Goal: Task Accomplishment & Management: Use online tool/utility

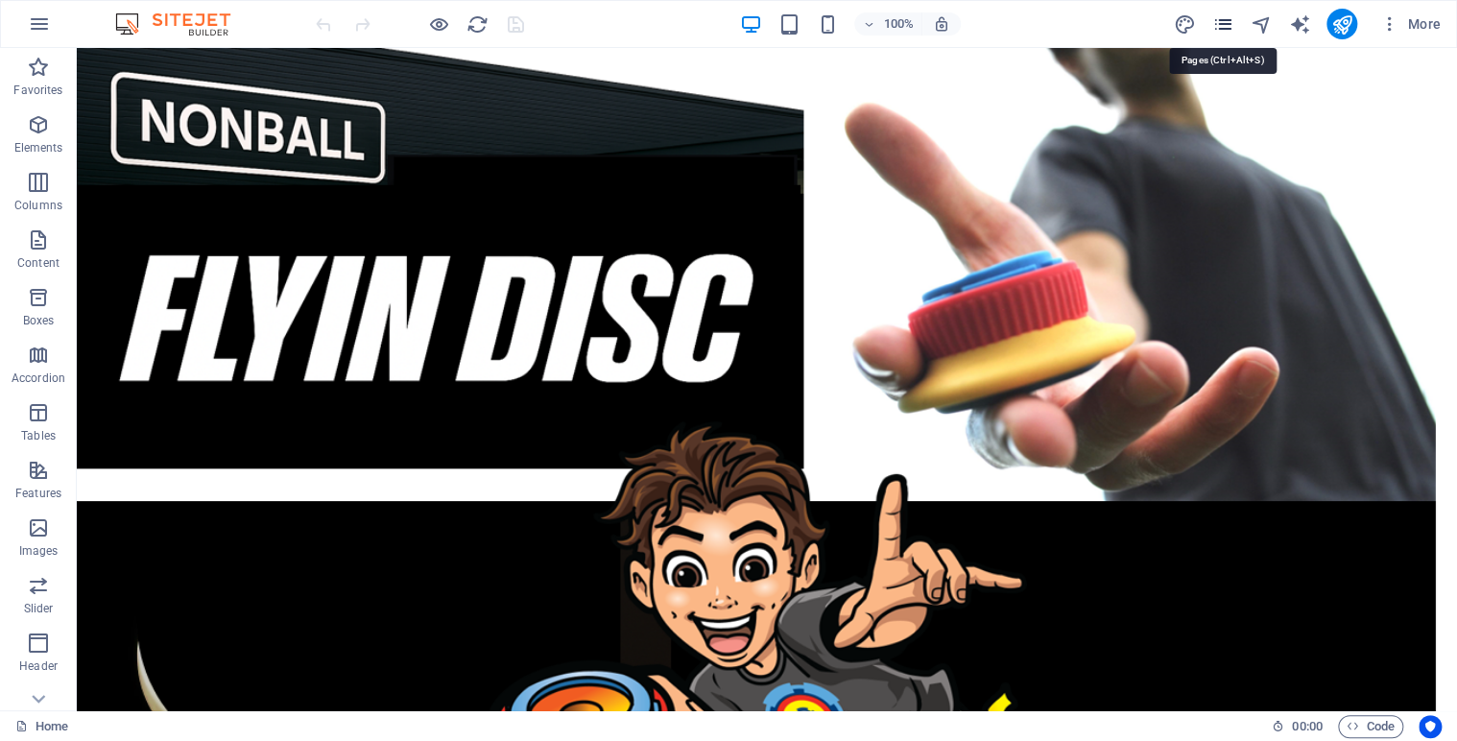
click at [1222, 25] on icon "pages" at bounding box center [1222, 24] width 22 height 22
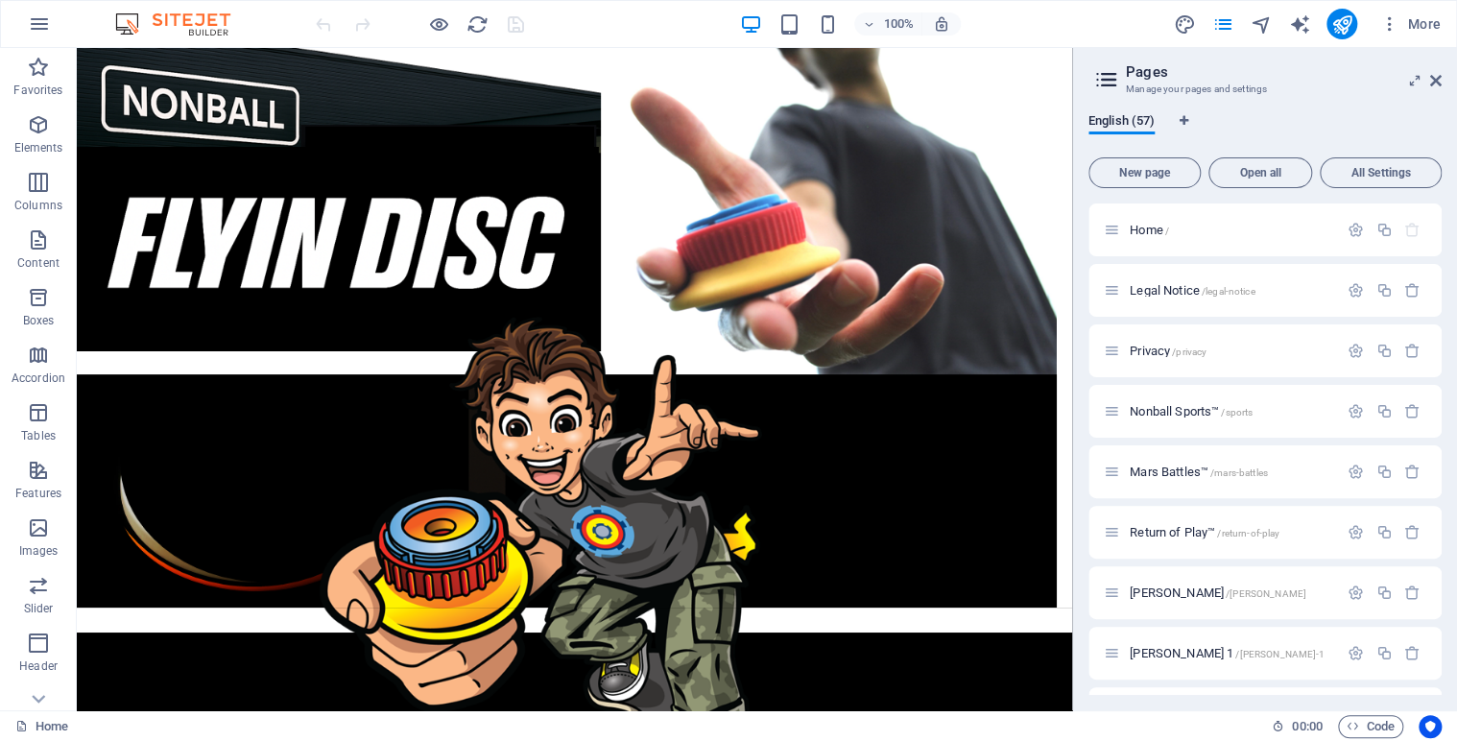
drag, startPoint x: 1436, startPoint y: 222, endPoint x: 1438, endPoint y: 283, distance: 61.5
click at [1438, 283] on div "Home / Legal Notice /legal-notice Privacy /privacy Nonball Sports™ /sports Mars…" at bounding box center [1264, 448] width 353 height 491
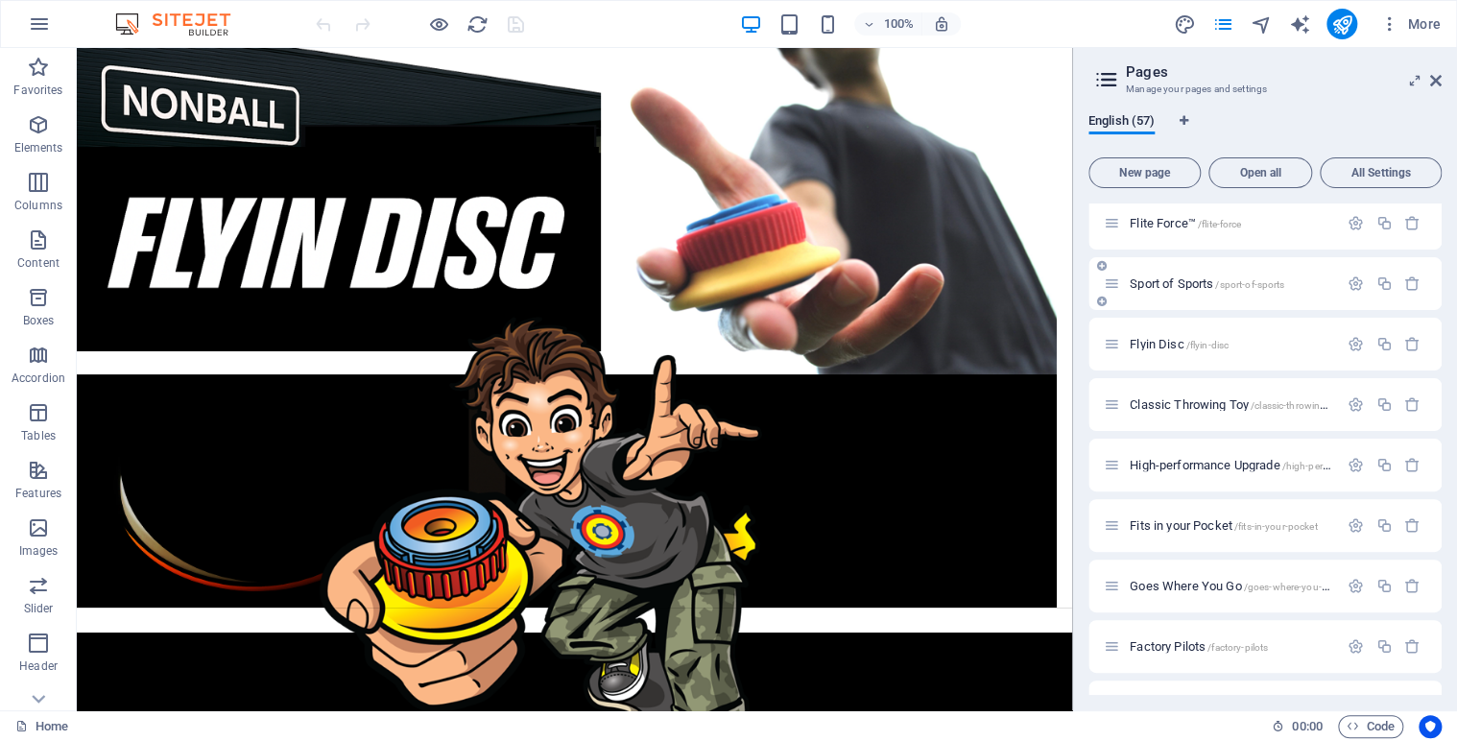
click at [1186, 287] on span "Sport of Sports /sport-of-sports" at bounding box center [1206, 283] width 154 height 14
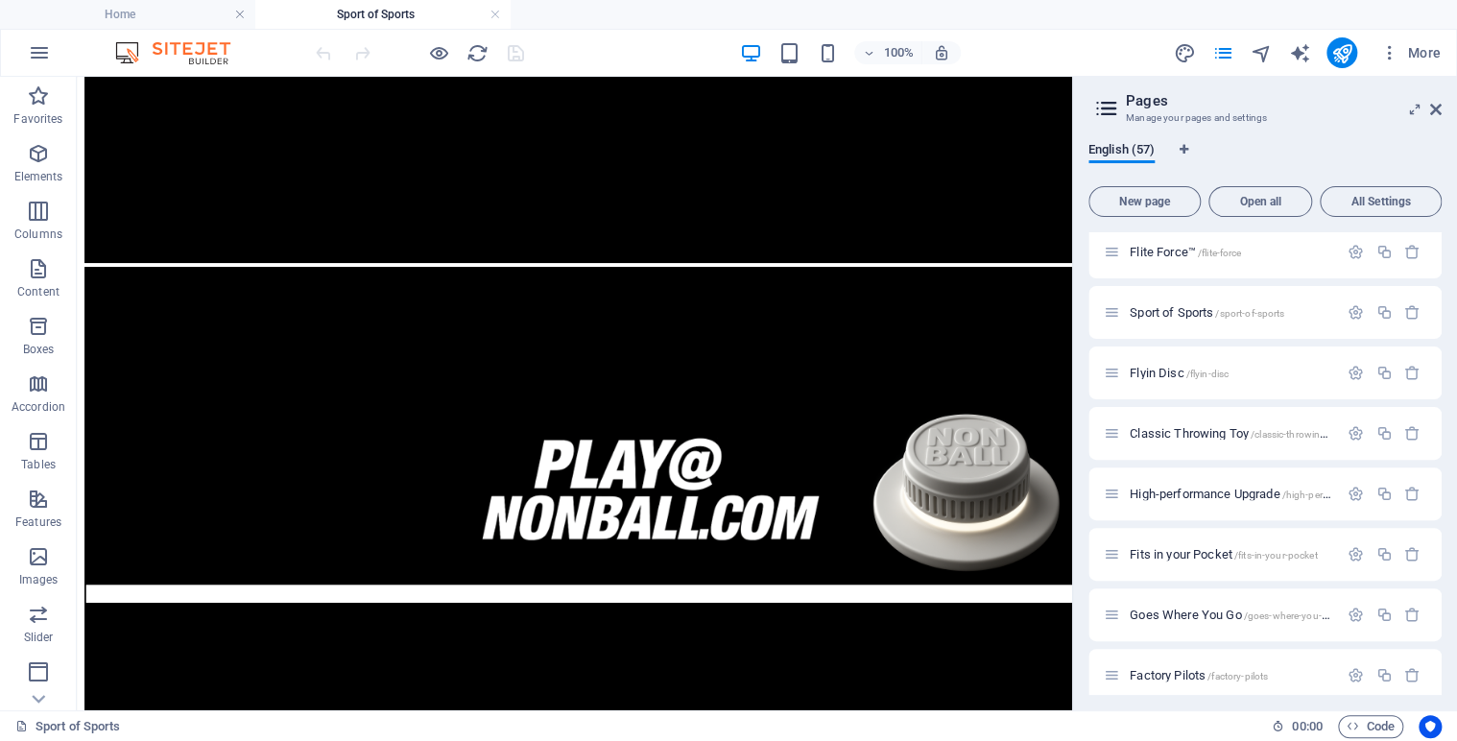
scroll to position [1021, 0]
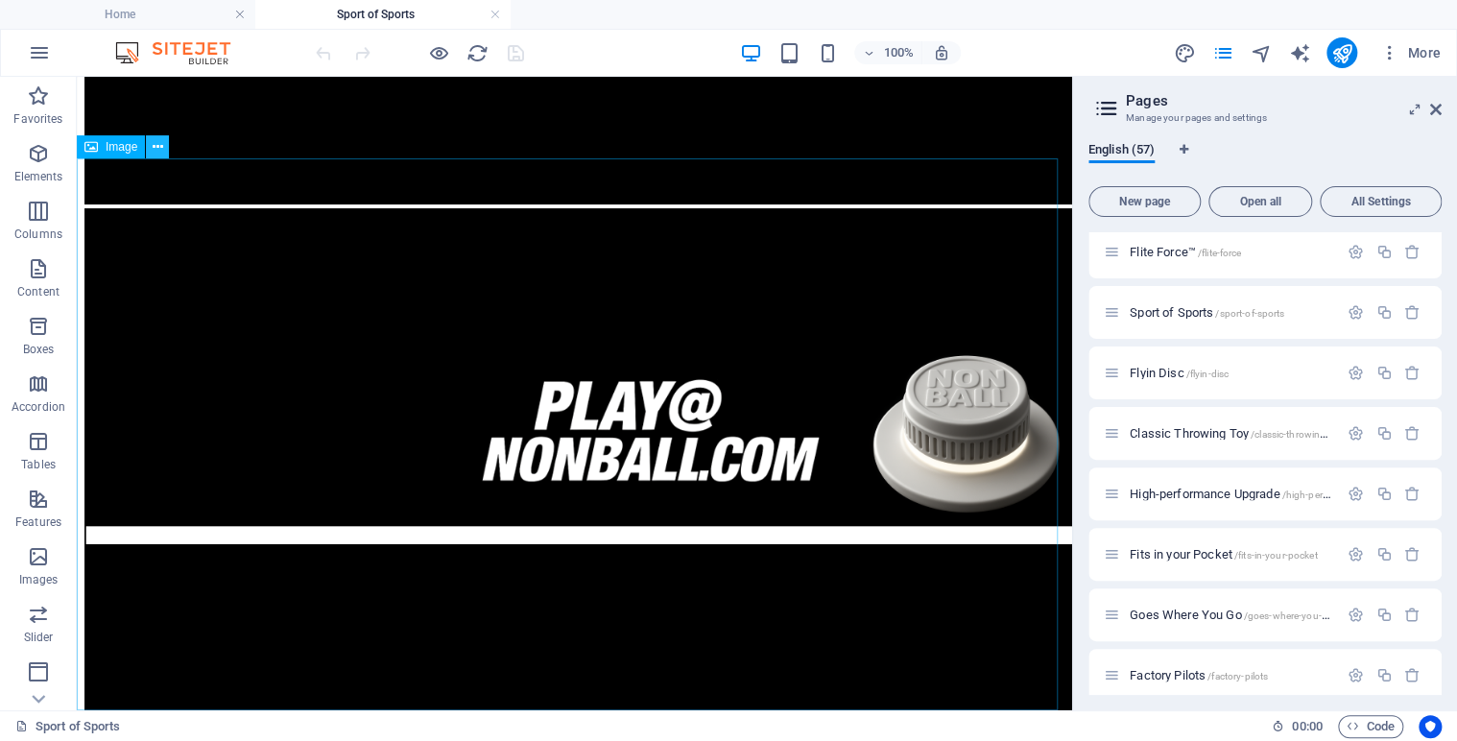
click at [158, 143] on icon at bounding box center [158, 147] width 11 height 20
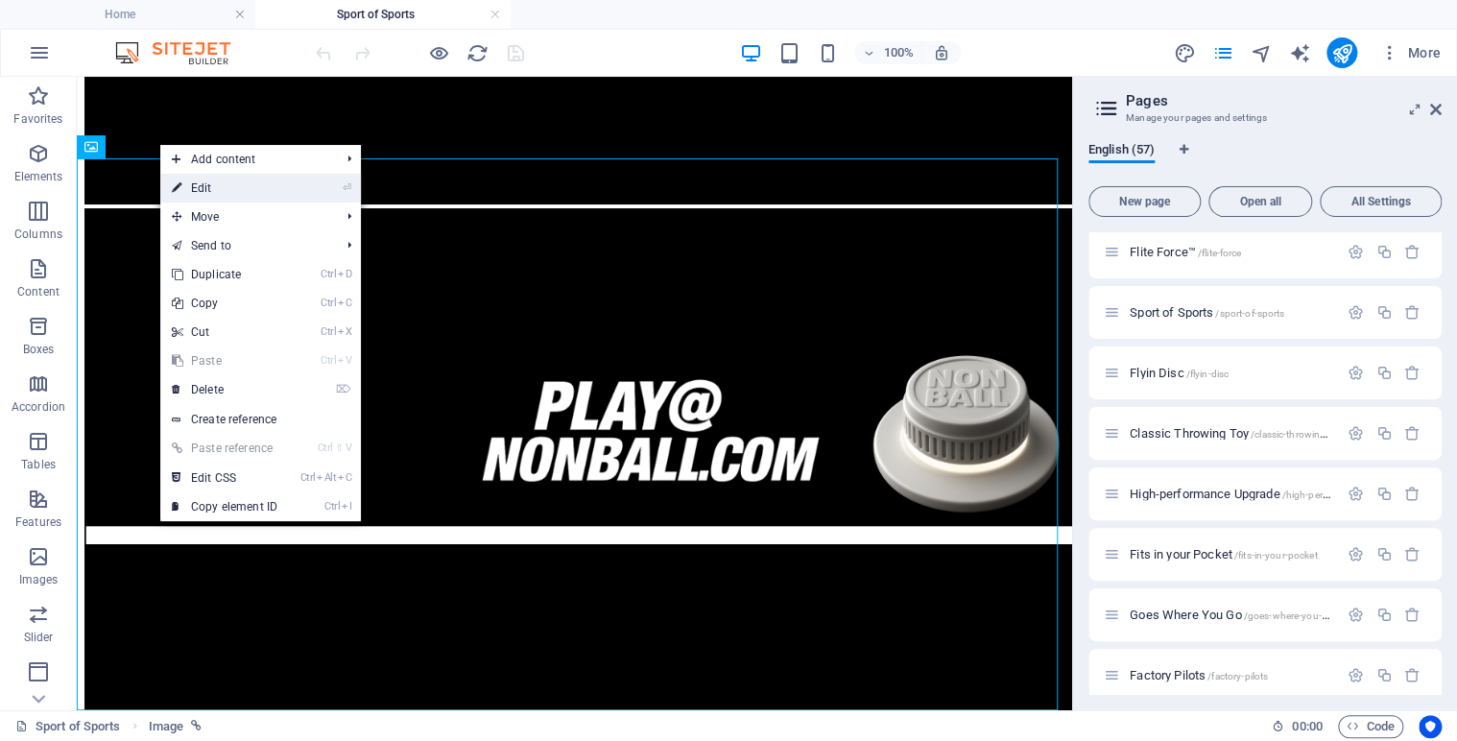
click at [196, 189] on link "⏎ Edit" at bounding box center [224, 188] width 129 height 29
select select "38"
select select
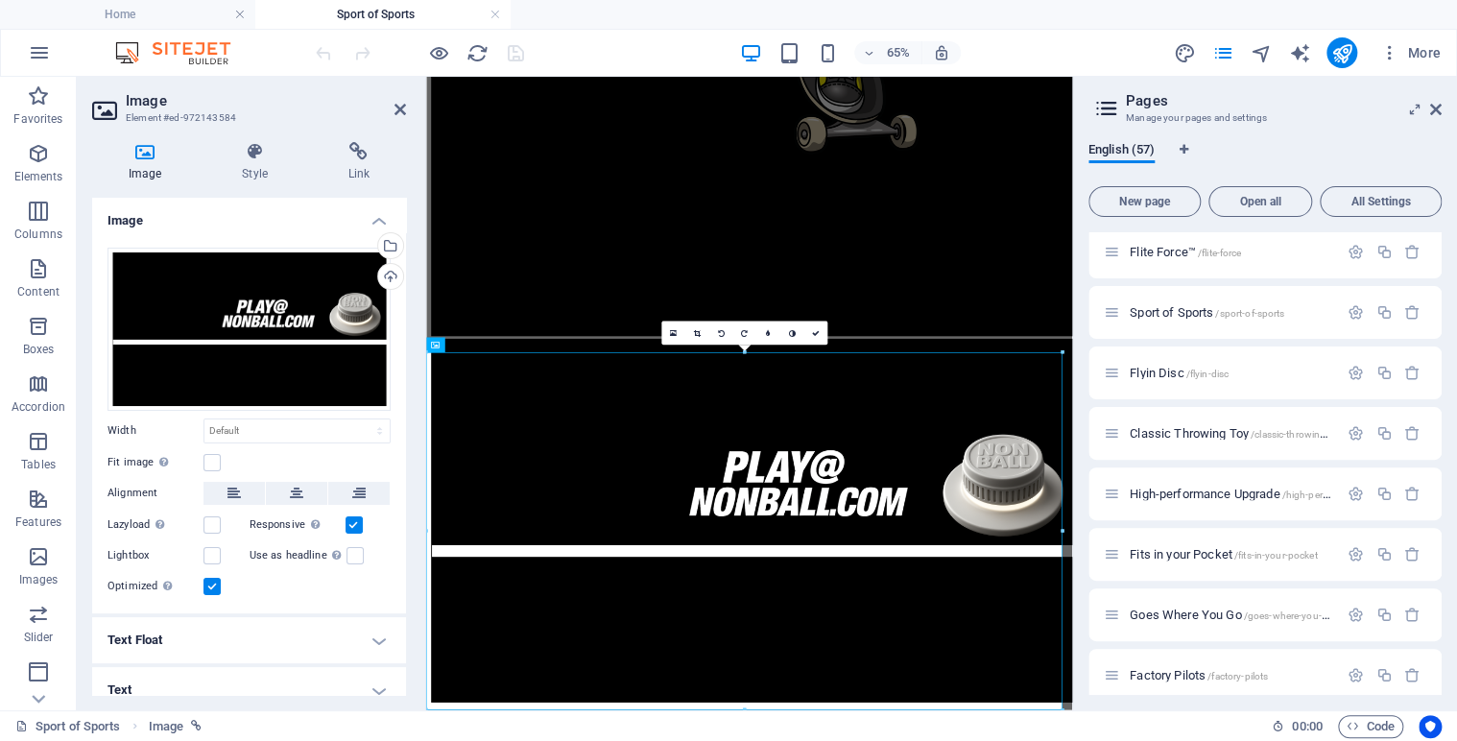
scroll to position [676, 0]
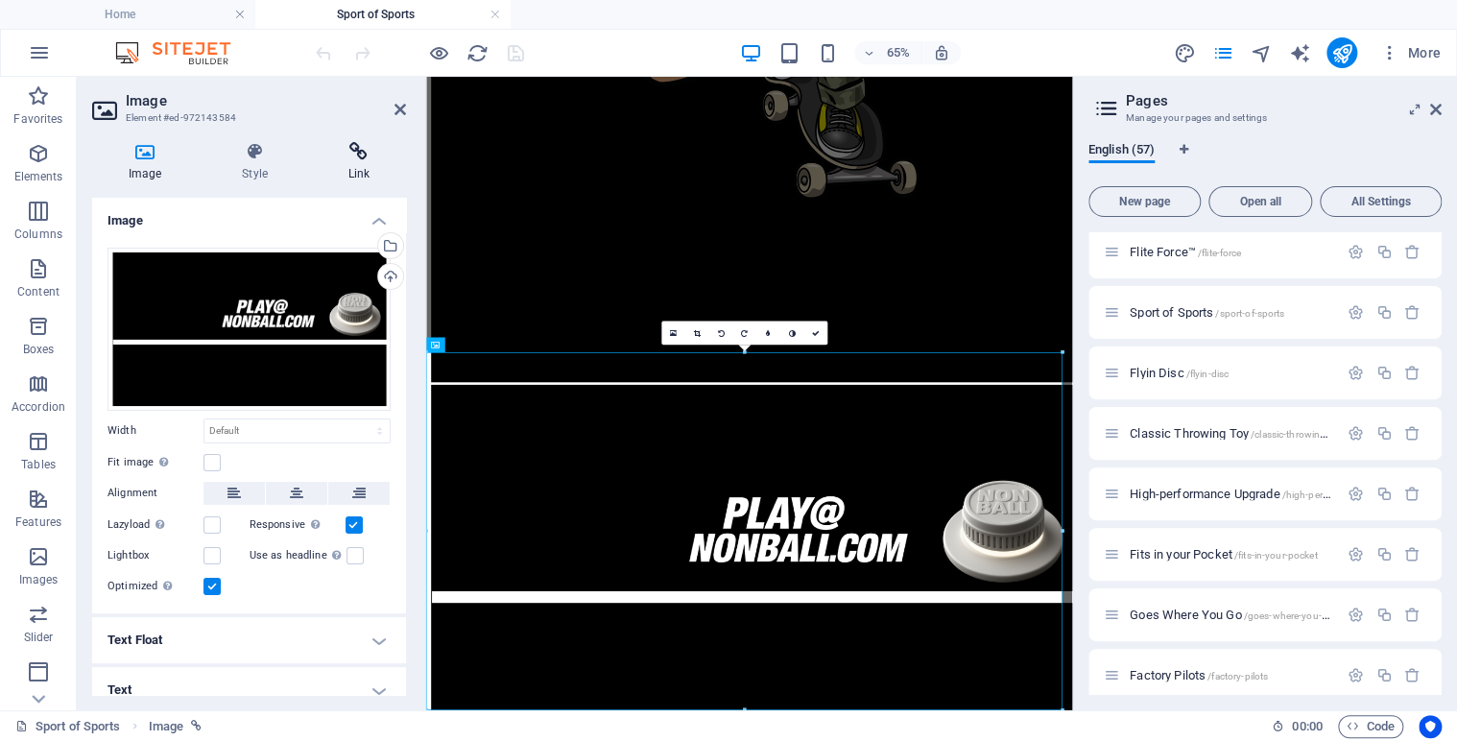
click at [361, 160] on icon at bounding box center [359, 151] width 94 height 19
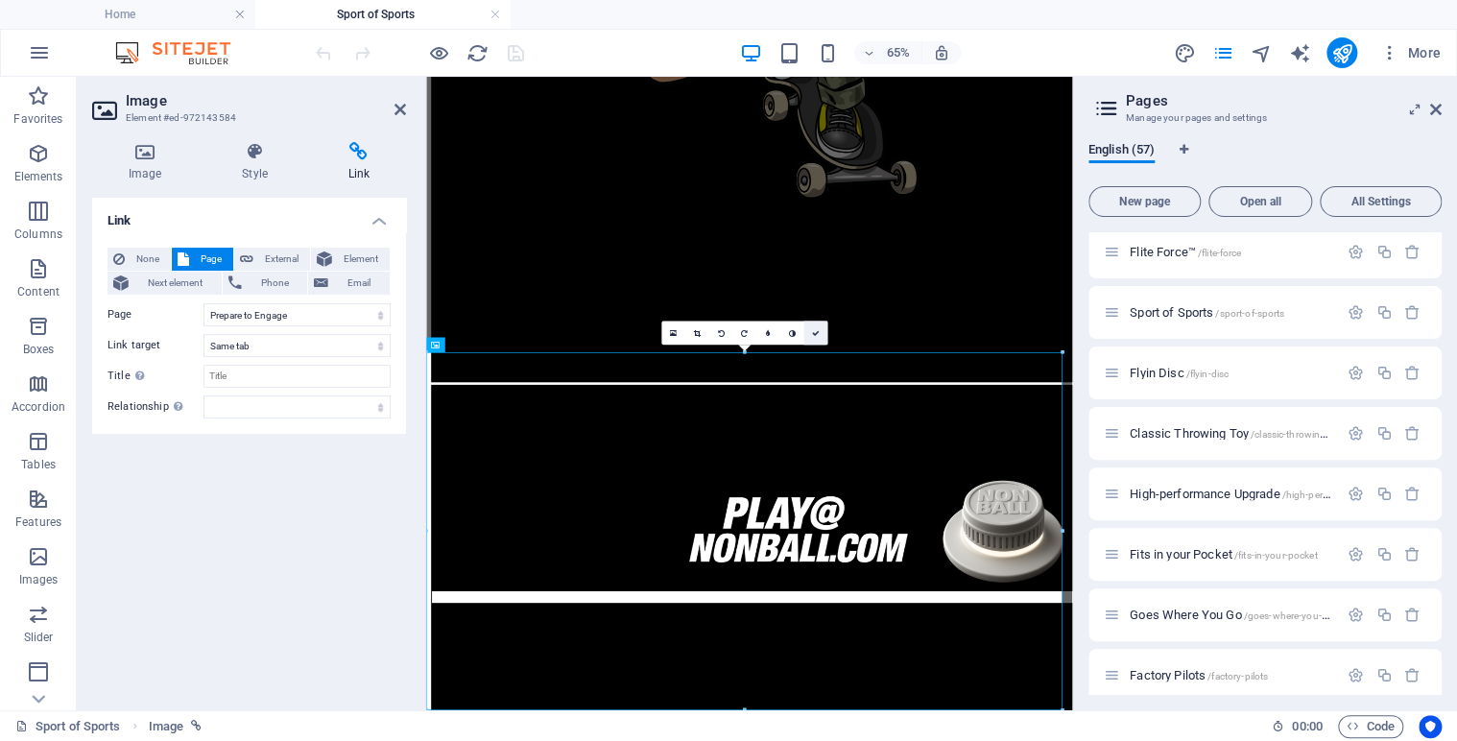
click at [818, 334] on icon at bounding box center [815, 333] width 8 height 8
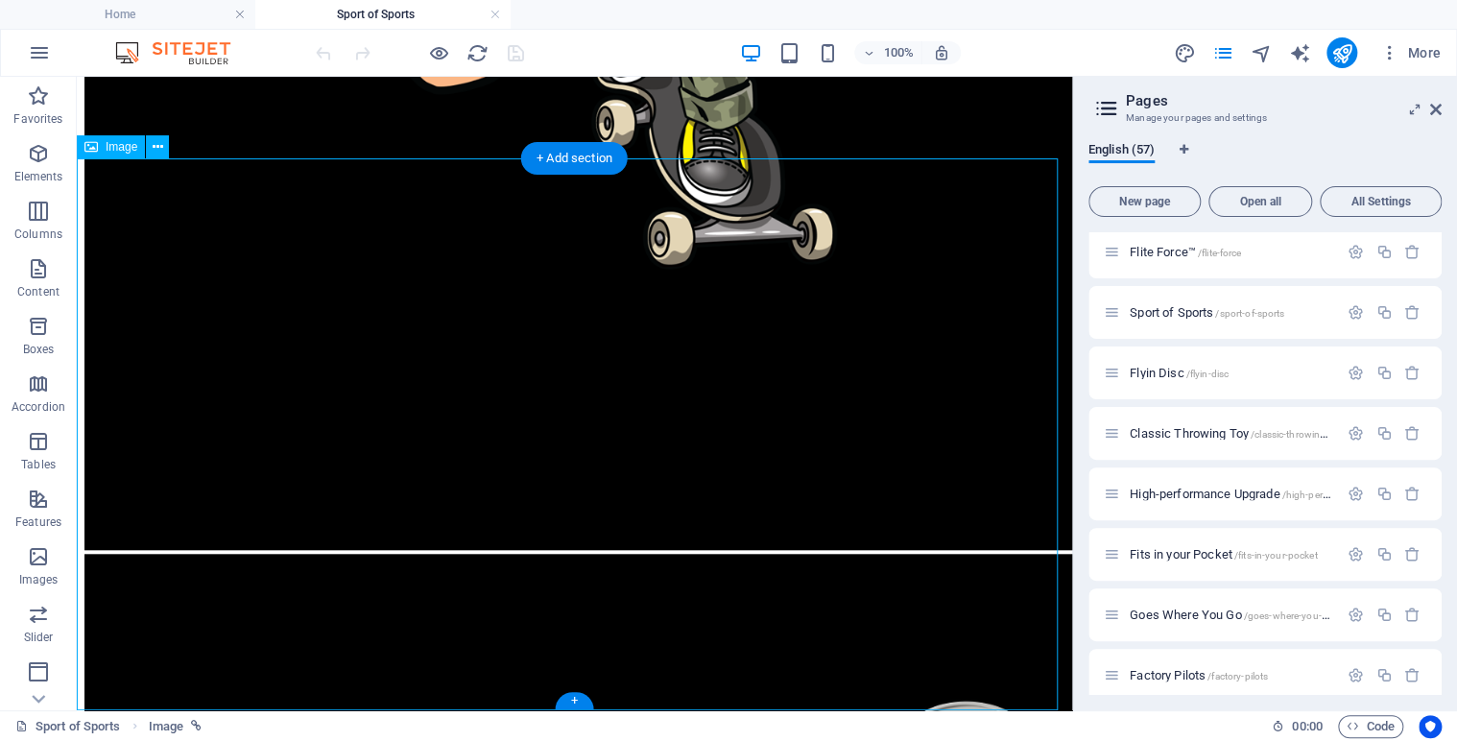
scroll to position [1021, 0]
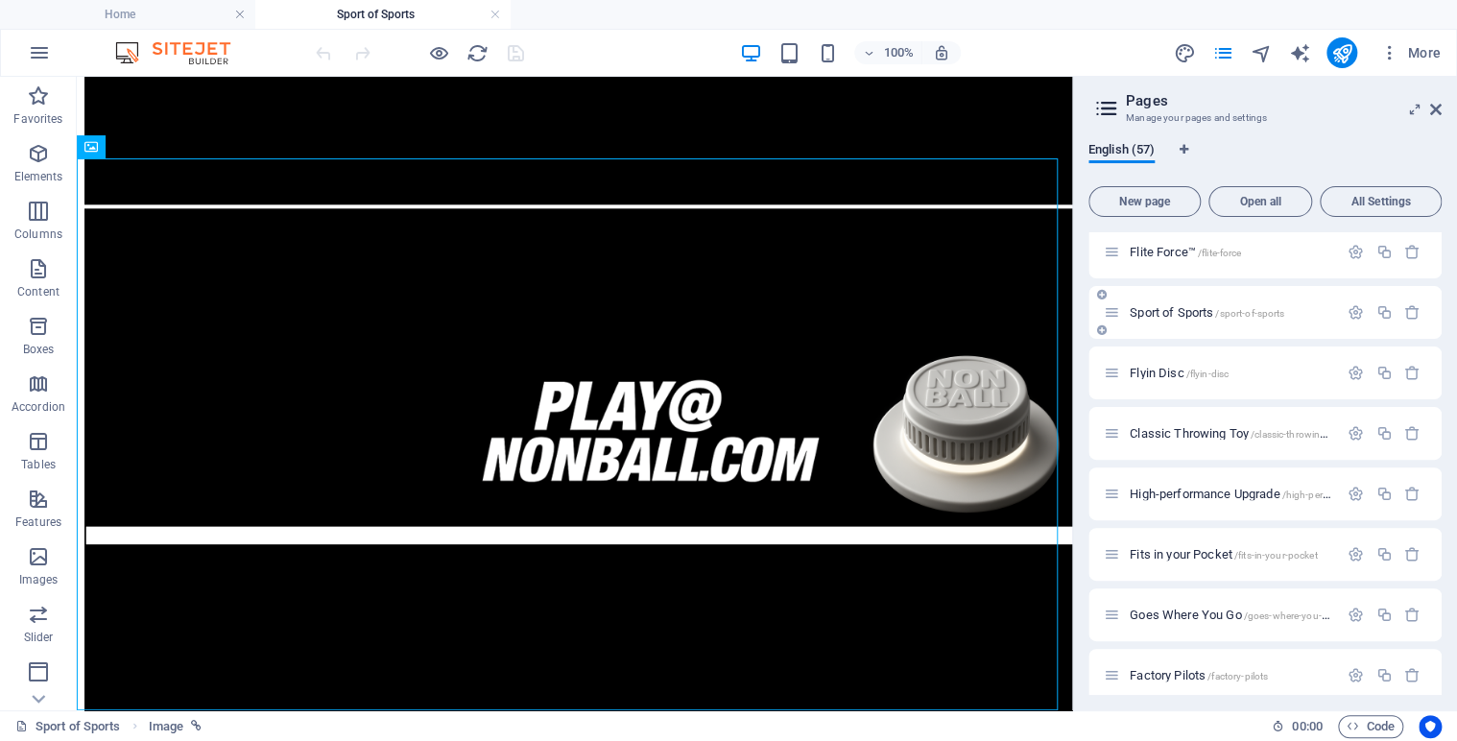
drag, startPoint x: 1435, startPoint y: 351, endPoint x: 1432, endPoint y: 334, distance: 17.5
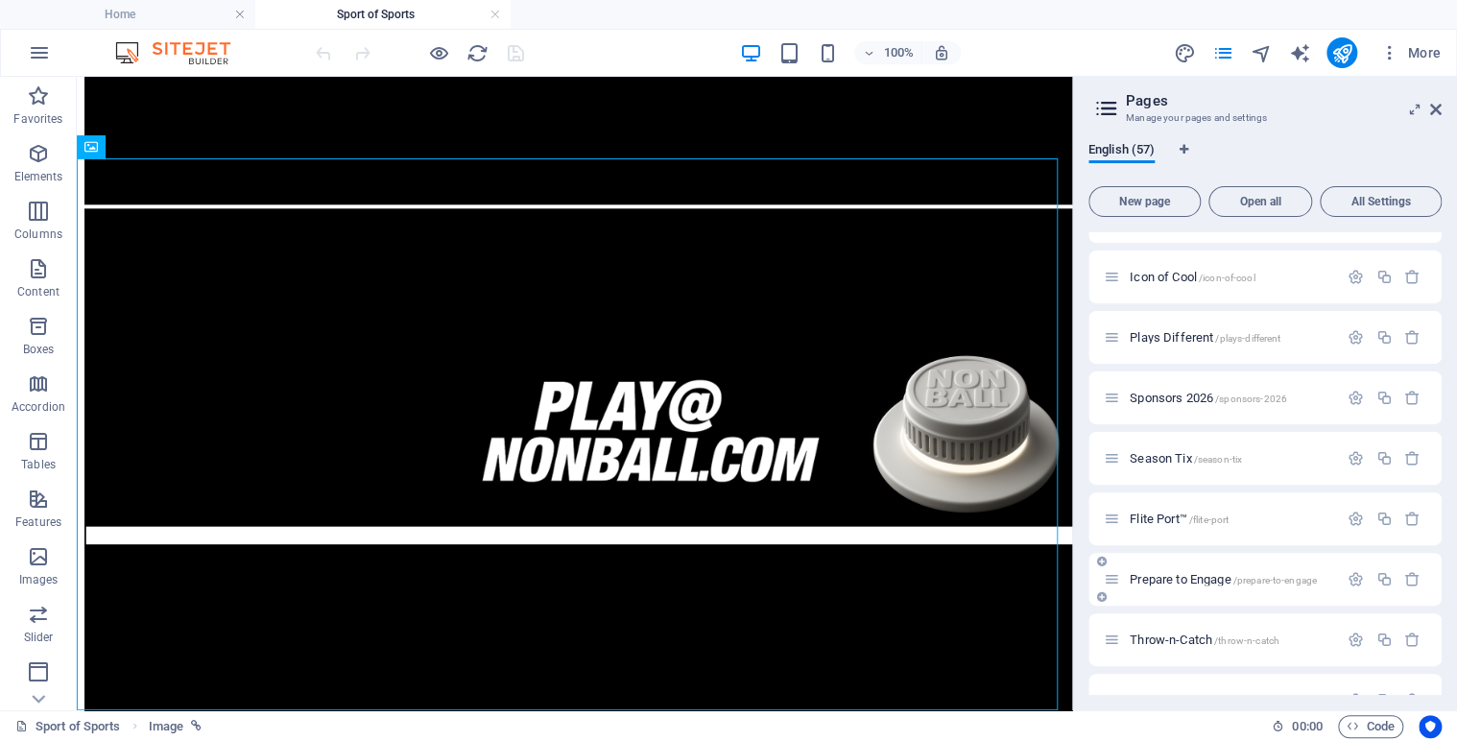
click at [1219, 579] on span "Prepare to Engage /prepare-to-engage" at bounding box center [1222, 579] width 187 height 14
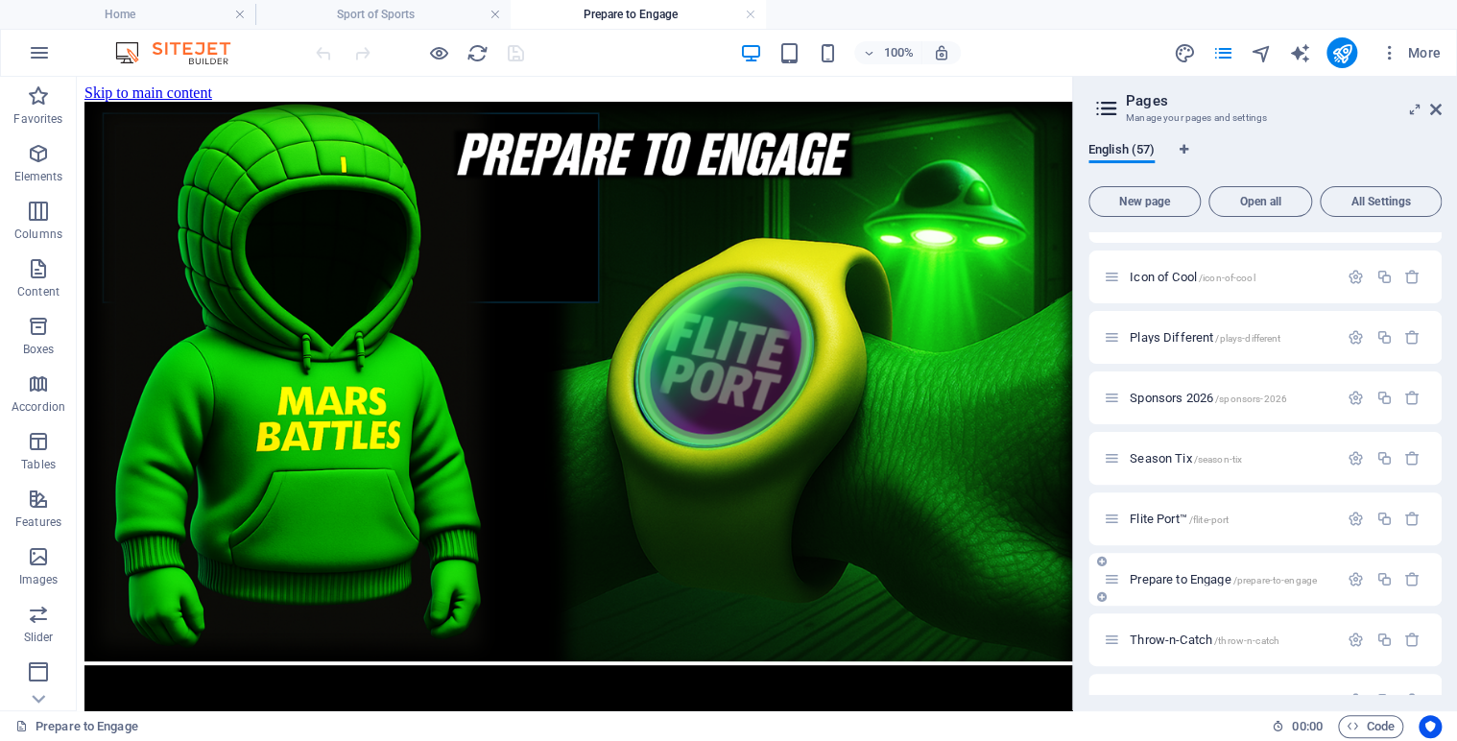
scroll to position [0, 0]
click at [1163, 336] on span "Plays Different /plays-different" at bounding box center [1204, 337] width 151 height 14
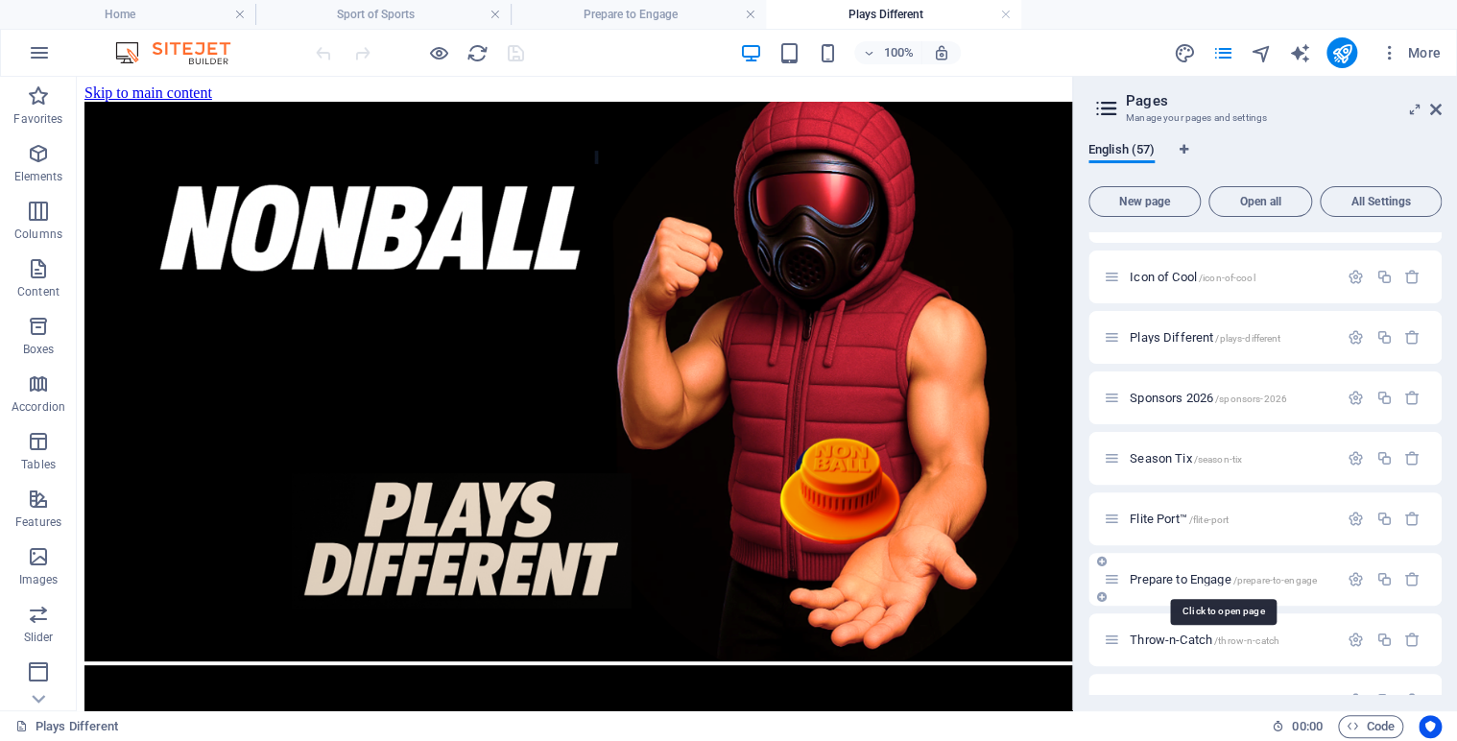
click at [1176, 581] on span "Prepare to Engage /prepare-to-engage" at bounding box center [1222, 579] width 187 height 14
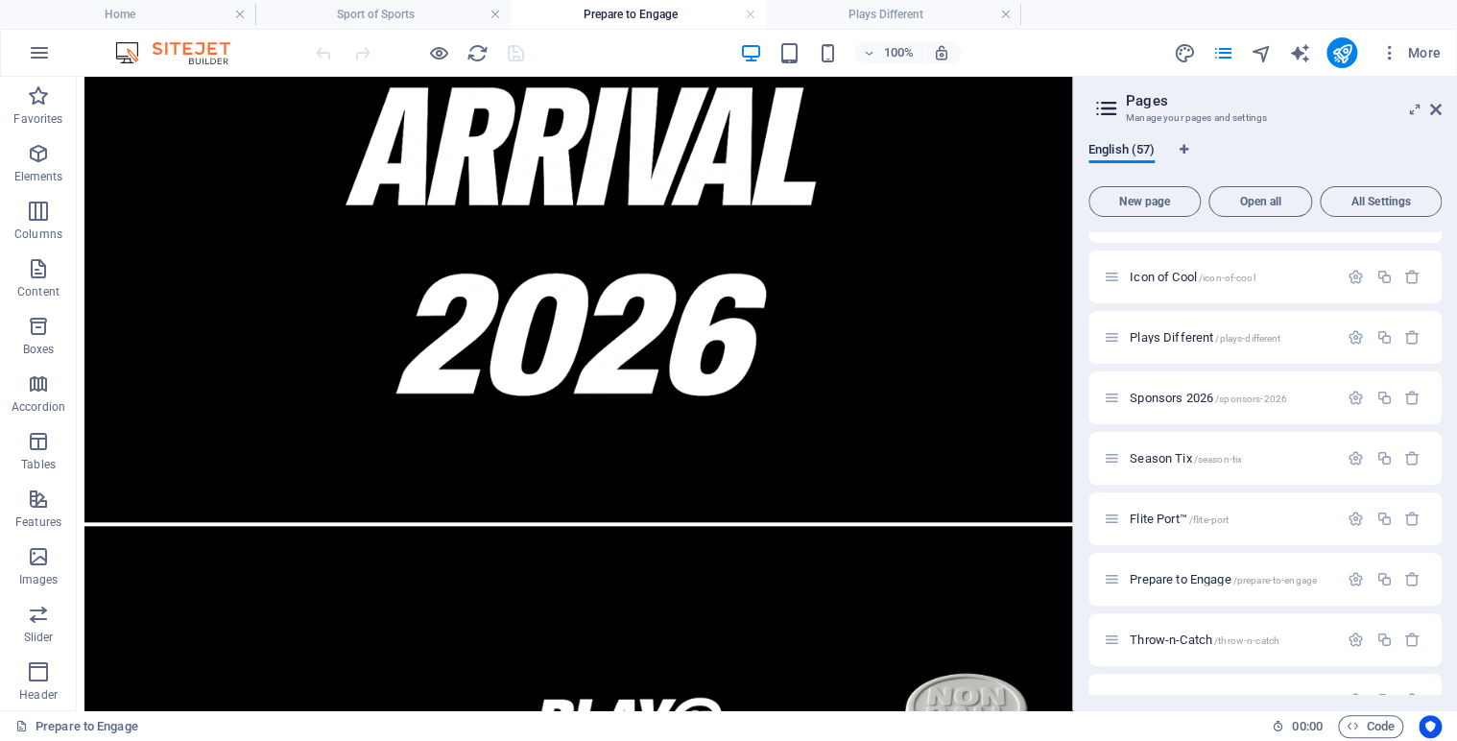
scroll to position [1021, 0]
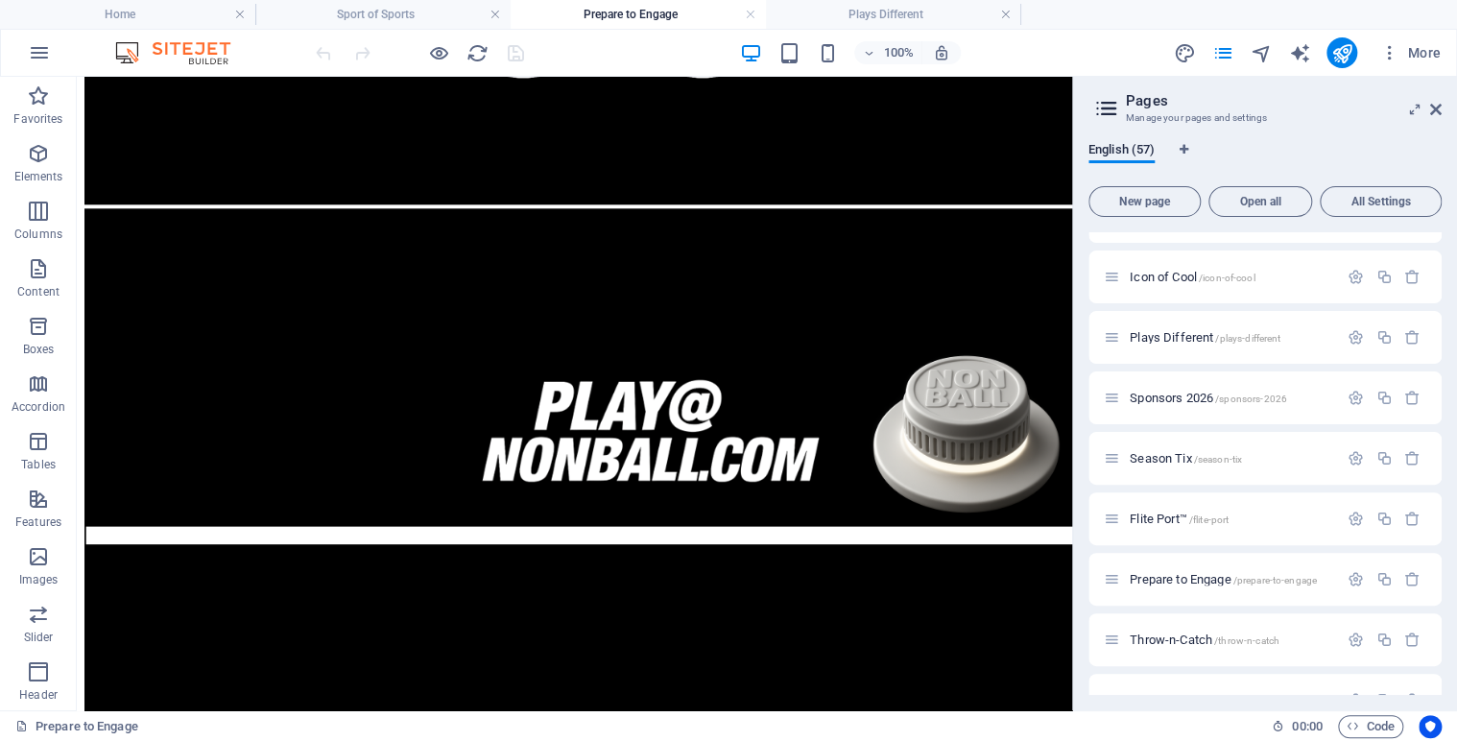
drag, startPoint x: 1060, startPoint y: 294, endPoint x: 1149, endPoint y: 781, distance: 495.4
click at [944, 368] on figure at bounding box center [574, 489] width 980 height 563
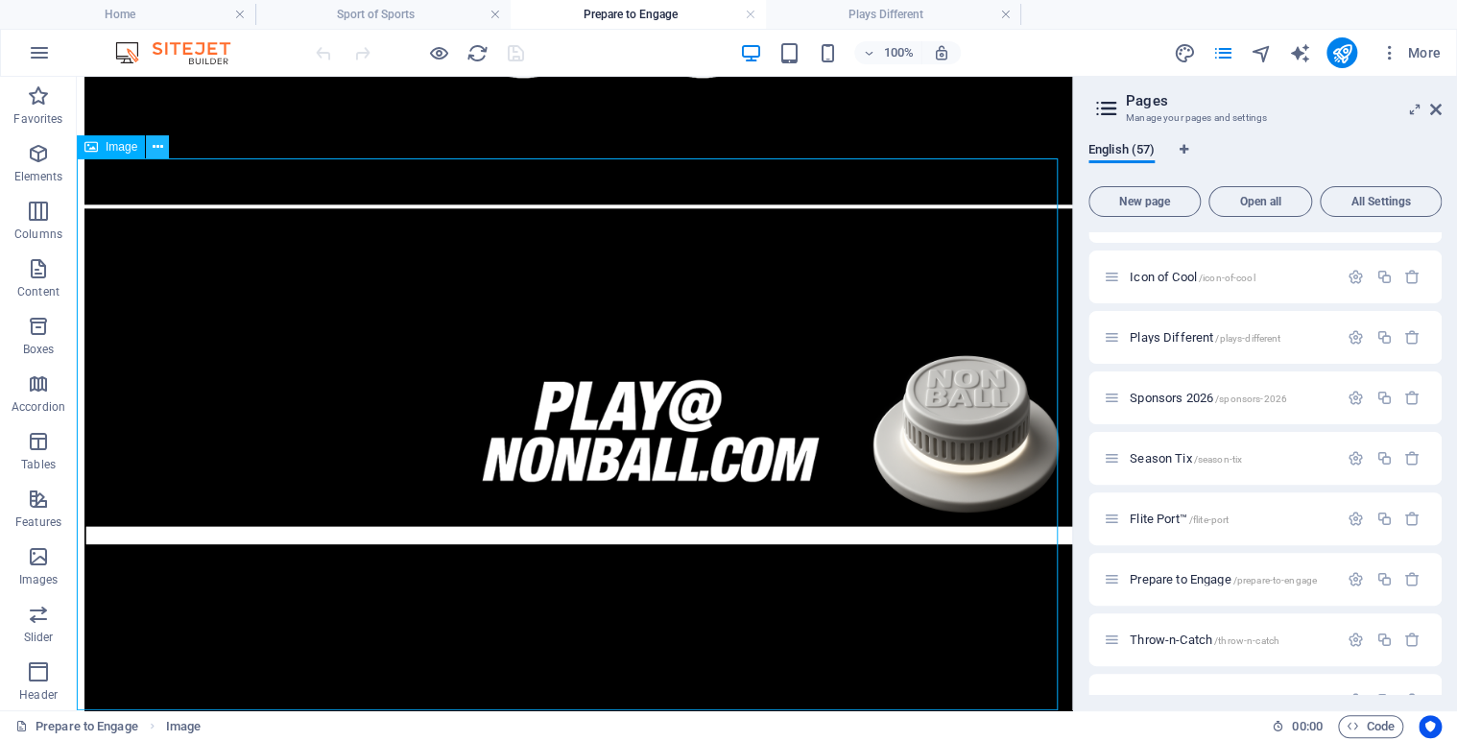
click at [155, 153] on icon at bounding box center [158, 147] width 11 height 20
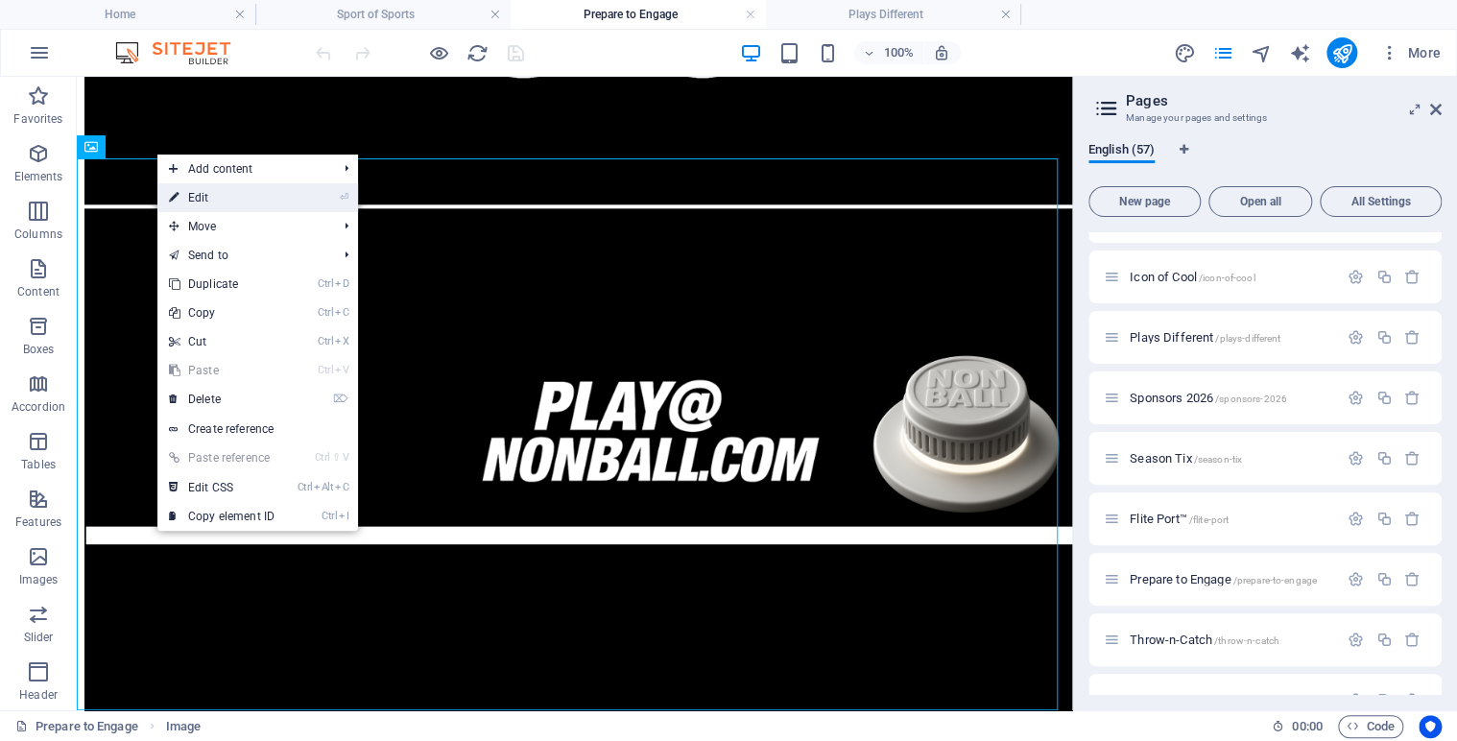
click at [203, 197] on link "⏎ Edit" at bounding box center [221, 197] width 129 height 29
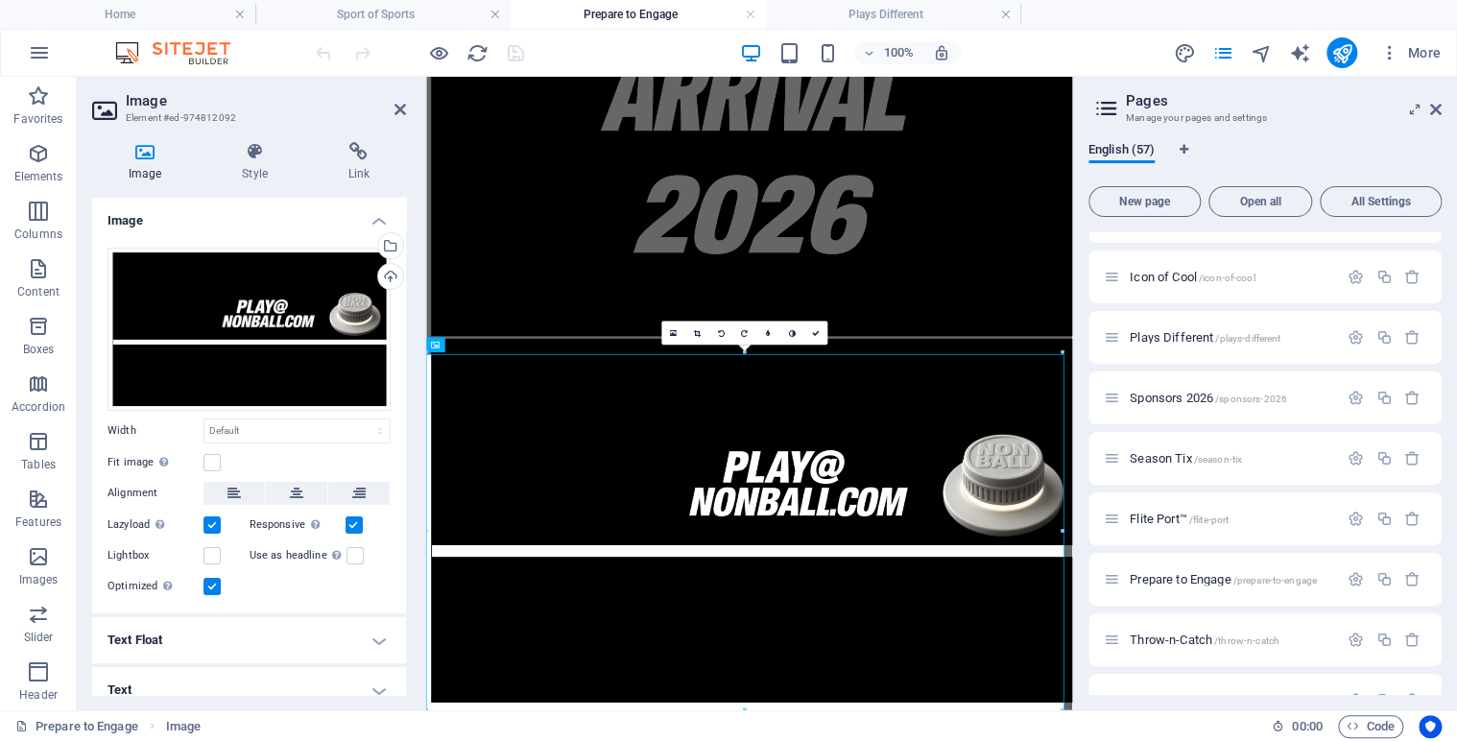
scroll to position [676, 0]
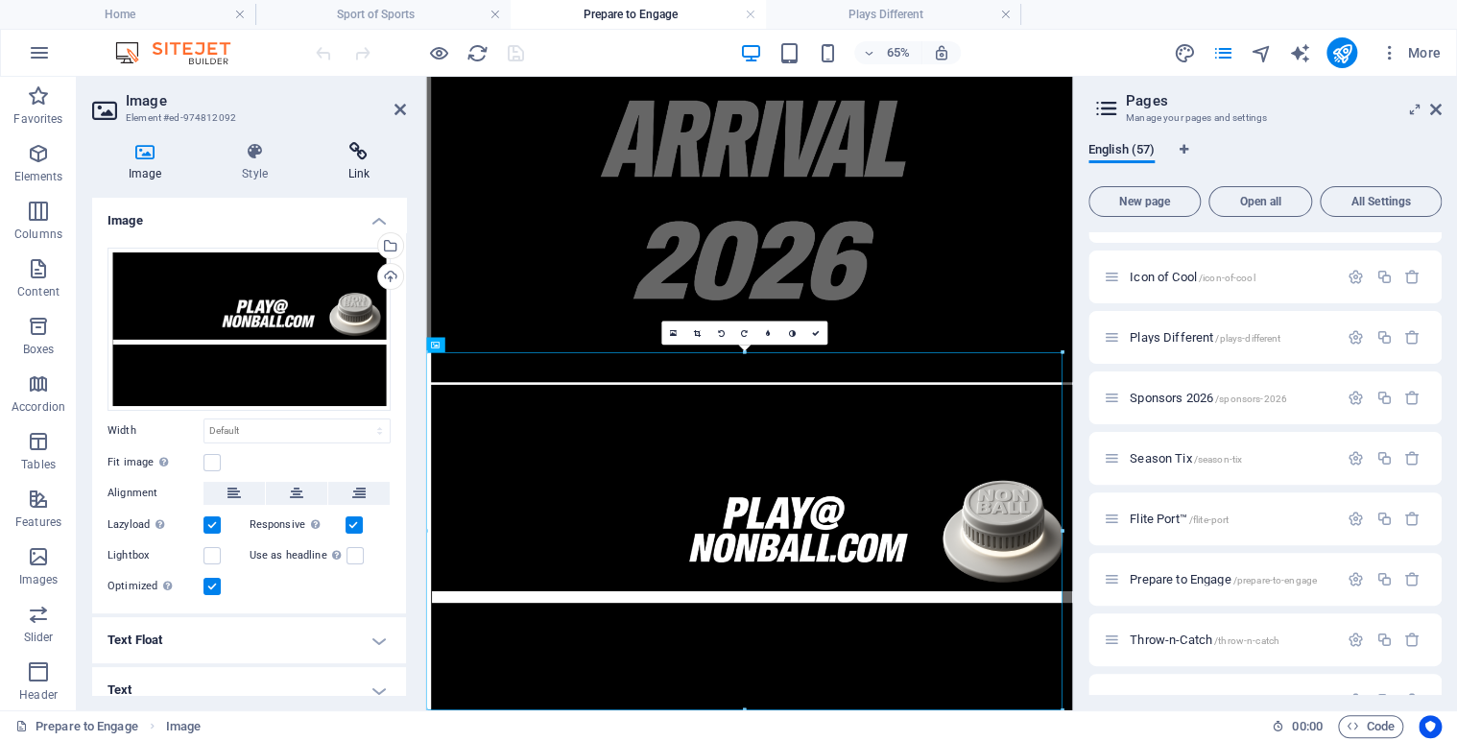
click at [359, 161] on h4 "Link" at bounding box center [359, 162] width 94 height 40
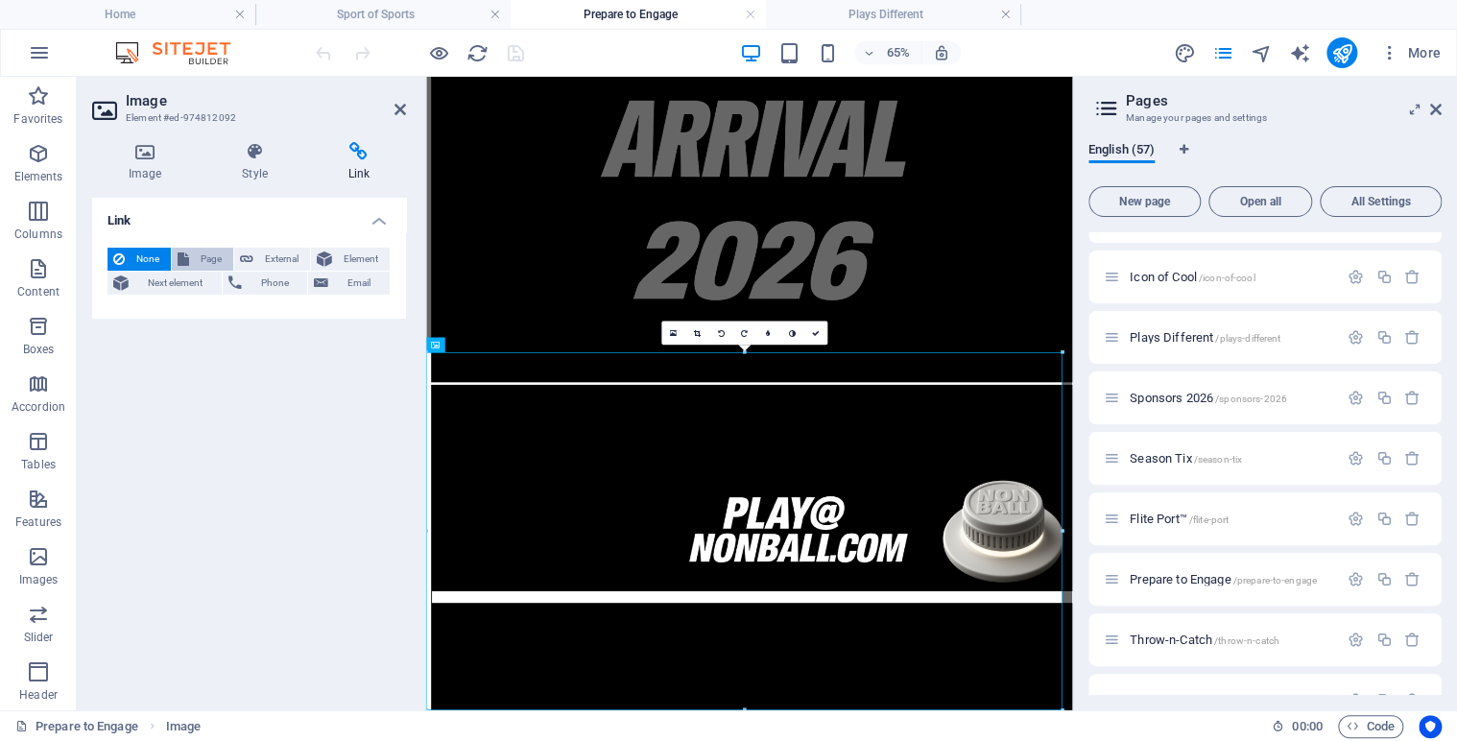
click at [201, 252] on span "Page" at bounding box center [211, 259] width 33 height 23
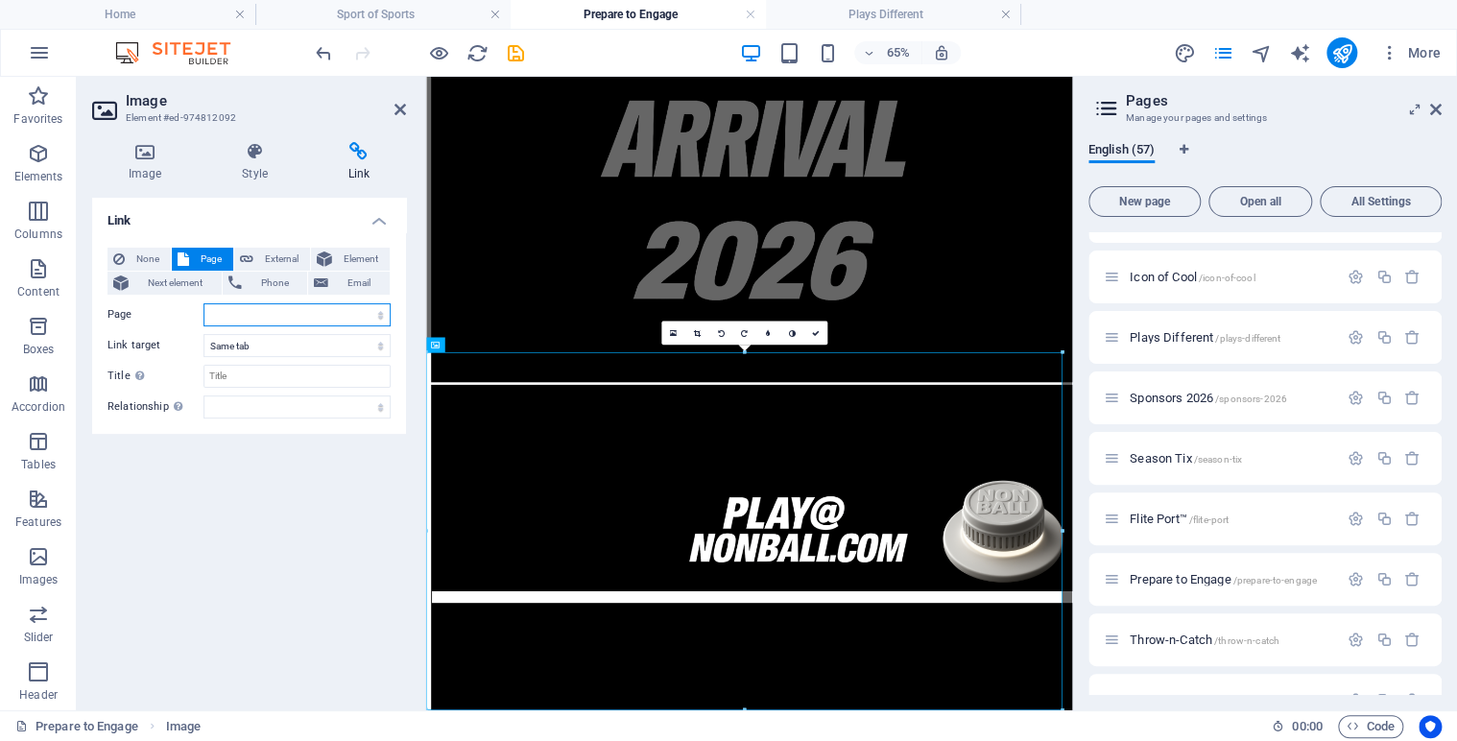
click at [373, 314] on select "Home Legal Notice Privacy Nonball Sports™ Mars Battles™ Return of Play™ [PERSON…" at bounding box center [296, 314] width 187 height 23
select select "5"
click at [203, 303] on select "Home Legal Notice Privacy Nonball Sports™ Mars Battles™ Return of Play™ [PERSON…" at bounding box center [296, 314] width 187 height 23
click at [815, 333] on icon at bounding box center [815, 333] width 8 height 8
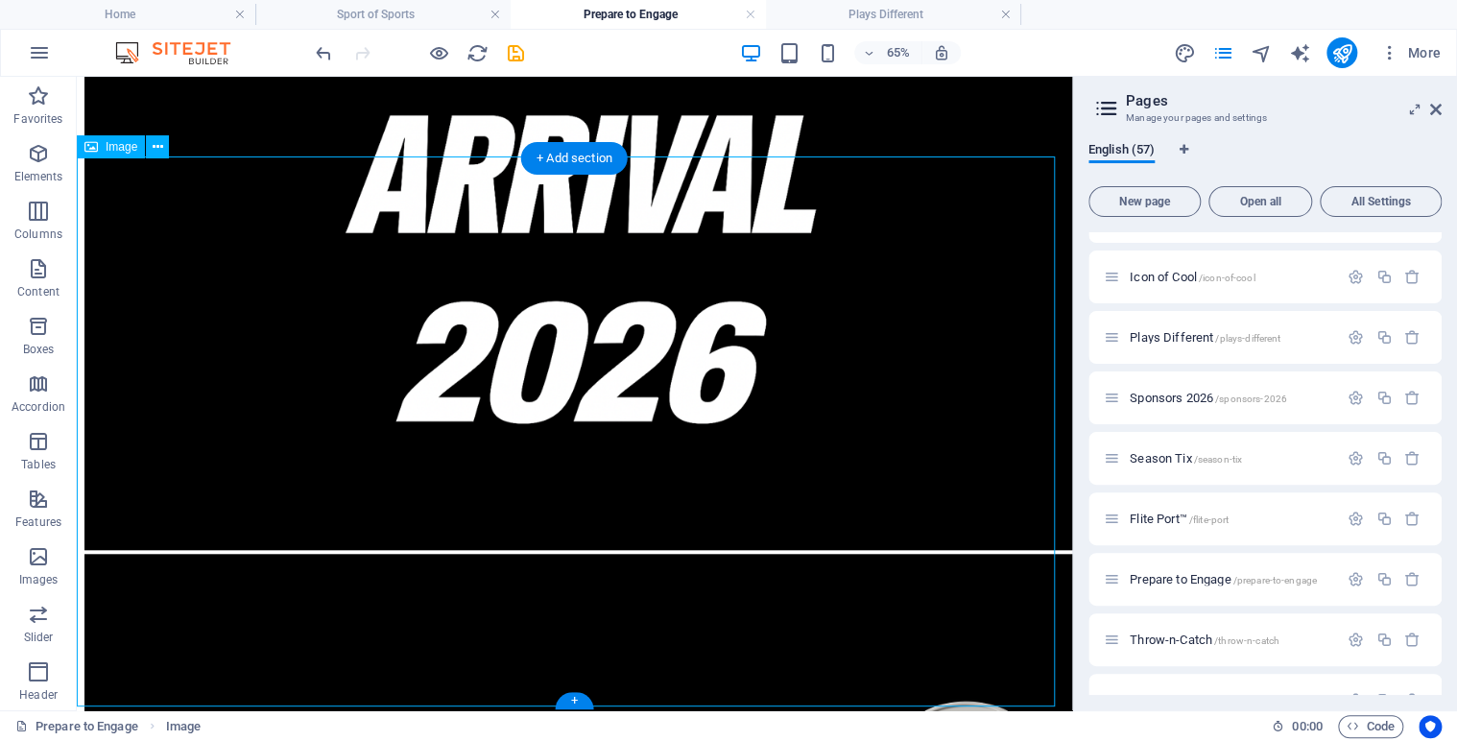
scroll to position [1021, 0]
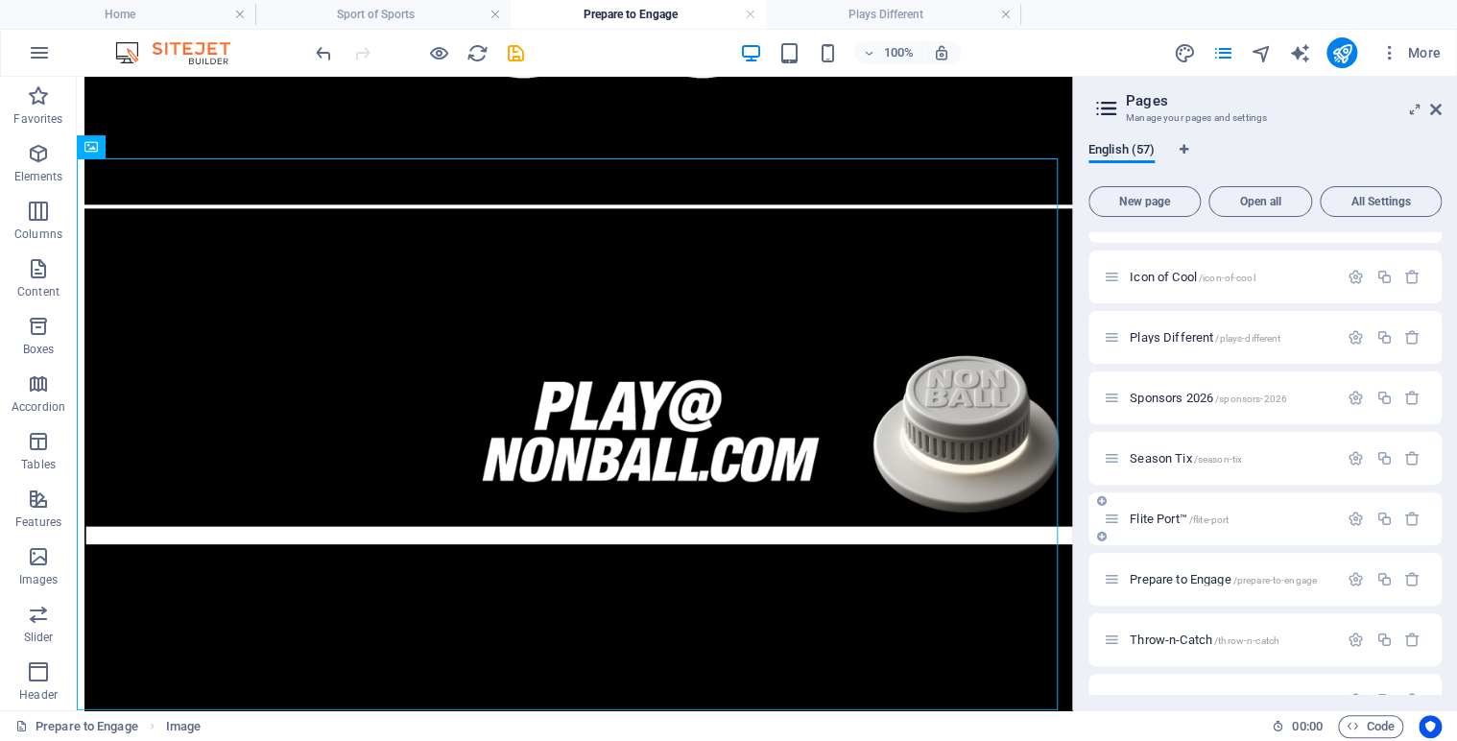
drag, startPoint x: 1436, startPoint y: 529, endPoint x: 1436, endPoint y: 510, distance: 18.2
click at [1436, 510] on div "Flite Port™ /flite-port" at bounding box center [1264, 518] width 353 height 53
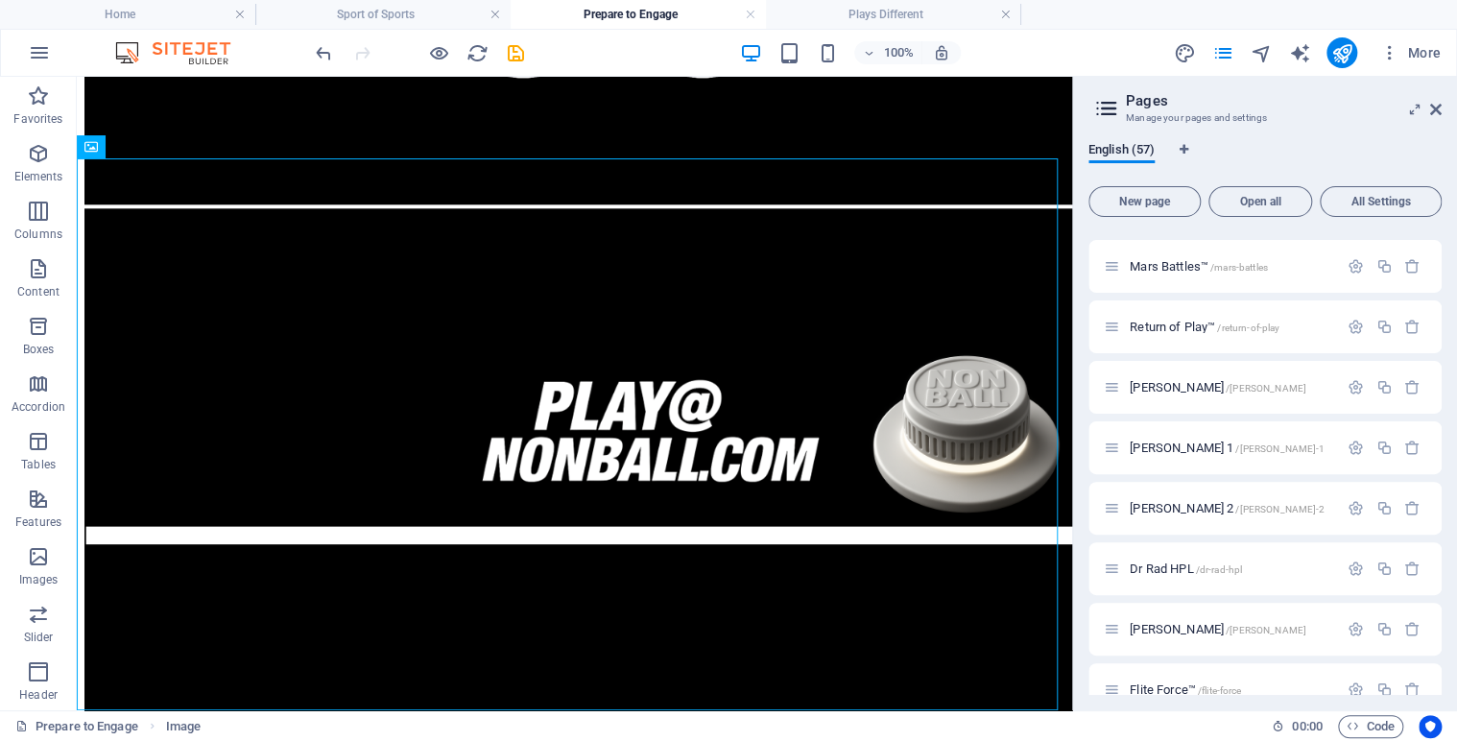
scroll to position [218, 0]
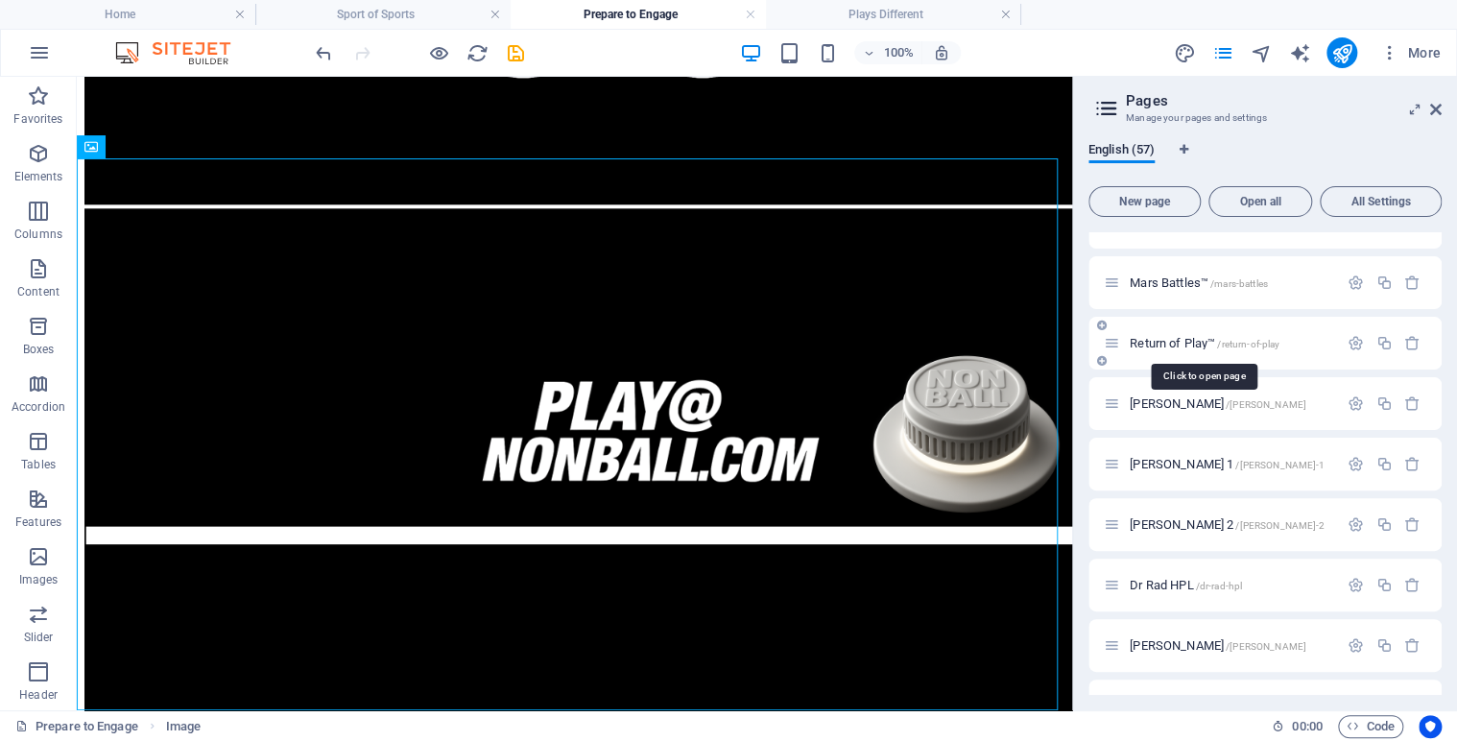
click at [1160, 343] on span "Return of Play™ /return-of-play" at bounding box center [1204, 343] width 150 height 14
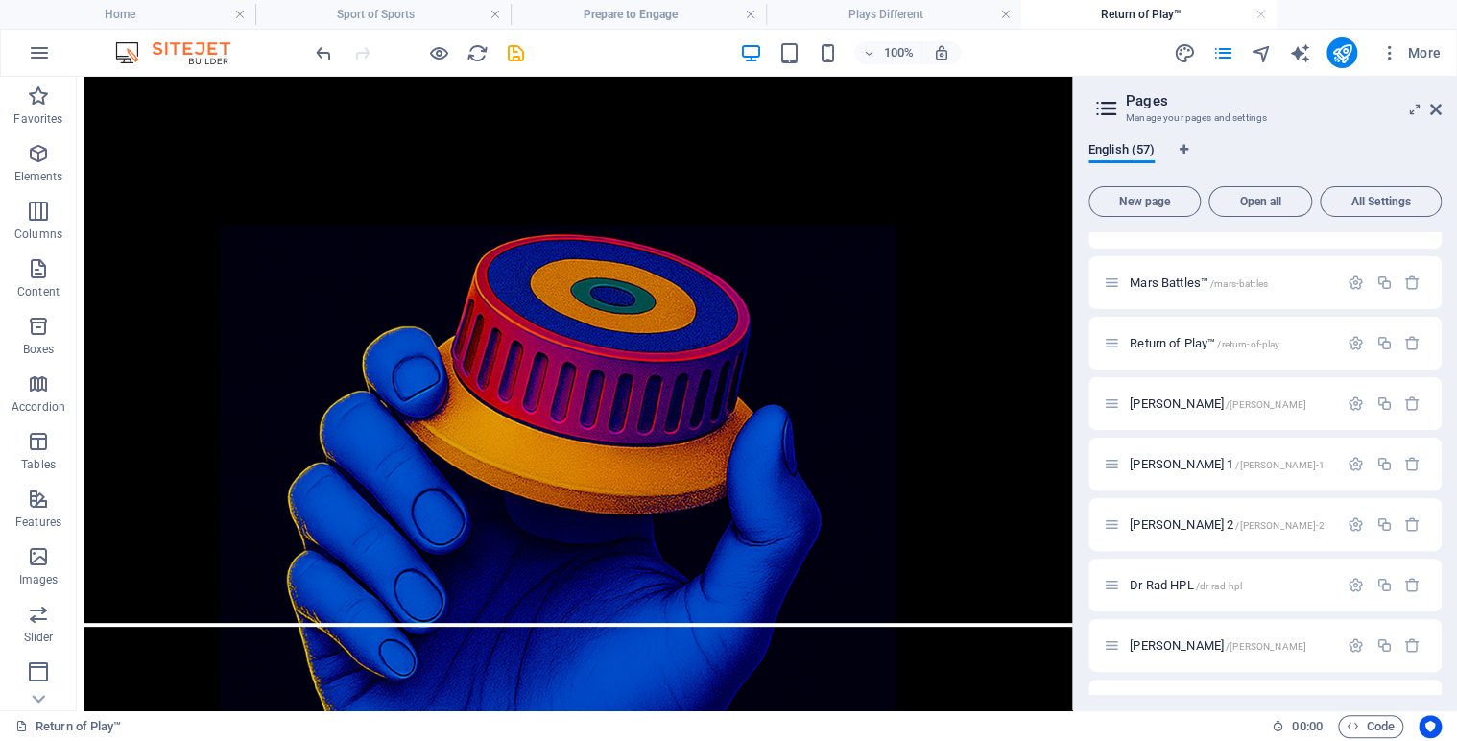
scroll to position [0, 0]
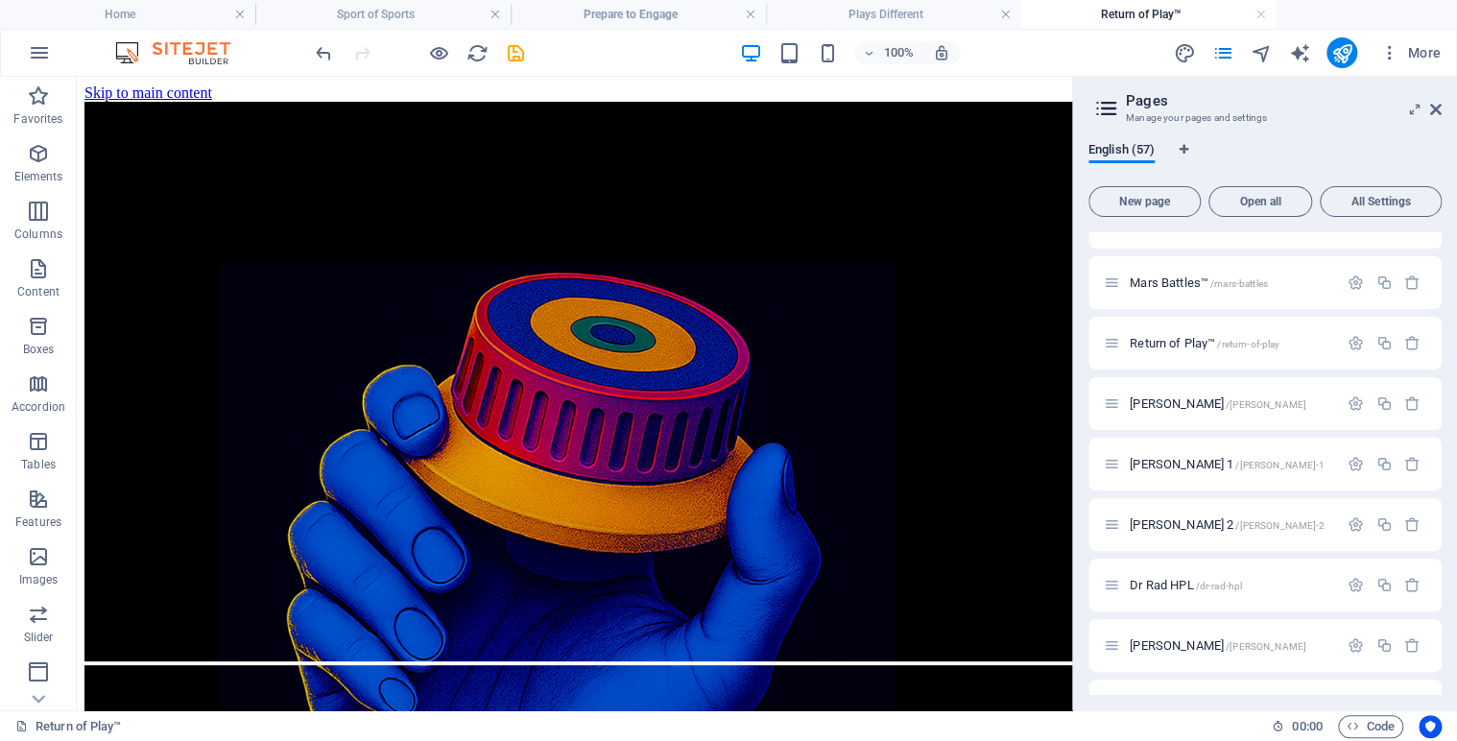
drag, startPoint x: 1061, startPoint y: 114, endPoint x: 1145, endPoint y: 114, distance: 83.5
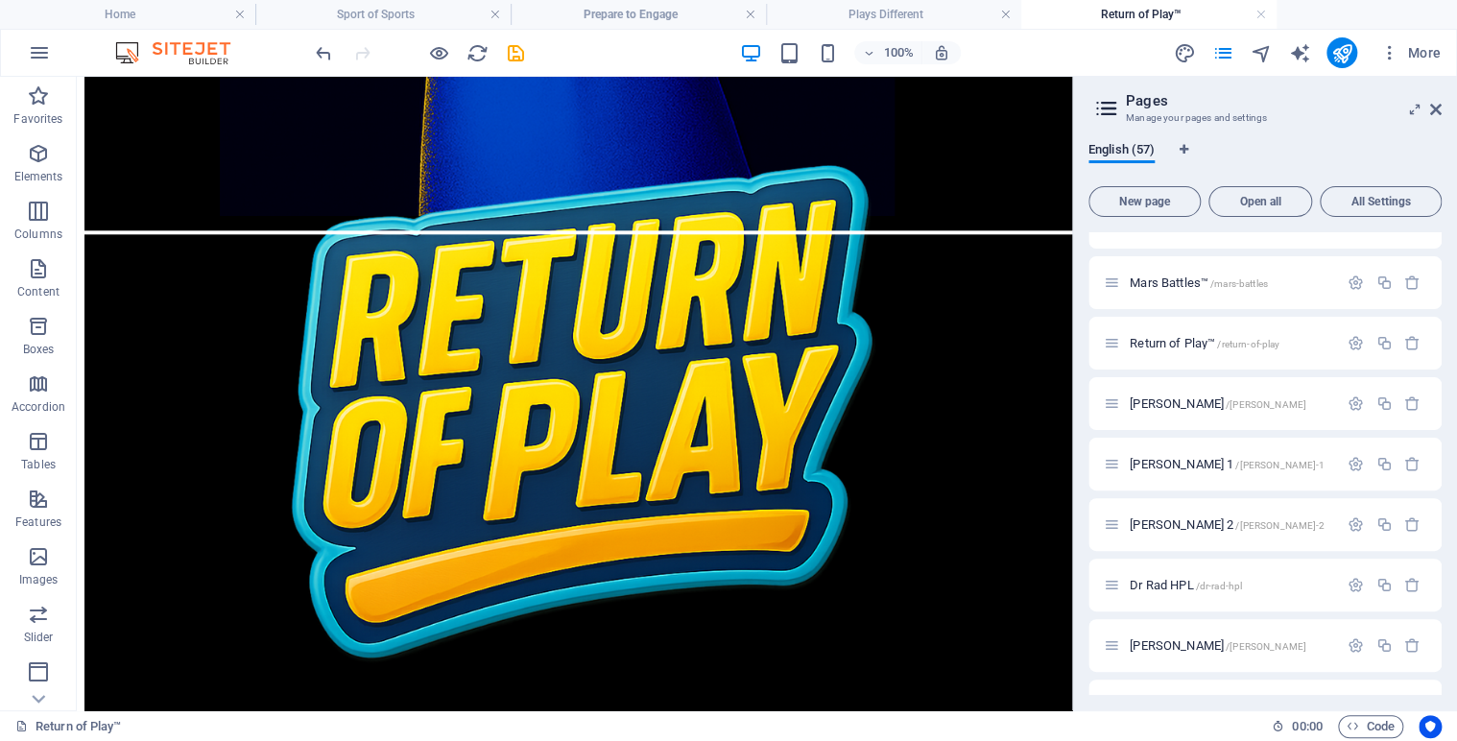
scroll to position [1003, 0]
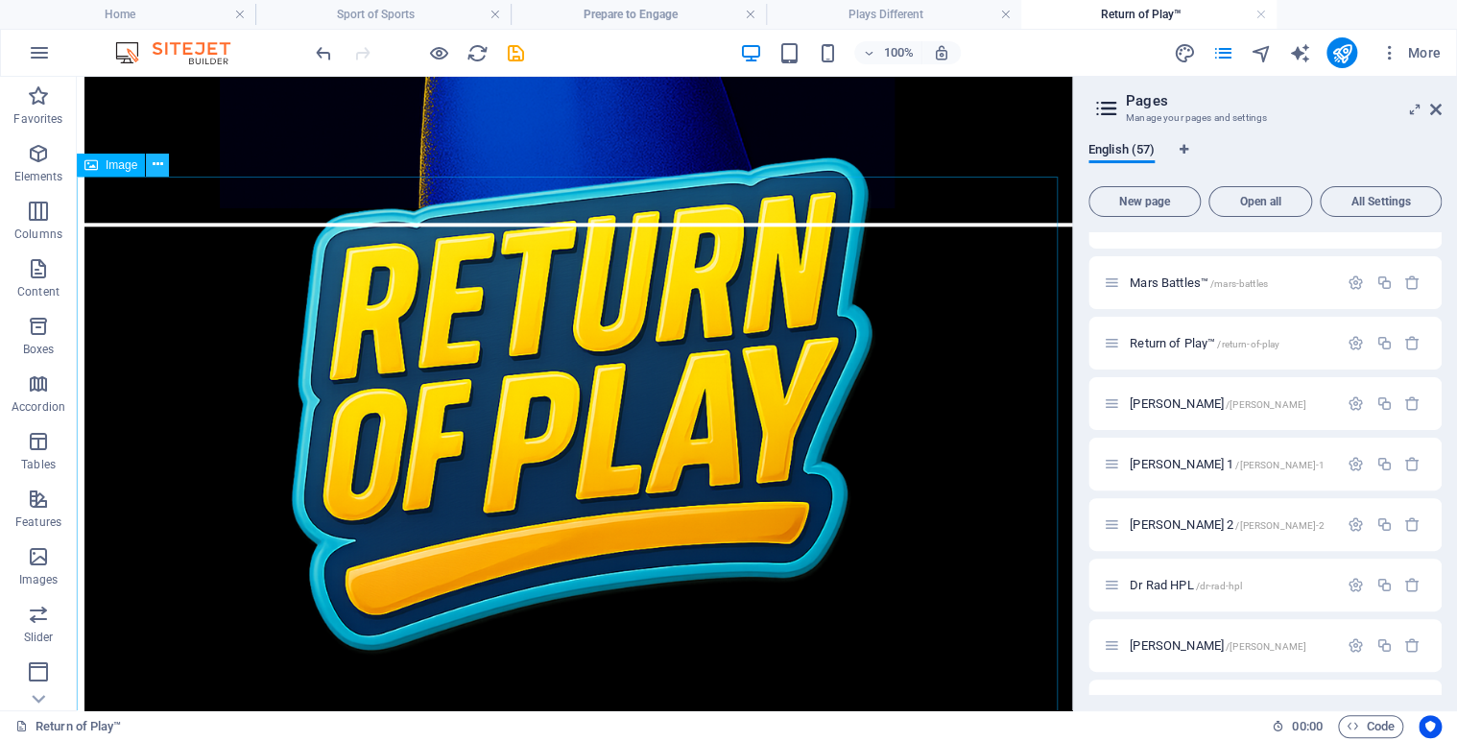
click at [156, 164] on icon at bounding box center [158, 164] width 11 height 20
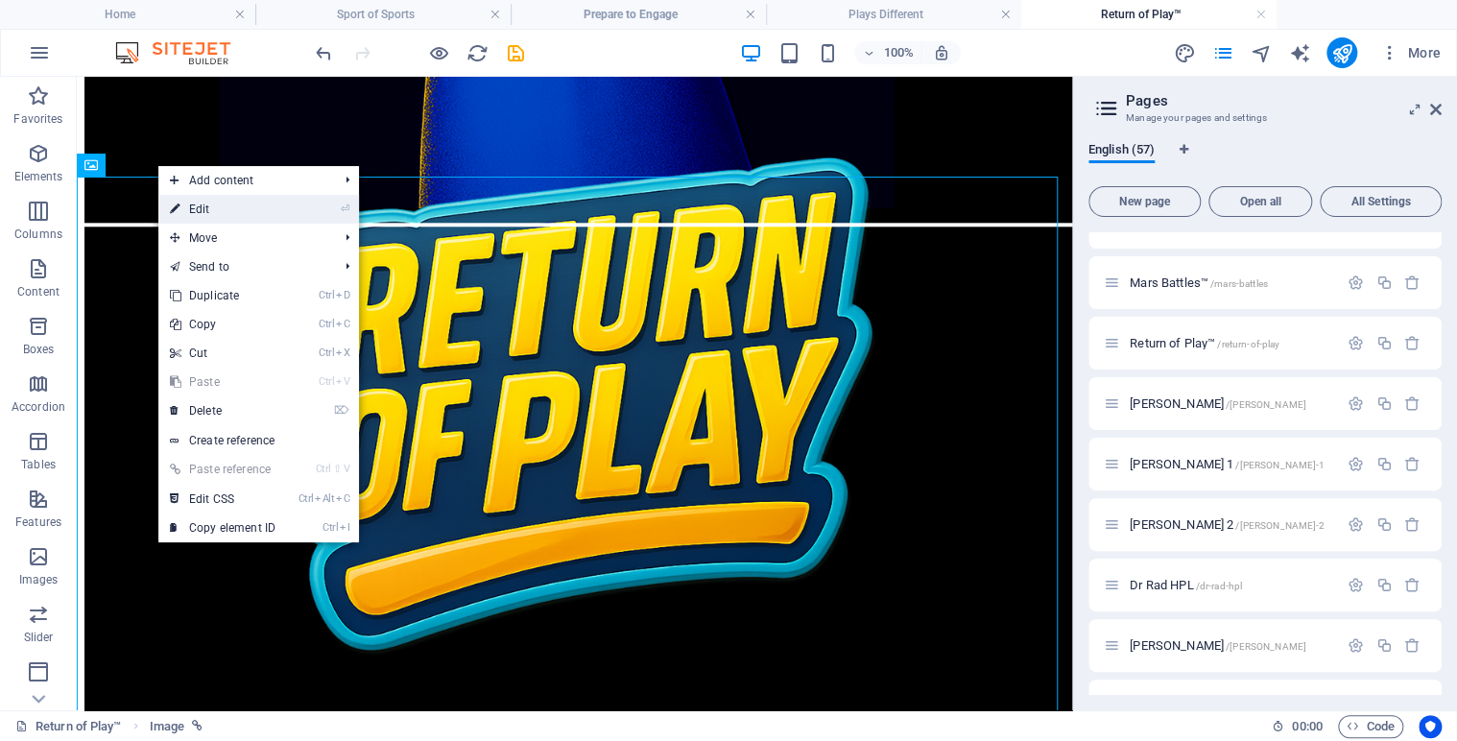
click at [207, 207] on link "⏎ Edit" at bounding box center [222, 209] width 129 height 29
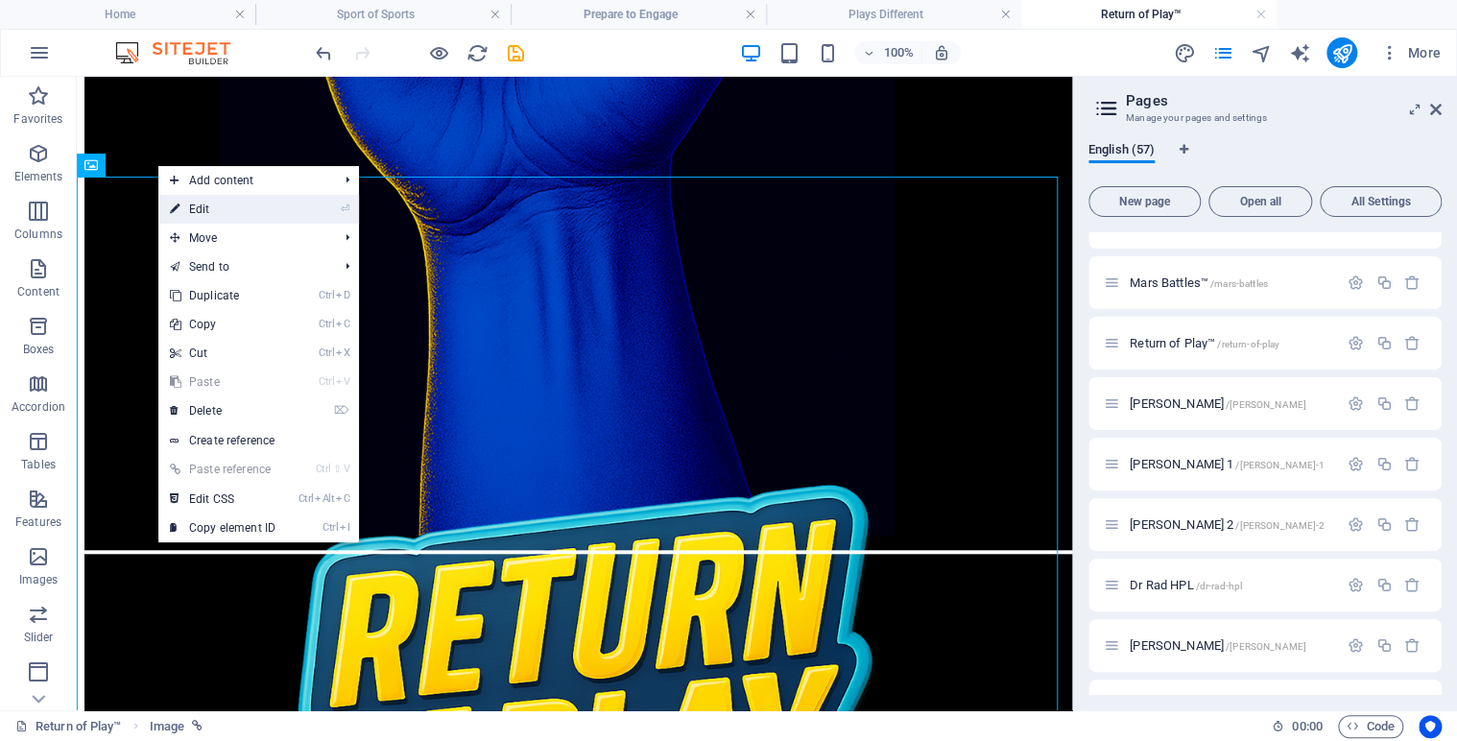
select select "4"
select select
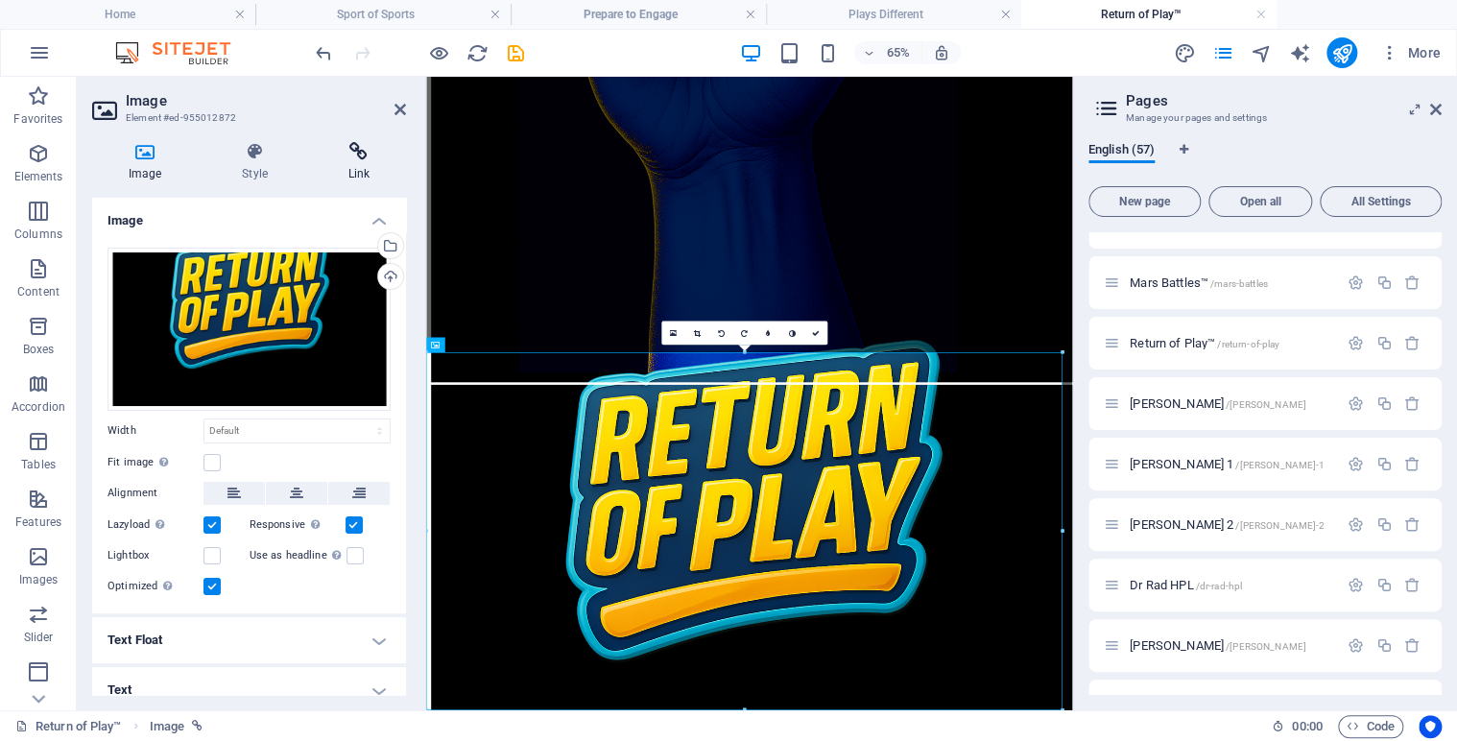
click at [349, 157] on icon at bounding box center [359, 151] width 94 height 19
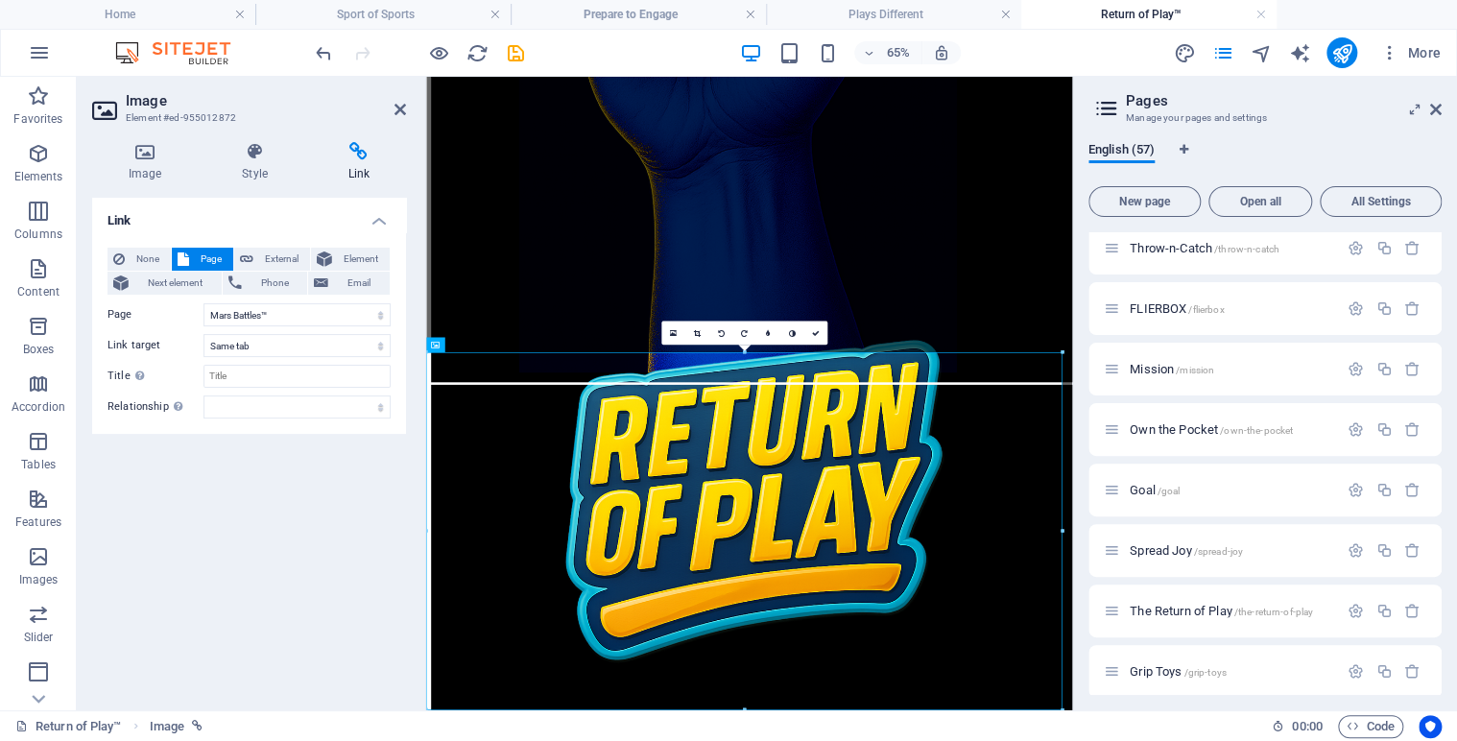
scroll to position [2406, 0]
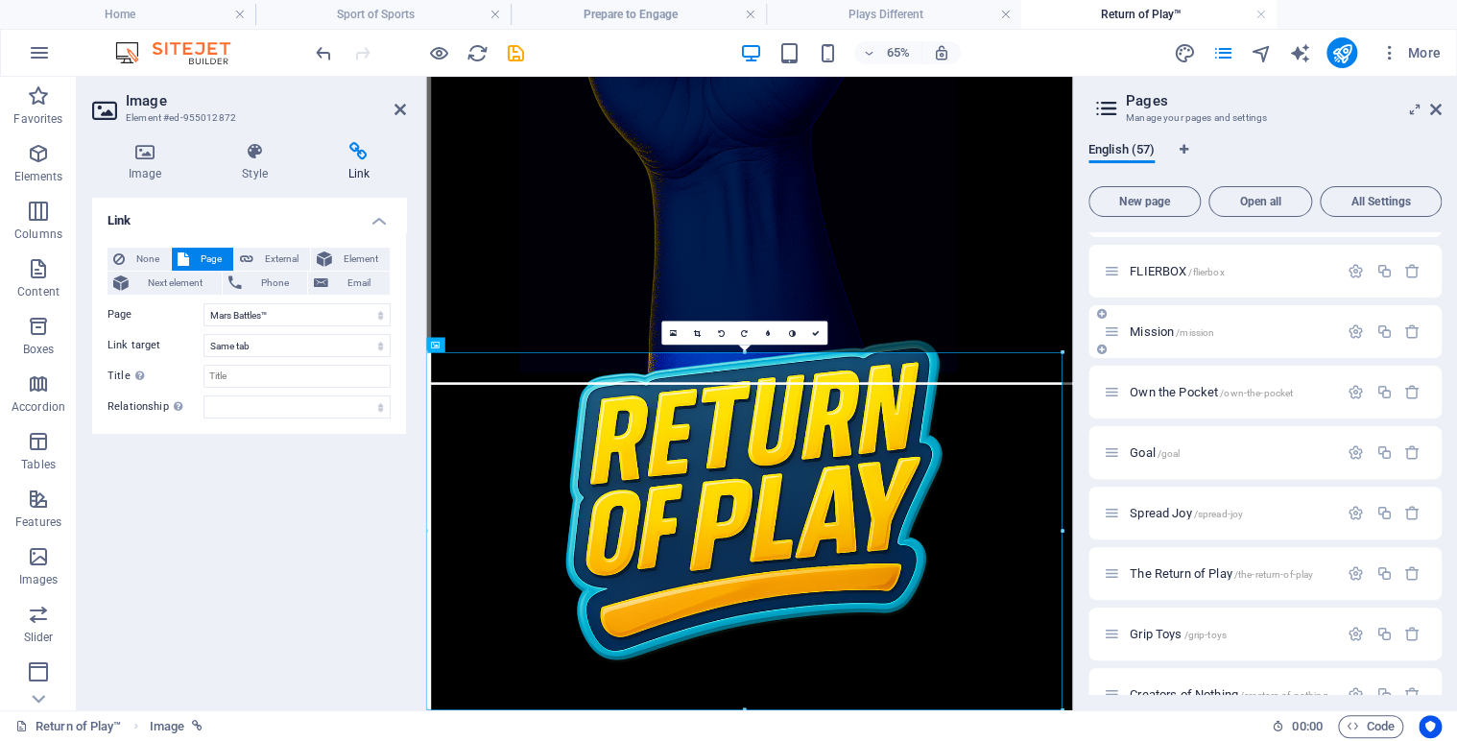
click at [1153, 325] on span "Mission /mission" at bounding box center [1171, 331] width 84 height 14
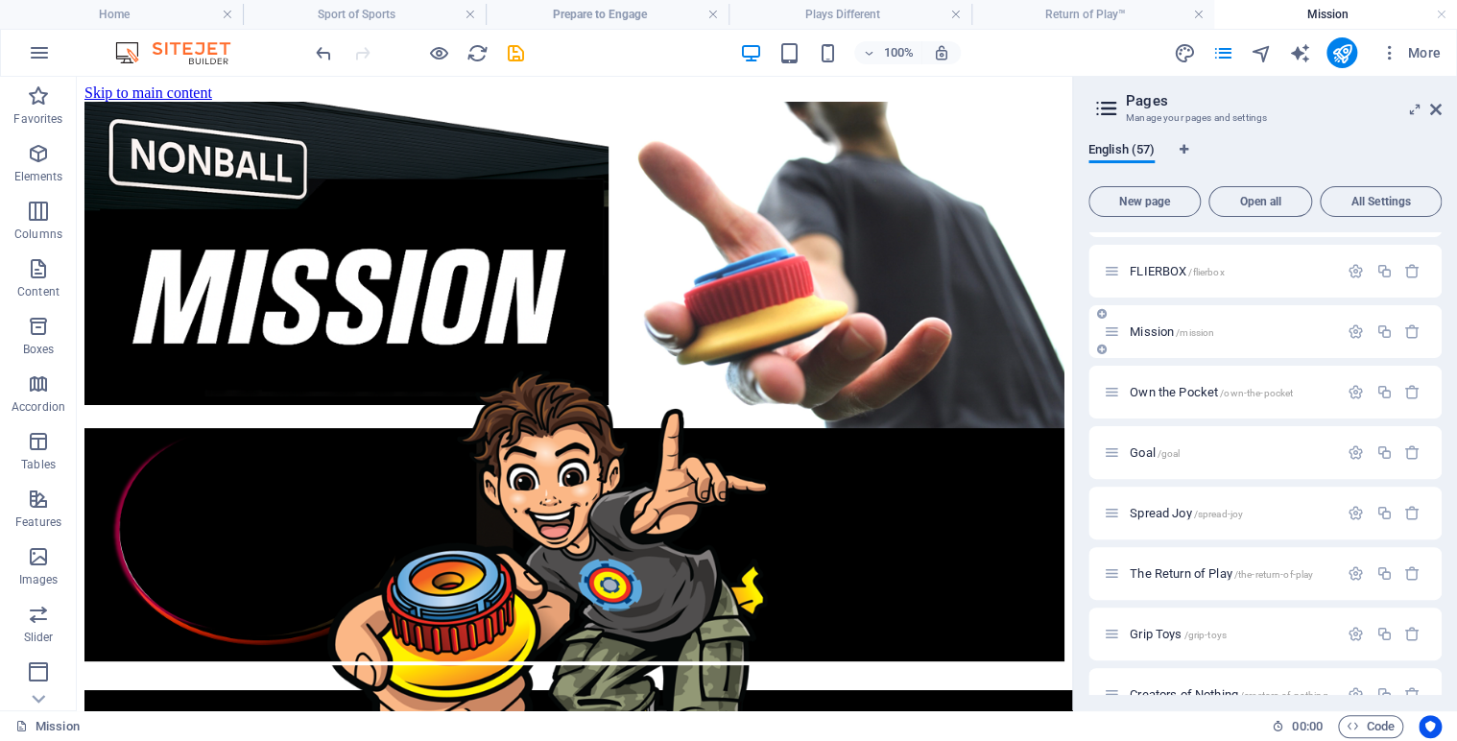
scroll to position [0, 0]
drag, startPoint x: 987, startPoint y: 182, endPoint x: 1327, endPoint y: 123, distance: 344.9
click at [1327, 123] on h3 "Manage your pages and settings" at bounding box center [1264, 117] width 277 height 17
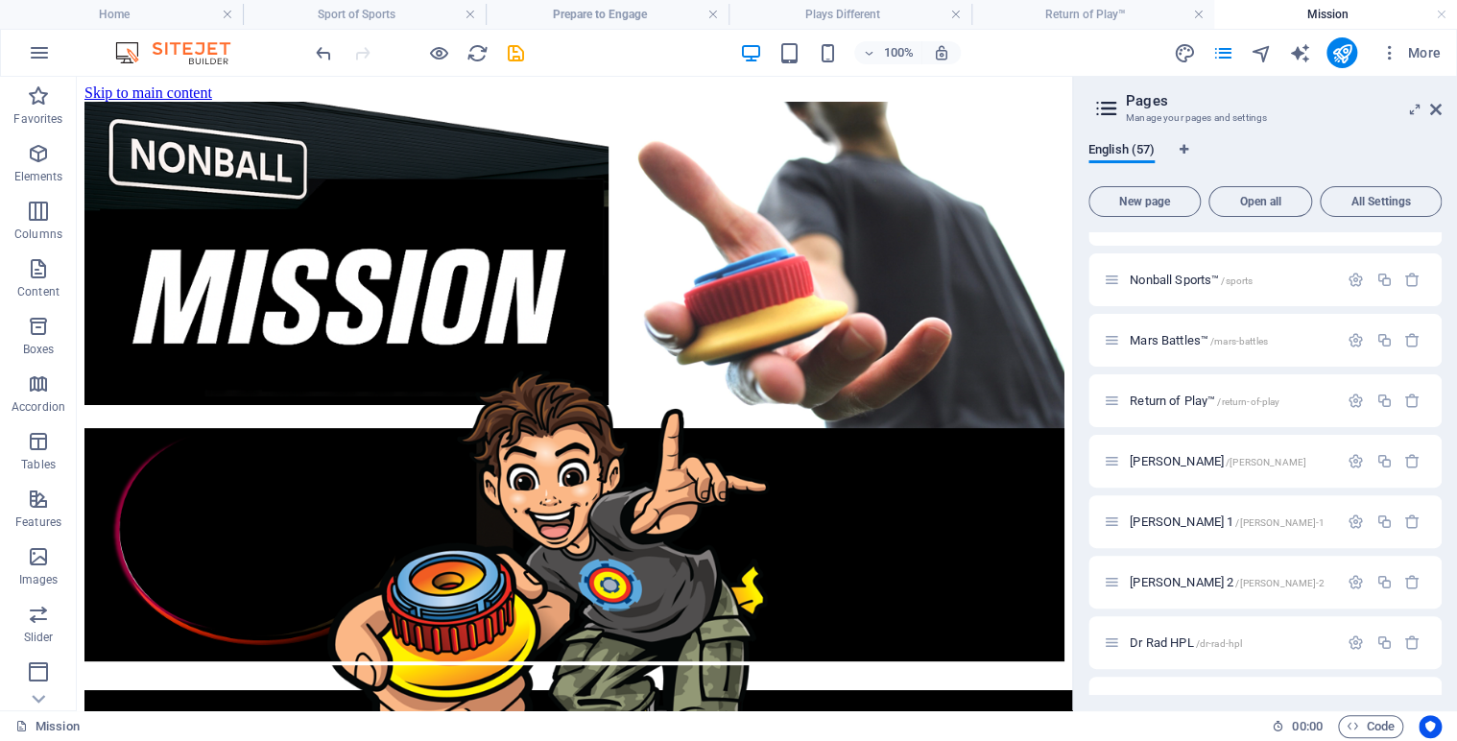
scroll to position [137, 0]
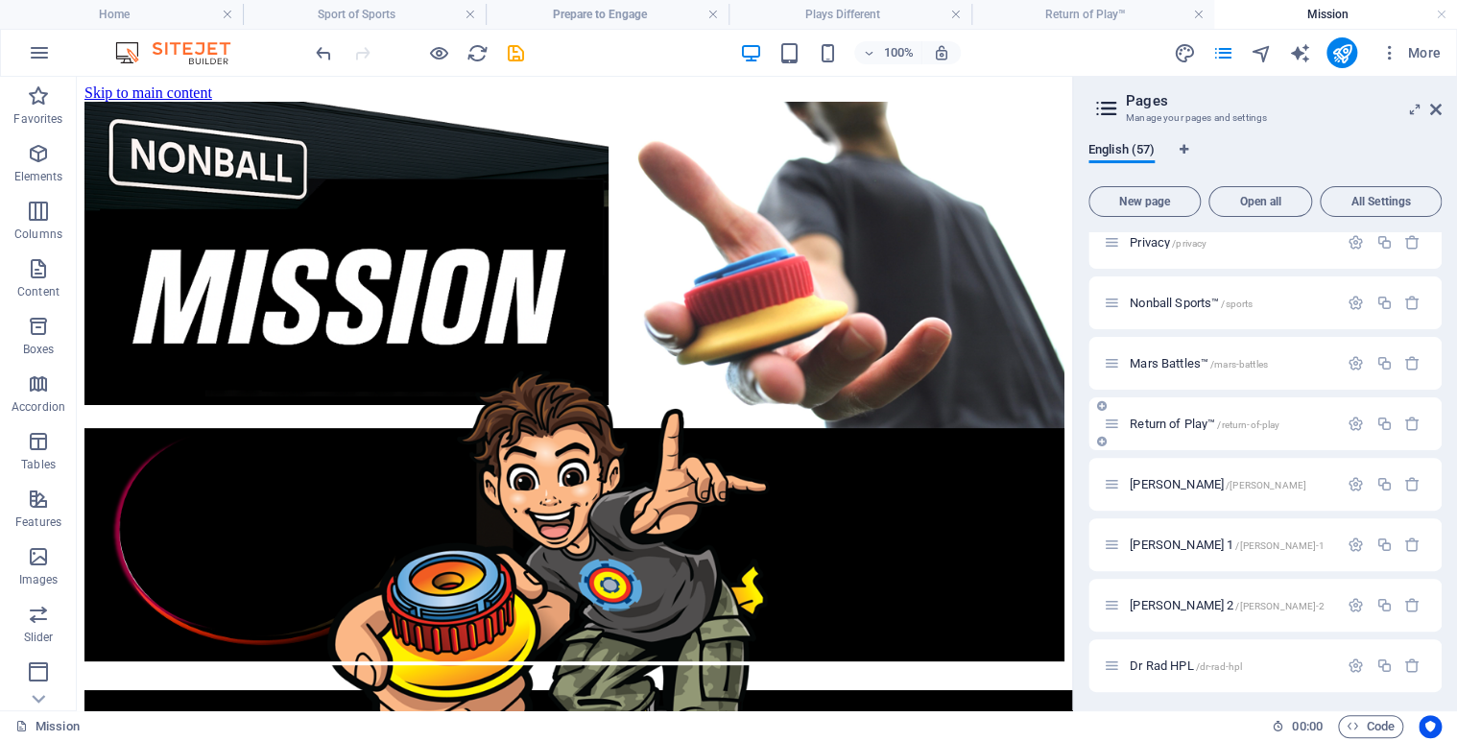
click at [1171, 422] on span "Return of Play™ /return-of-play" at bounding box center [1204, 423] width 150 height 14
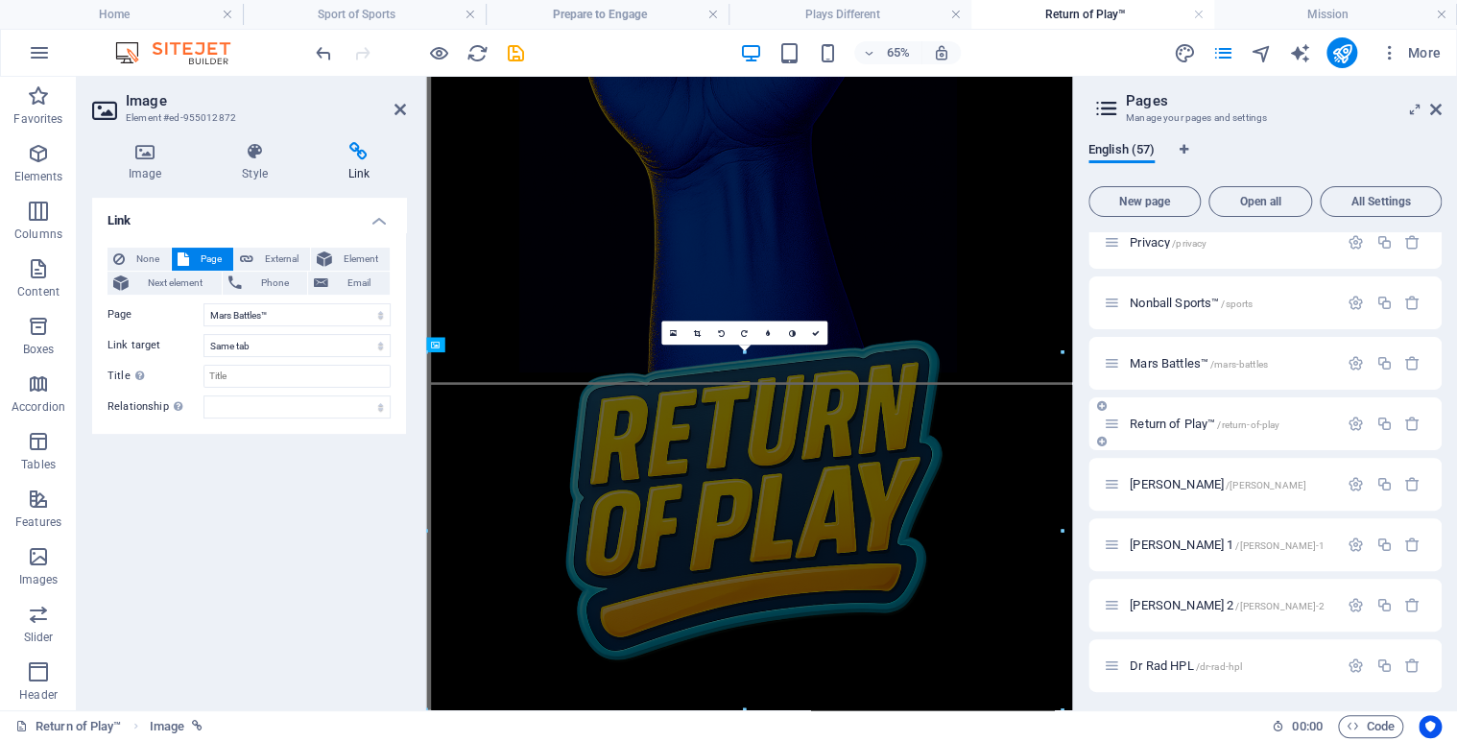
scroll to position [557, 0]
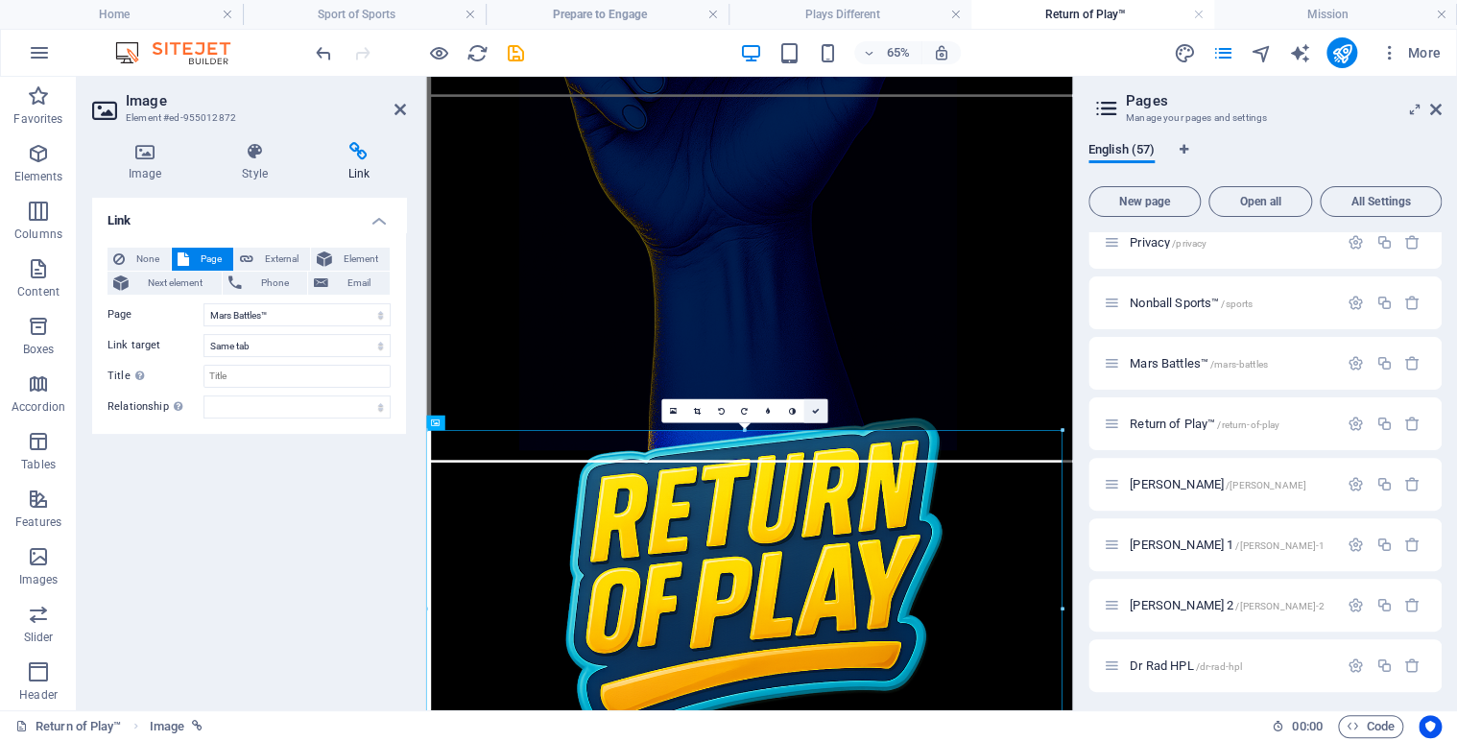
click at [818, 414] on link at bounding box center [815, 411] width 24 height 24
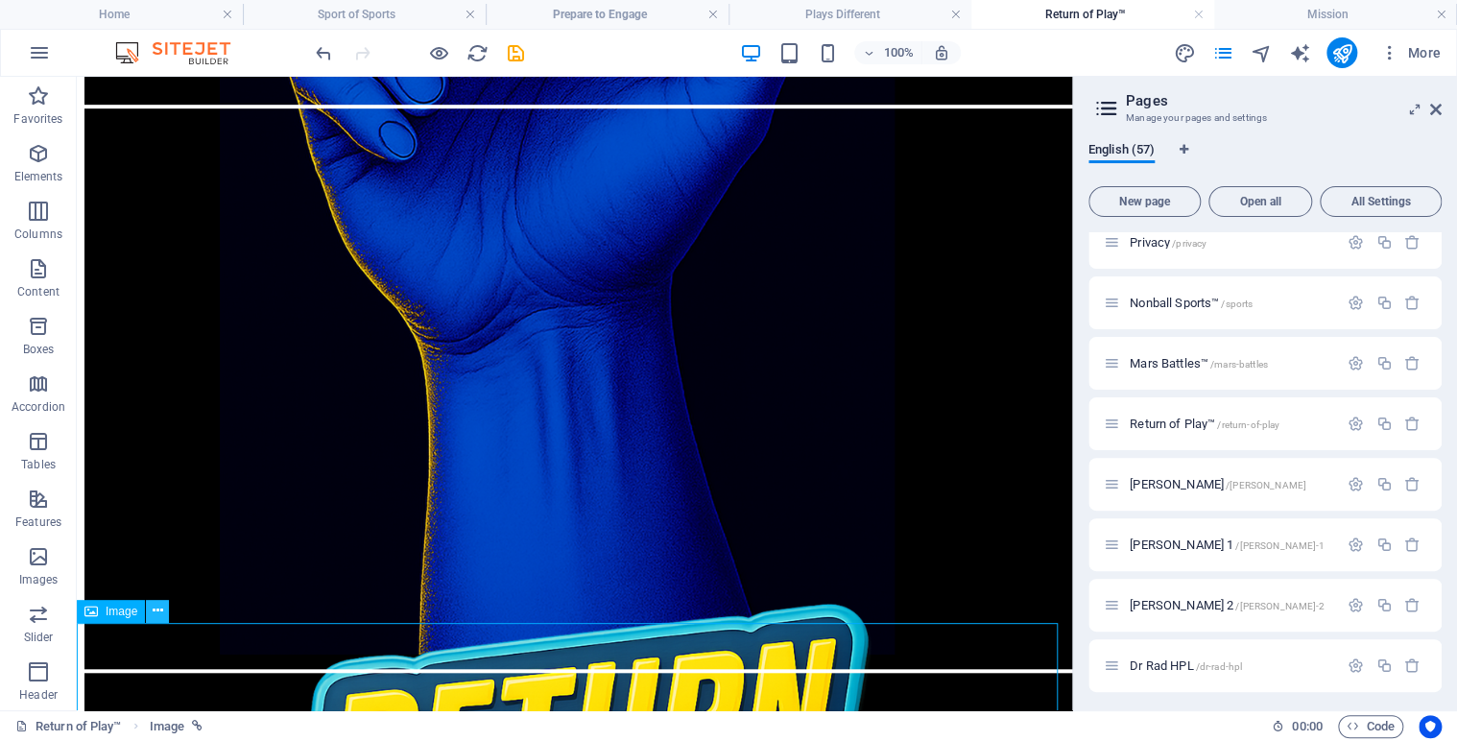
click at [156, 610] on icon at bounding box center [158, 611] width 11 height 20
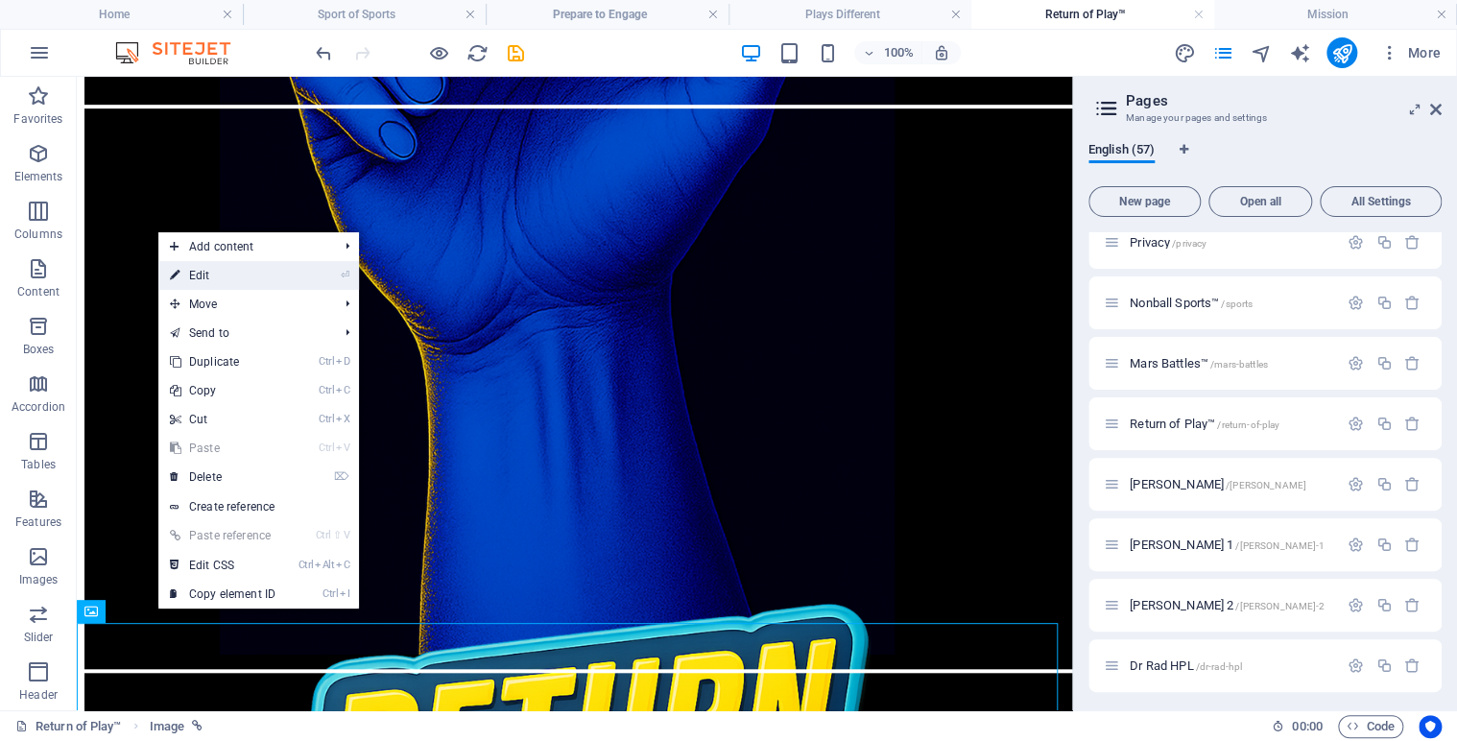
click at [210, 277] on link "⏎ Edit" at bounding box center [222, 275] width 129 height 29
select select "4"
select select
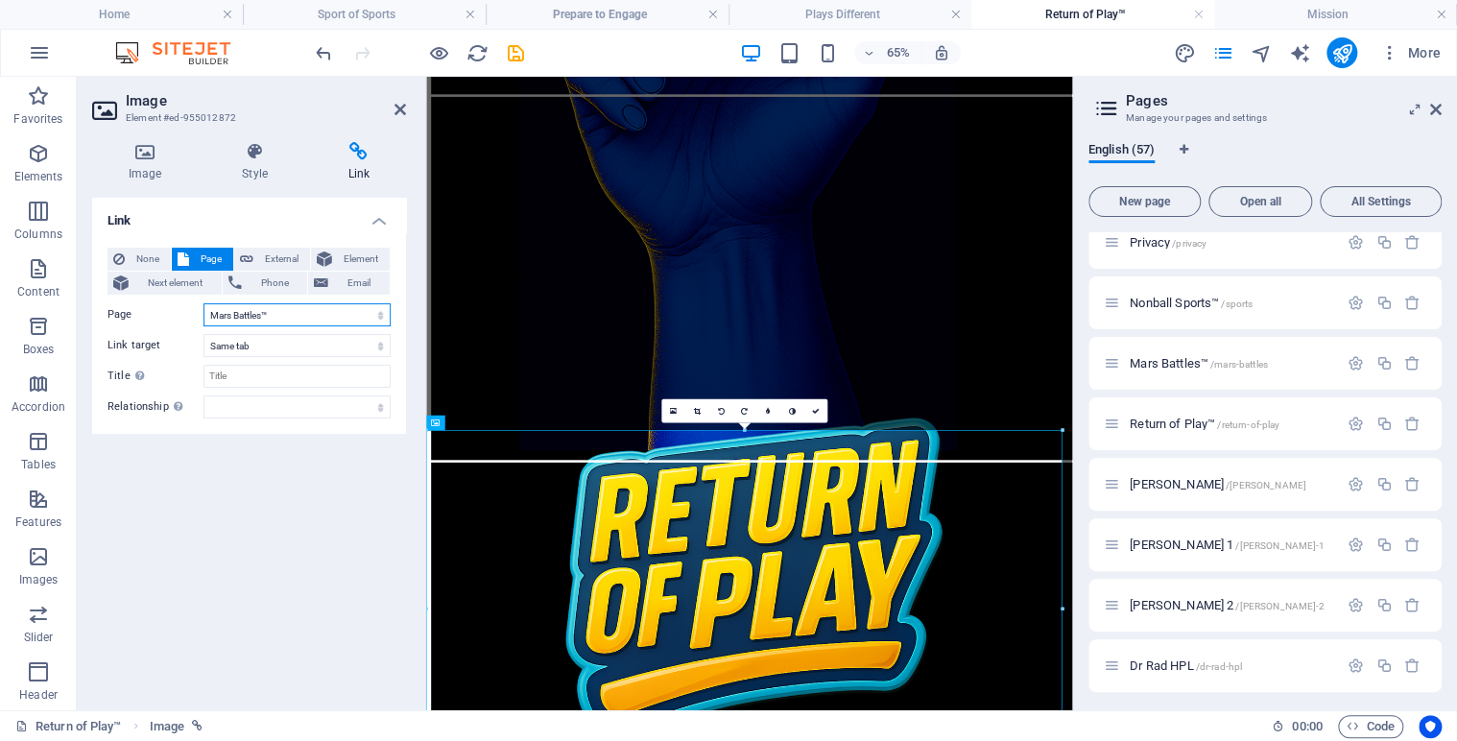
click at [384, 308] on select "Home Legal Notice Privacy Nonball Sports™ Mars Battles™ Return of Play™ [PERSON…" at bounding box center [296, 314] width 187 height 23
select select "45"
click at [203, 303] on select "Home Legal Notice Privacy Nonball Sports™ Mars Battles™ Return of Play™ [PERSON…" at bounding box center [296, 314] width 187 height 23
click at [817, 414] on link at bounding box center [815, 411] width 24 height 24
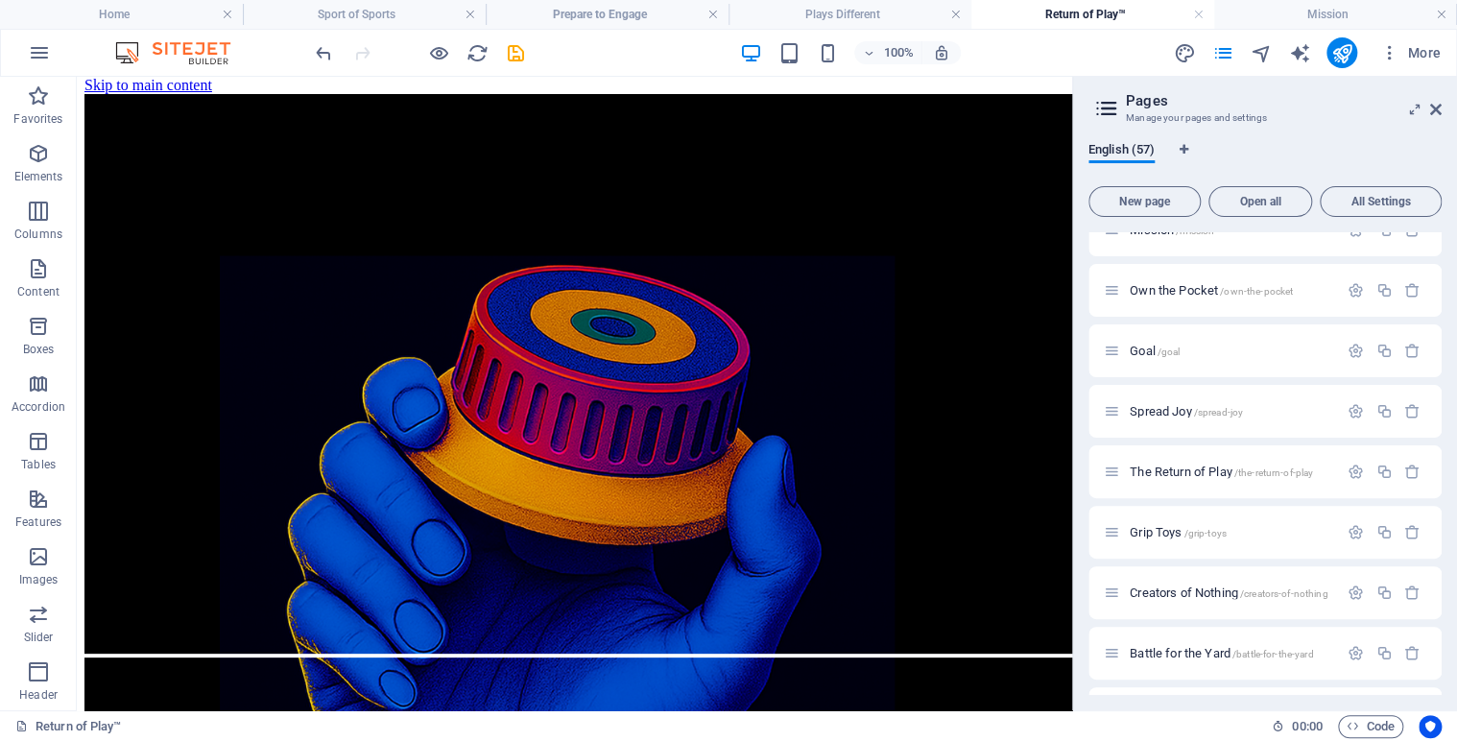
scroll to position [2514, 0]
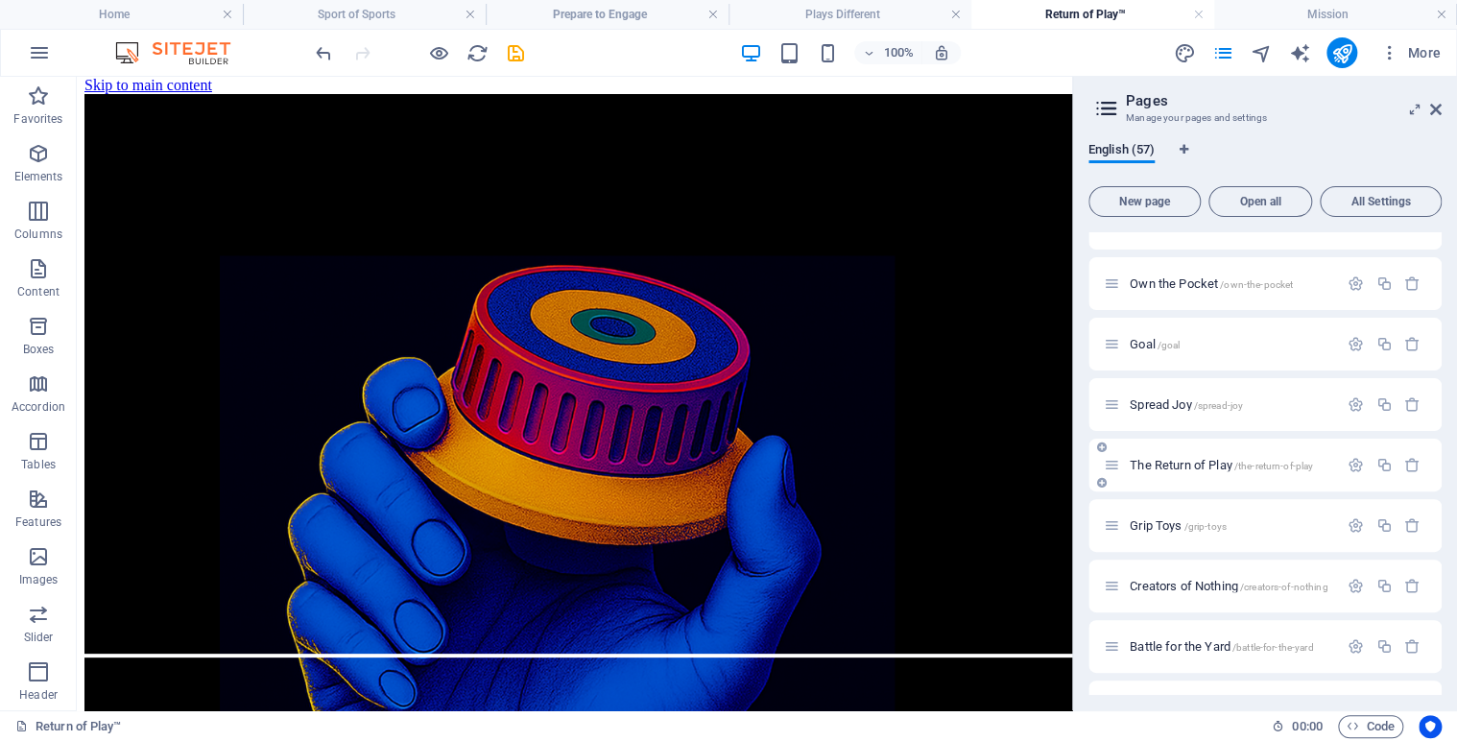
click at [1163, 464] on span "The Return of Play /the-return-of-play" at bounding box center [1220, 465] width 183 height 14
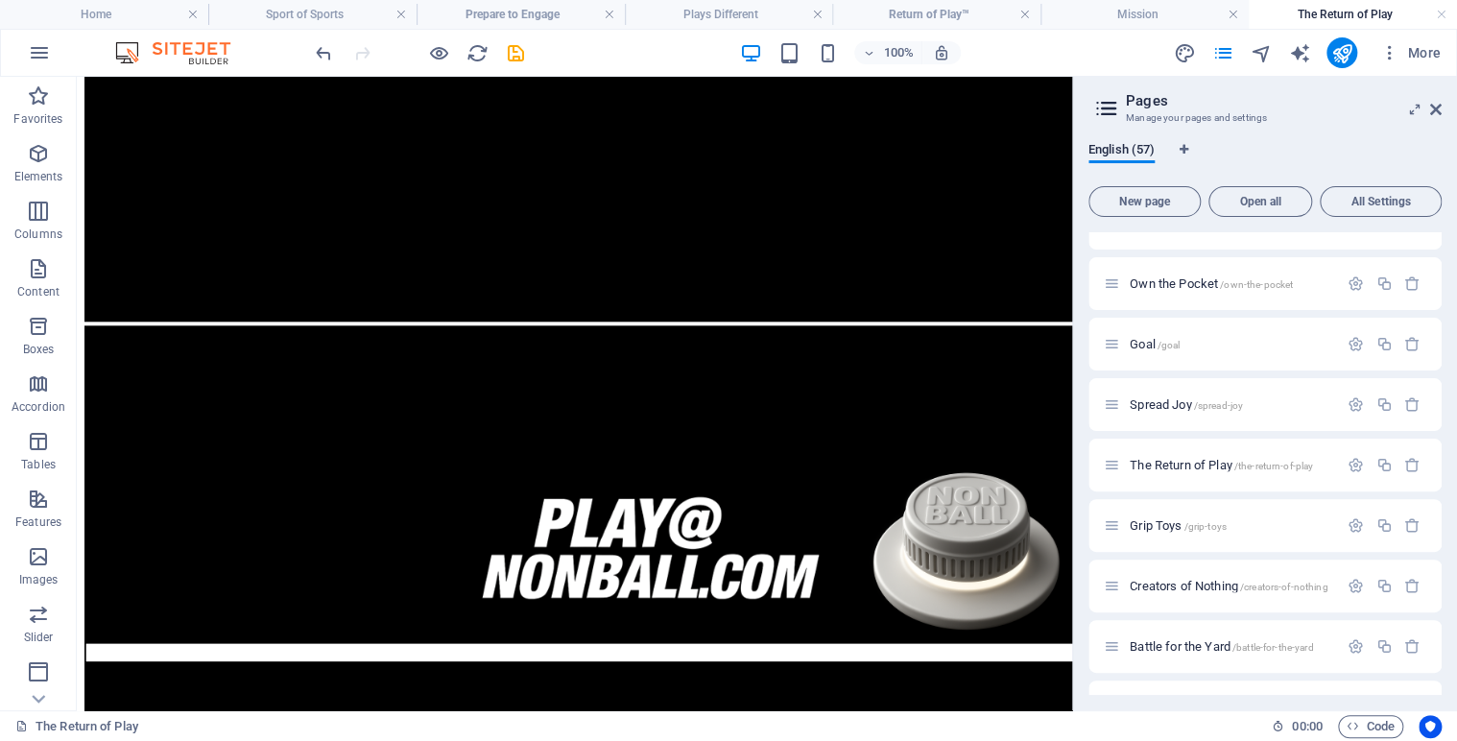
scroll to position [911, 0]
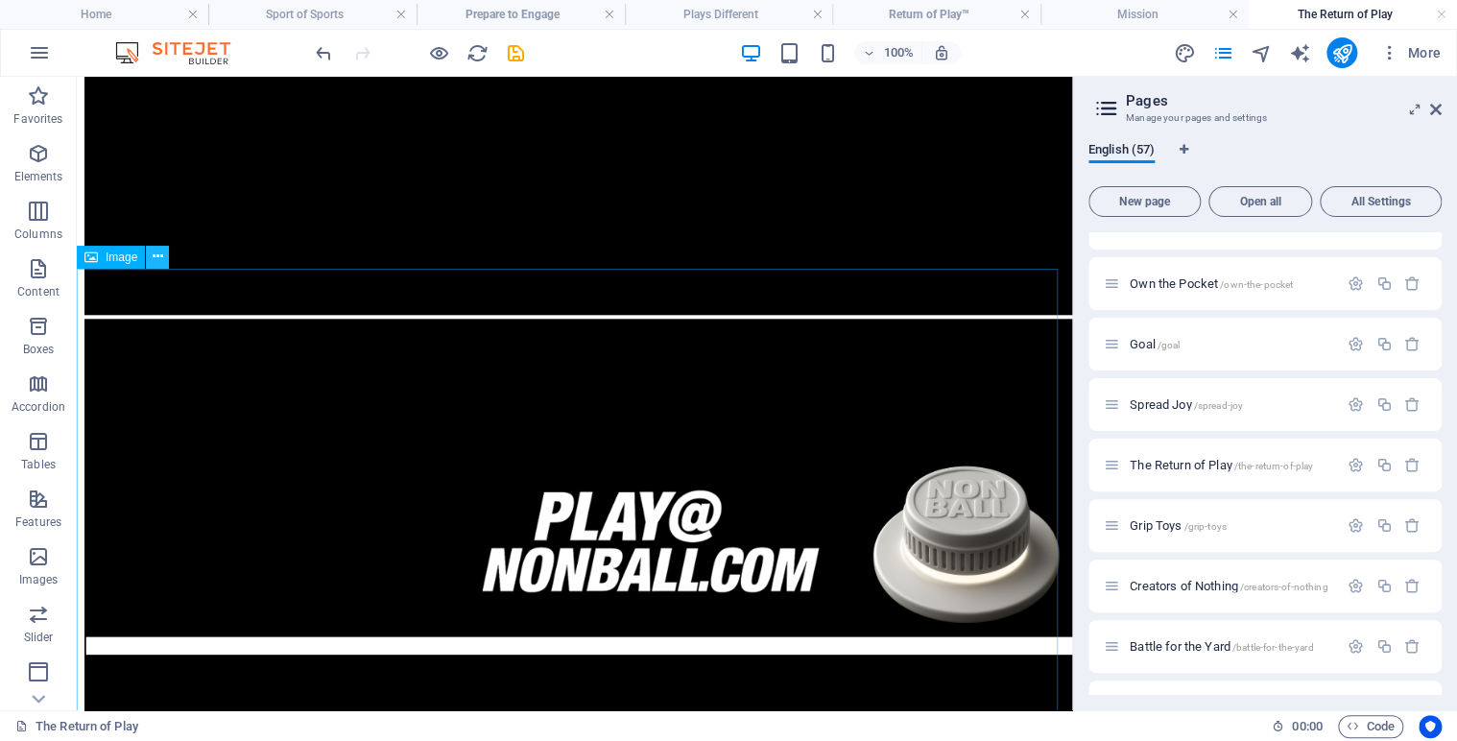
click at [158, 256] on icon at bounding box center [158, 257] width 11 height 20
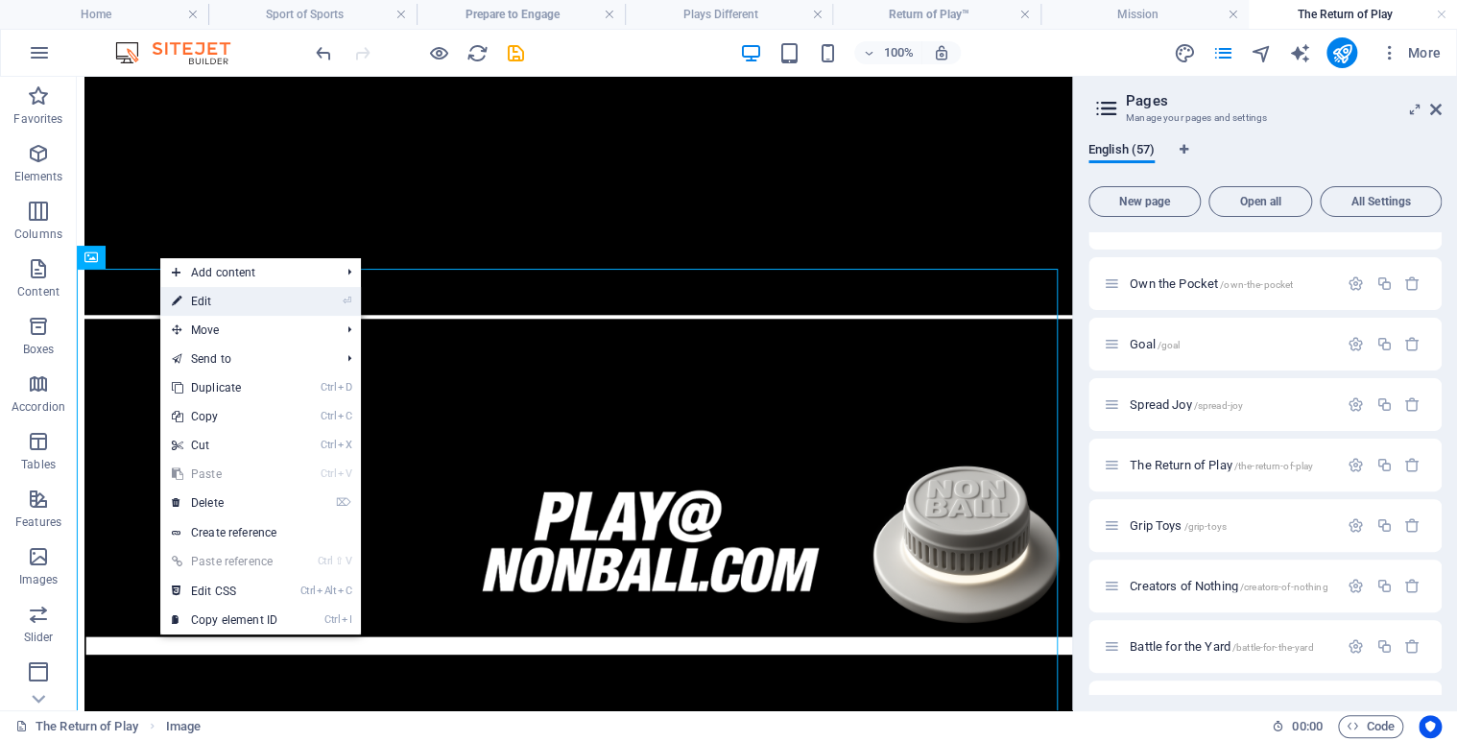
click at [217, 299] on link "⏎ Edit" at bounding box center [224, 301] width 129 height 29
select select
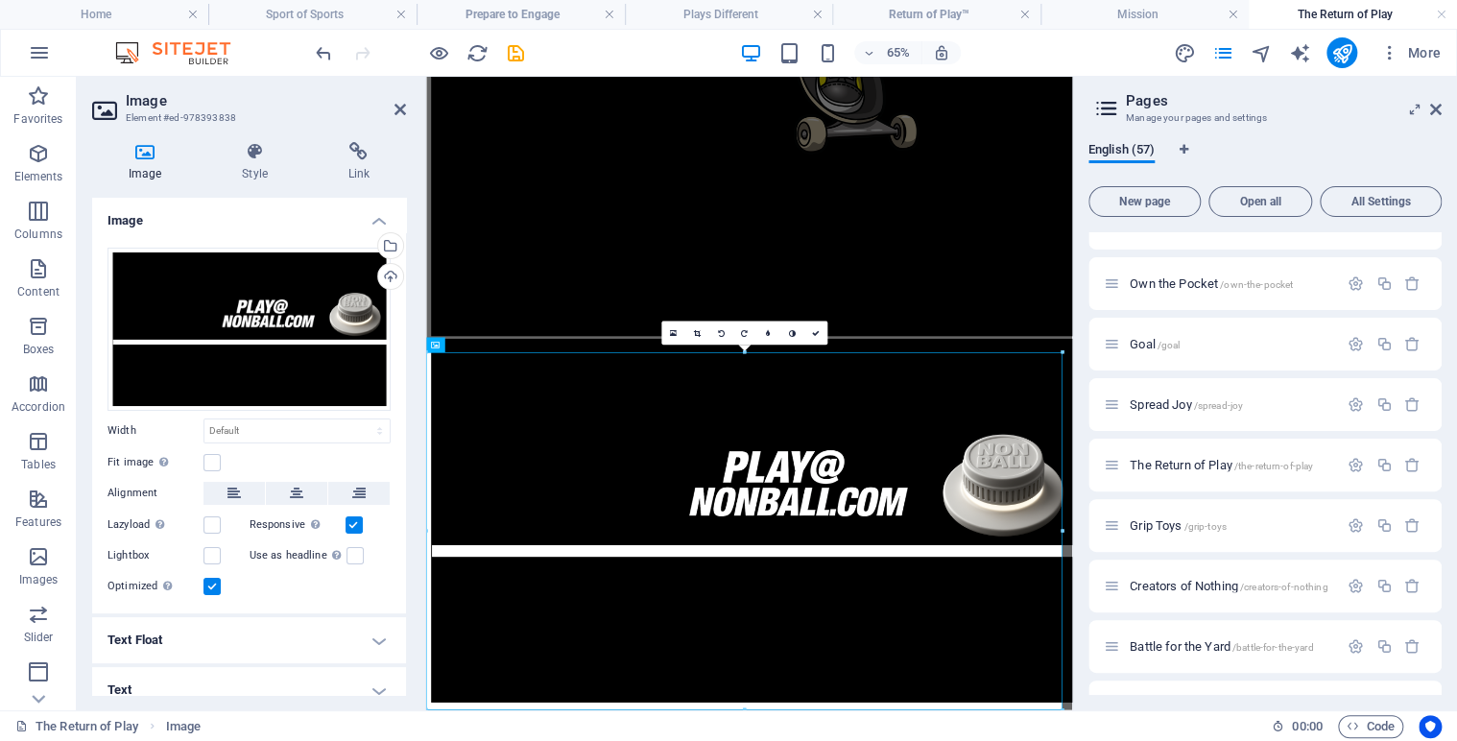
scroll to position [676, 0]
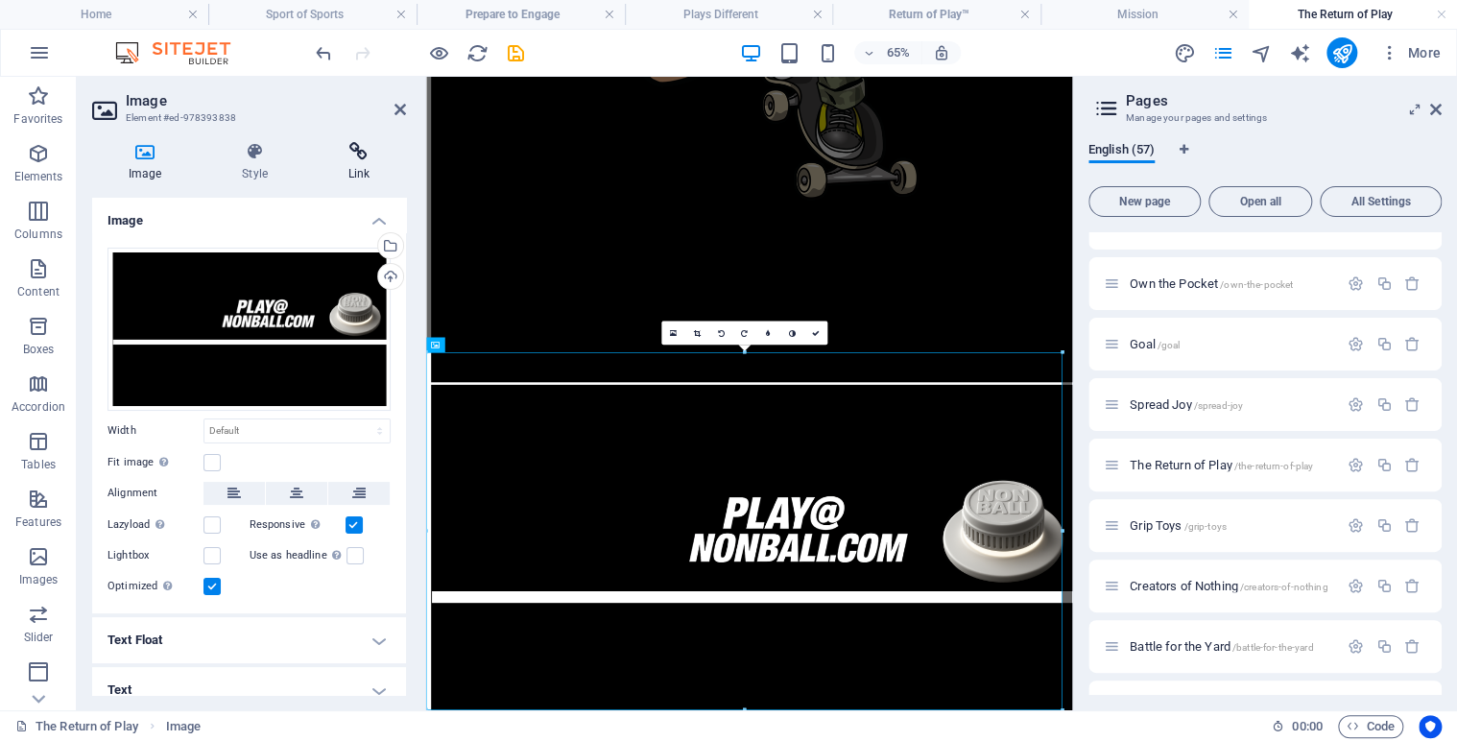
click at [353, 156] on icon at bounding box center [359, 151] width 94 height 19
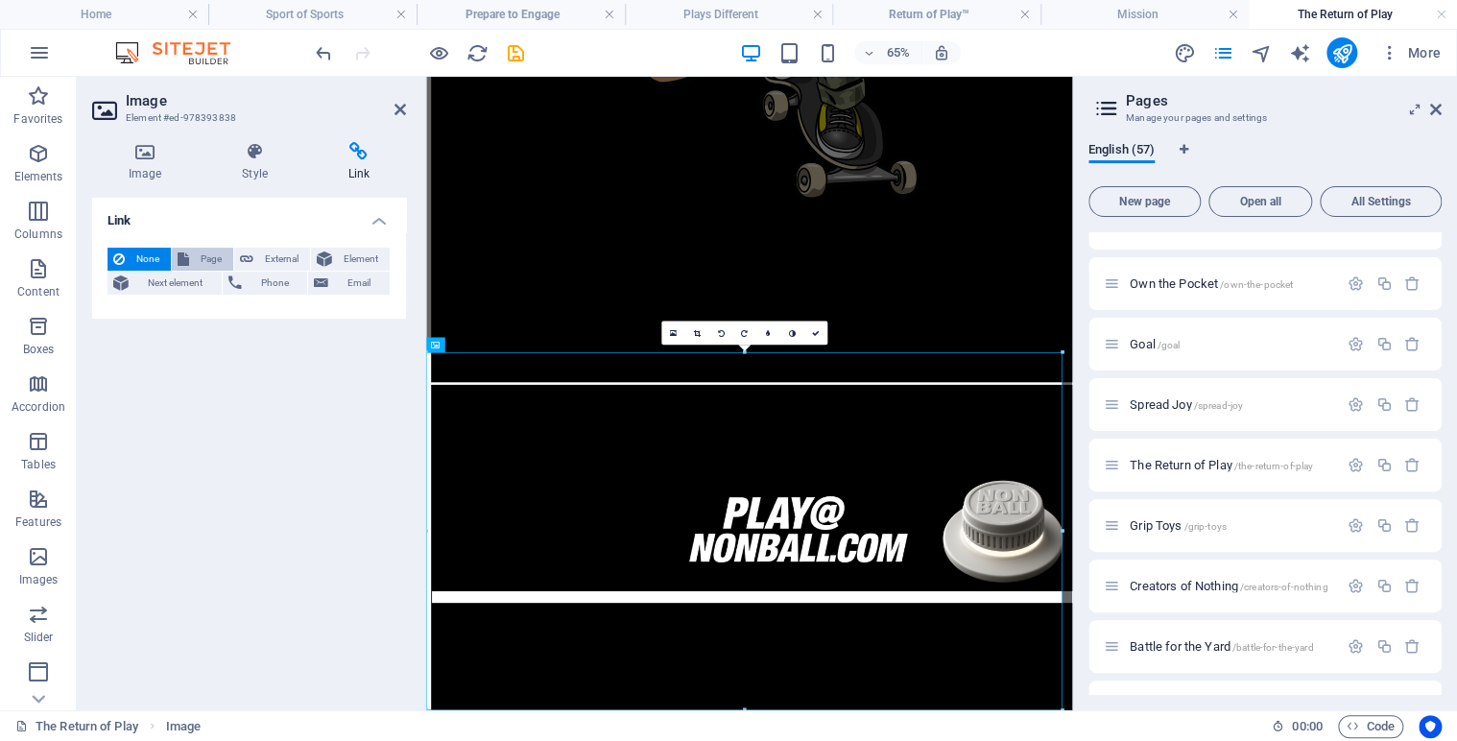
click at [193, 260] on button "Page" at bounding box center [202, 259] width 61 height 23
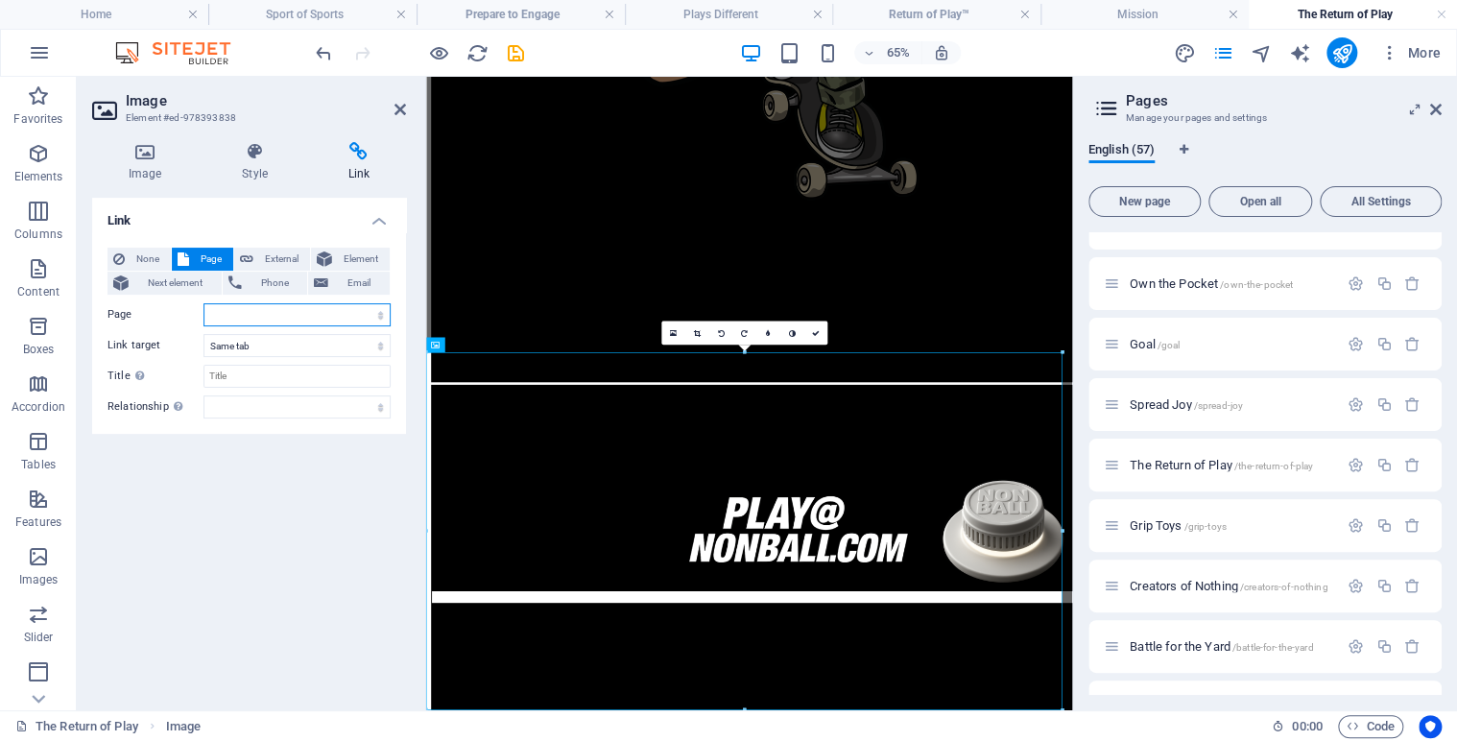
click at [377, 314] on select "Home Legal Notice Privacy Nonball Sports™ Mars Battles™ Return of Play™ [PERSON…" at bounding box center [296, 314] width 187 height 23
select select "4"
click at [203, 303] on select "Home Legal Notice Privacy Nonball Sports™ Mars Battles™ Return of Play™ [PERSON…" at bounding box center [296, 314] width 187 height 23
click at [817, 333] on icon at bounding box center [815, 333] width 8 height 8
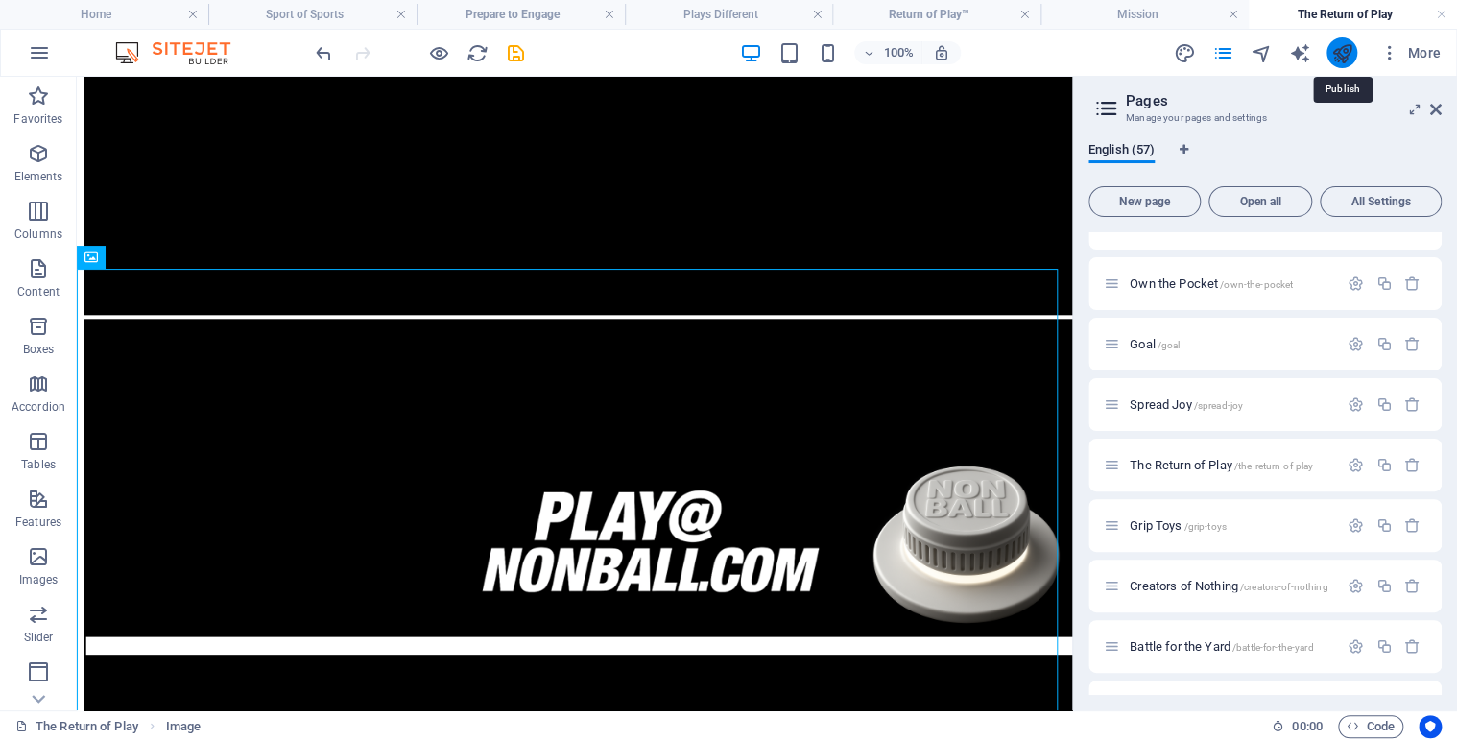
click at [1342, 50] on icon "publish" at bounding box center [1341, 53] width 22 height 22
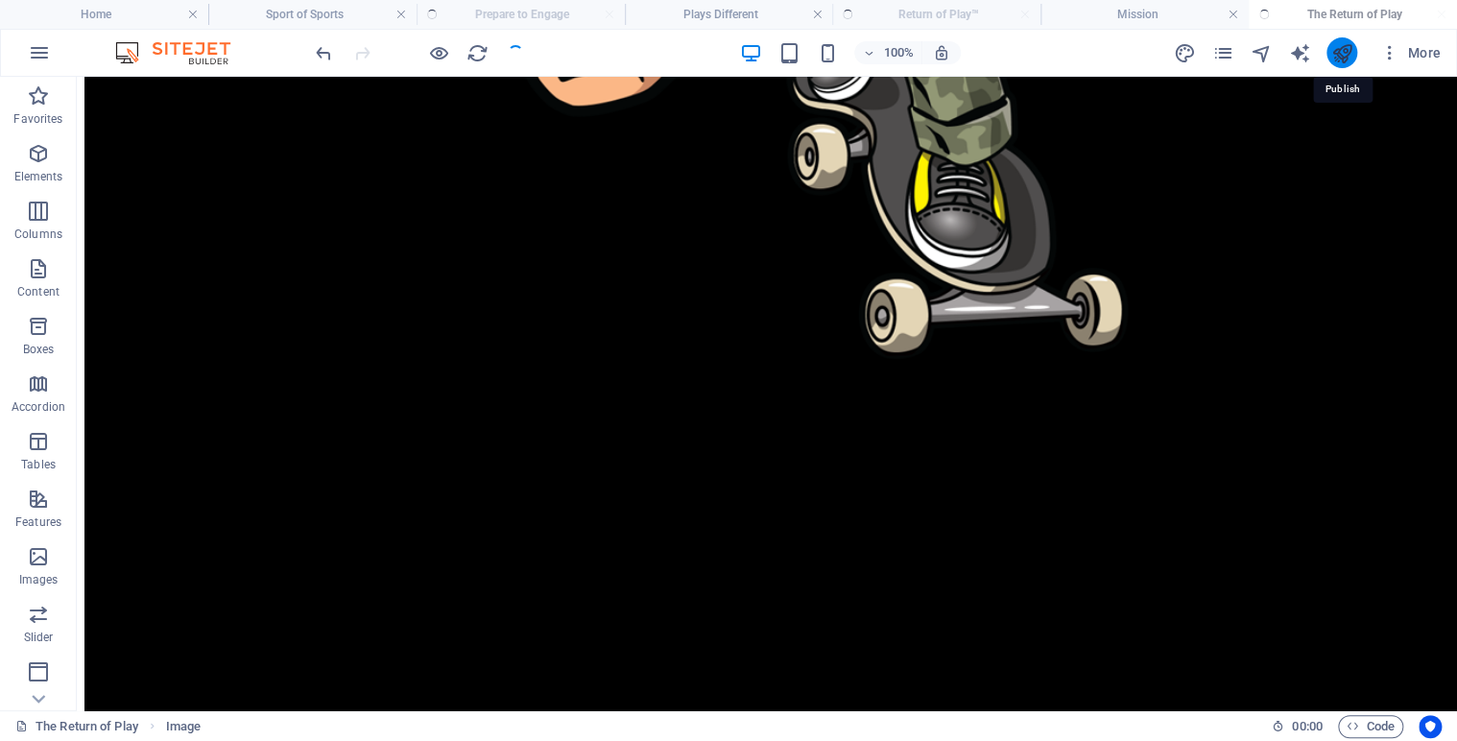
scroll to position [1128, 0]
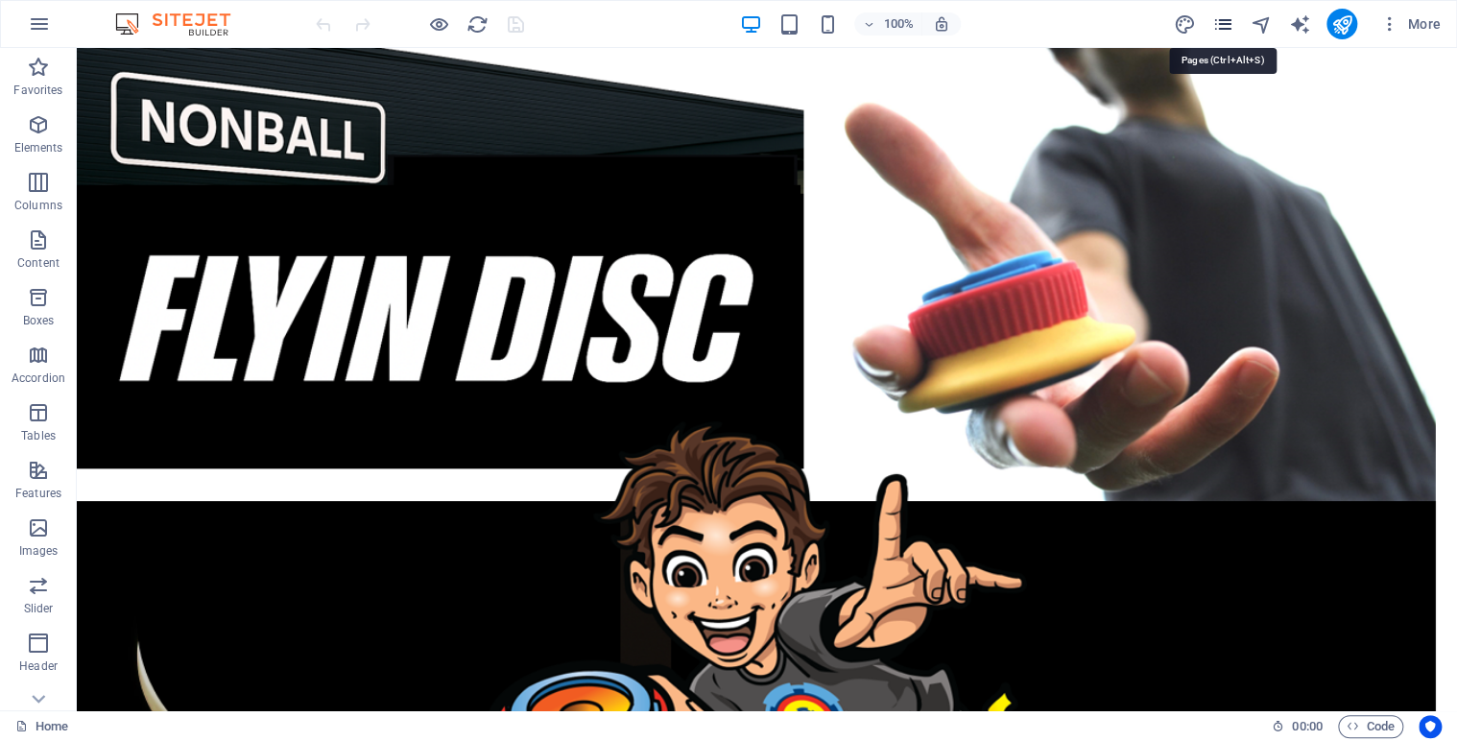
click at [1223, 28] on icon "pages" at bounding box center [1222, 24] width 22 height 22
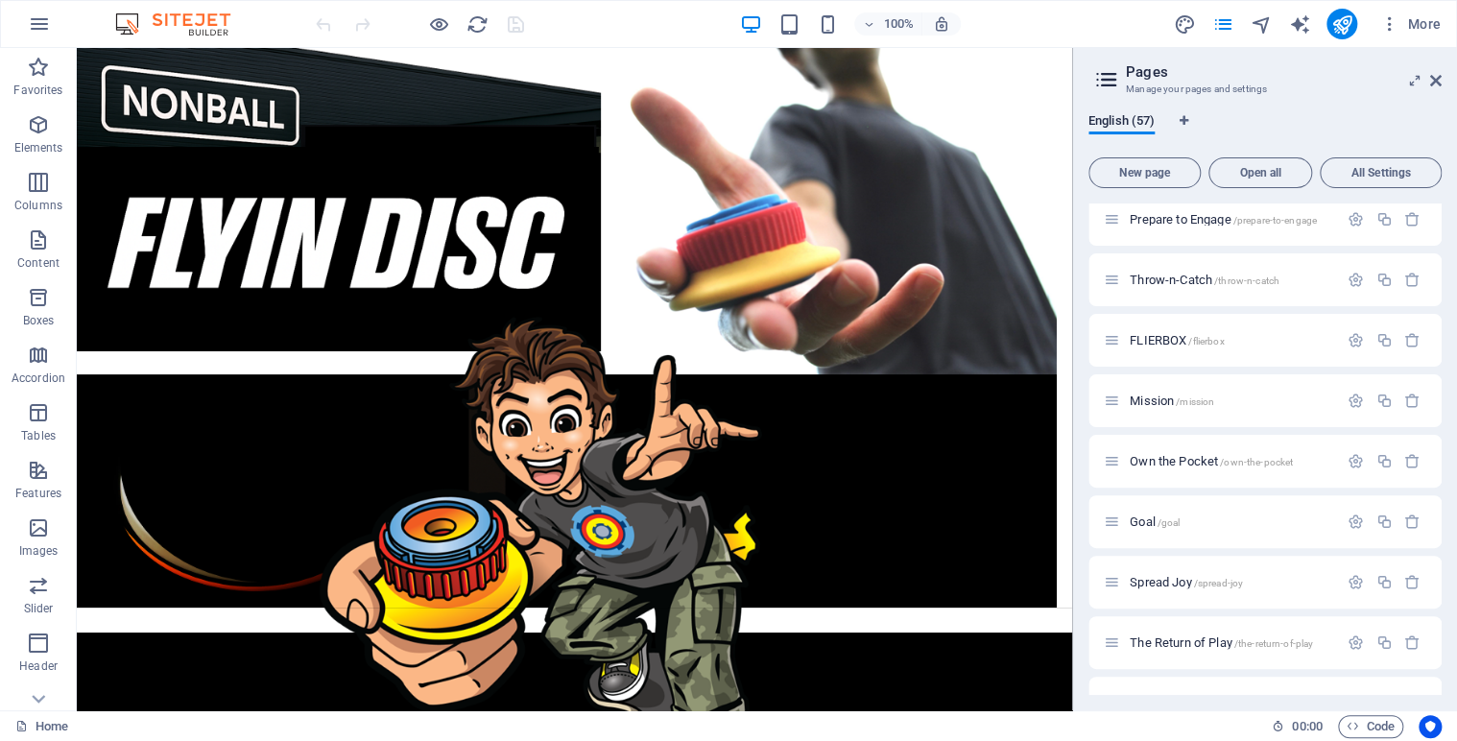
scroll to position [2287, 0]
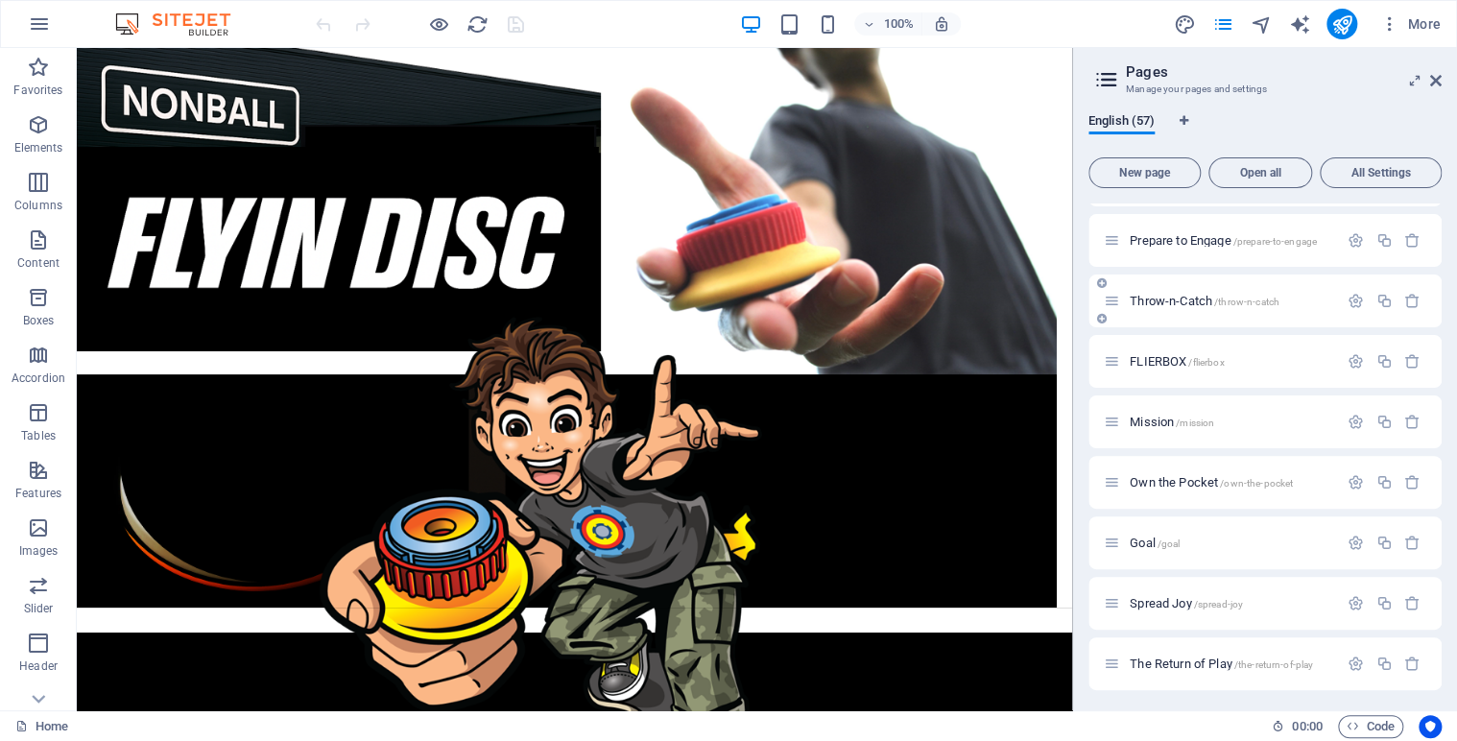
click at [1162, 297] on span "Throw-n-Catch /throw-n-catch" at bounding box center [1204, 301] width 150 height 14
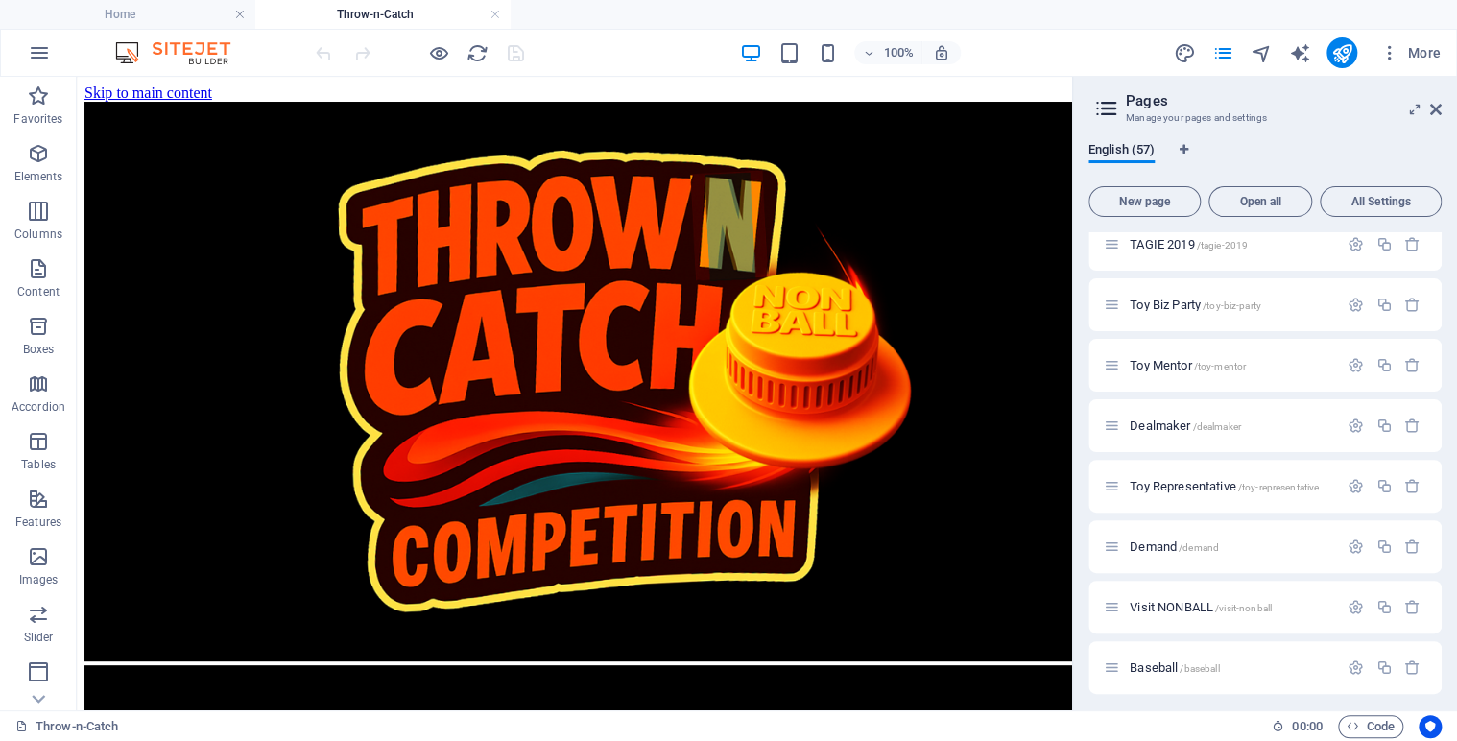
scroll to position [2982, 0]
click at [1166, 602] on span "Visit NONBALL /visit-nonball" at bounding box center [1200, 601] width 142 height 14
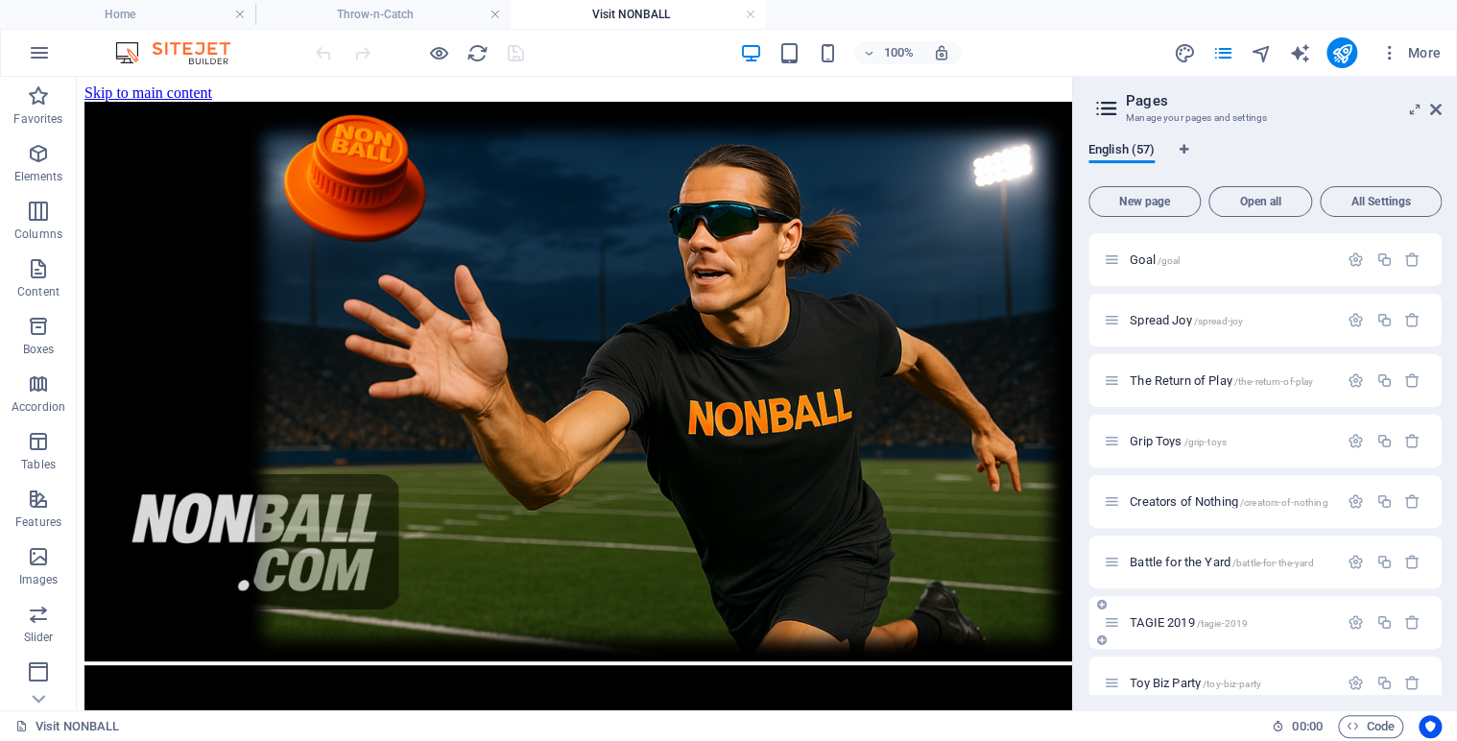
scroll to position [2605, 0]
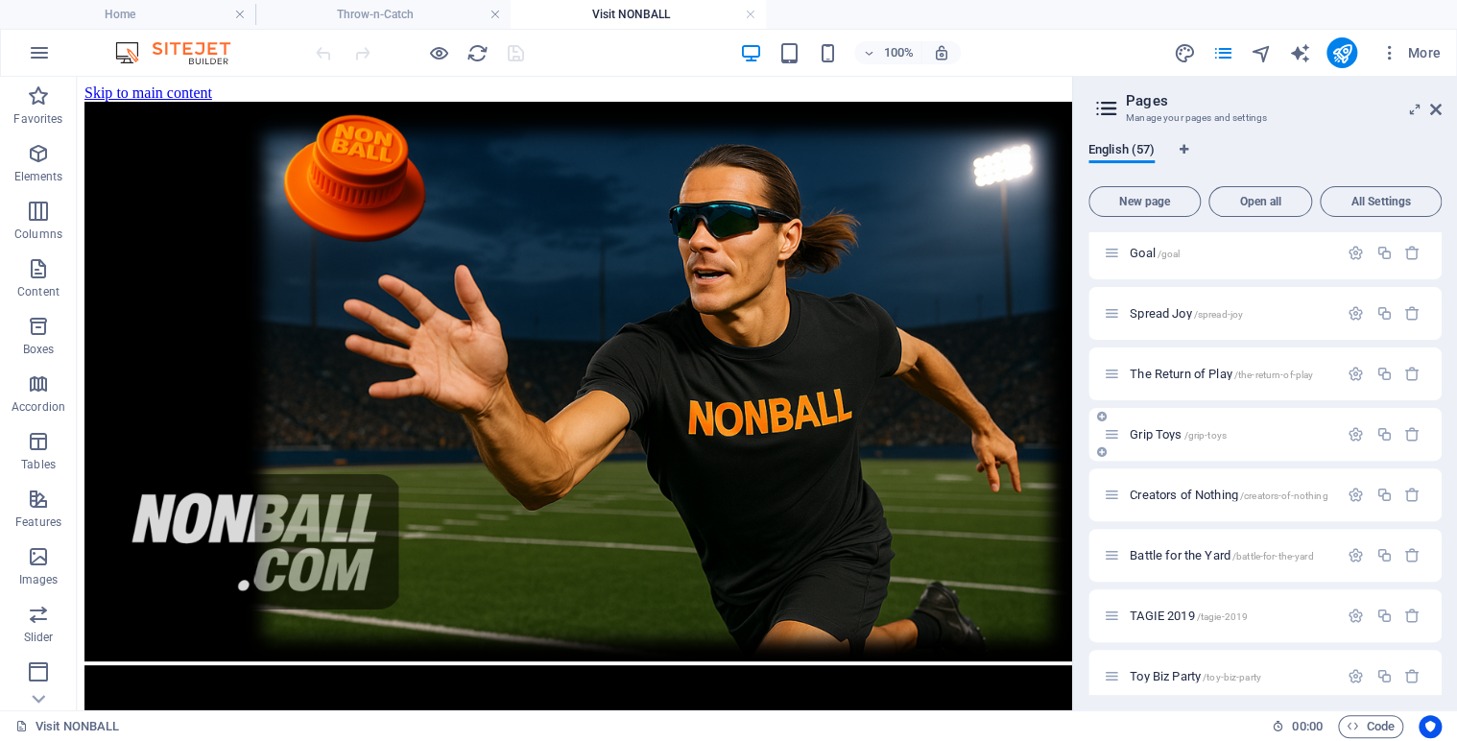
click at [1158, 433] on span "Grip Toys /grip-toys" at bounding box center [1177, 434] width 97 height 14
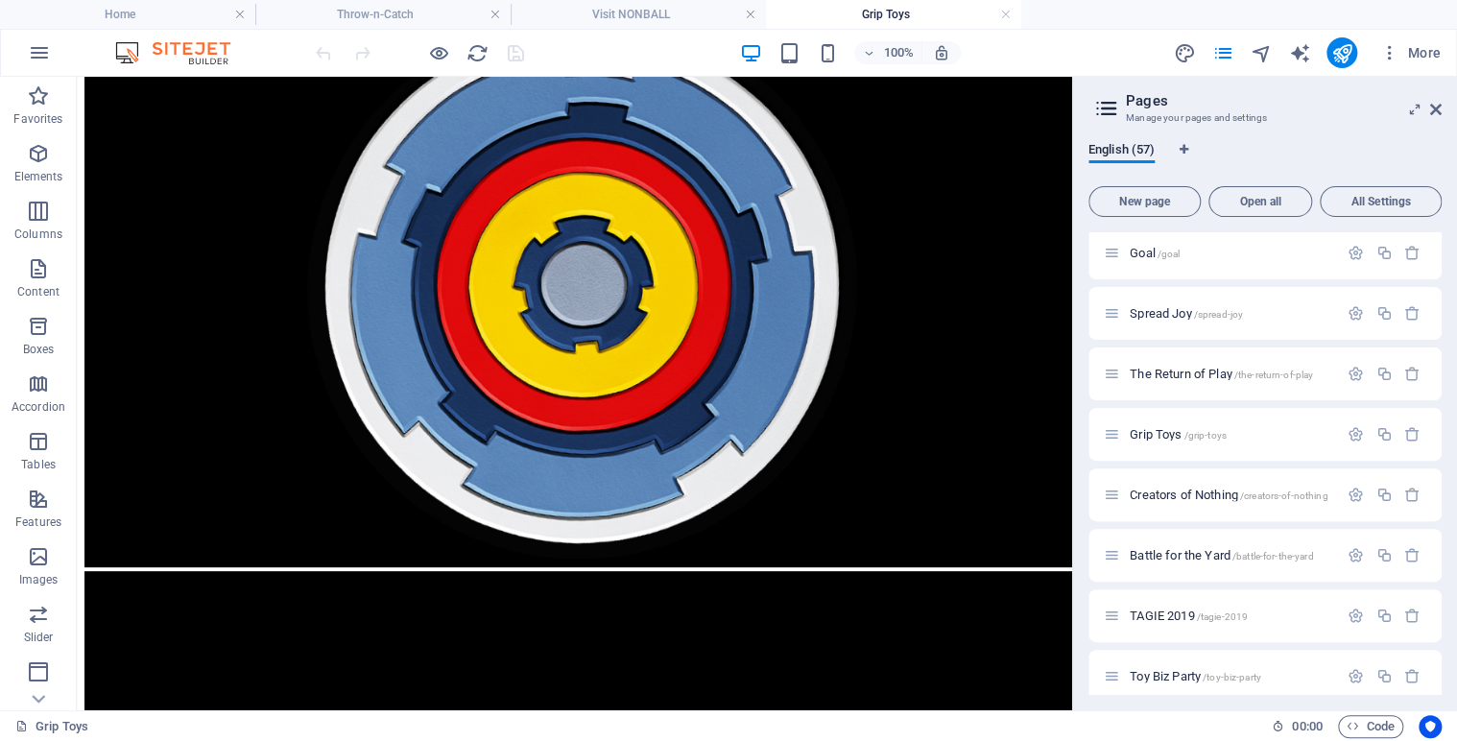
scroll to position [0, 0]
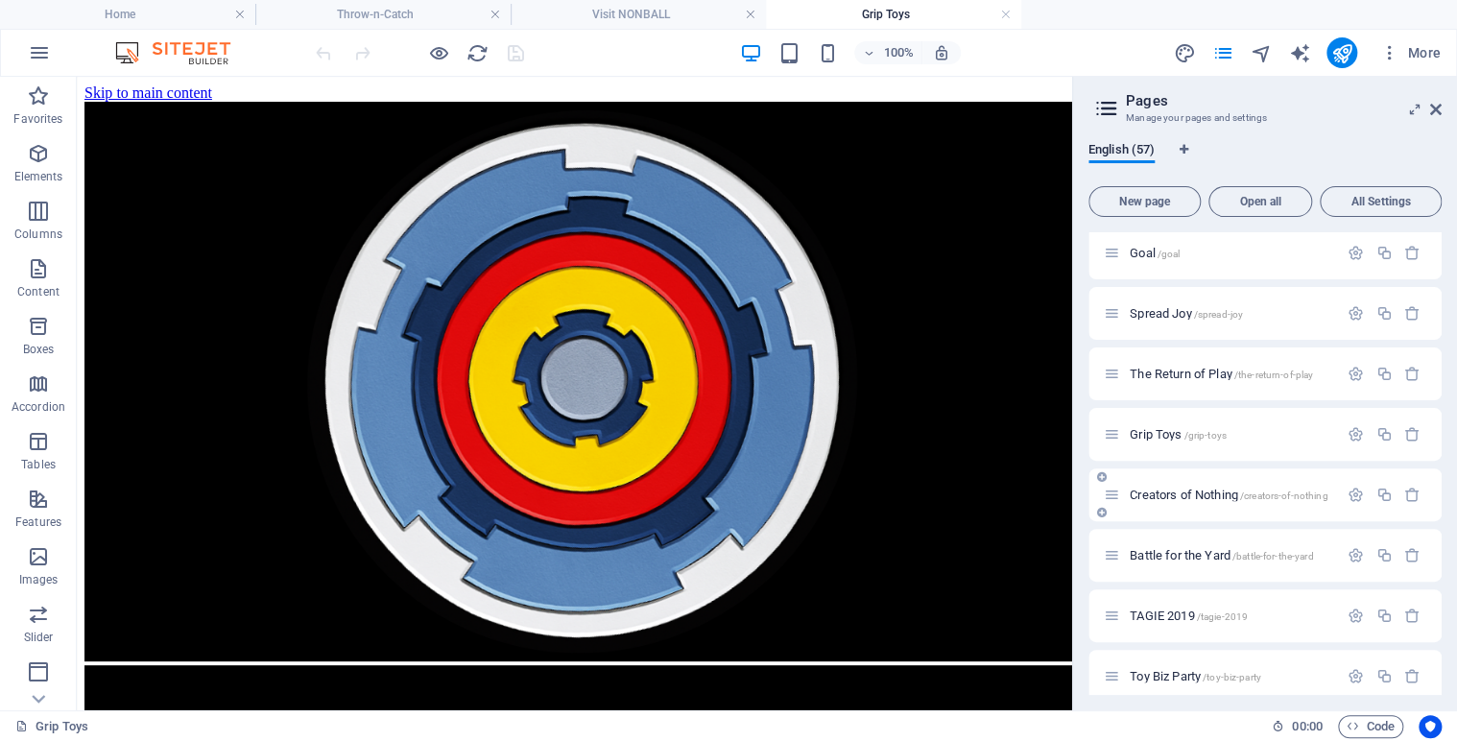
click at [1191, 497] on span "Creators of Nothing /creators-of-nothing" at bounding box center [1228, 494] width 198 height 14
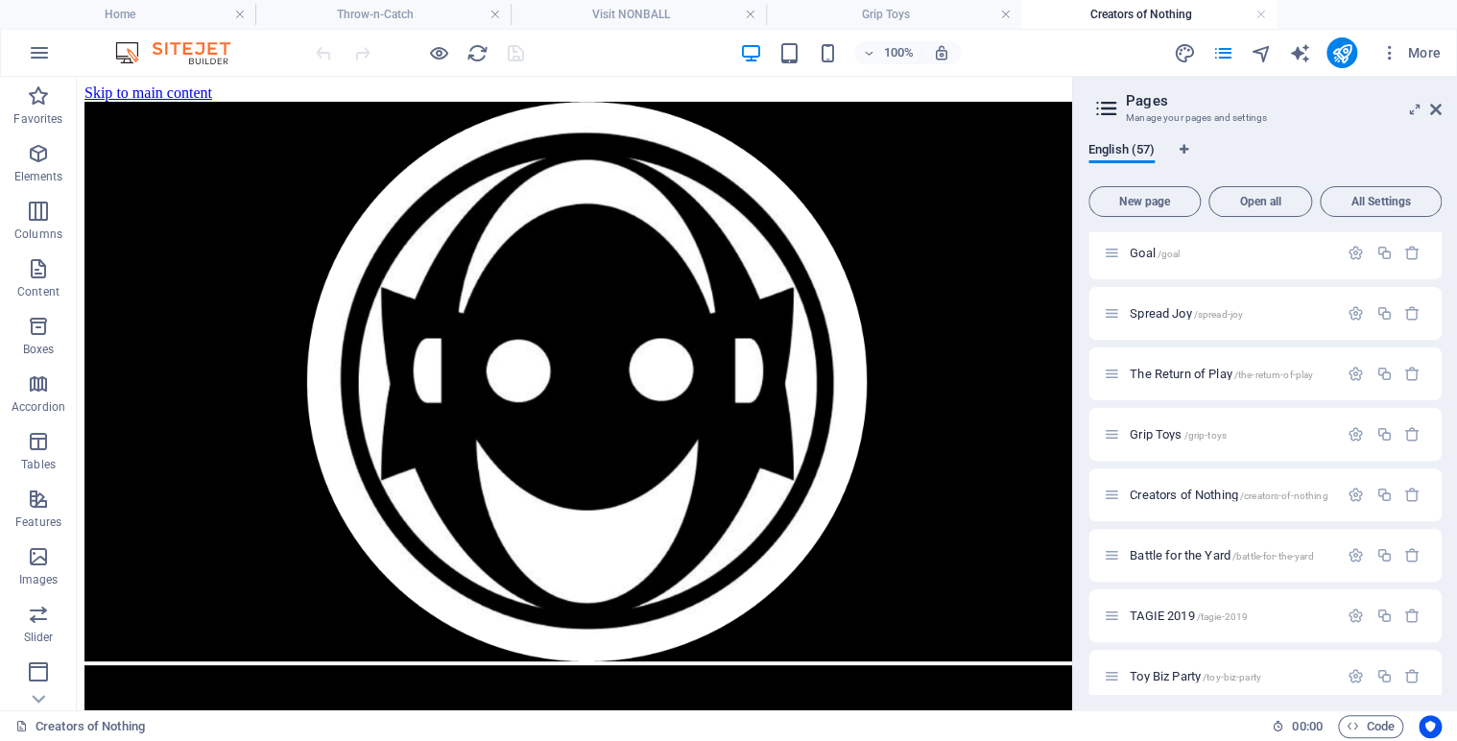
drag, startPoint x: 1064, startPoint y: 215, endPoint x: 1173, endPoint y: 152, distance: 125.6
drag, startPoint x: 1436, startPoint y: 590, endPoint x: 1436, endPoint y: 611, distance: 21.1
click at [1436, 611] on div "TAGIE 2019 /tagie-2019" at bounding box center [1264, 615] width 353 height 53
click at [1183, 613] on span "TAGIE 2019 /tagie-2019" at bounding box center [1188, 615] width 118 height 14
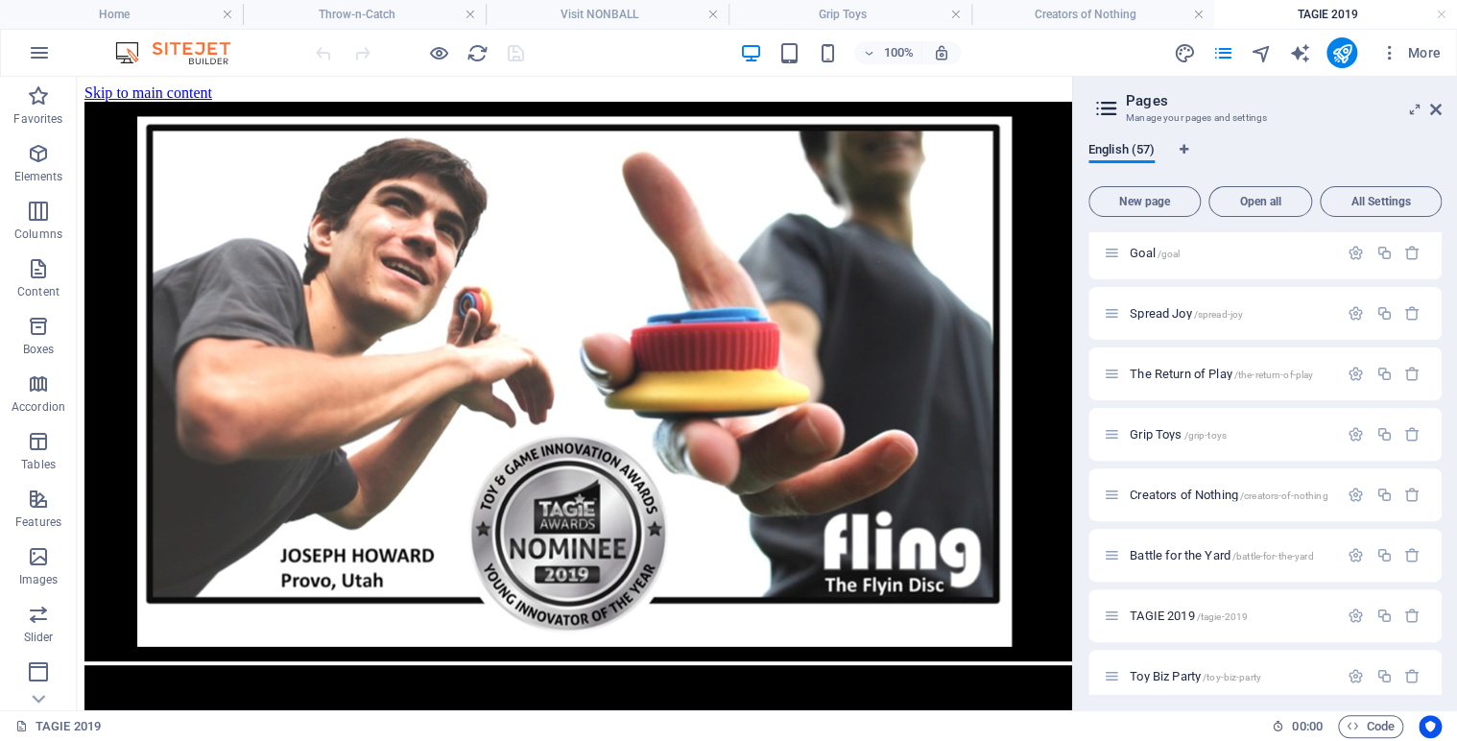
drag, startPoint x: 1436, startPoint y: 591, endPoint x: 1438, endPoint y: 652, distance: 60.5
click at [1438, 652] on div "Home / Legal Notice /legal-notice Privacy /privacy Nonball Sports™ /sports Mars…" at bounding box center [1264, 463] width 353 height 463
drag, startPoint x: 1439, startPoint y: 613, endPoint x: 1438, endPoint y: 675, distance: 61.4
click at [1438, 675] on div "Home / Legal Notice /legal-notice Privacy /privacy Nonball Sports™ /sports Mars…" at bounding box center [1264, 463] width 353 height 463
click at [1162, 614] on span "TAGIE 2019 /tagie-2019" at bounding box center [1188, 615] width 118 height 14
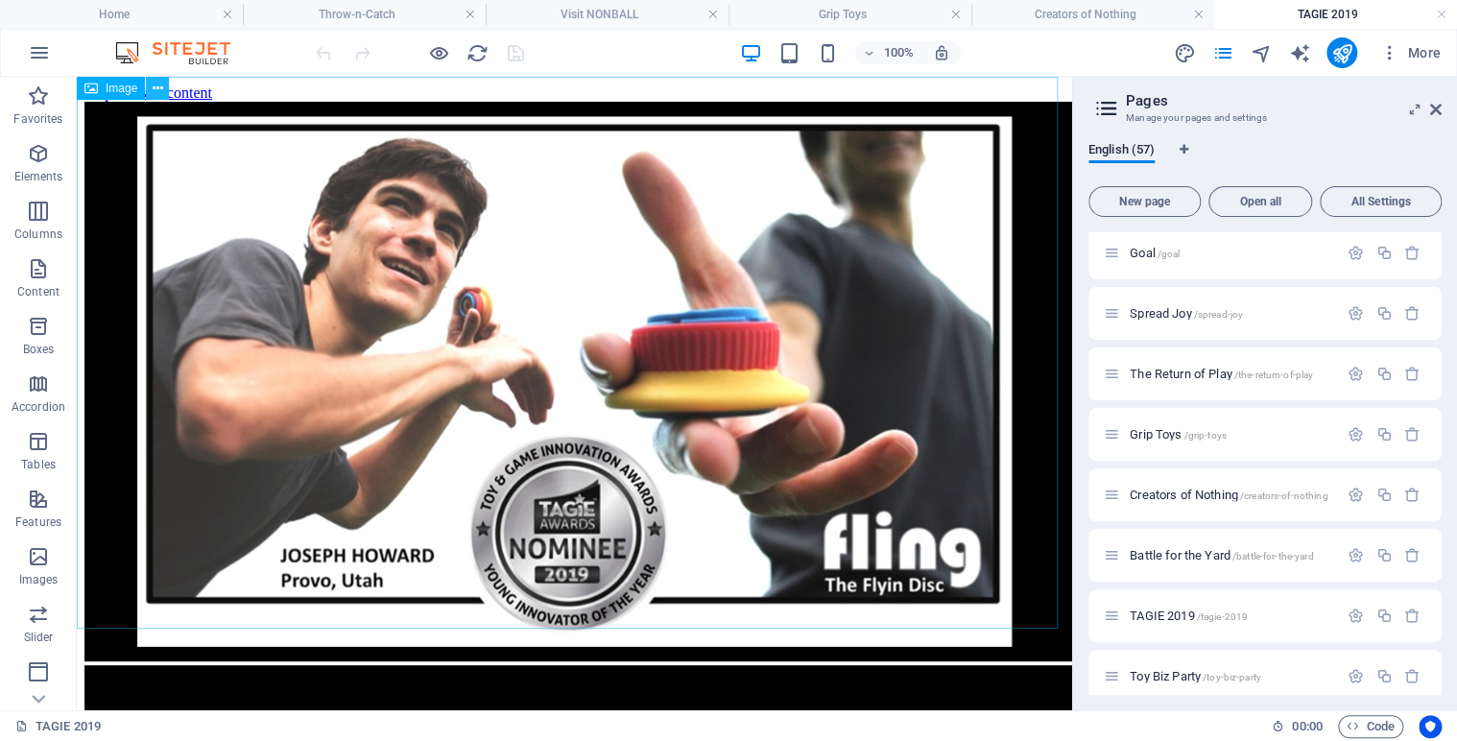
click at [157, 79] on icon at bounding box center [158, 89] width 11 height 20
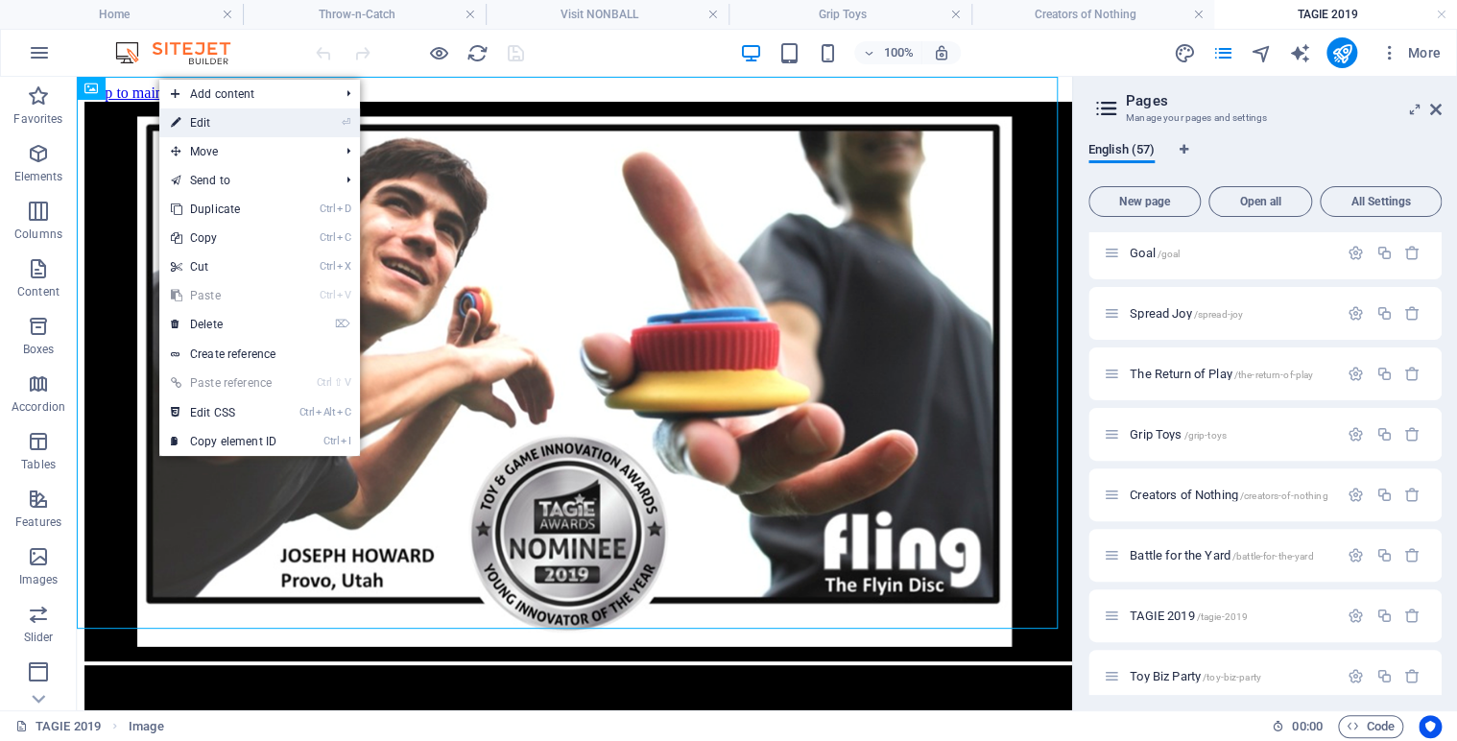
click at [203, 126] on link "⏎ Edit" at bounding box center [223, 122] width 129 height 29
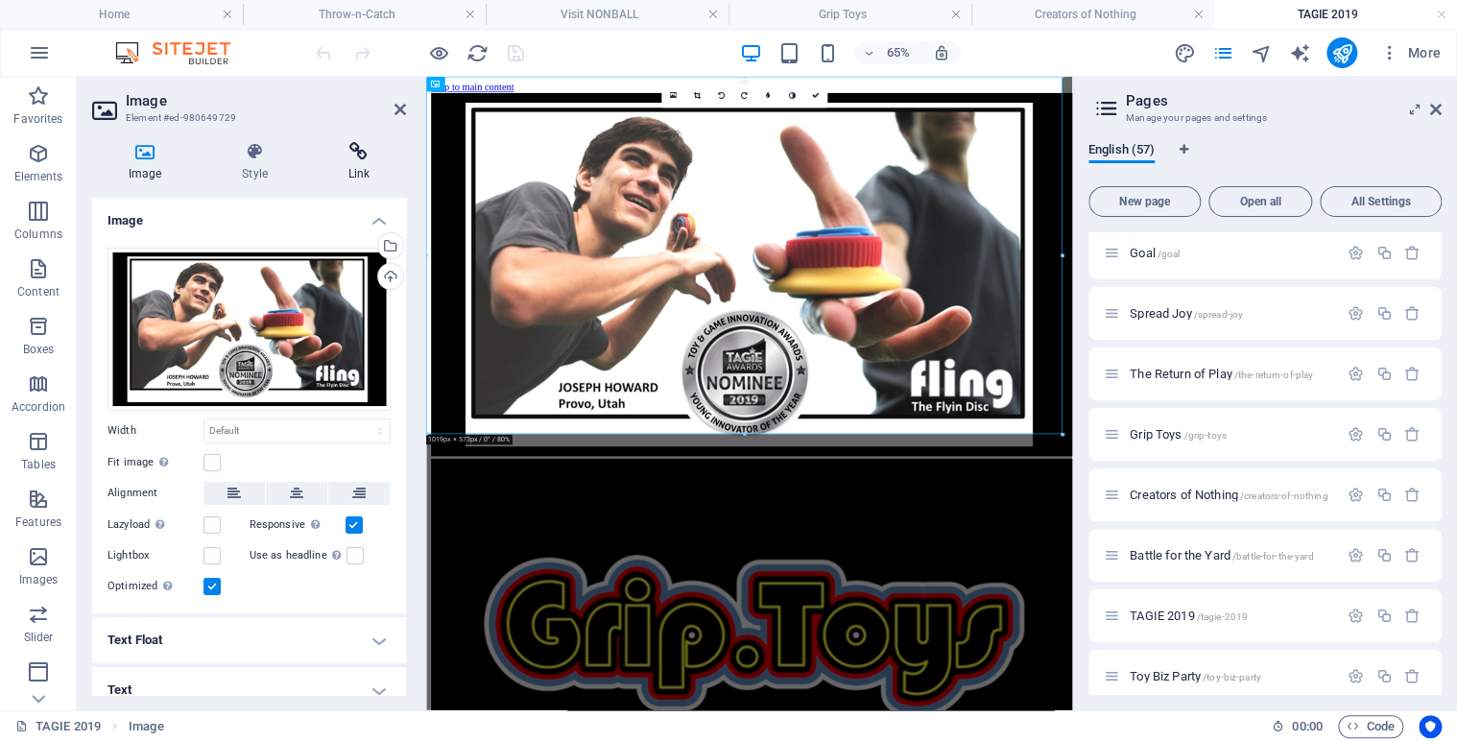
click at [357, 156] on icon at bounding box center [359, 151] width 94 height 19
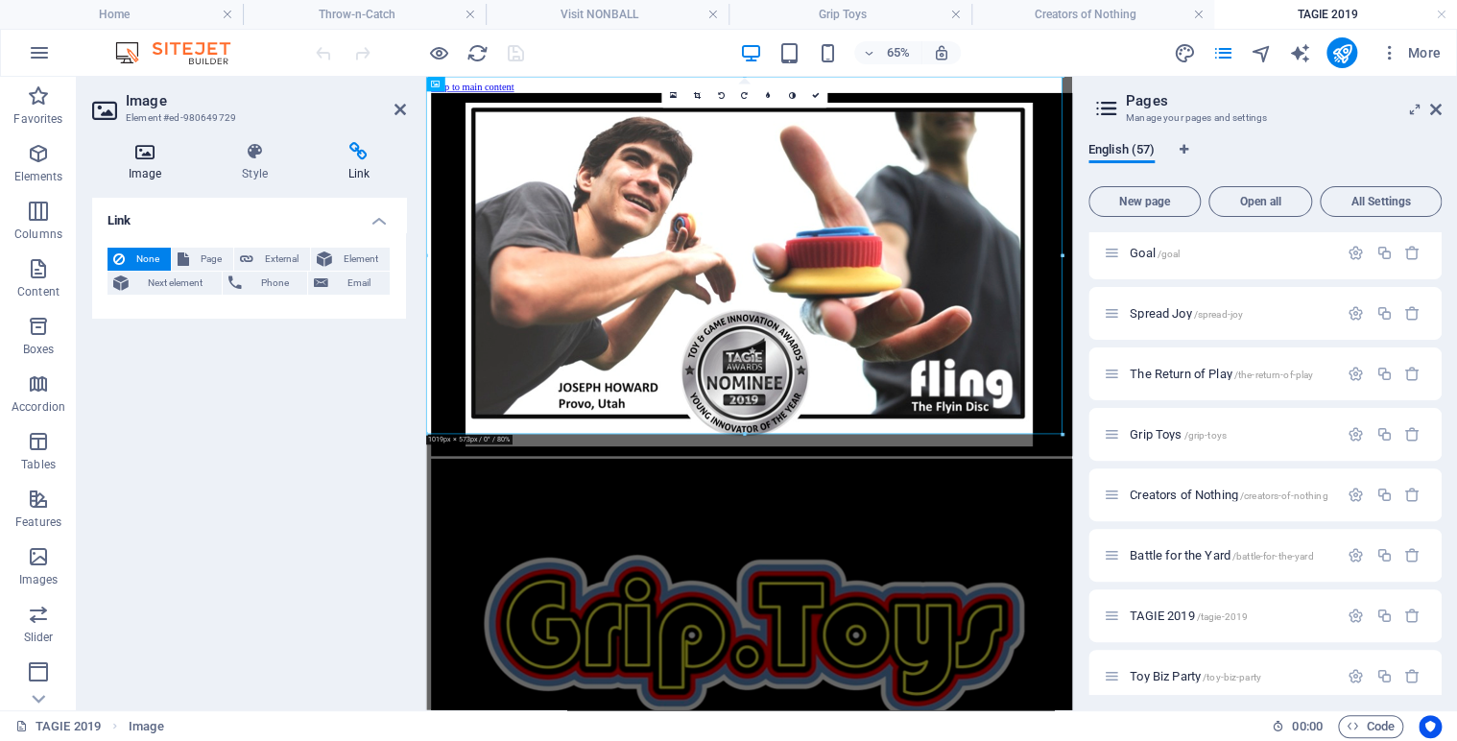
click at [149, 156] on icon at bounding box center [145, 151] width 106 height 19
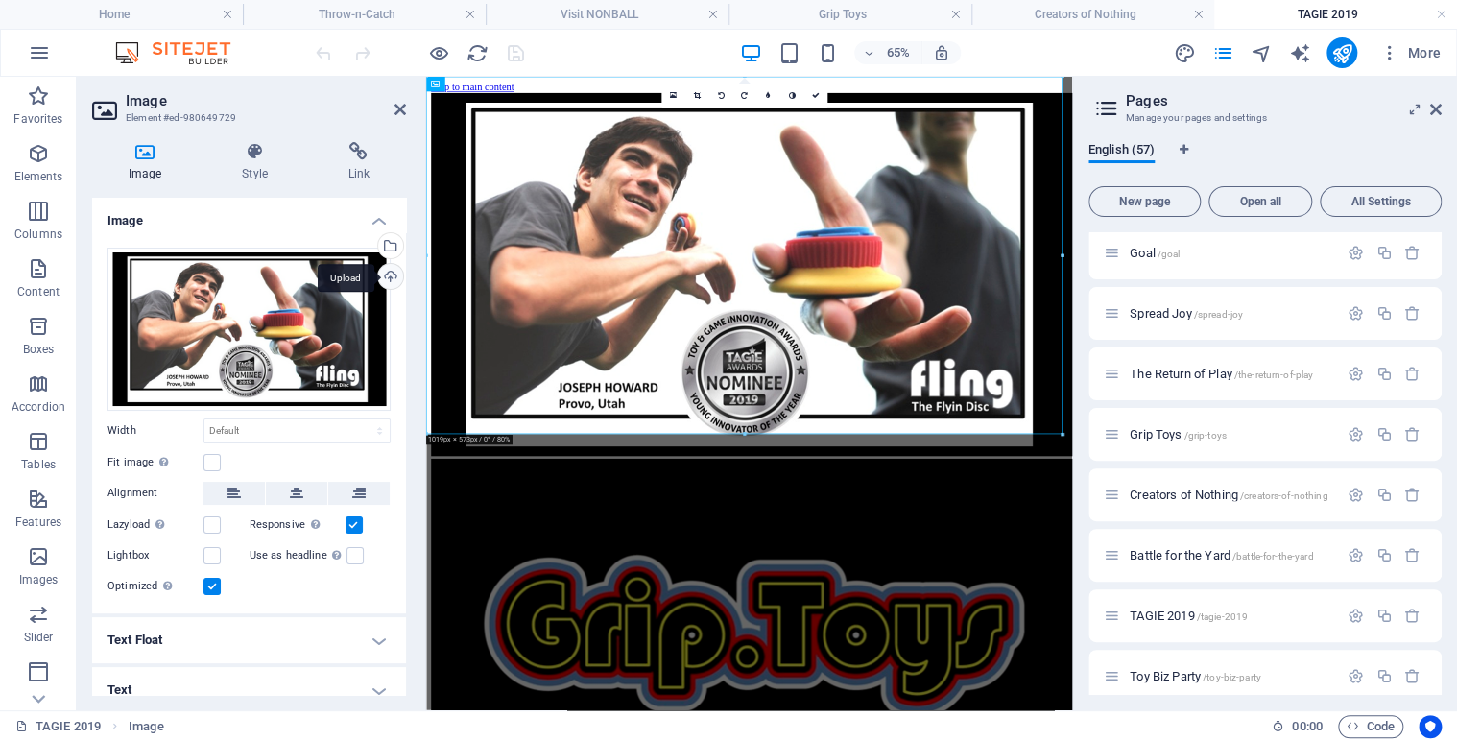
click at [391, 274] on div "Upload" at bounding box center [388, 278] width 29 height 29
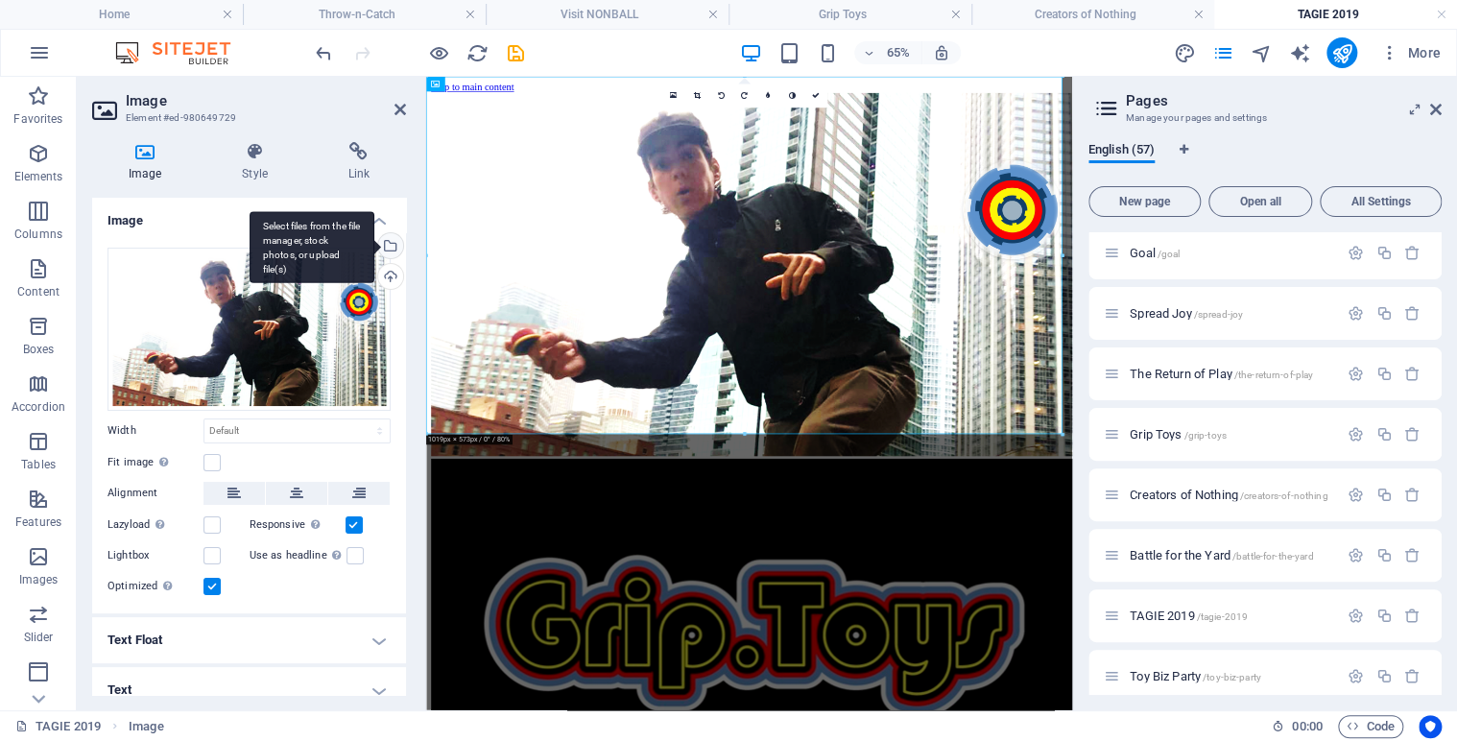
click at [389, 249] on div "Select files from the file manager, stock photos, or upload file(s)" at bounding box center [388, 247] width 29 height 29
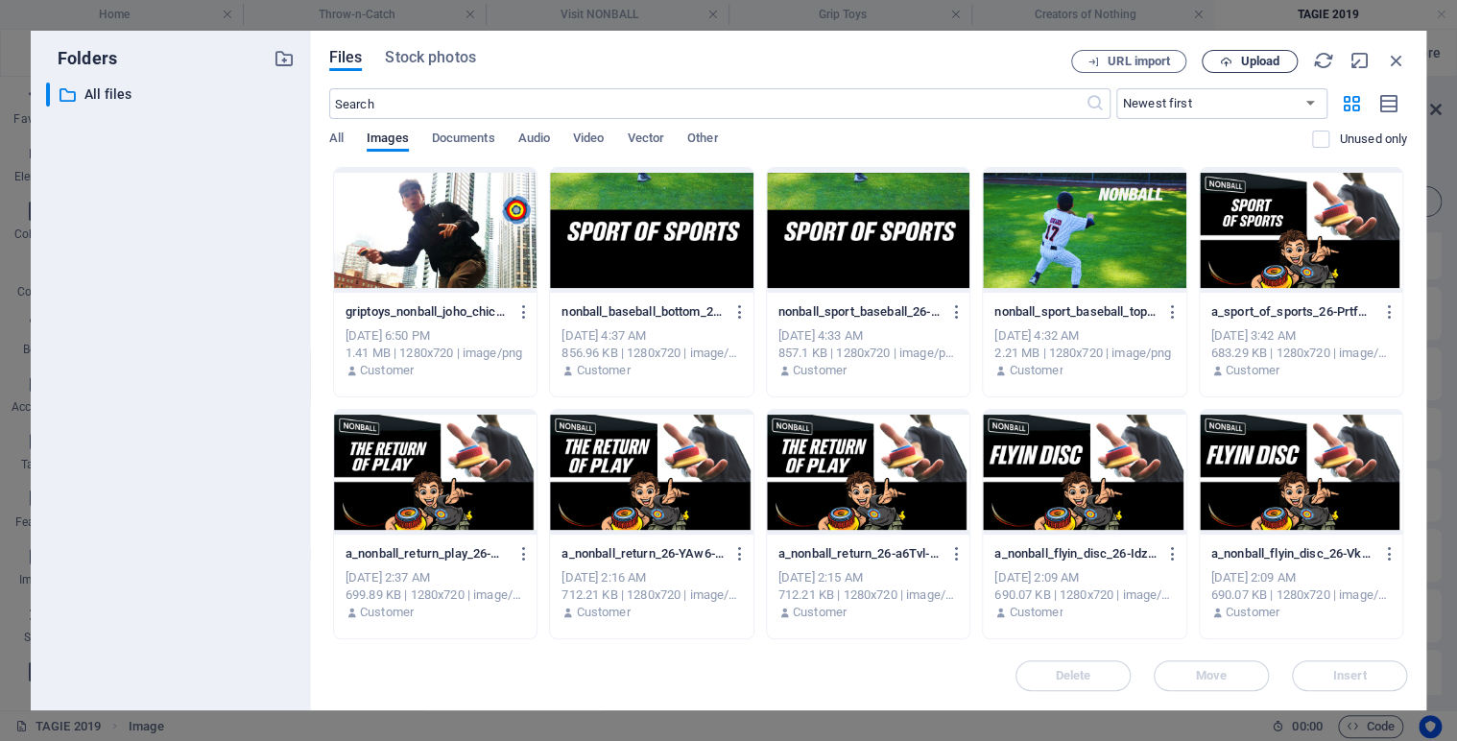
click at [1237, 56] on span "Upload" at bounding box center [1249, 62] width 79 height 12
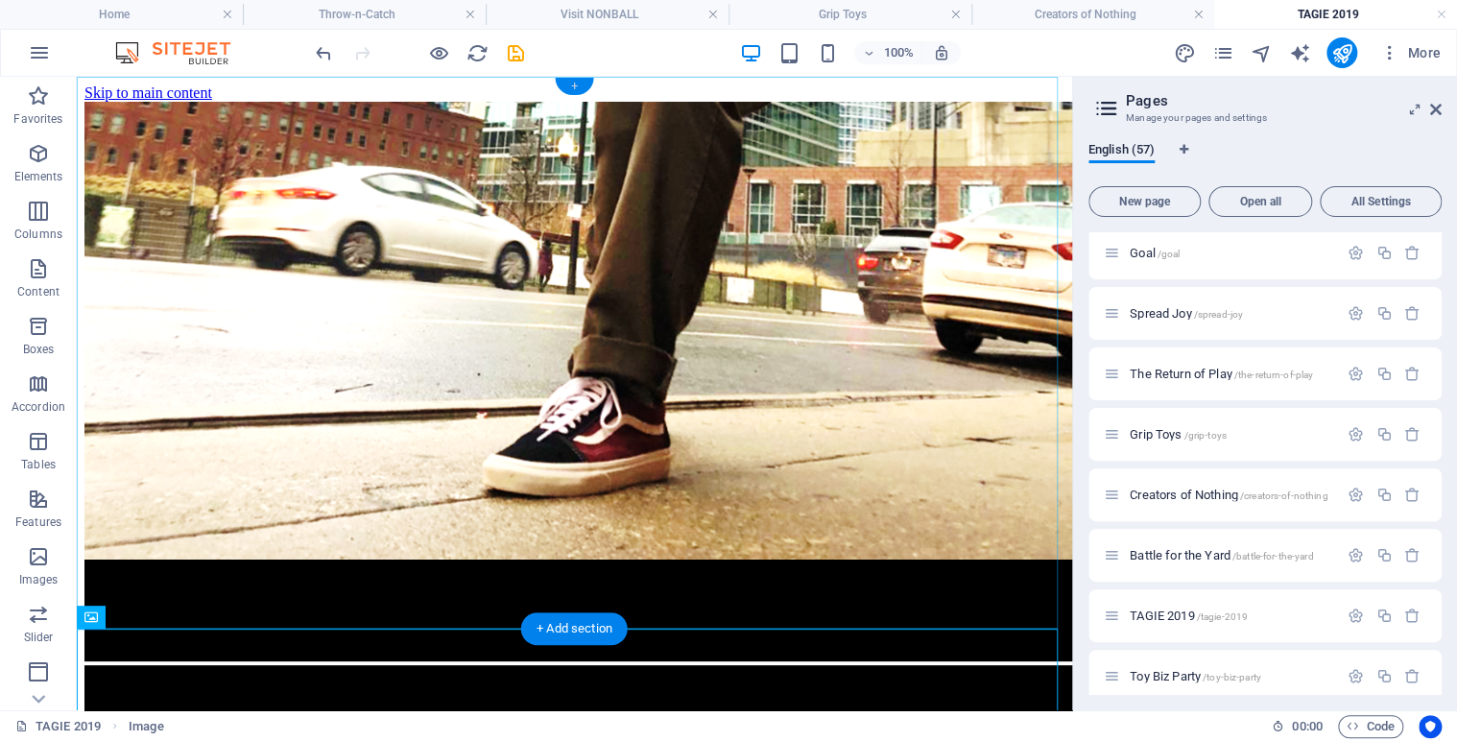
click at [569, 85] on div "+" at bounding box center [574, 86] width 37 height 17
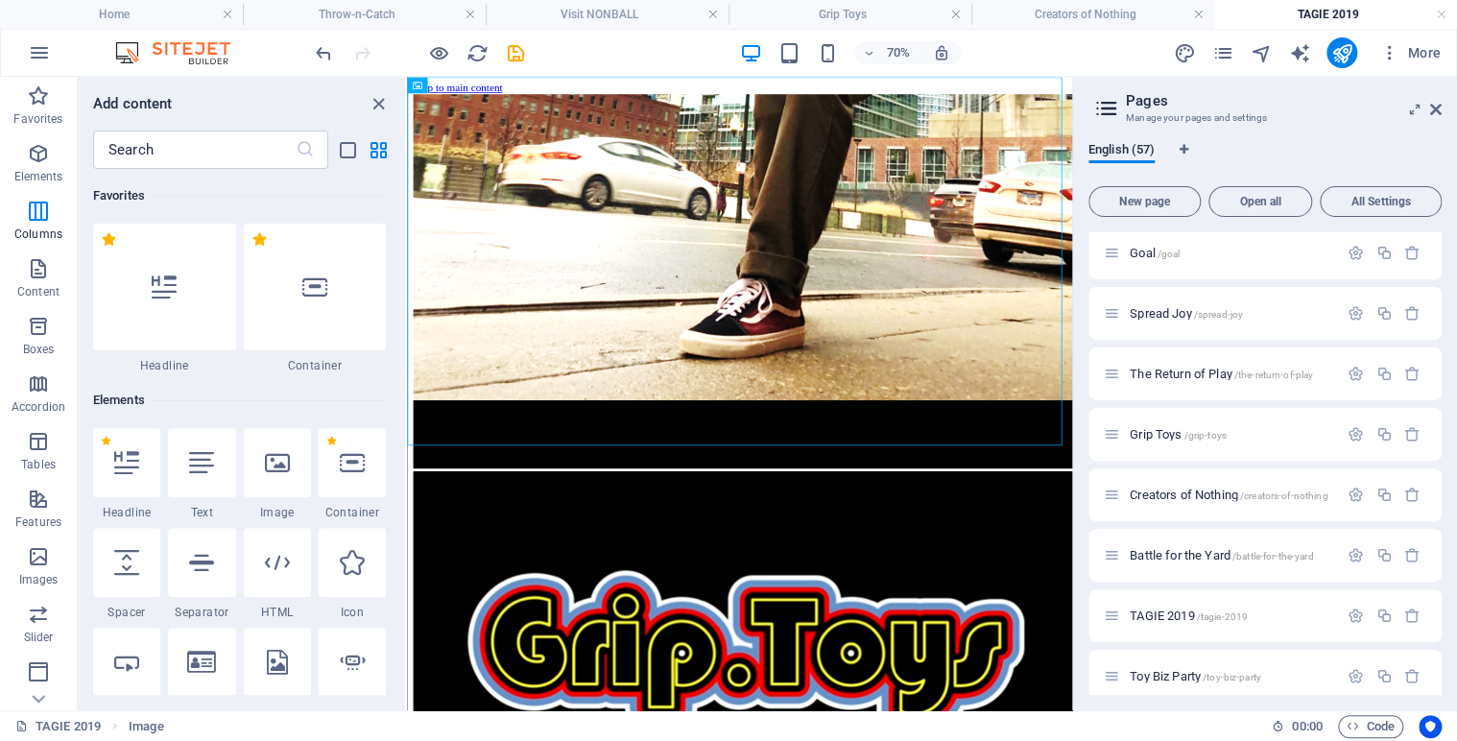
drag, startPoint x: 400, startPoint y: 266, endPoint x: 412, endPoint y: 50, distance: 216.2
click at [412, 77] on section "Favorites Elements Columns Content Boxes Accordion Tables Features Images Slide…" at bounding box center [536, 393] width 1072 height 633
click at [273, 475] on div at bounding box center [277, 462] width 67 height 69
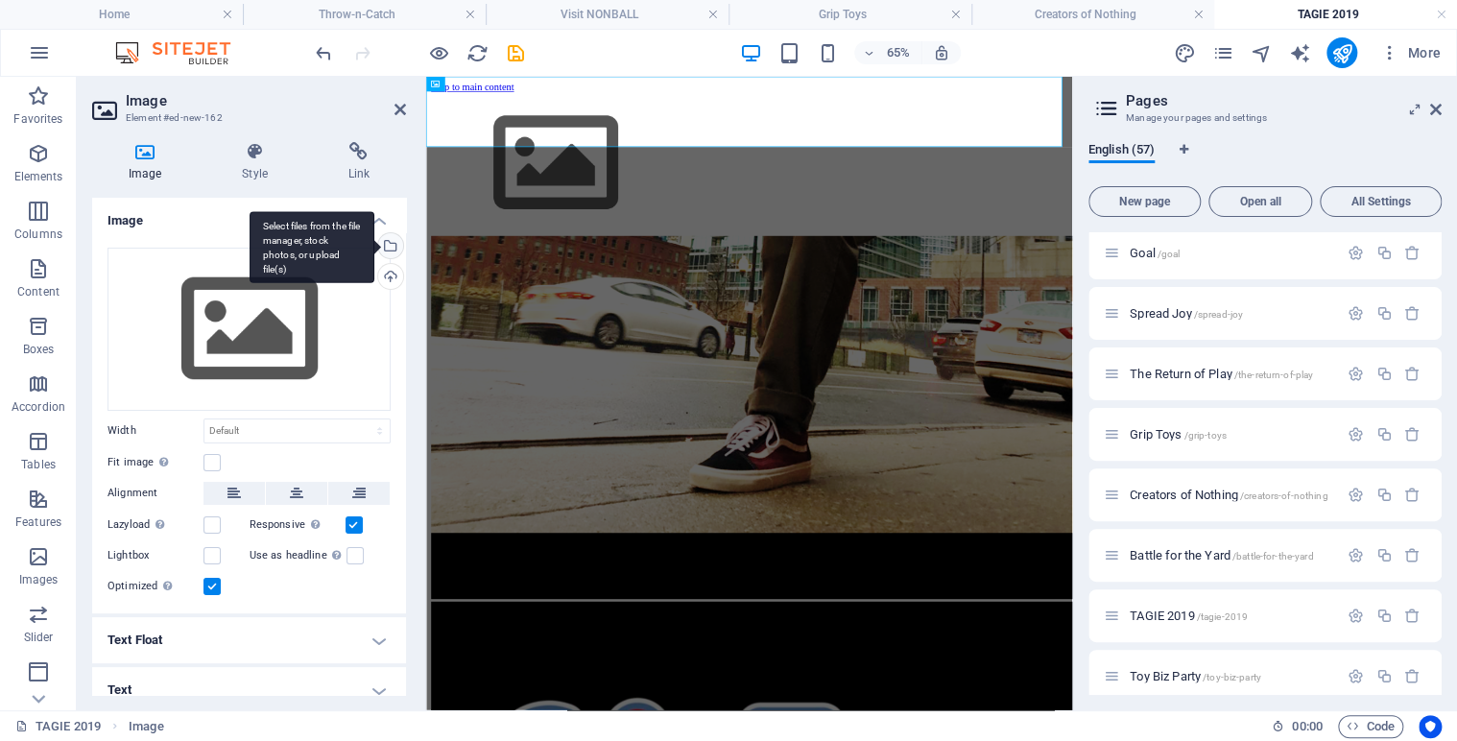
click at [387, 248] on div "Select files from the file manager, stock photos, or upload file(s)" at bounding box center [388, 247] width 29 height 29
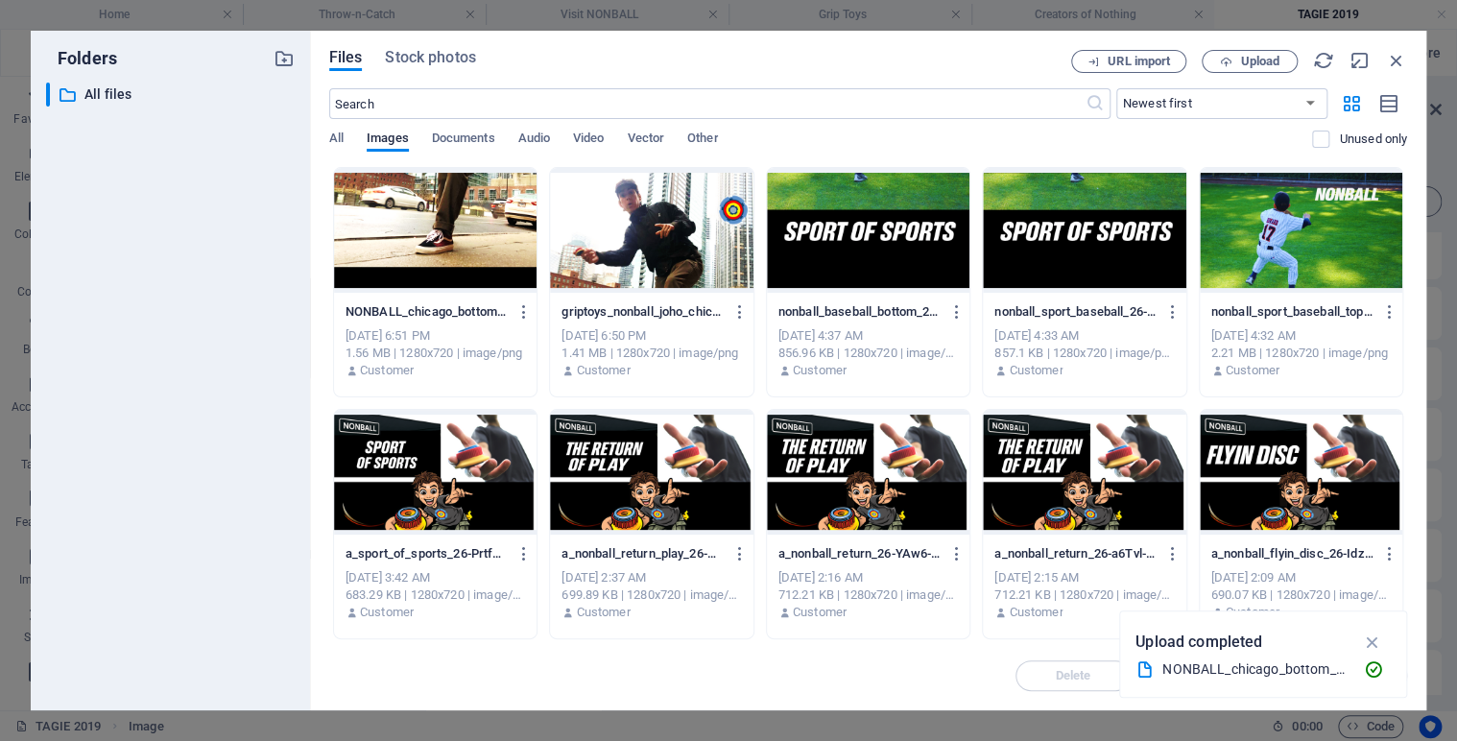
click at [658, 241] on div at bounding box center [651, 230] width 202 height 125
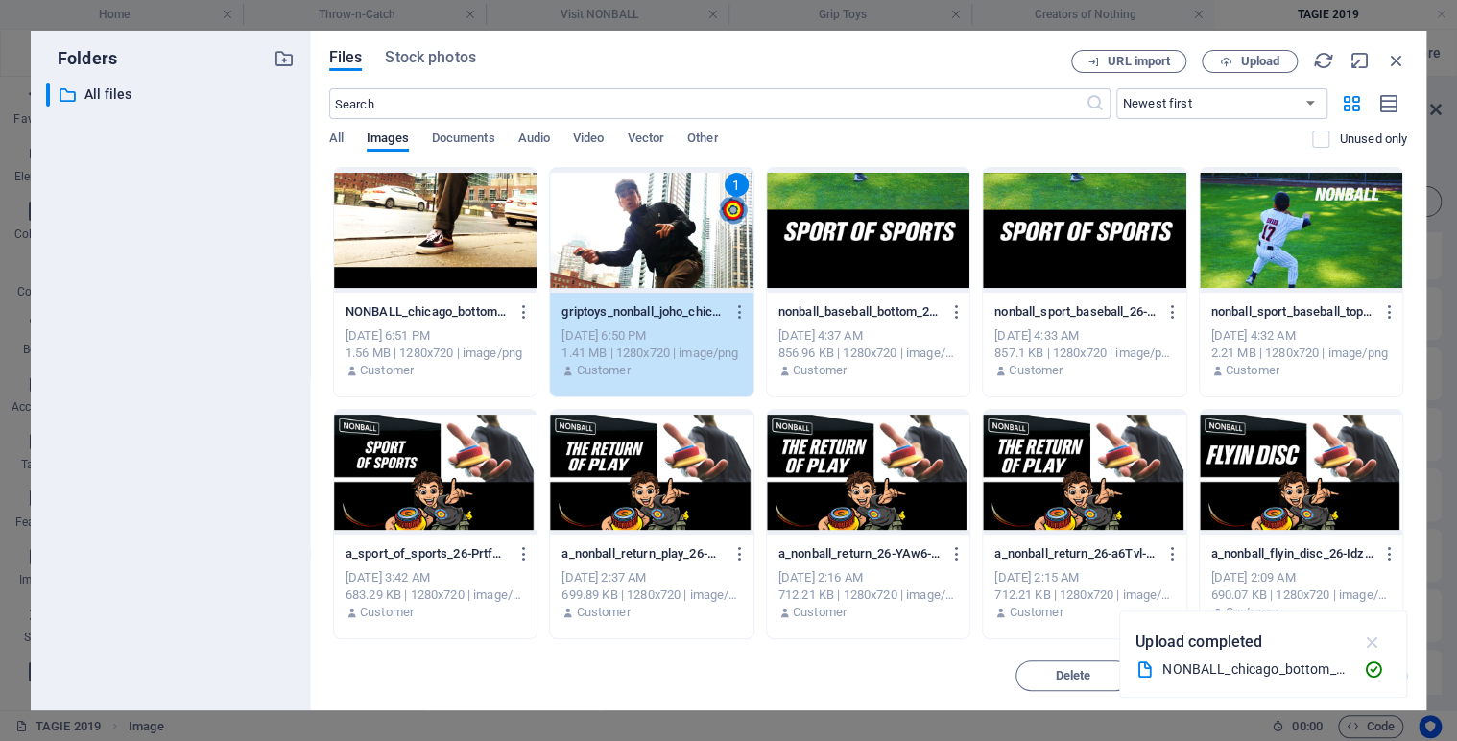
click at [1367, 638] on icon "button" at bounding box center [1372, 641] width 22 height 21
click at [1336, 676] on span "Insert" at bounding box center [1350, 676] width 34 height 12
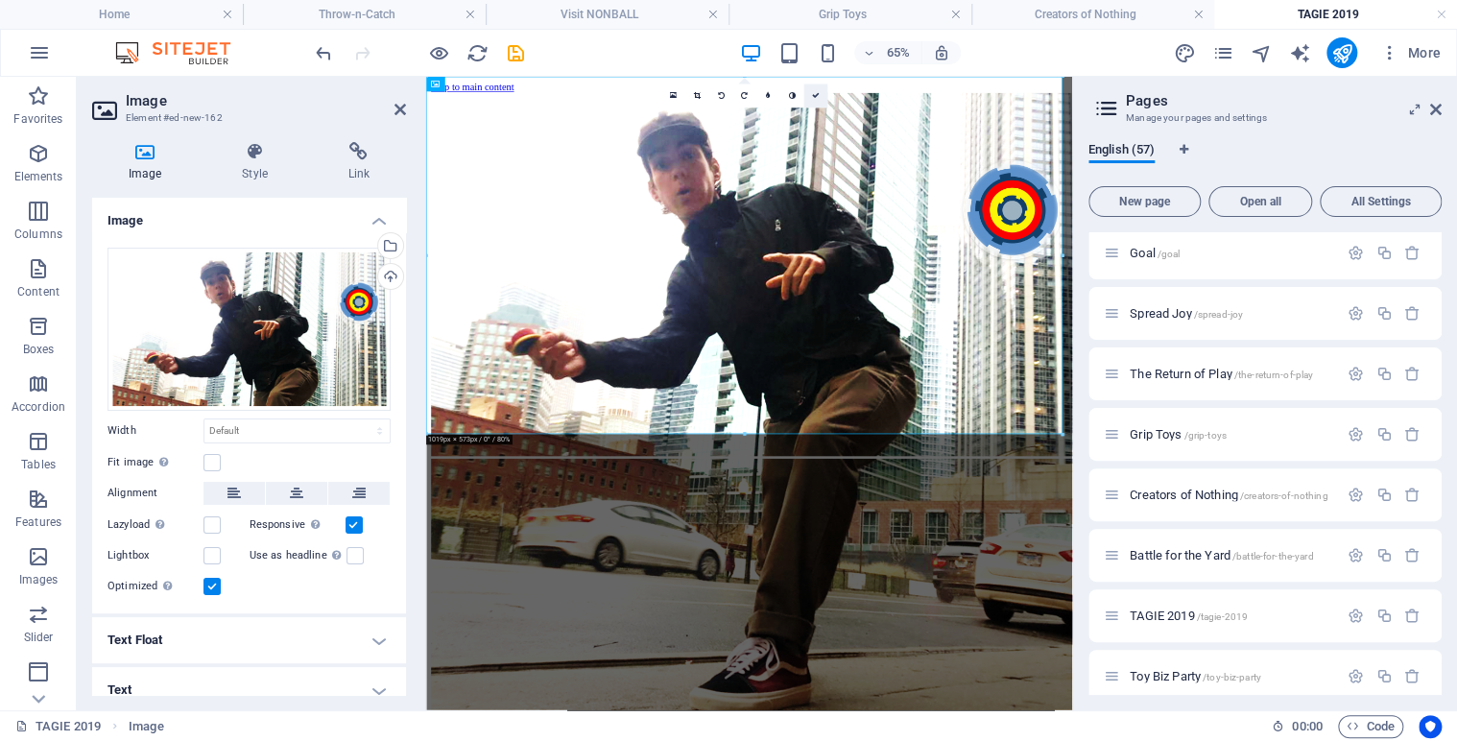
click at [815, 92] on icon at bounding box center [815, 96] width 8 height 8
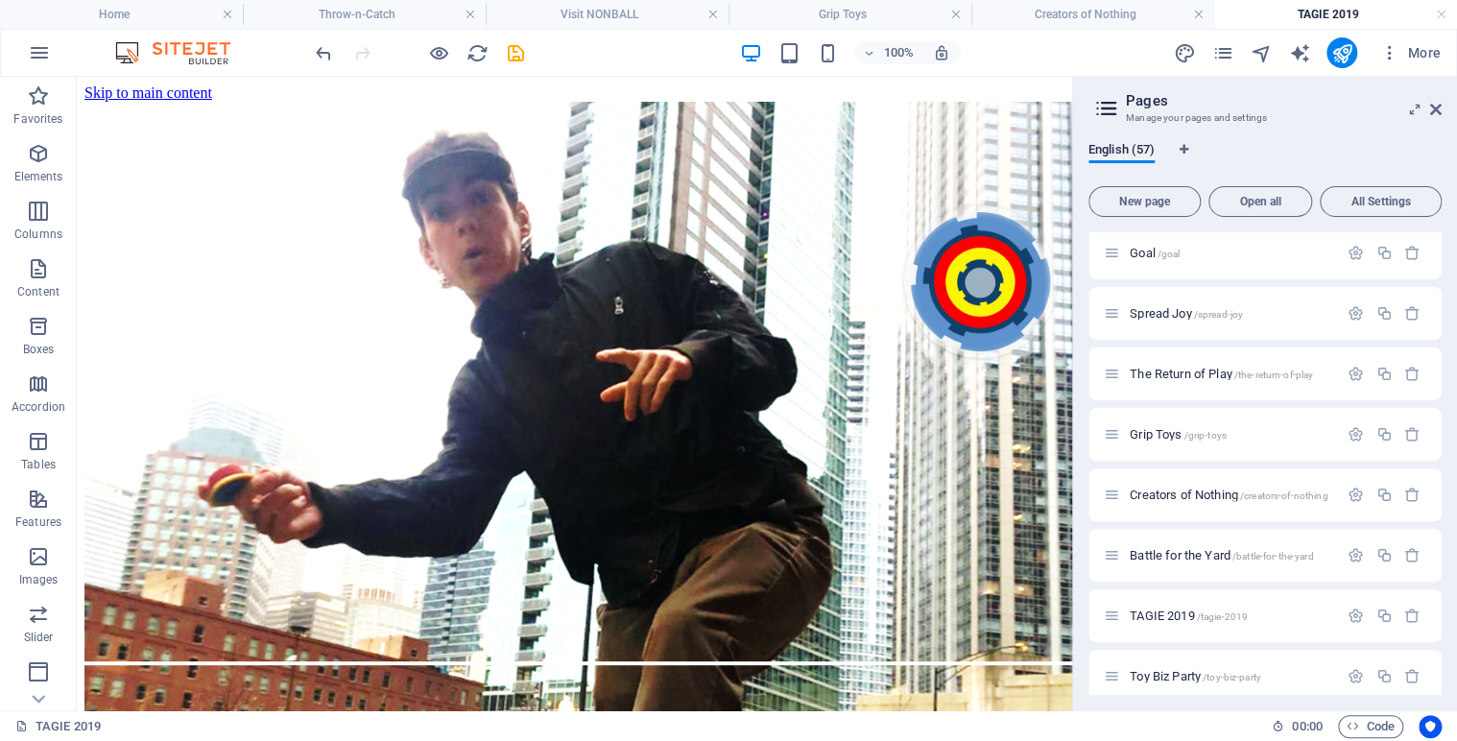
drag, startPoint x: 1063, startPoint y: 131, endPoint x: 1161, endPoint y: 199, distance: 119.3
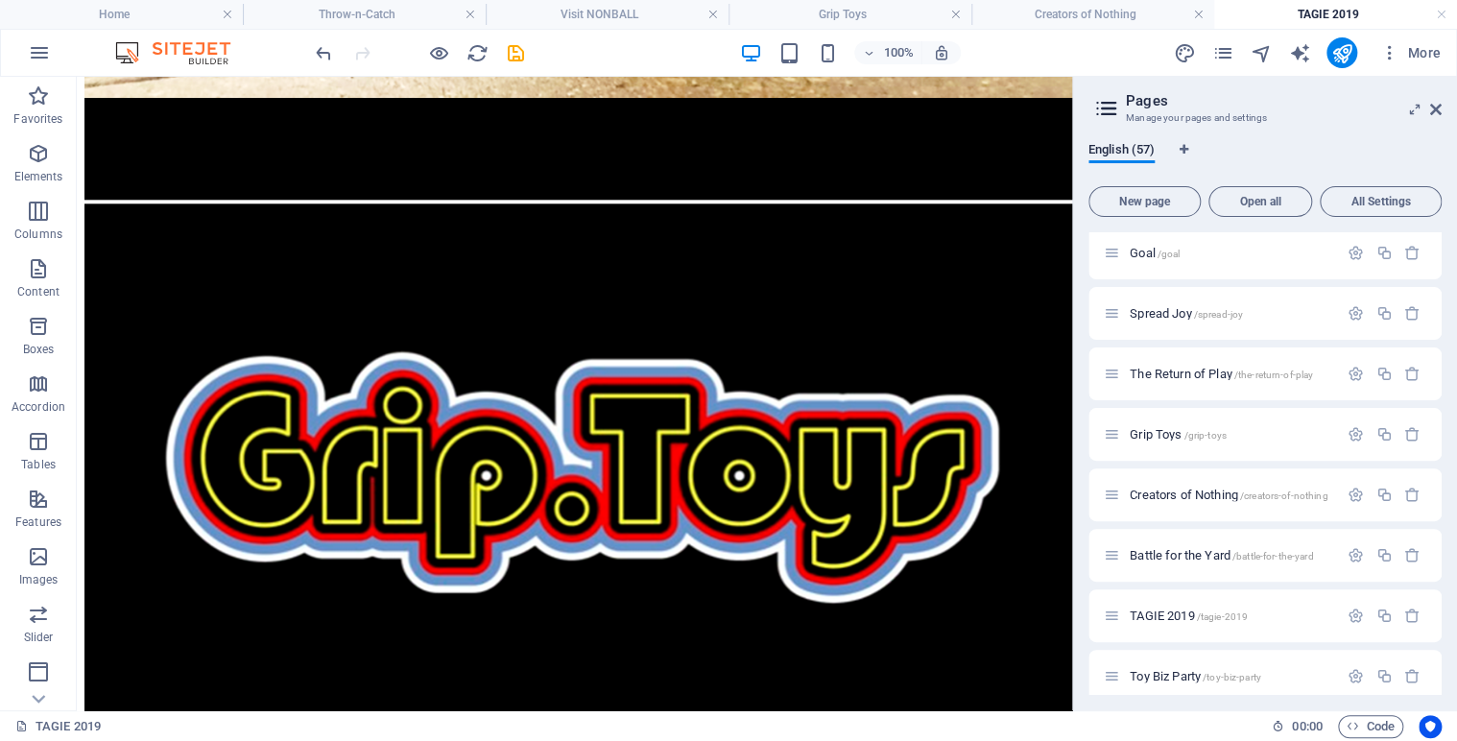
scroll to position [1034, 0]
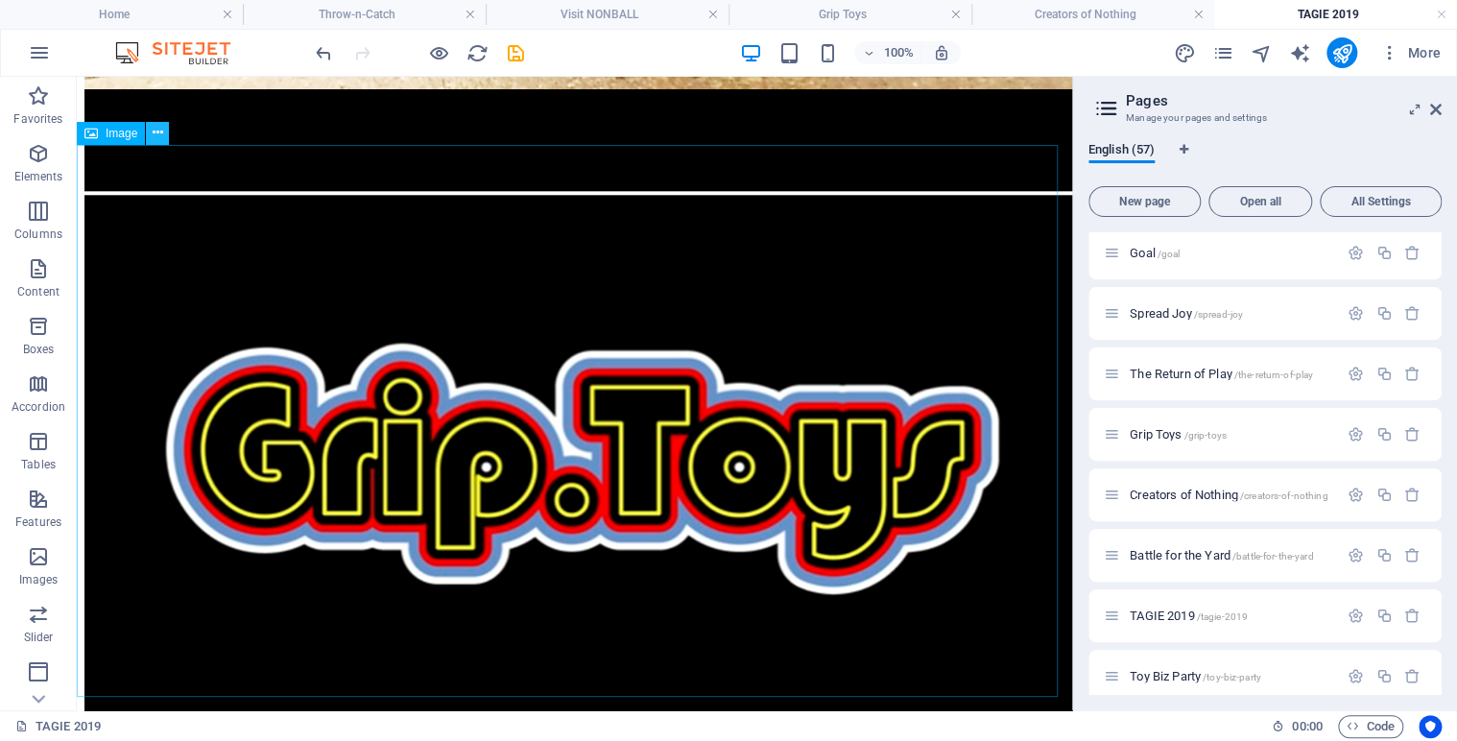
click at [158, 137] on icon at bounding box center [158, 133] width 11 height 20
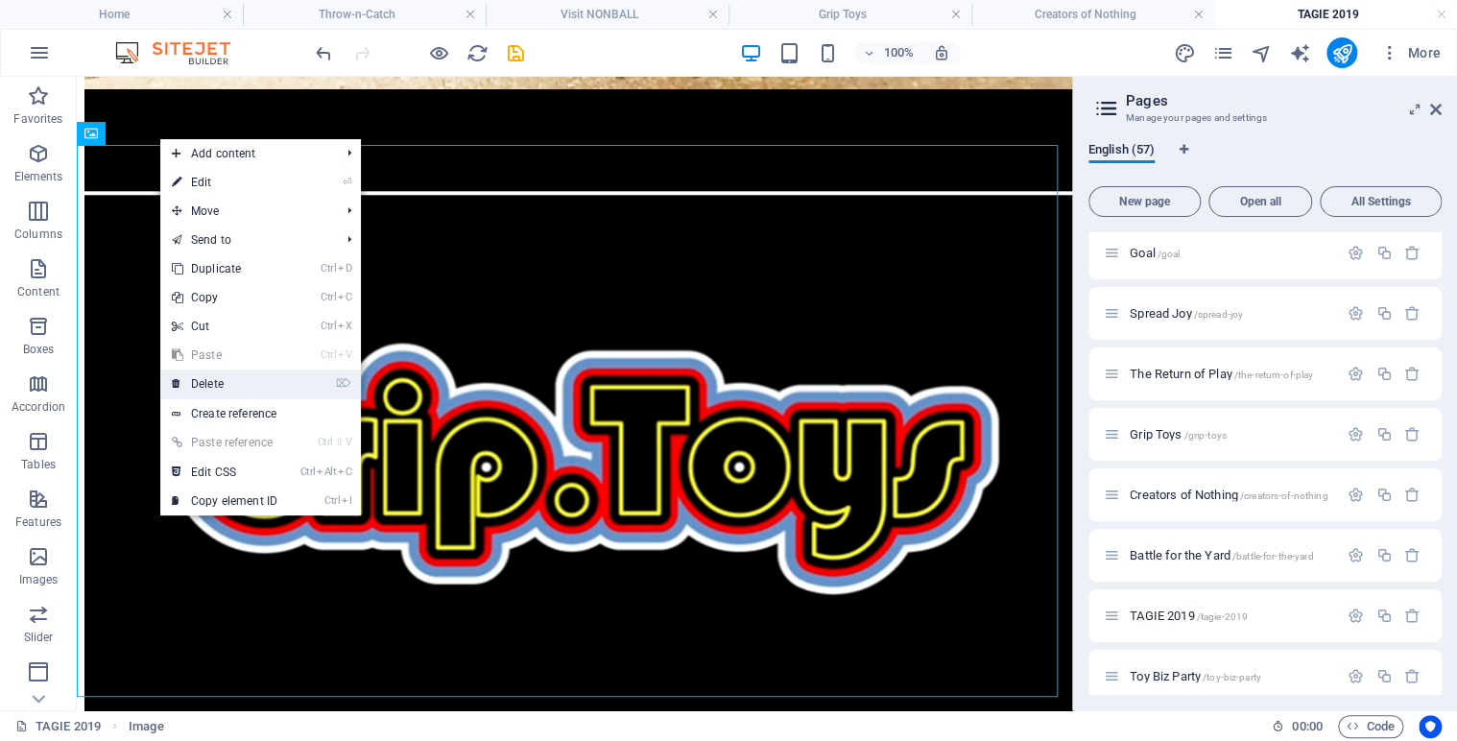
click at [208, 381] on link "⌦ Delete" at bounding box center [224, 383] width 129 height 29
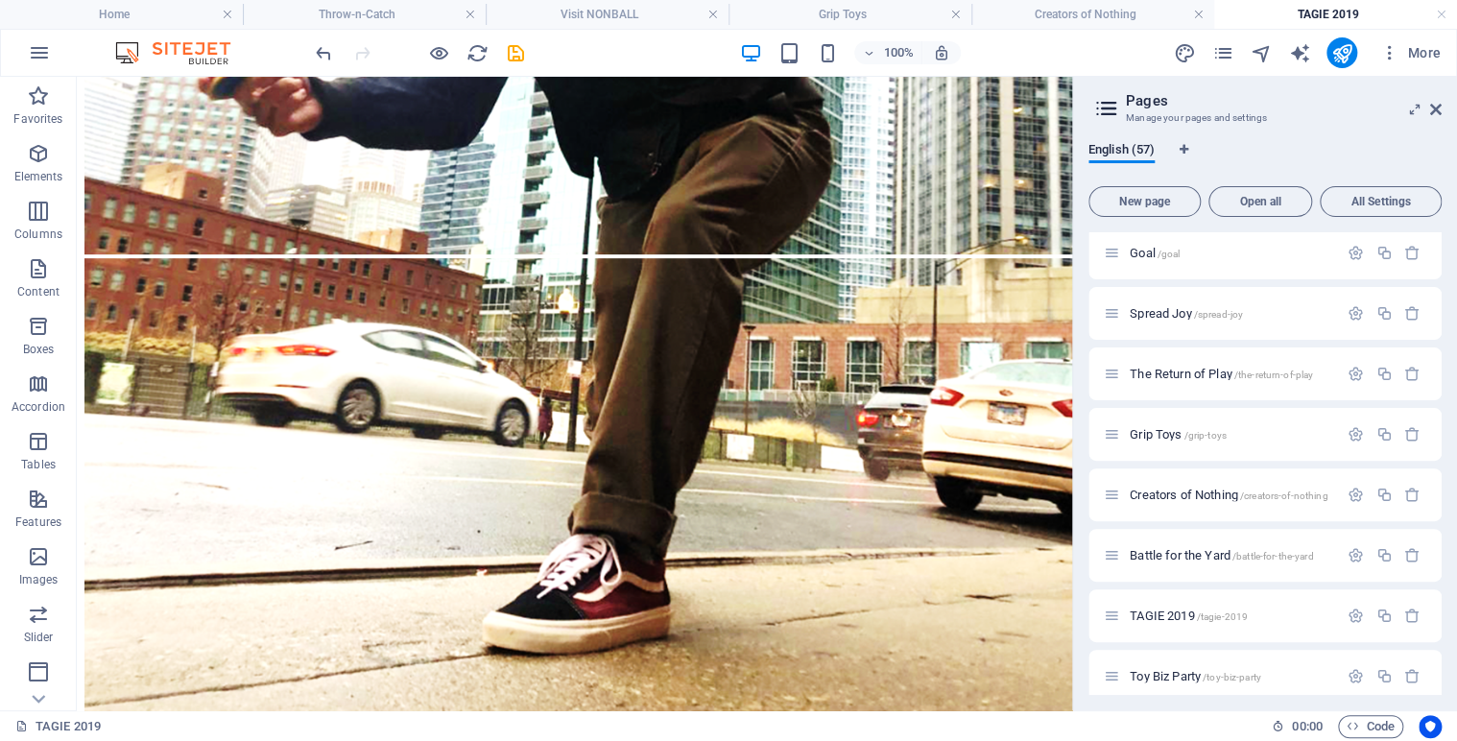
scroll to position [0, 0]
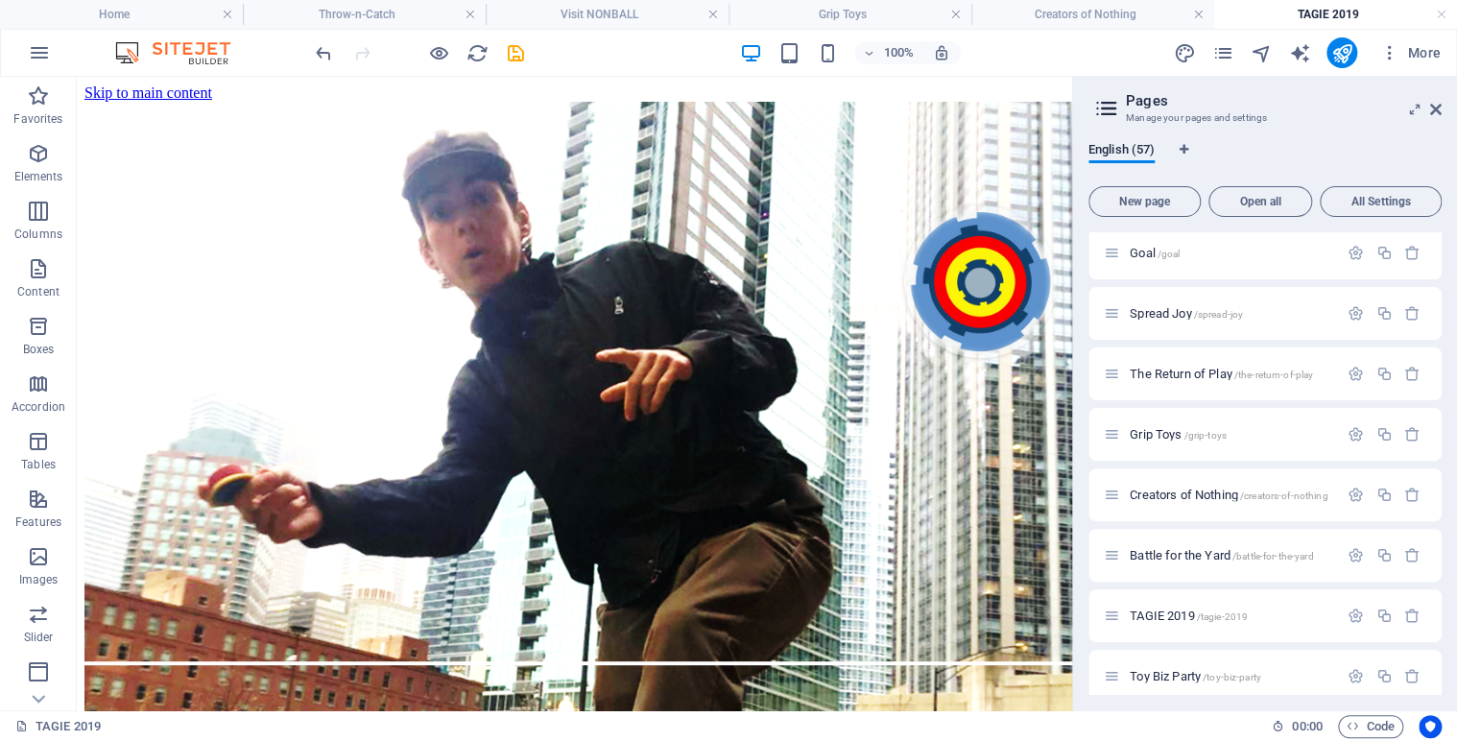
drag, startPoint x: 1439, startPoint y: 605, endPoint x: 1462, endPoint y: 373, distance: 232.4
click at [1456, 373] on html "nonball.com Home Throw-n-Catch Visit NONBALL Grip Toys Creators of Nothing TAGI…" at bounding box center [728, 370] width 1457 height 741
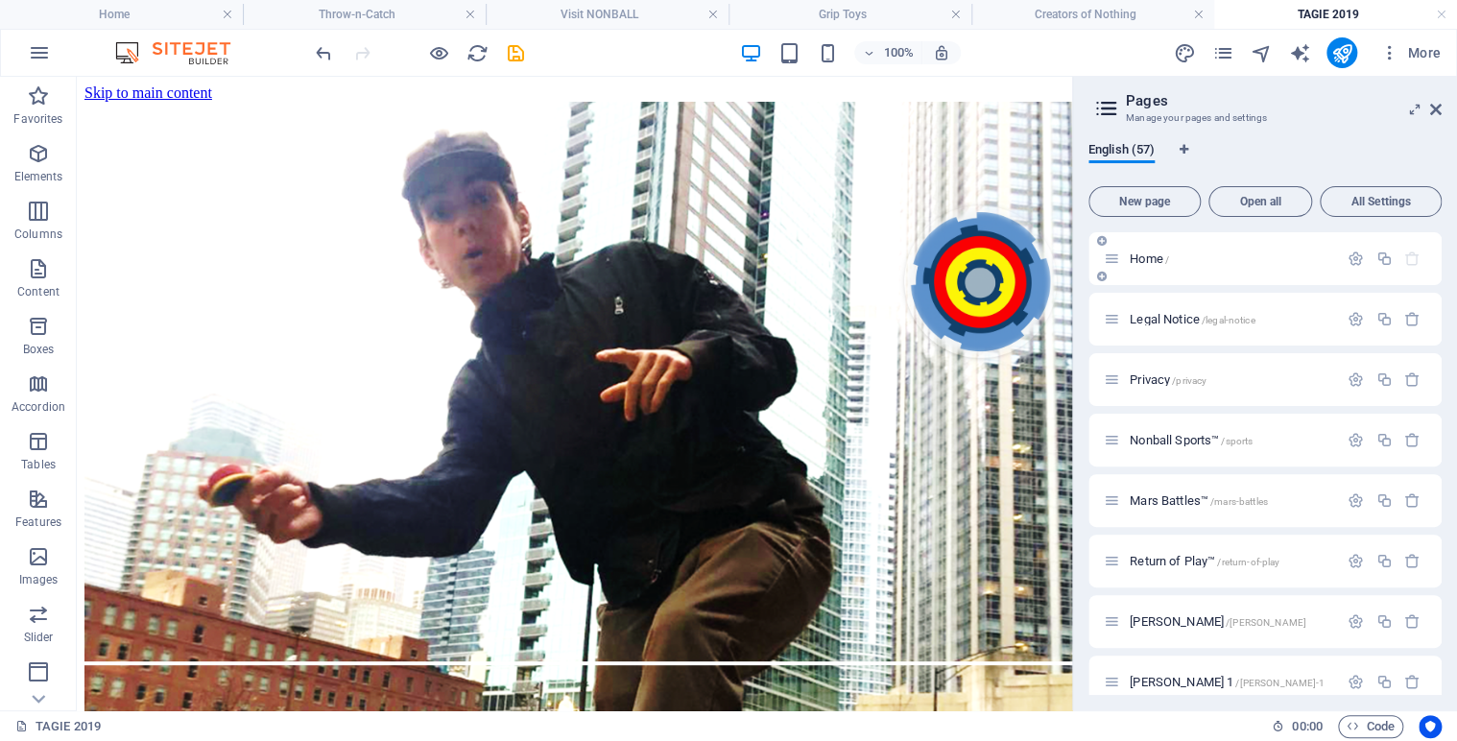
click at [1143, 256] on span "Home /" at bounding box center [1148, 258] width 39 height 14
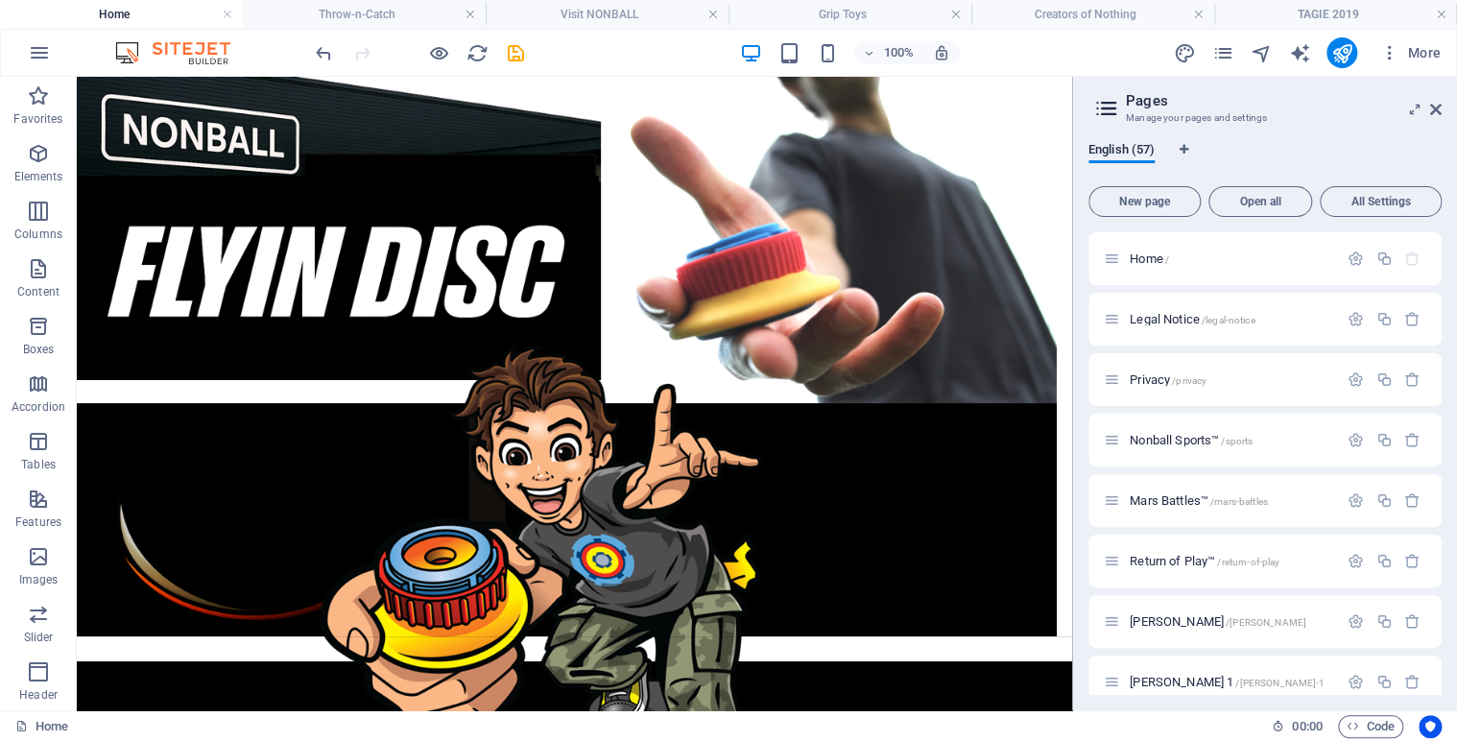
drag, startPoint x: 1062, startPoint y: 162, endPoint x: 1159, endPoint y: 169, distance: 97.1
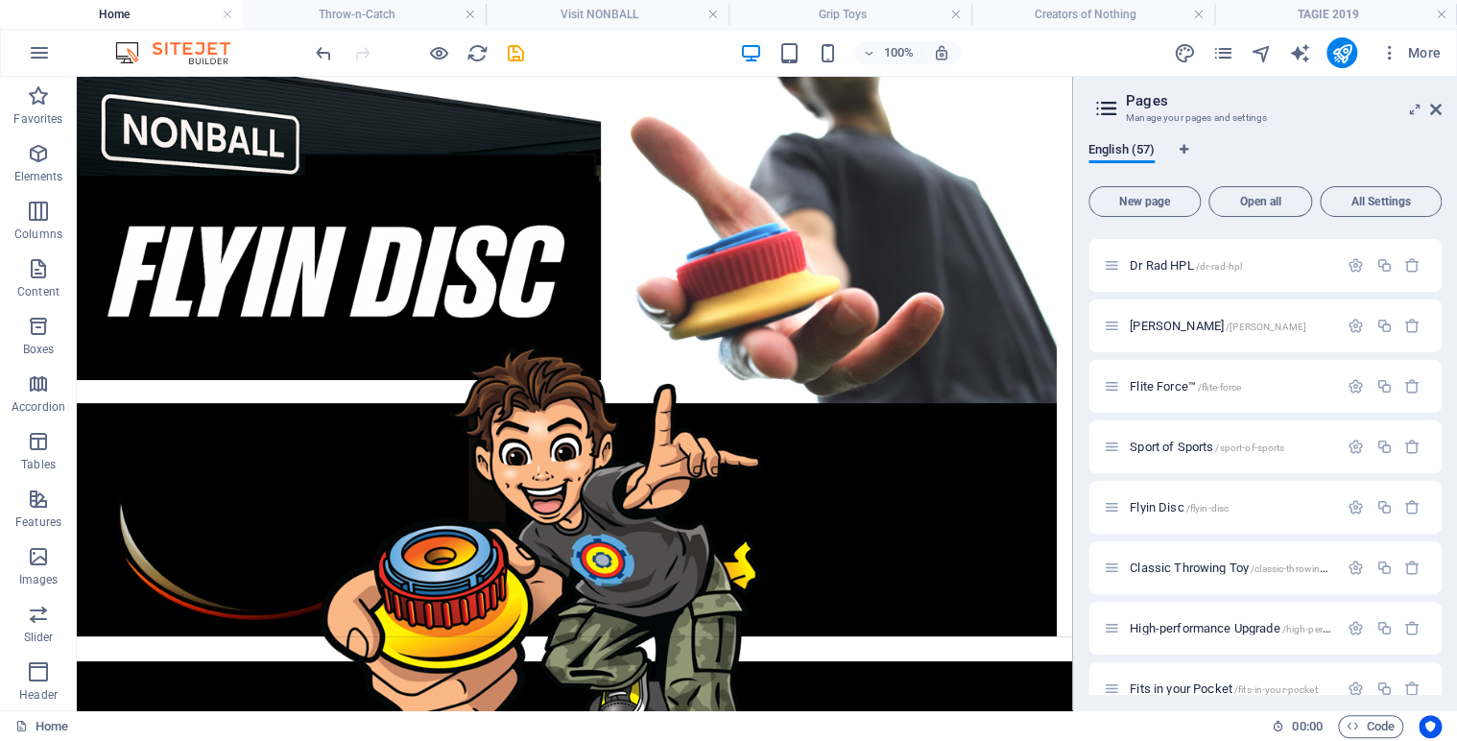
scroll to position [555, 0]
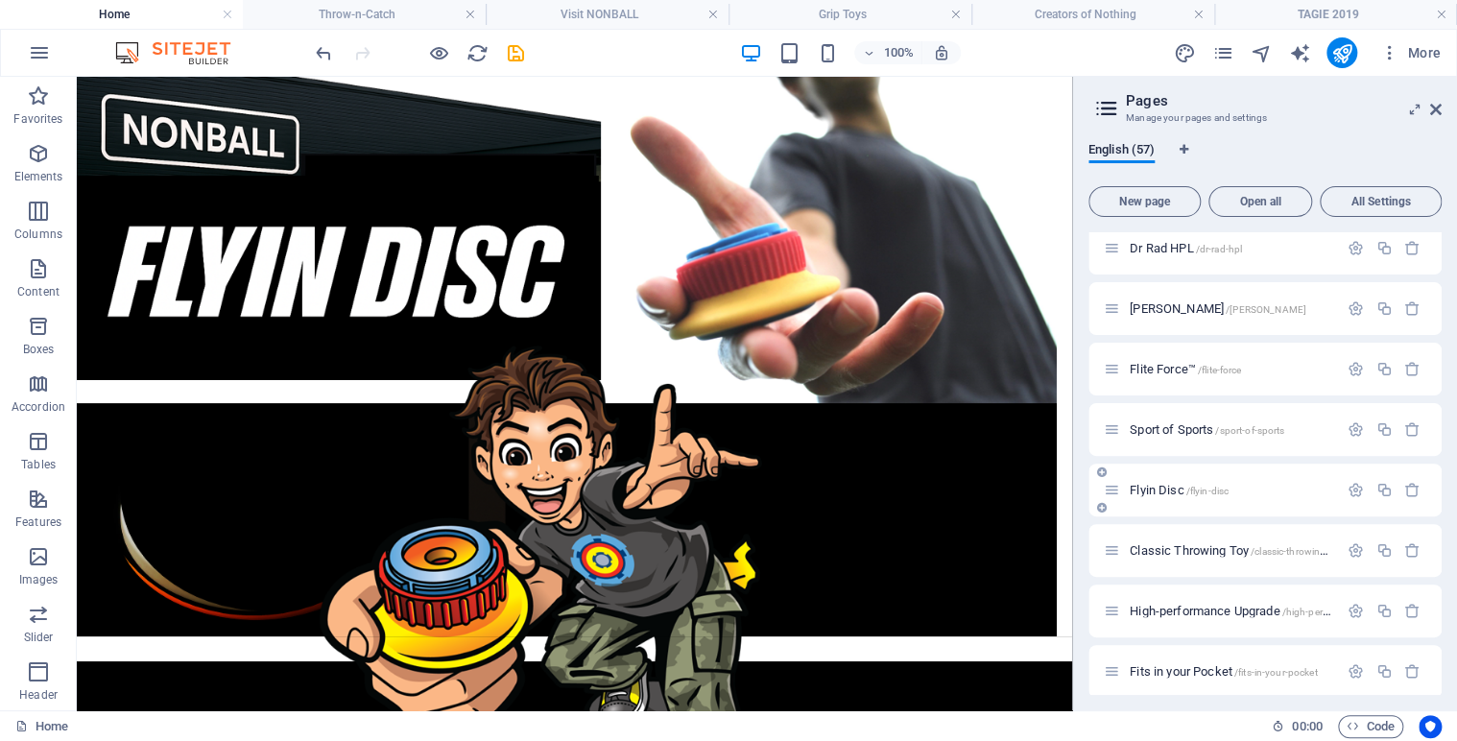
click at [1162, 487] on span "Flyin Disc /flyin-disc" at bounding box center [1178, 490] width 99 height 14
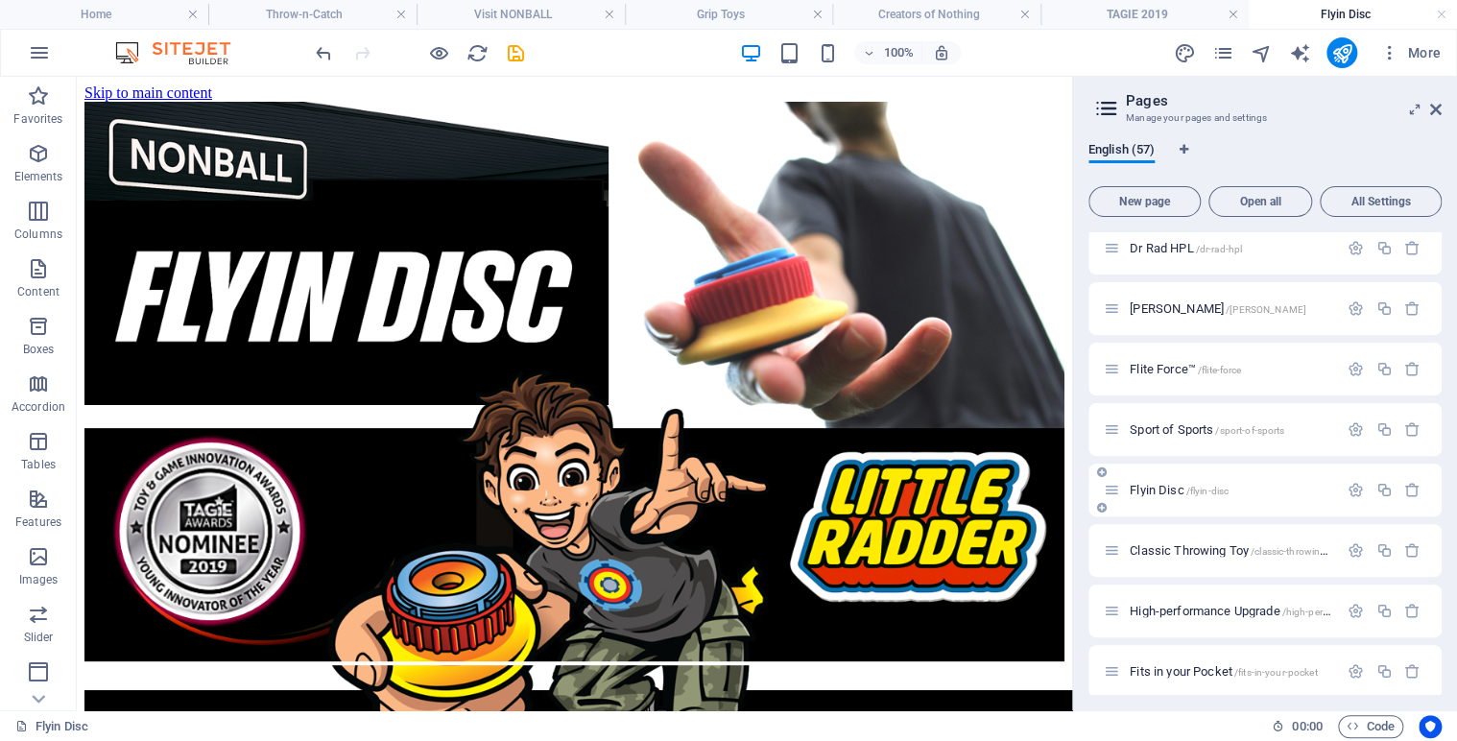
scroll to position [0, 0]
click at [157, 95] on icon at bounding box center [158, 89] width 11 height 20
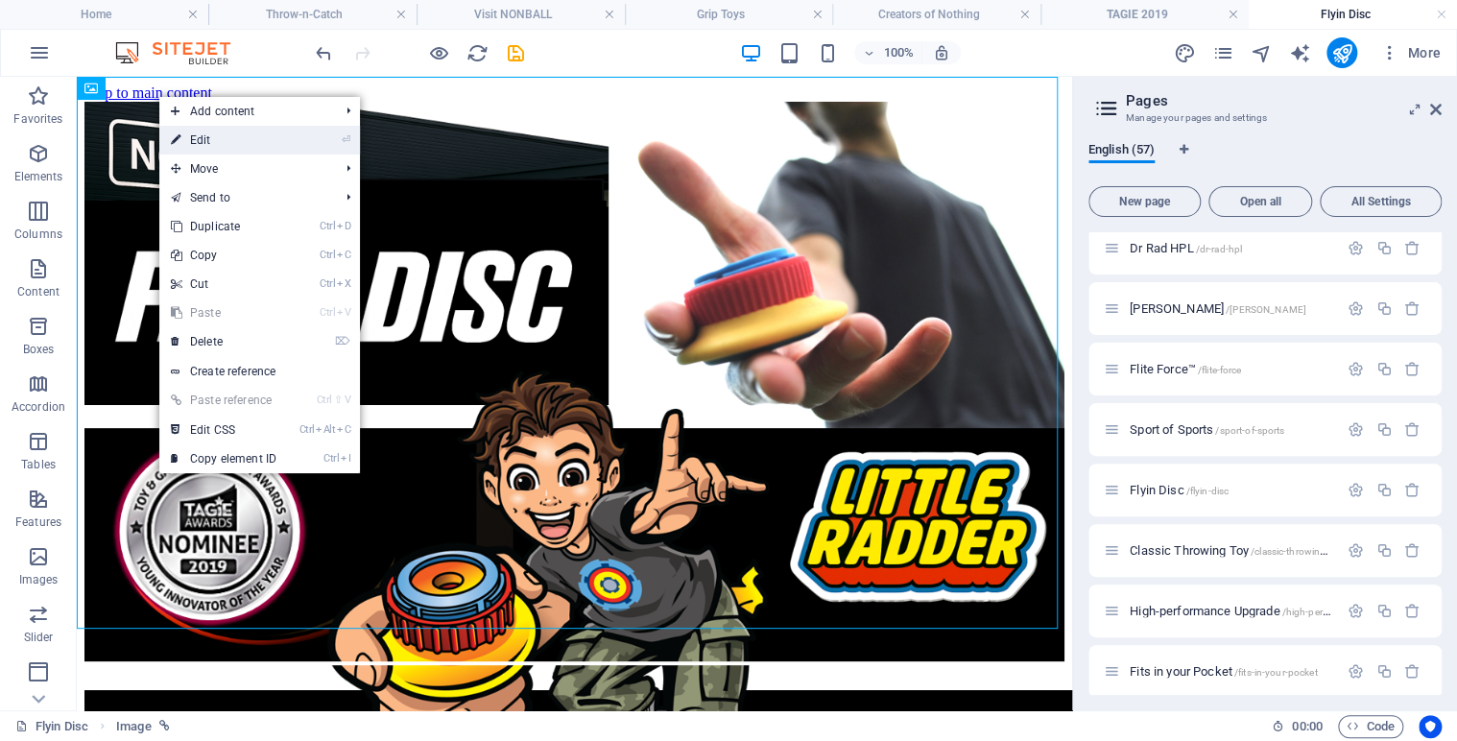
click at [230, 134] on link "⏎ Edit" at bounding box center [223, 140] width 129 height 29
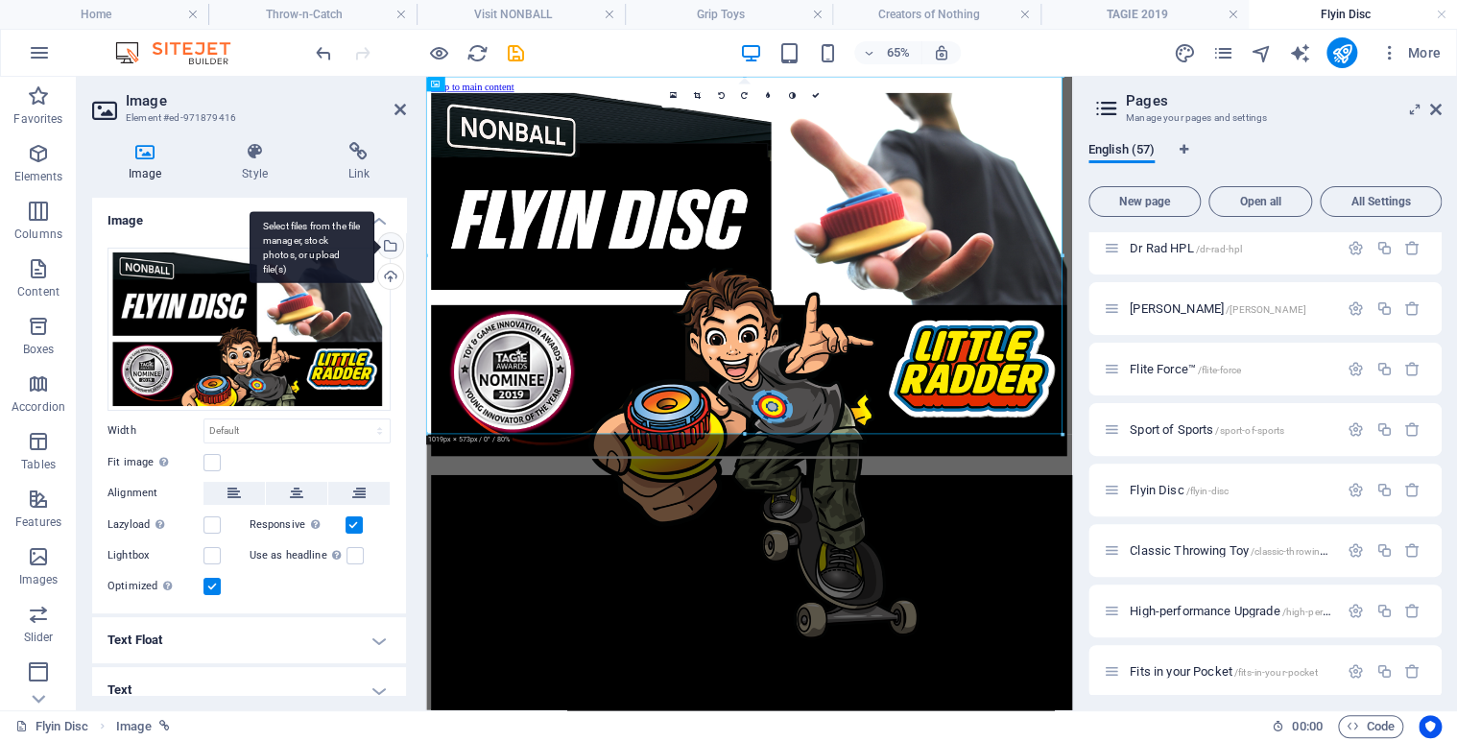
click at [388, 247] on div "Select files from the file manager, stock photos, or upload file(s)" at bounding box center [388, 247] width 29 height 29
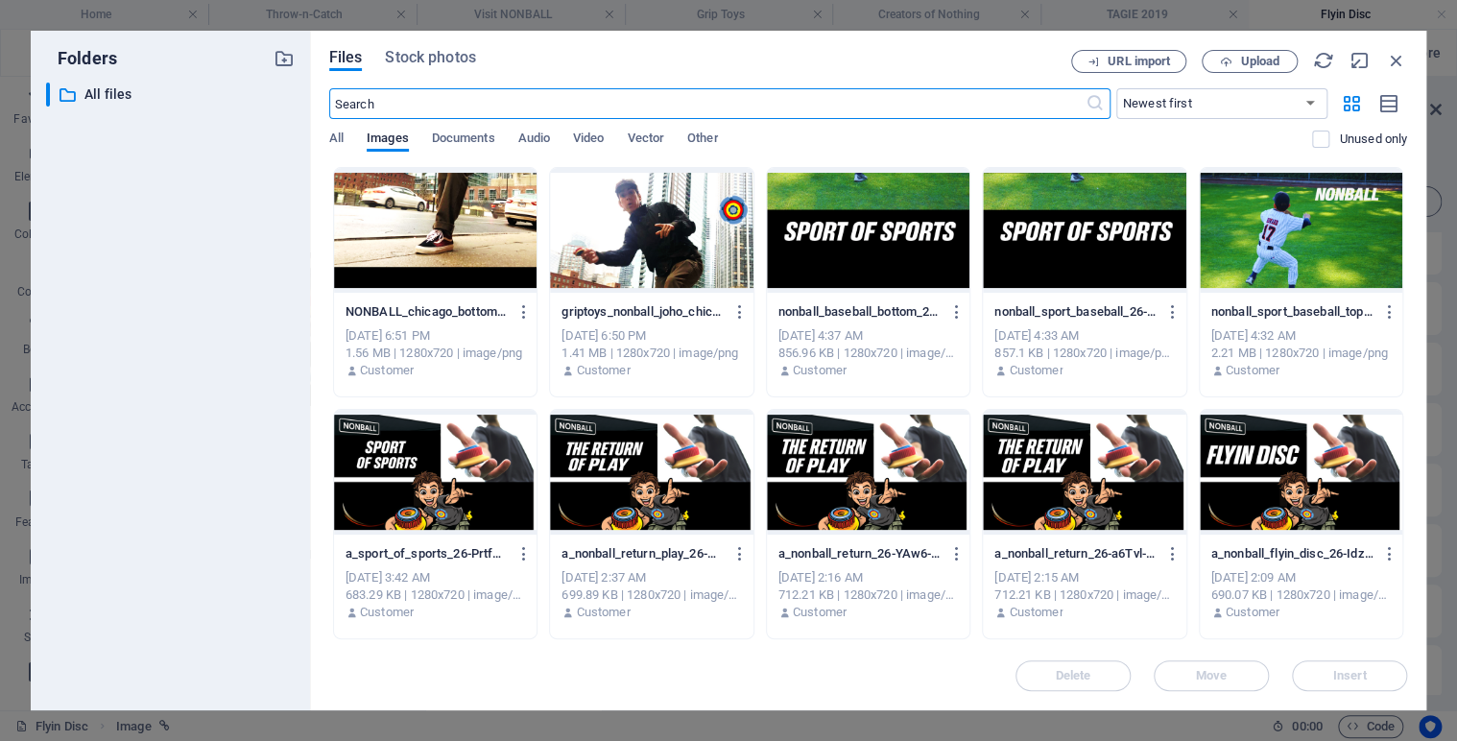
click at [1273, 471] on div at bounding box center [1300, 472] width 202 height 125
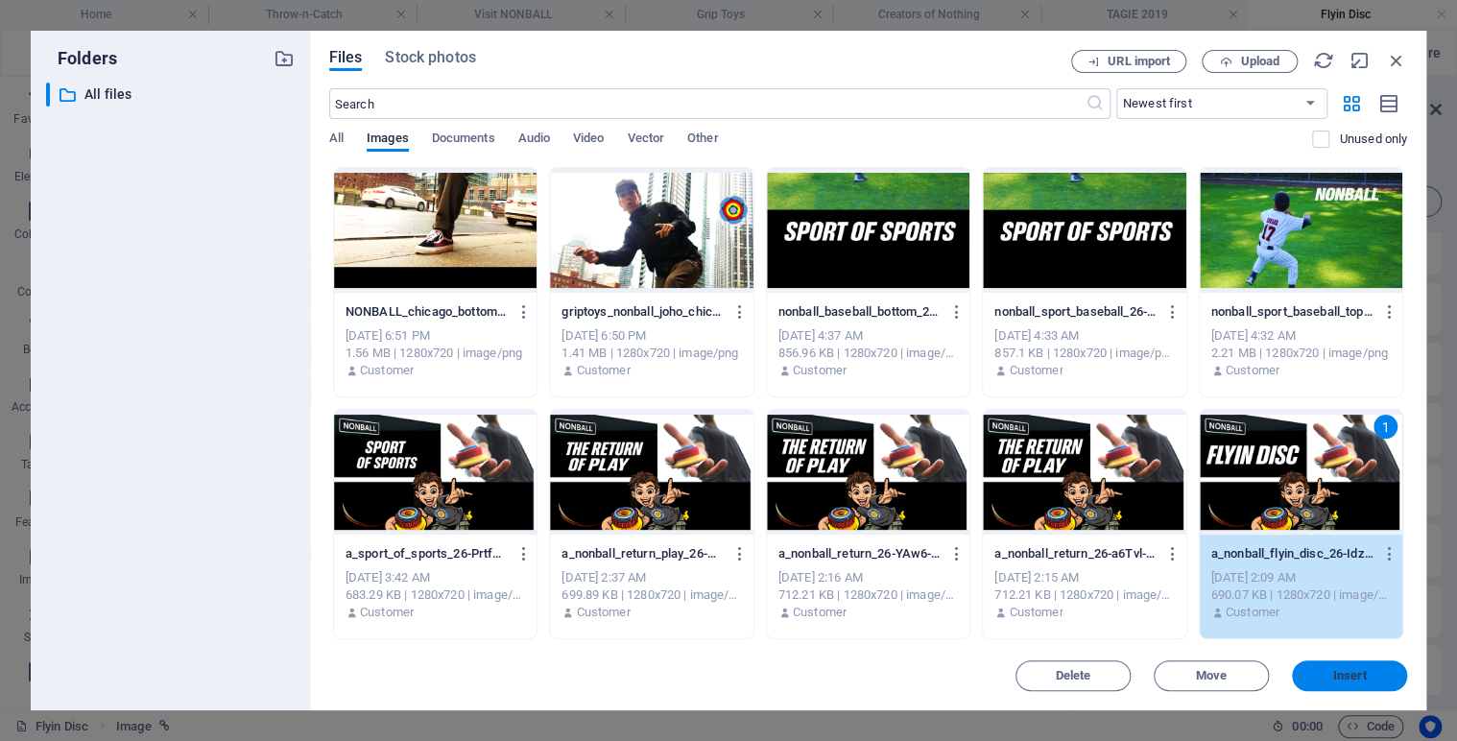
click at [1333, 679] on span "Insert" at bounding box center [1350, 676] width 34 height 12
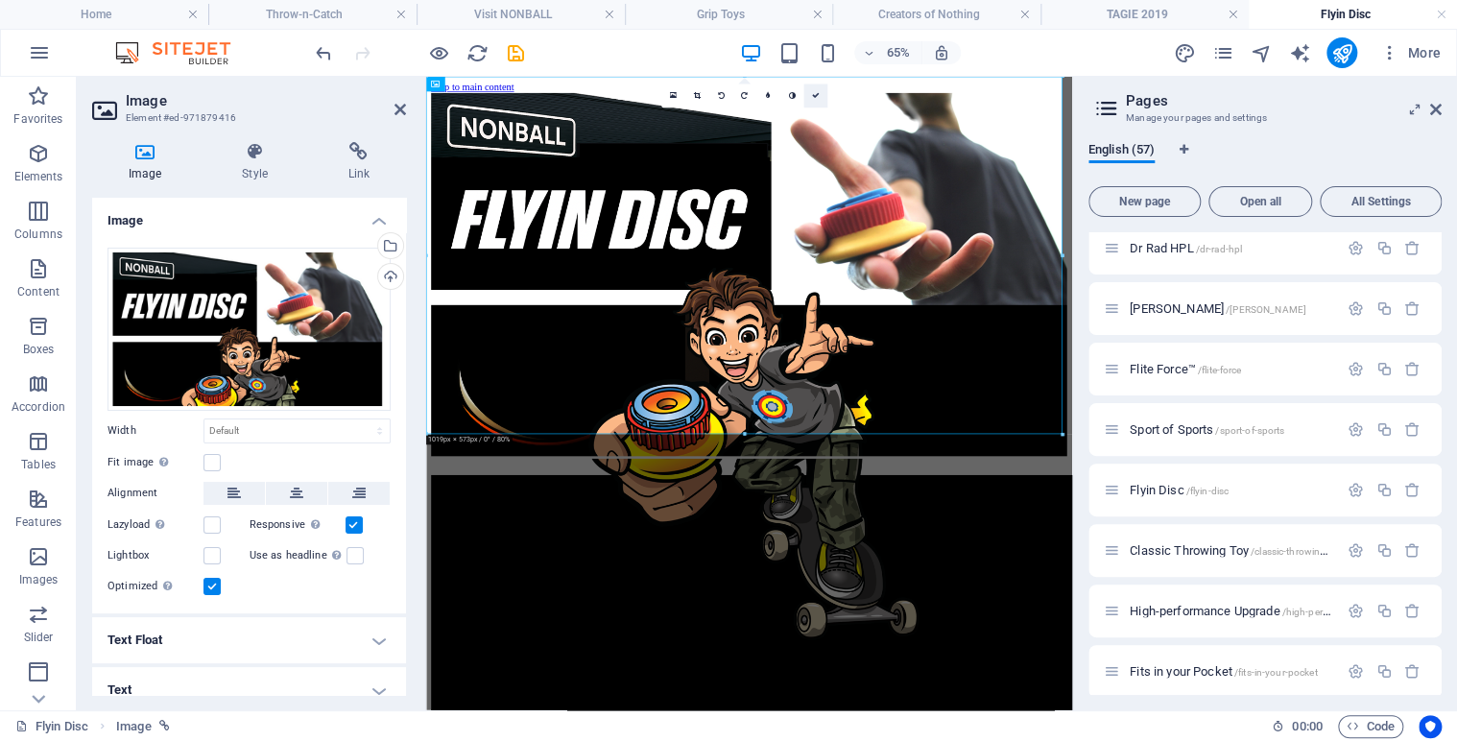
click at [816, 93] on icon at bounding box center [815, 96] width 8 height 8
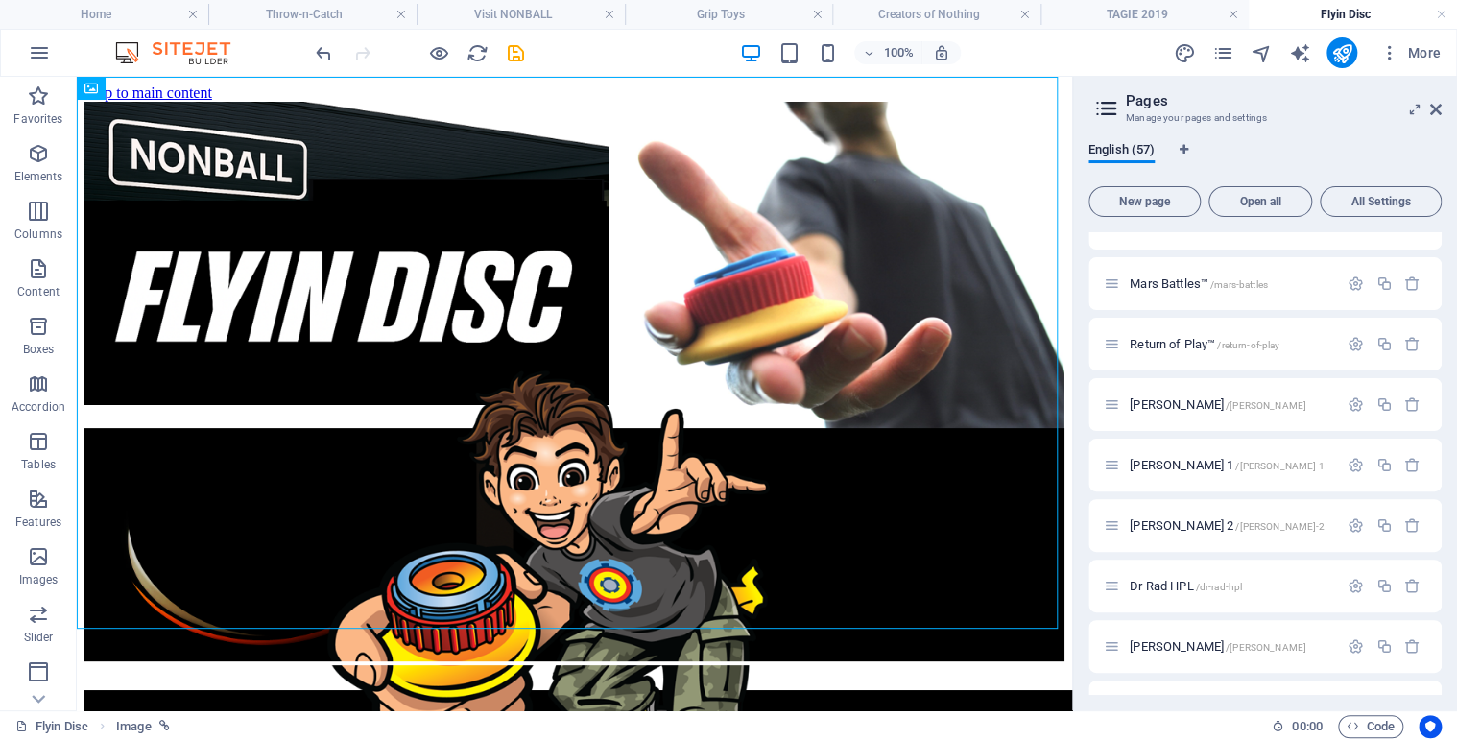
scroll to position [165, 0]
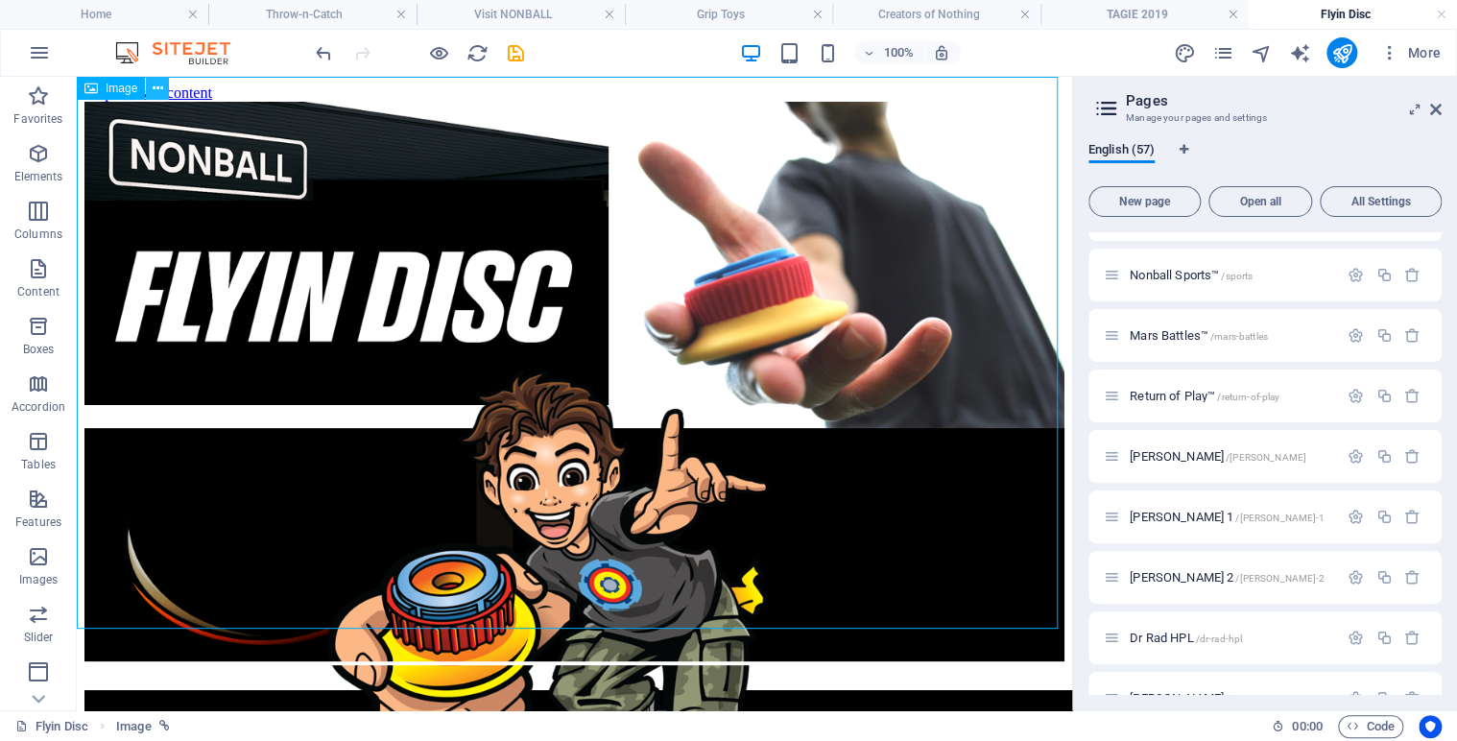
click at [157, 85] on icon at bounding box center [158, 89] width 11 height 20
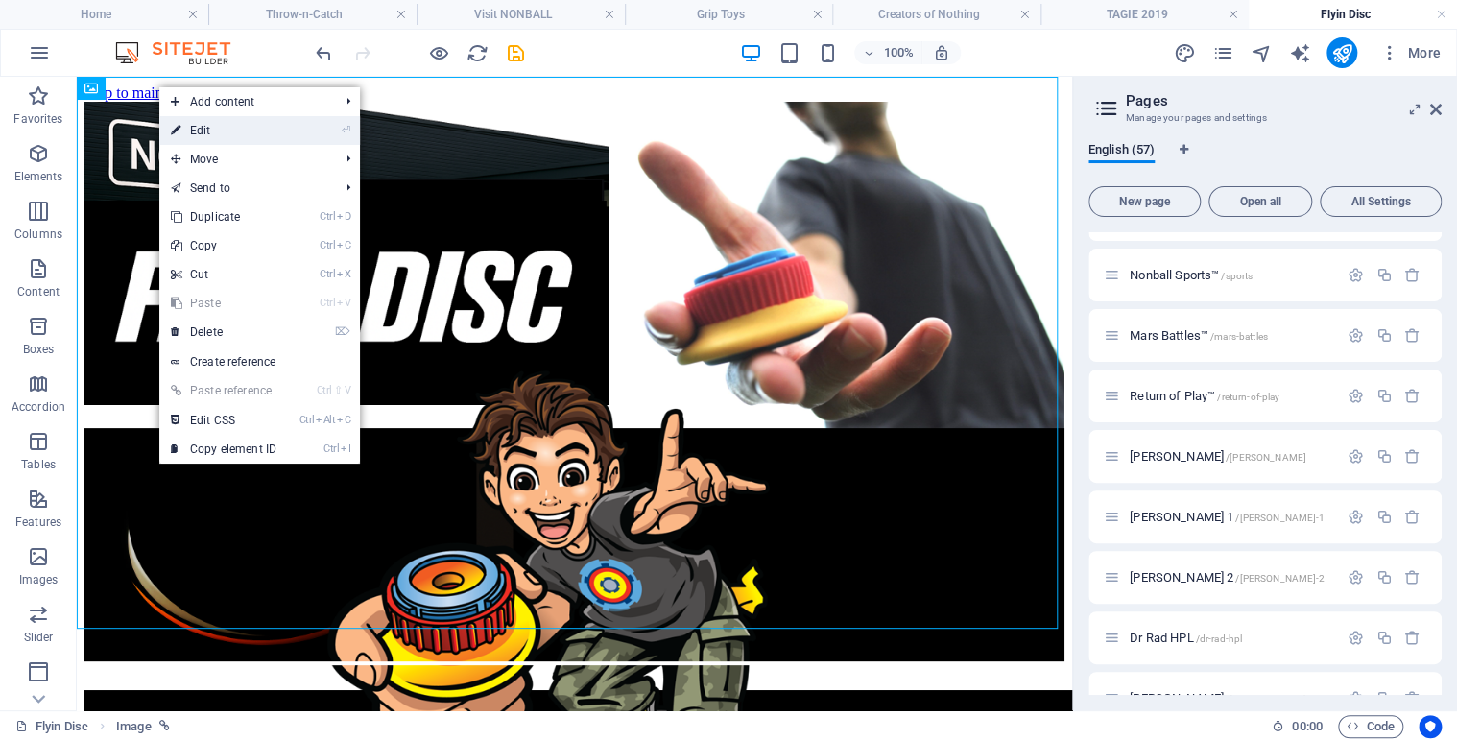
click at [220, 126] on link "⏎ Edit" at bounding box center [223, 130] width 129 height 29
select select "15"
select select
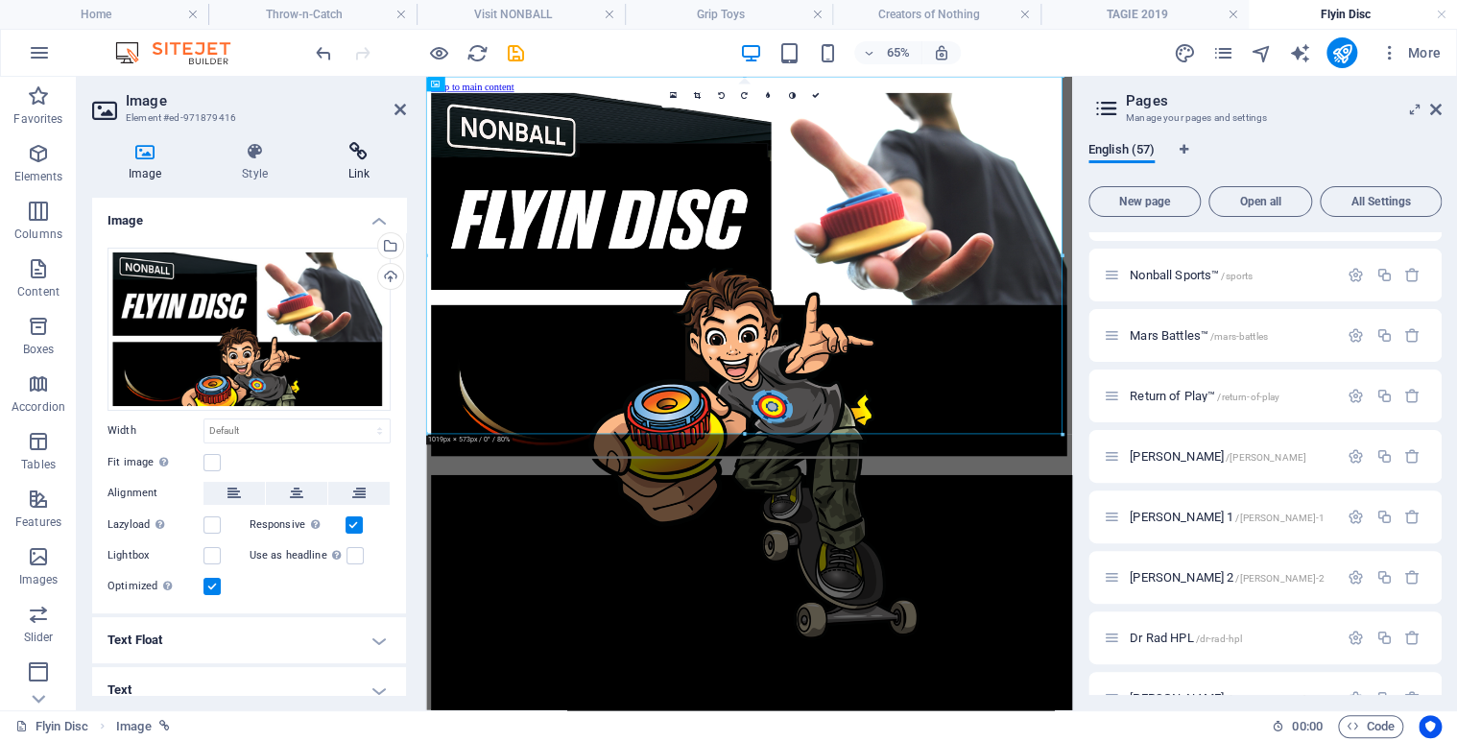
click at [365, 170] on h4 "Link" at bounding box center [359, 162] width 94 height 40
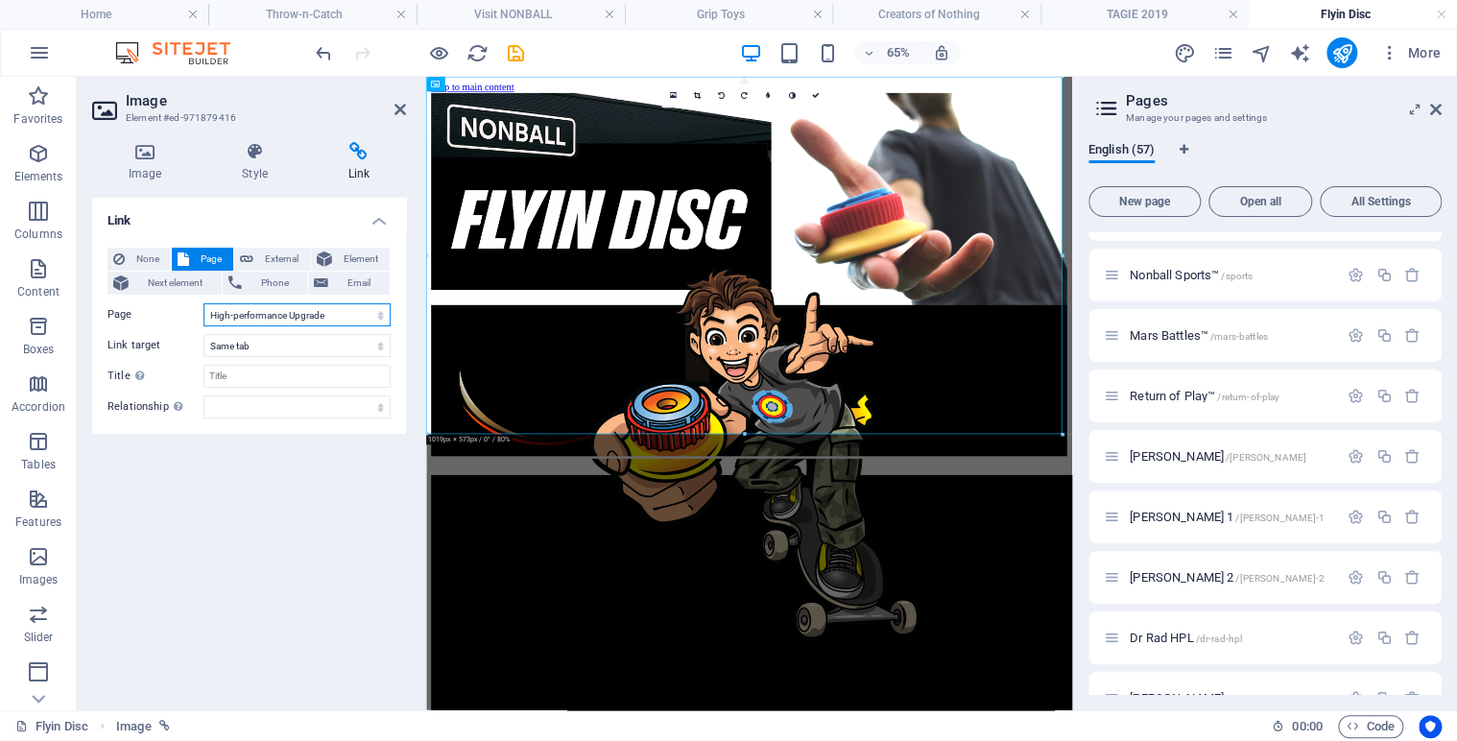
click at [381, 316] on select "Home Legal Notice Privacy Nonball Sports™ Mars Battles™ Return of Play™ [PERSON…" at bounding box center [296, 314] width 187 height 23
select select "45"
click at [203, 303] on select "Home Legal Notice Privacy Nonball Sports™ Mars Battles™ Return of Play™ [PERSON…" at bounding box center [296, 314] width 187 height 23
click at [814, 95] on icon at bounding box center [815, 96] width 8 height 8
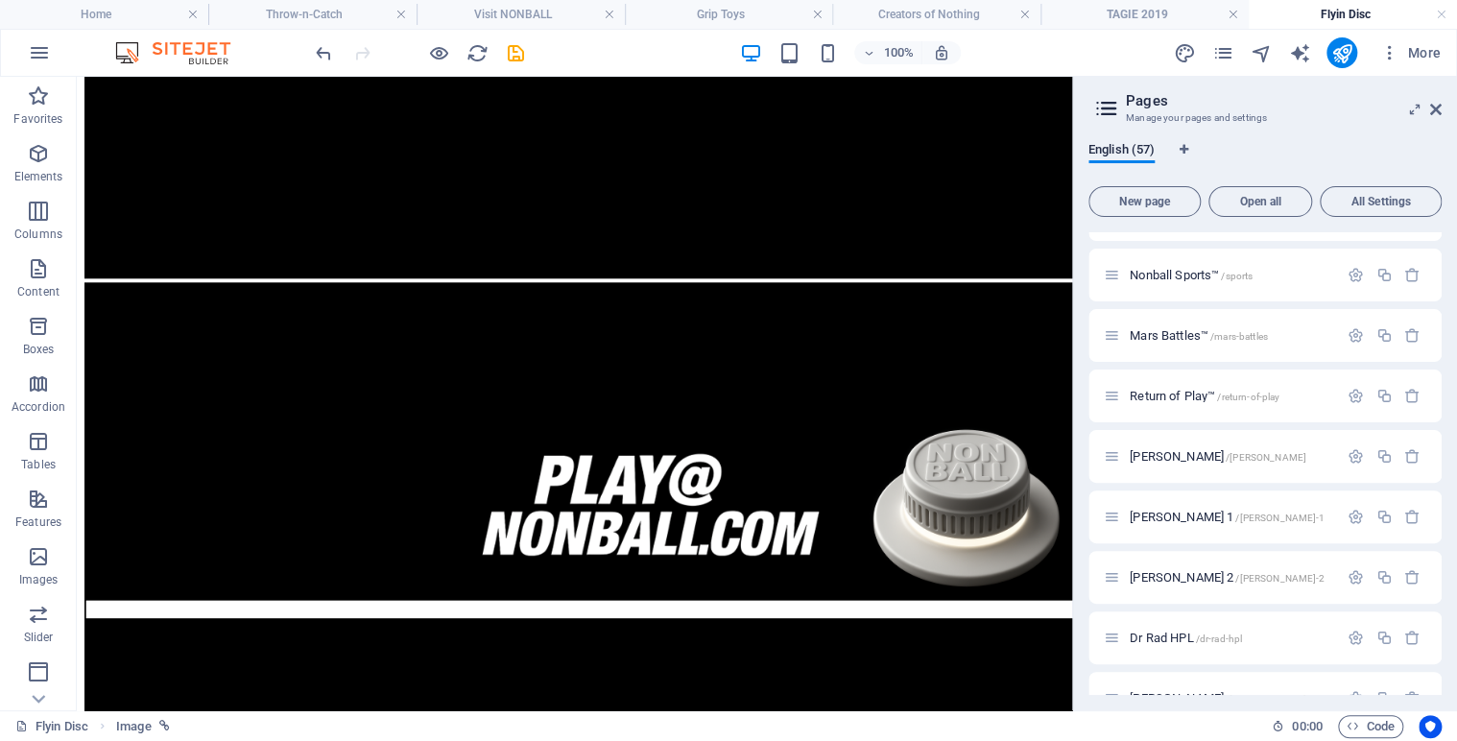
scroll to position [1021, 0]
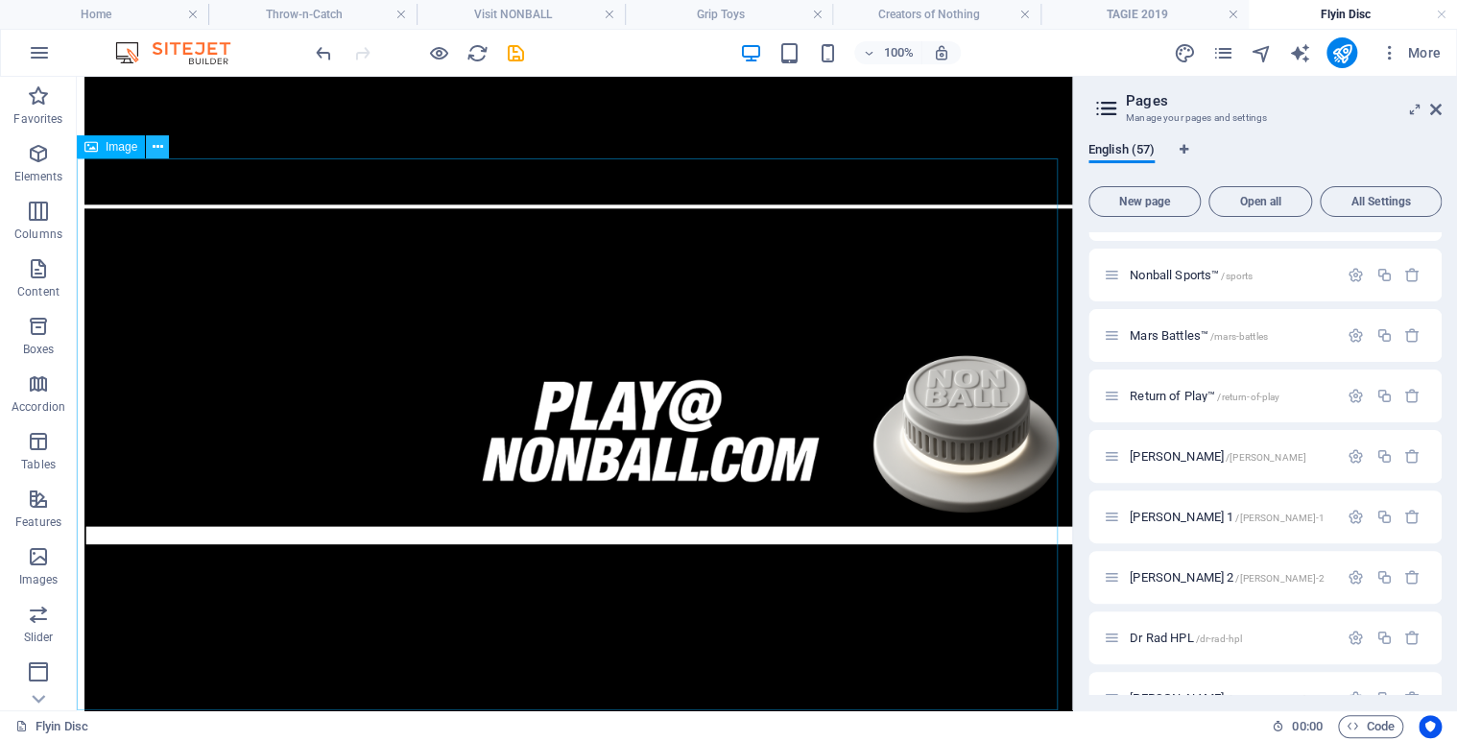
click at [160, 147] on icon at bounding box center [158, 147] width 11 height 20
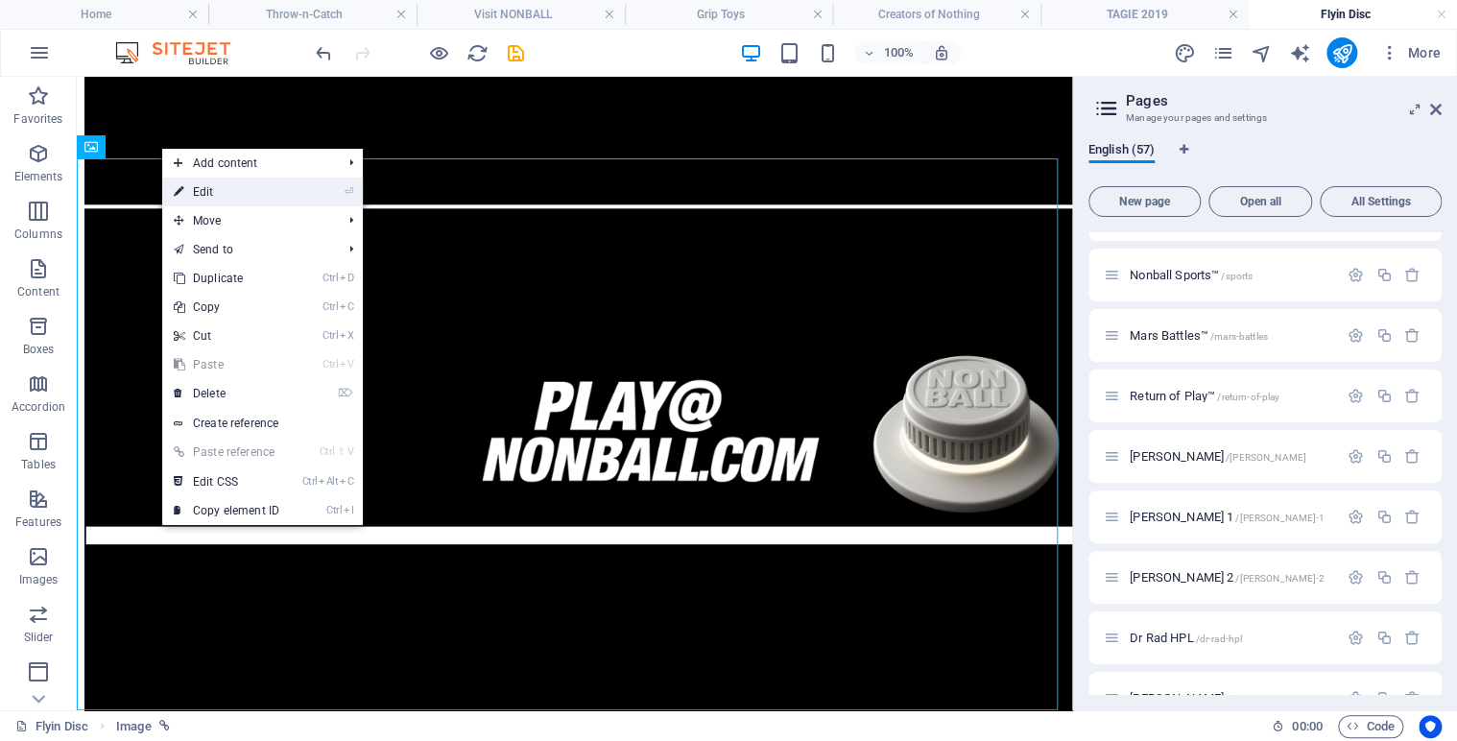
click at [209, 187] on link "⏎ Edit" at bounding box center [226, 192] width 129 height 29
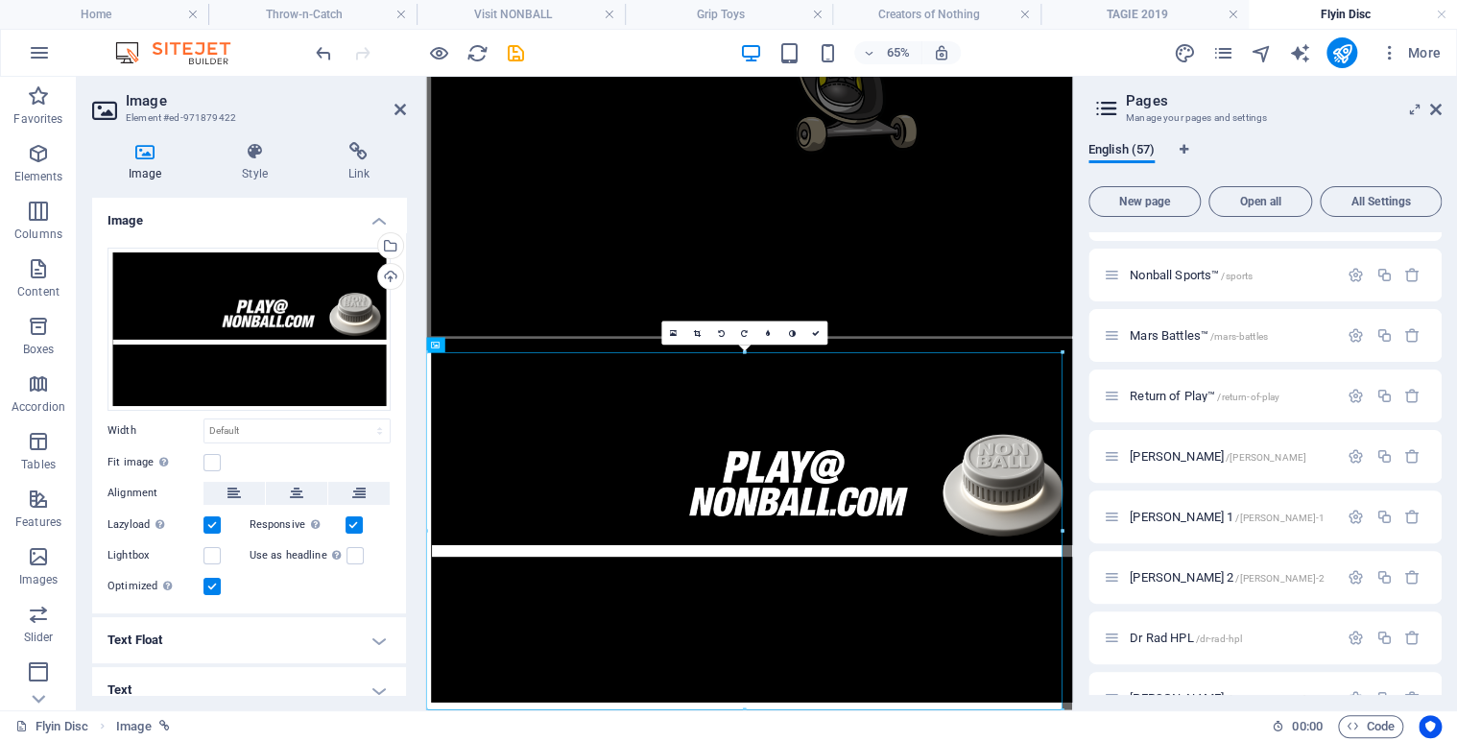
scroll to position [676, 0]
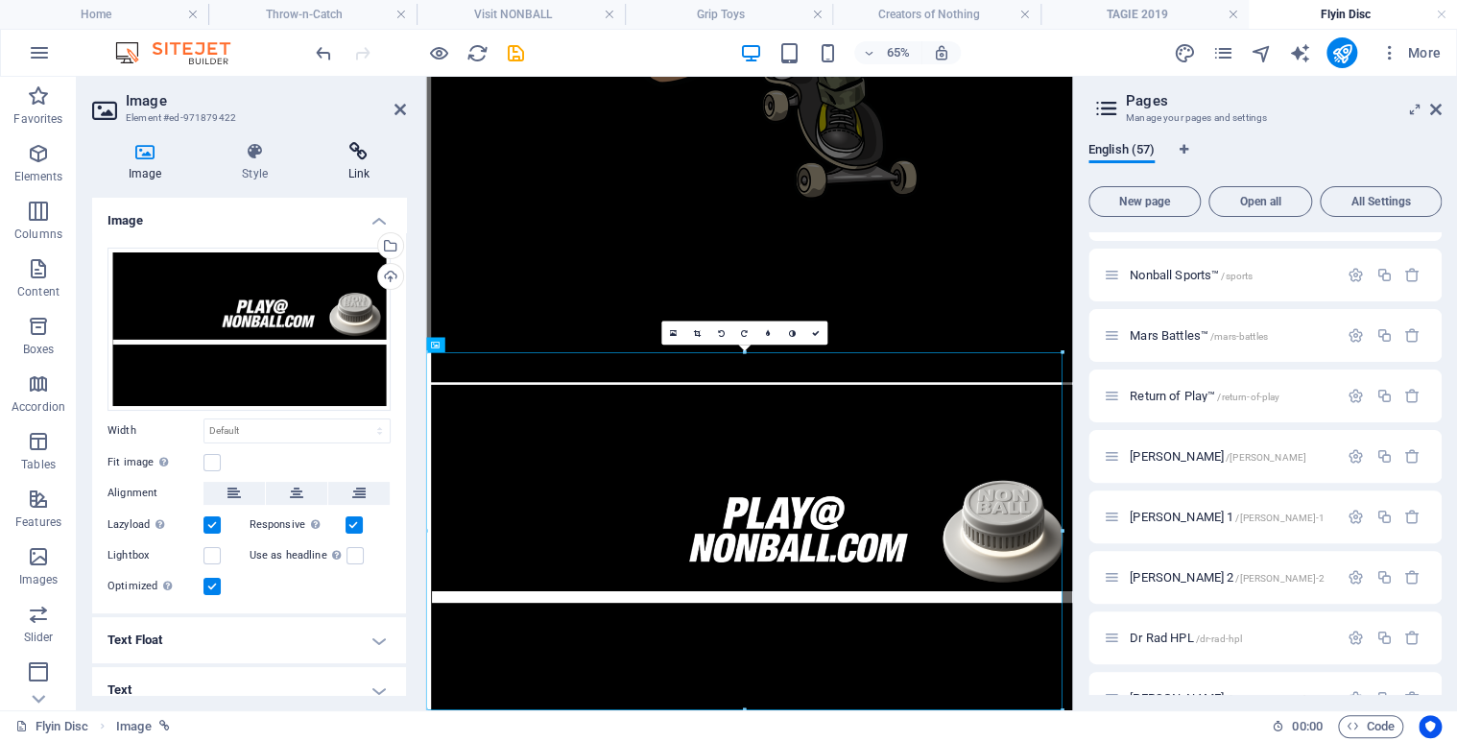
click at [358, 154] on icon at bounding box center [359, 151] width 94 height 19
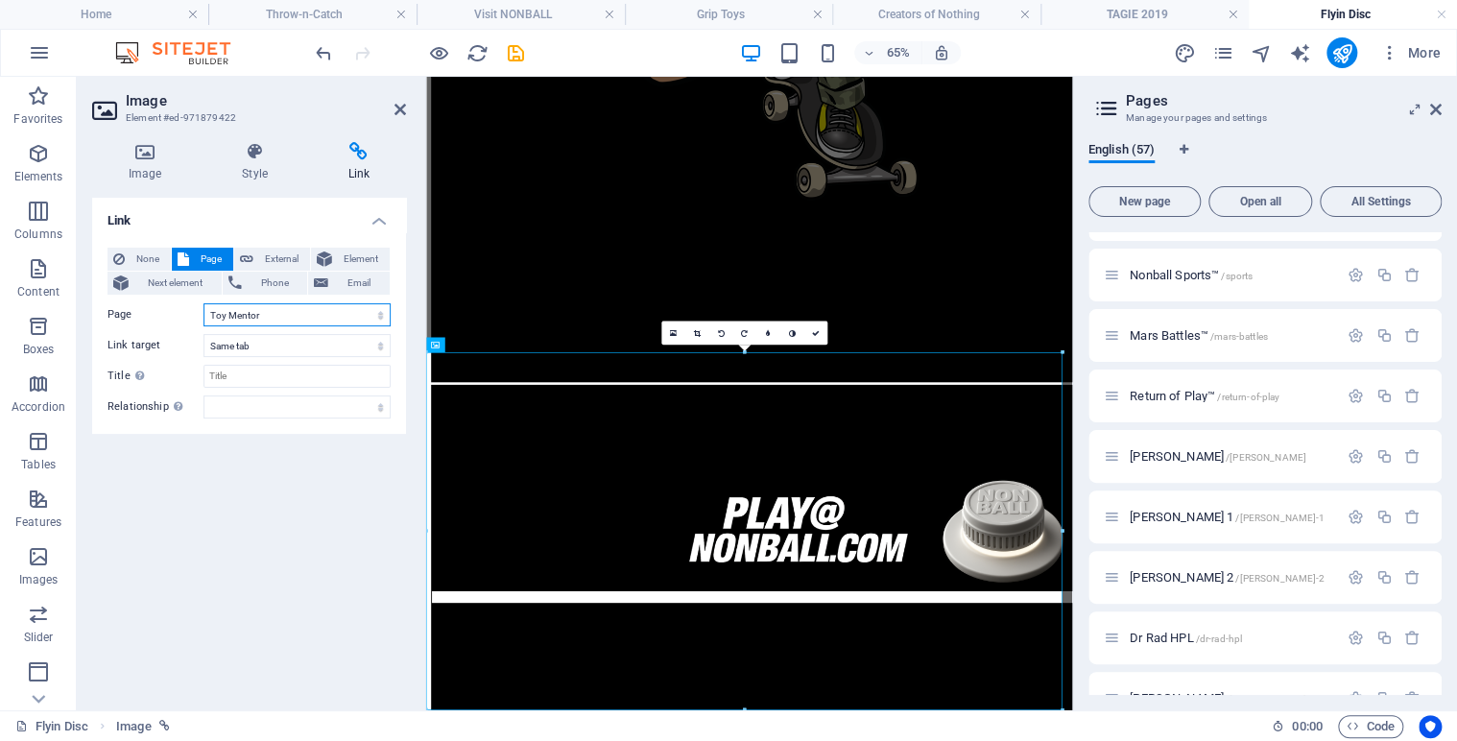
click at [380, 314] on select "Home Legal Notice Privacy Nonball Sports™ Mars Battles™ Return of Play™ [PERSON…" at bounding box center [296, 314] width 187 height 23
select select "12"
click at [203, 303] on select "Home Legal Notice Privacy Nonball Sports™ Mars Battles™ Return of Play™ [PERSON…" at bounding box center [296, 314] width 187 height 23
click at [813, 334] on icon at bounding box center [815, 333] width 8 height 8
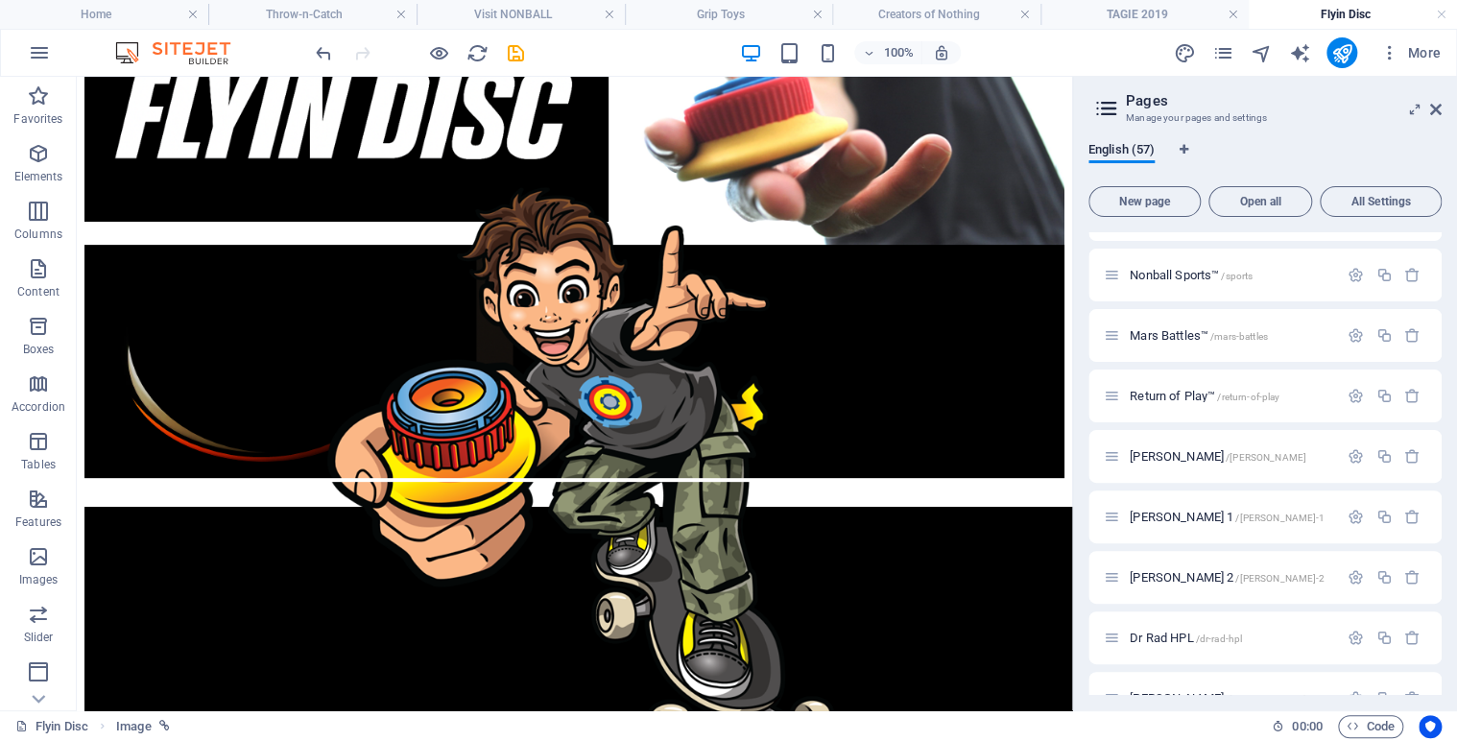
scroll to position [0, 0]
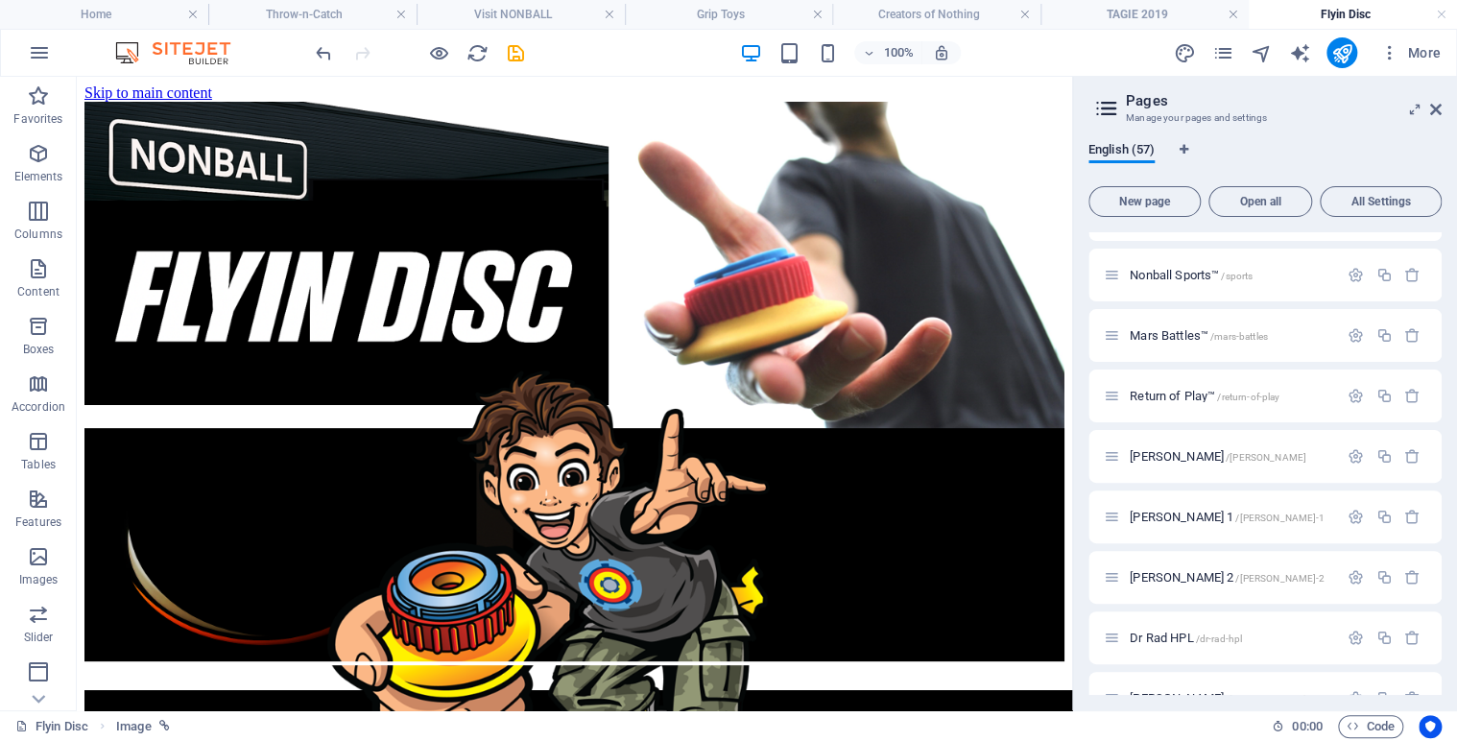
drag, startPoint x: 1063, startPoint y: 486, endPoint x: 1168, endPoint y: 84, distance: 414.5
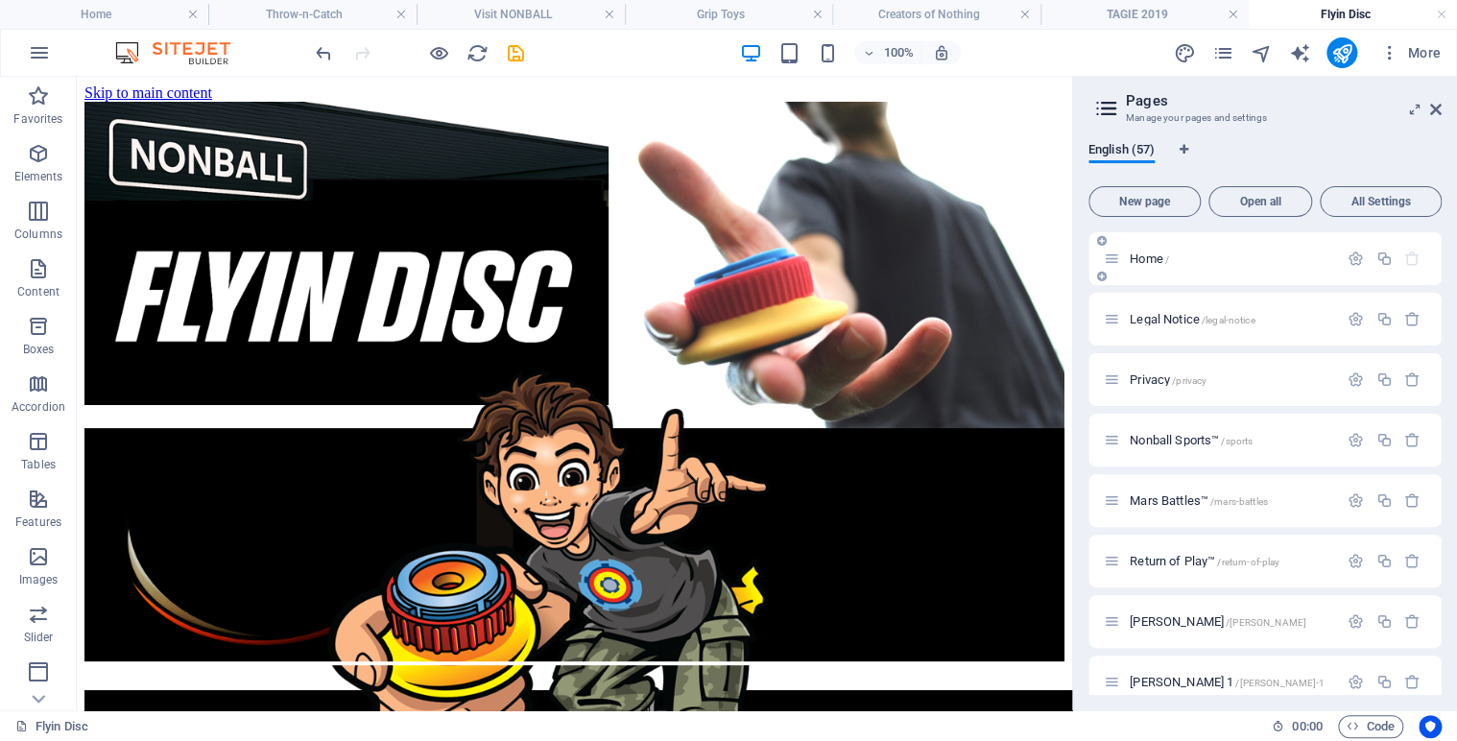
click at [1151, 259] on span "Home /" at bounding box center [1148, 258] width 39 height 14
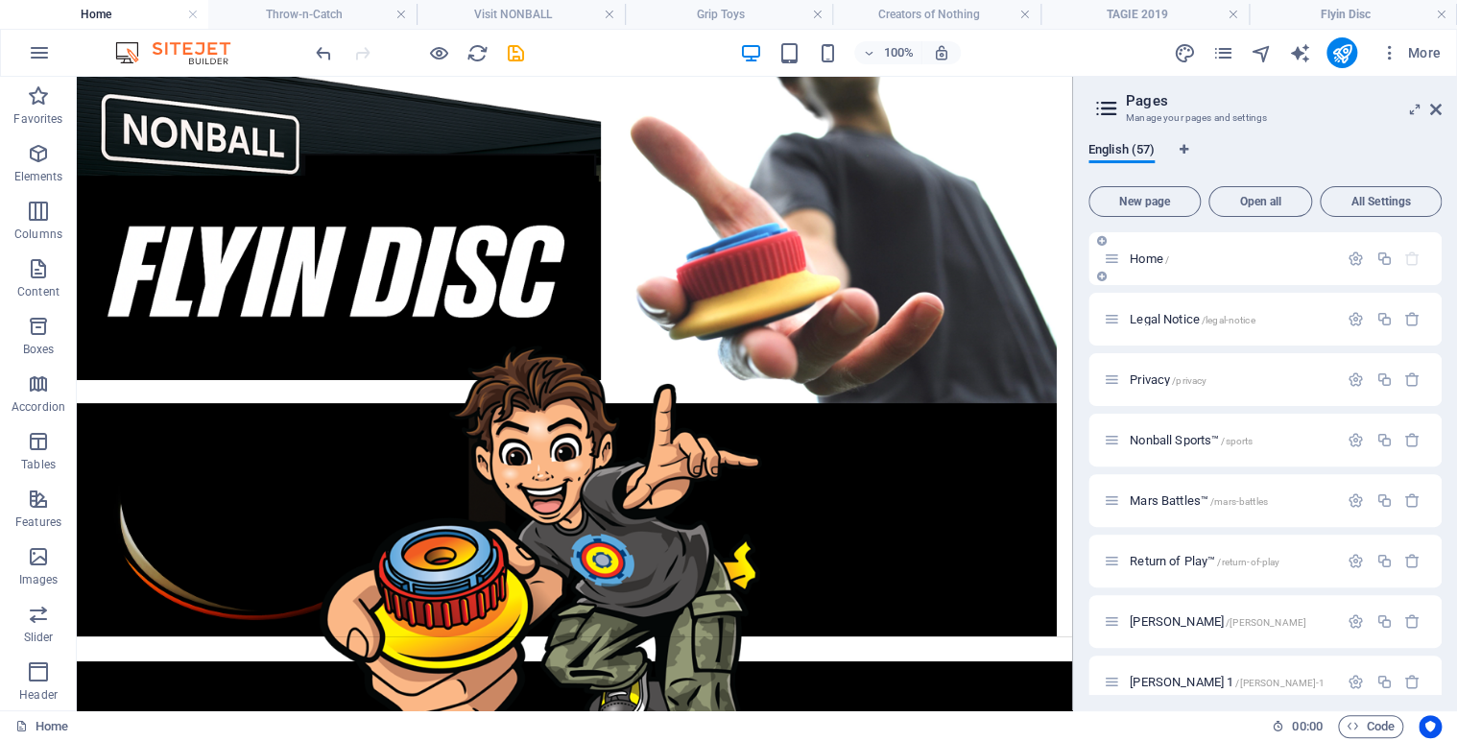
click at [1146, 255] on span "Home /" at bounding box center [1148, 258] width 39 height 14
click at [162, 86] on icon at bounding box center [158, 89] width 11 height 20
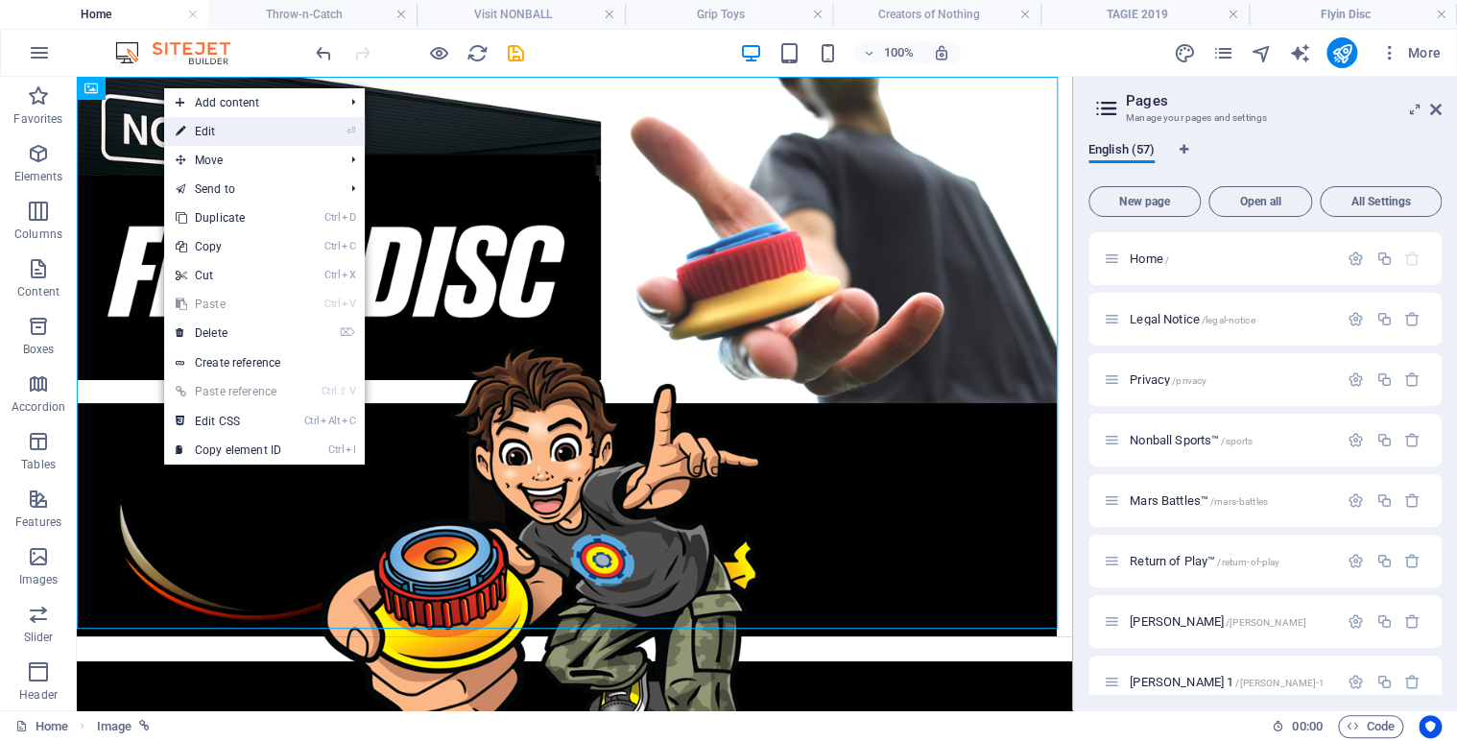
click at [205, 131] on link "⏎ Edit" at bounding box center [228, 131] width 129 height 29
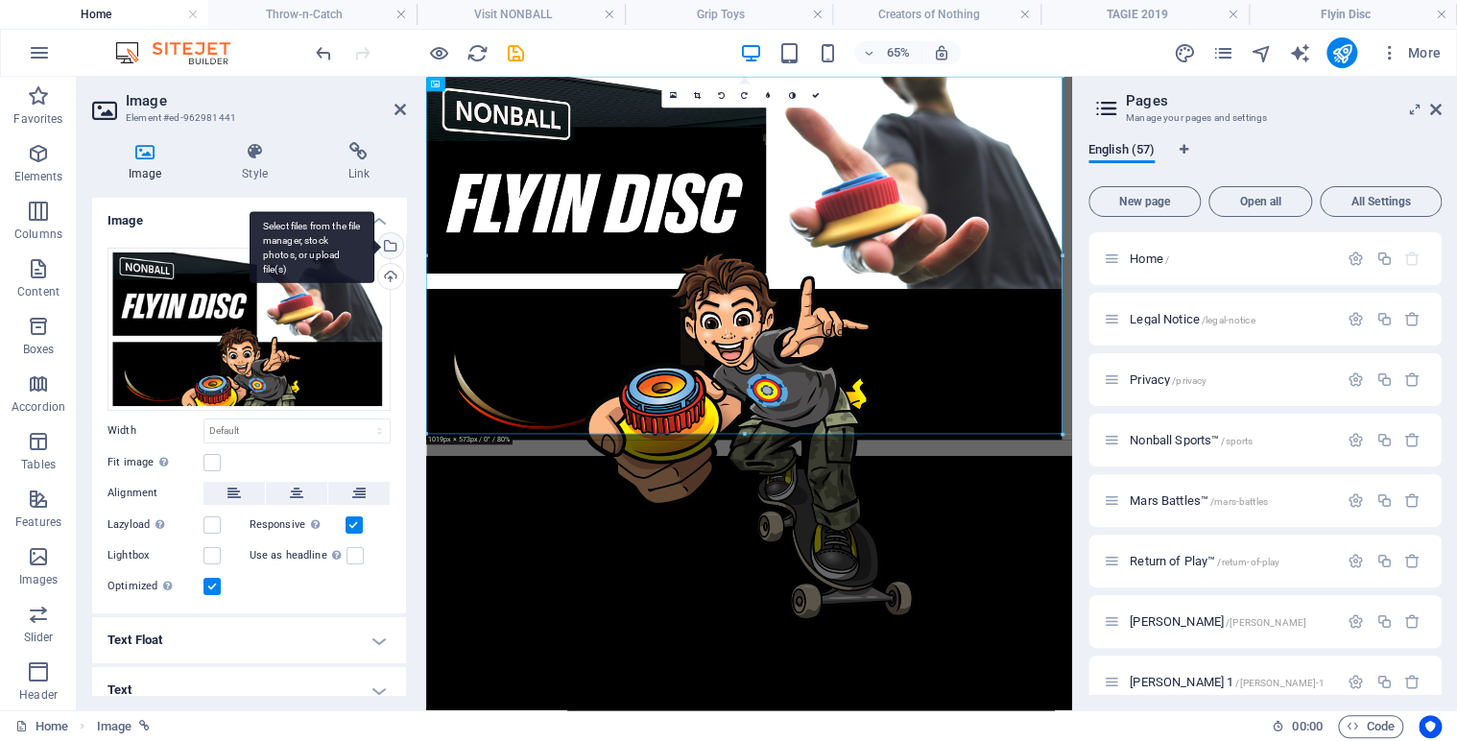
click at [392, 249] on div "Select files from the file manager, stock photos, or upload file(s)" at bounding box center [388, 247] width 29 height 29
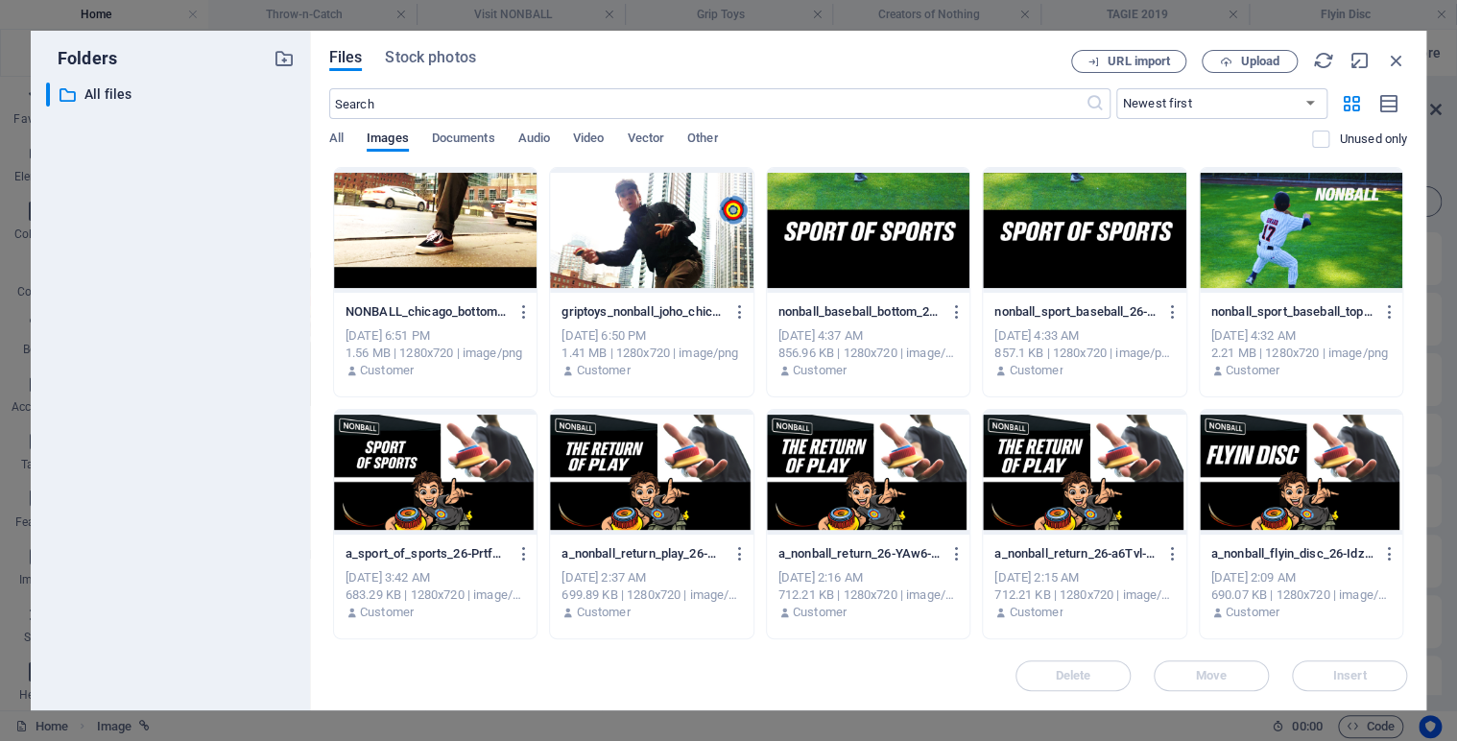
click at [607, 247] on div at bounding box center [651, 230] width 202 height 125
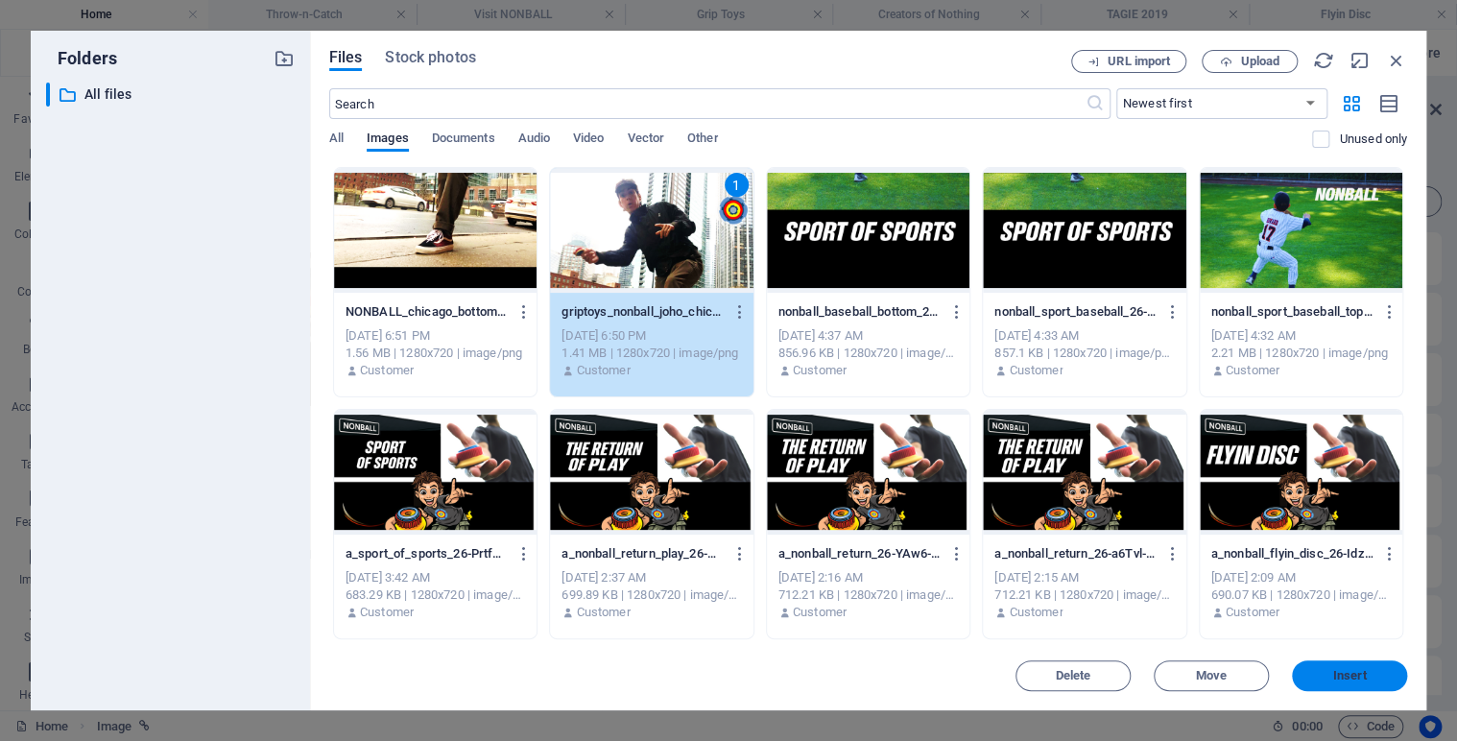
click at [1347, 667] on button "Insert" at bounding box center [1349, 675] width 115 height 31
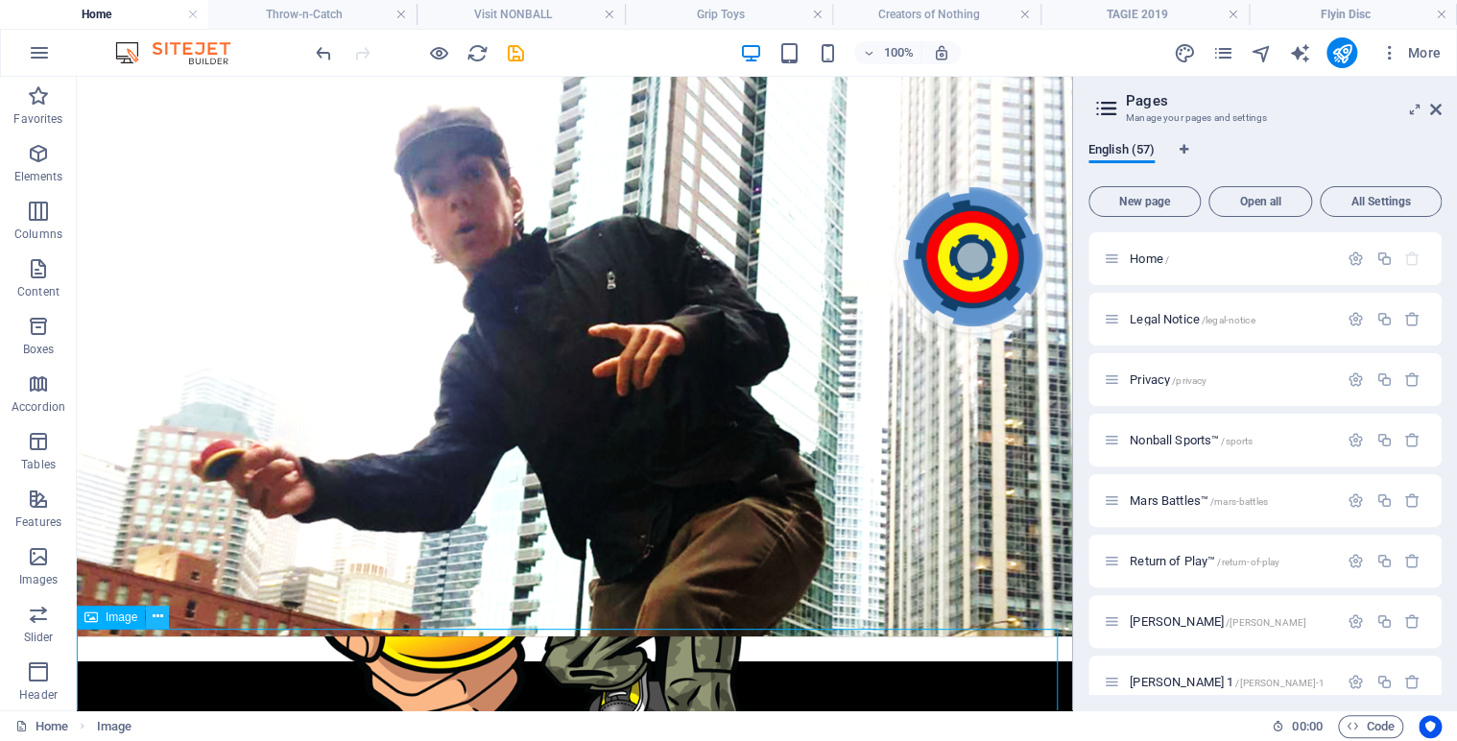
click at [162, 613] on icon at bounding box center [158, 616] width 11 height 20
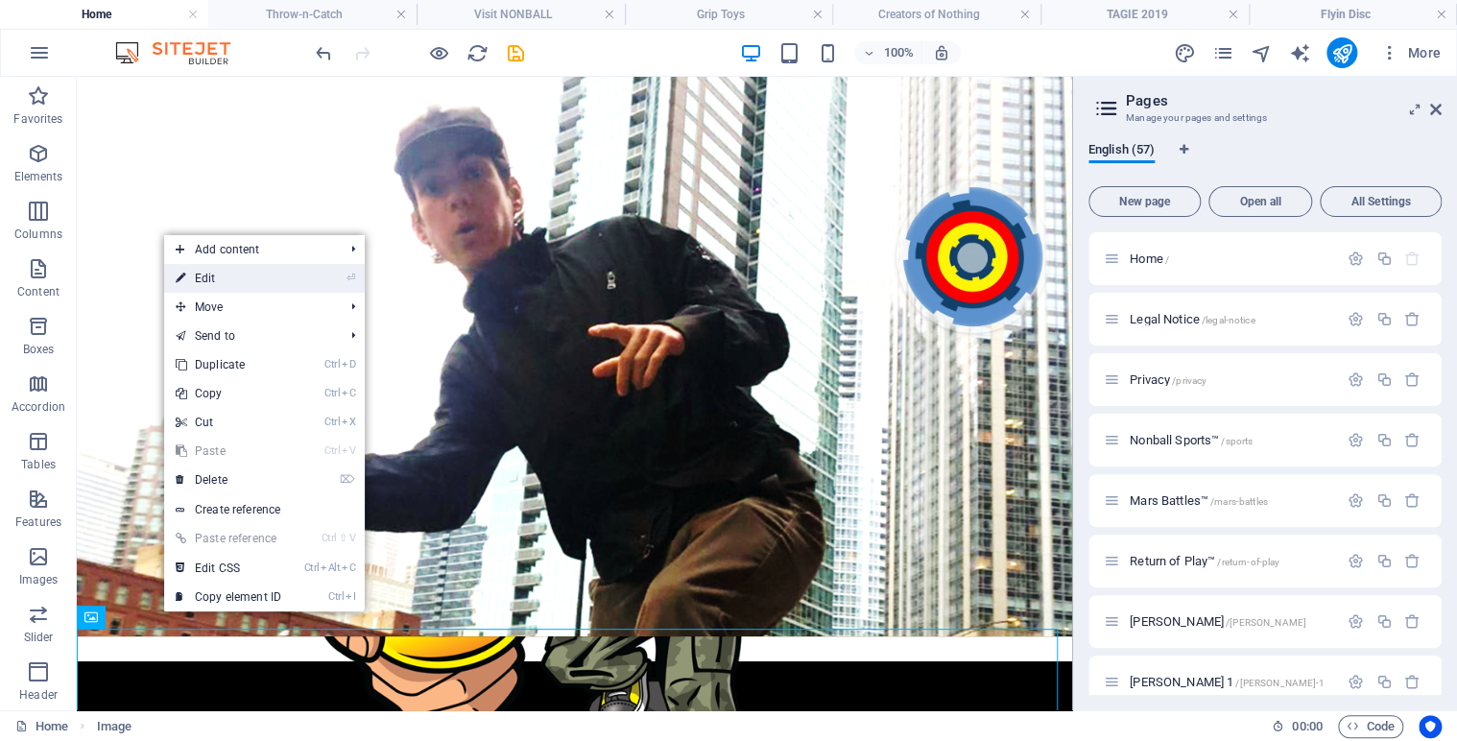
click at [235, 282] on link "⏎ Edit" at bounding box center [228, 278] width 129 height 29
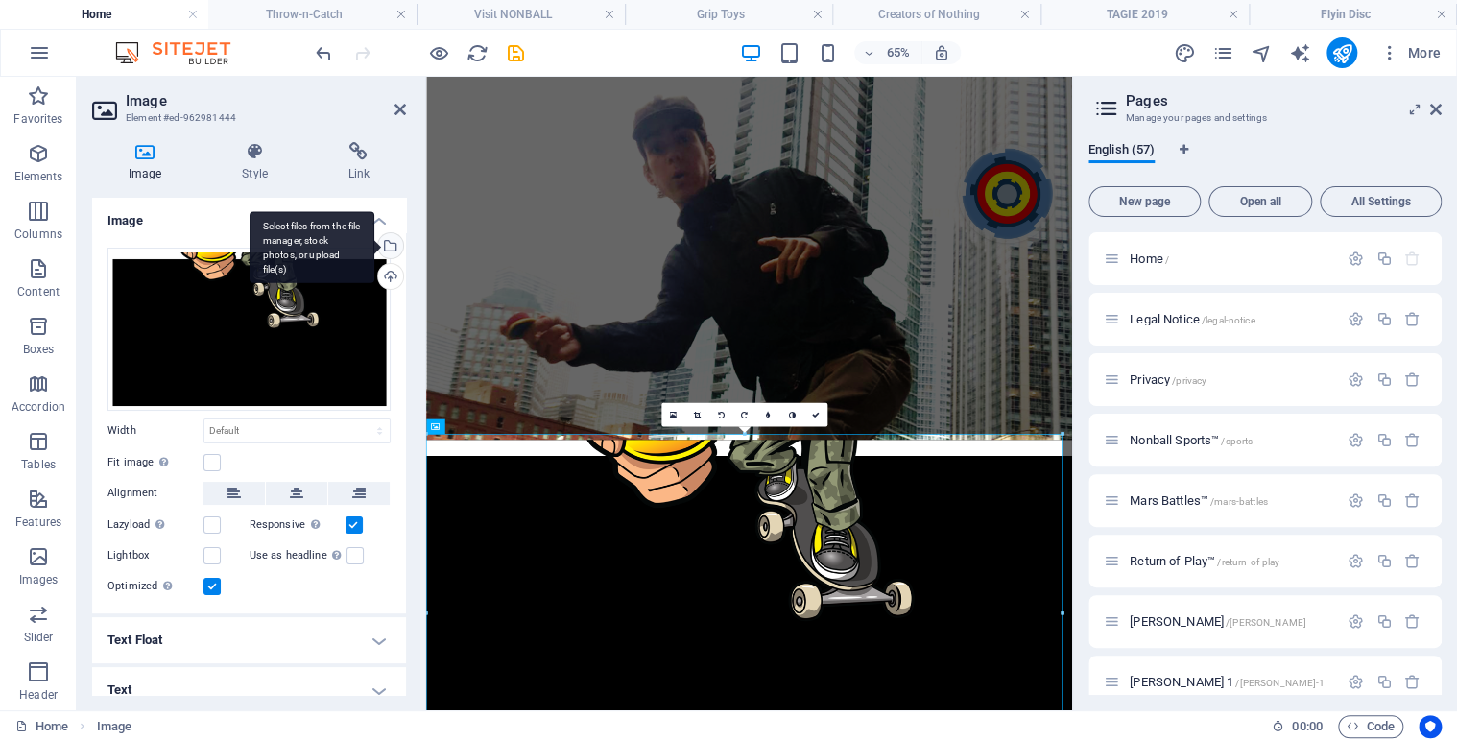
click at [387, 246] on div "Select files from the file manager, stock photos, or upload file(s)" at bounding box center [388, 247] width 29 height 29
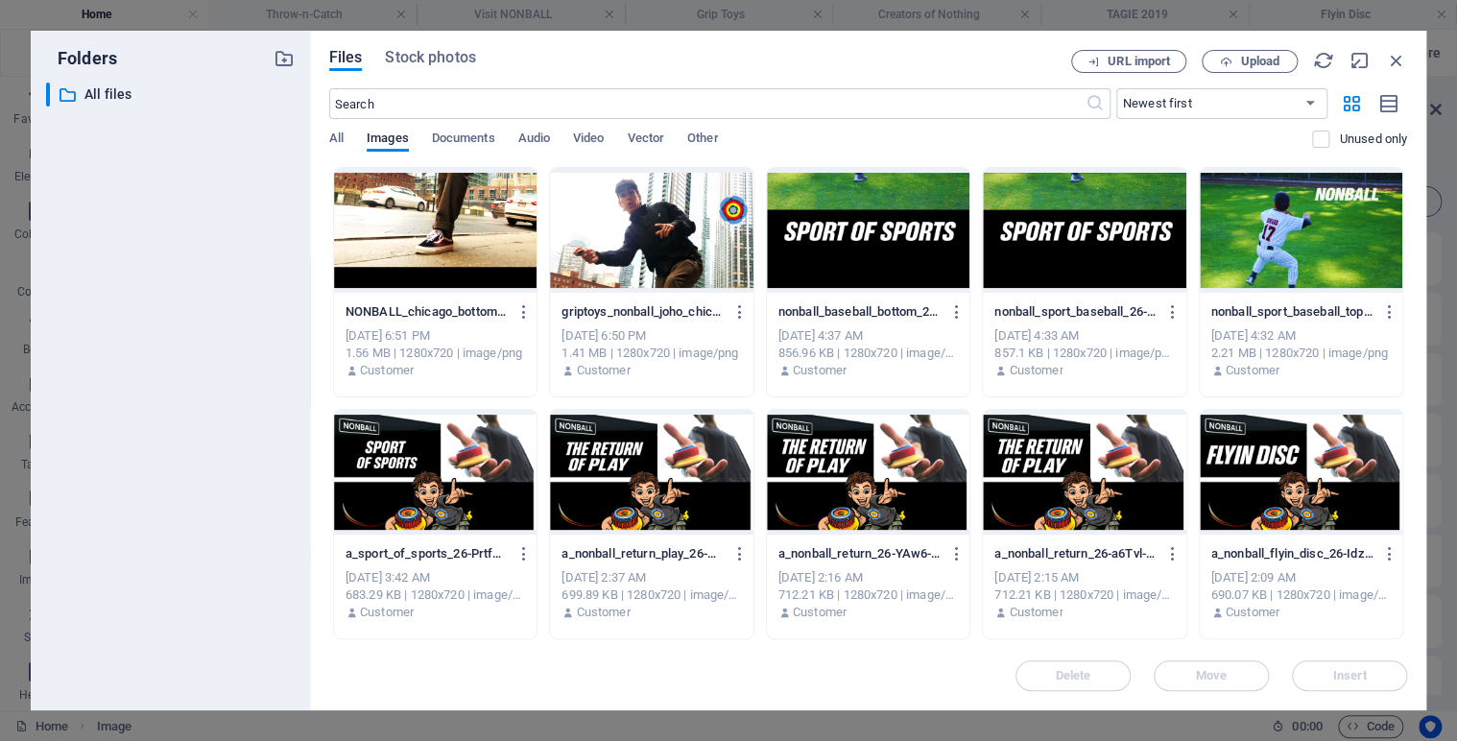
click at [434, 237] on div at bounding box center [435, 230] width 202 height 125
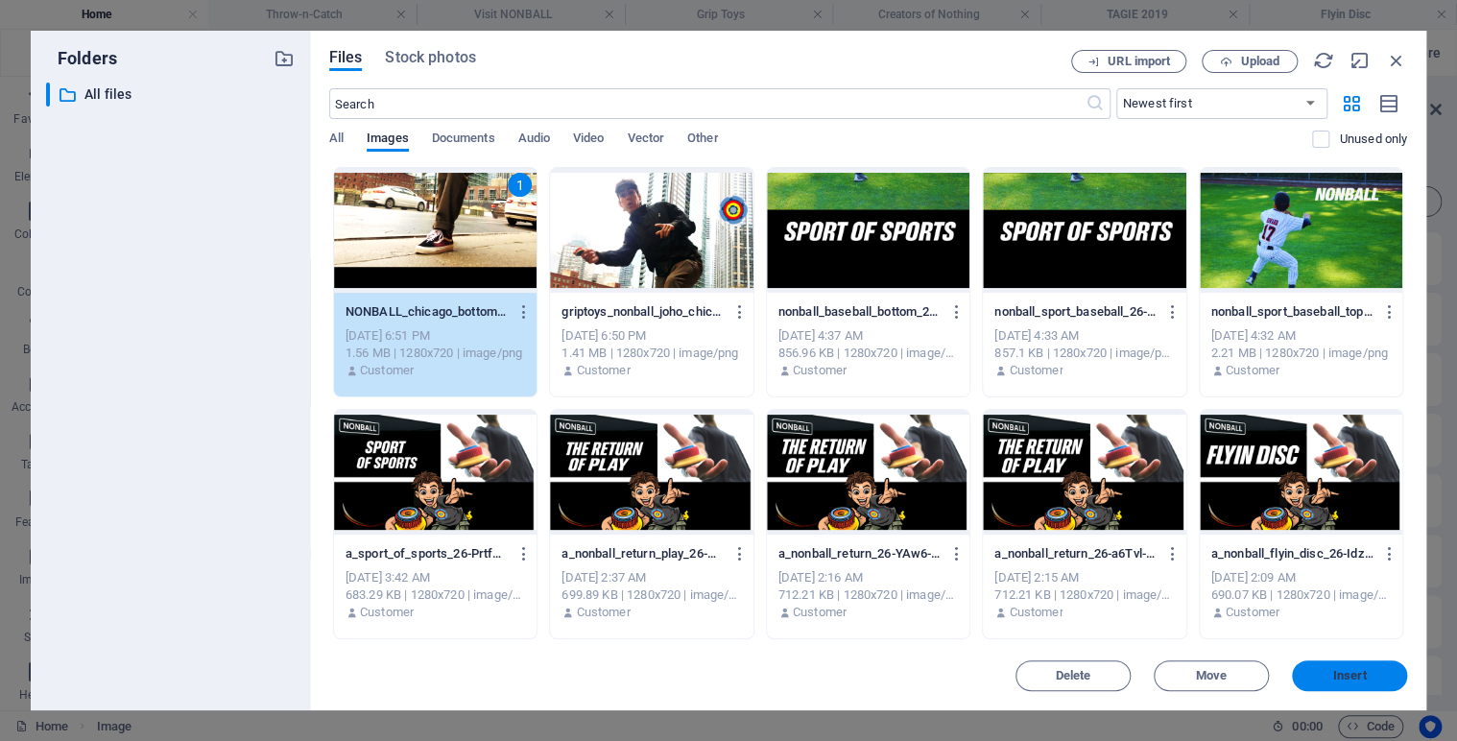
click at [1351, 681] on span "Insert" at bounding box center [1350, 676] width 34 height 12
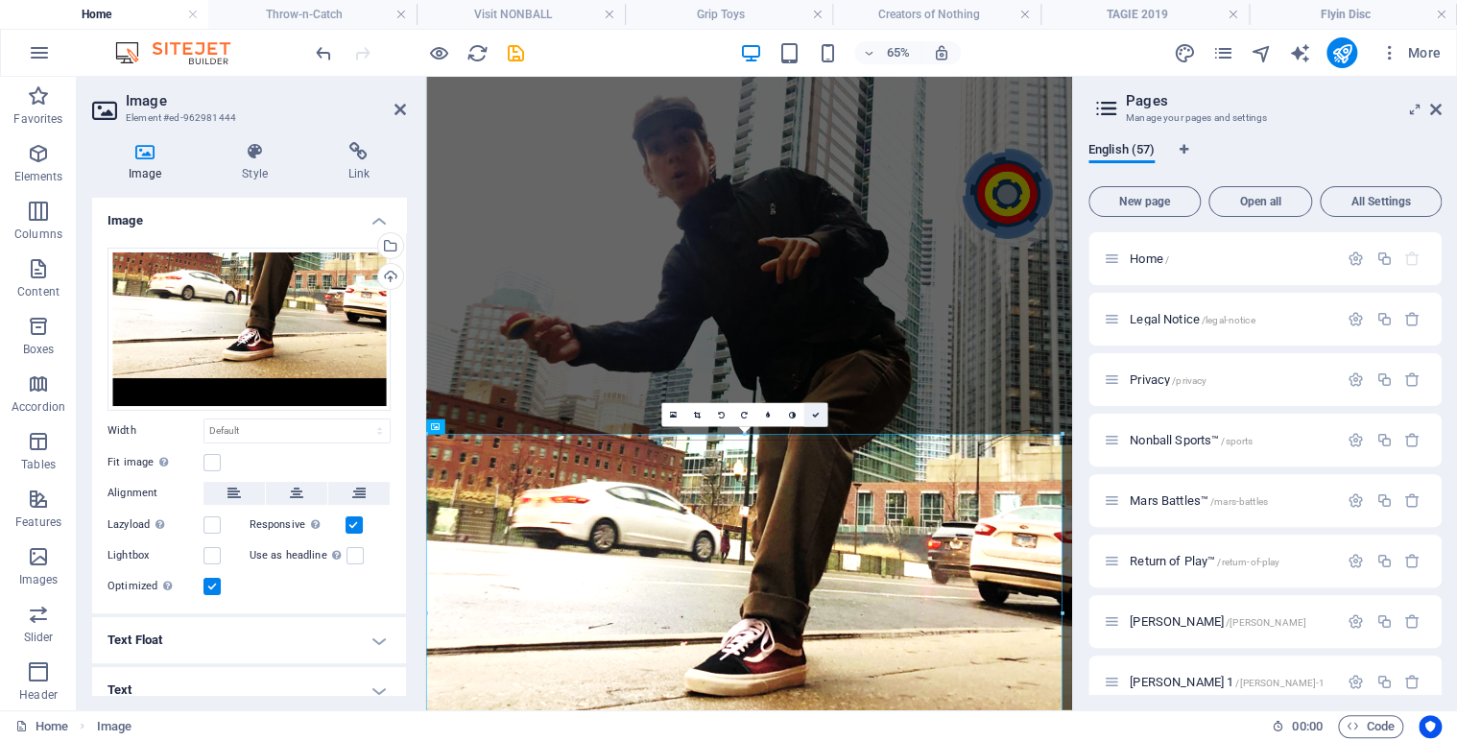
click at [818, 418] on link at bounding box center [815, 415] width 24 height 24
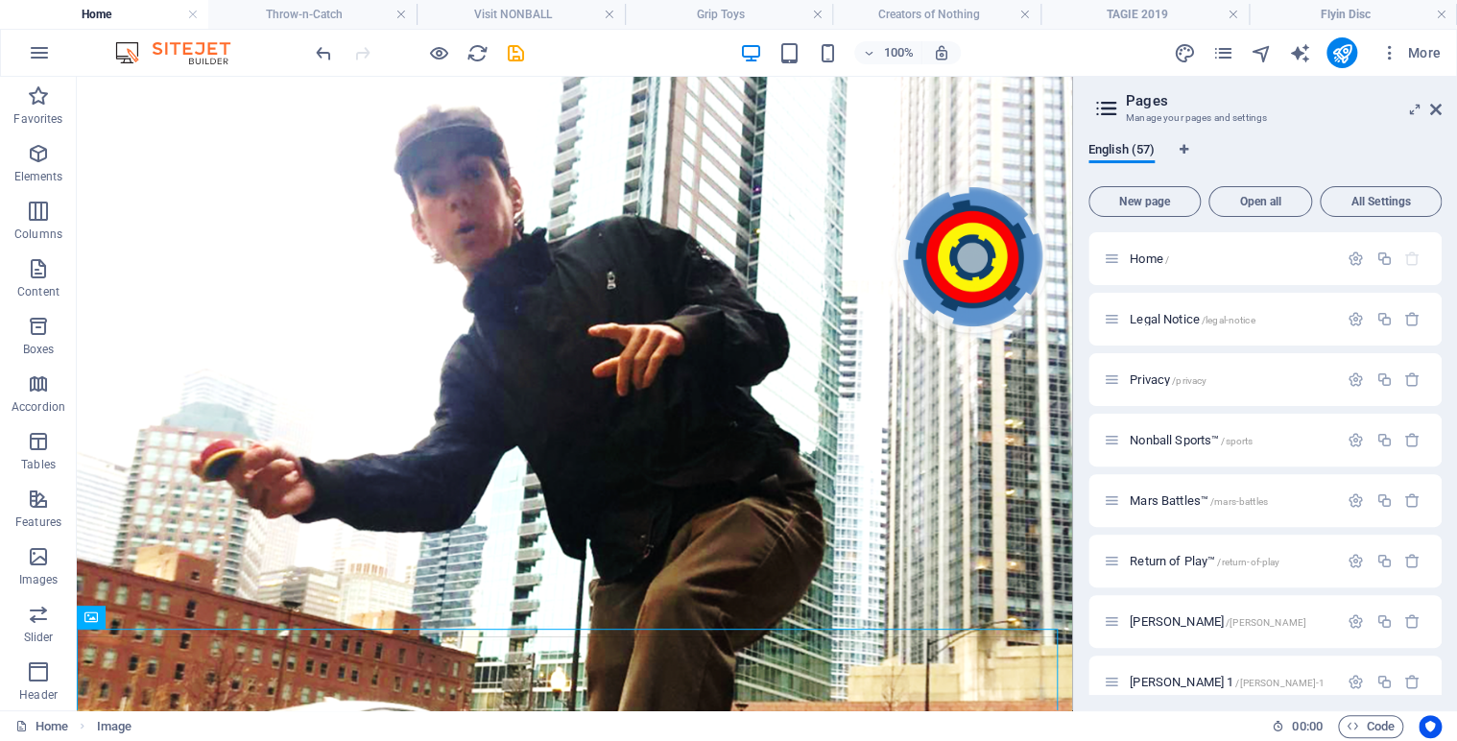
drag, startPoint x: 1067, startPoint y: 133, endPoint x: 1154, endPoint y: 131, distance: 87.3
click at [159, 90] on icon at bounding box center [158, 89] width 11 height 20
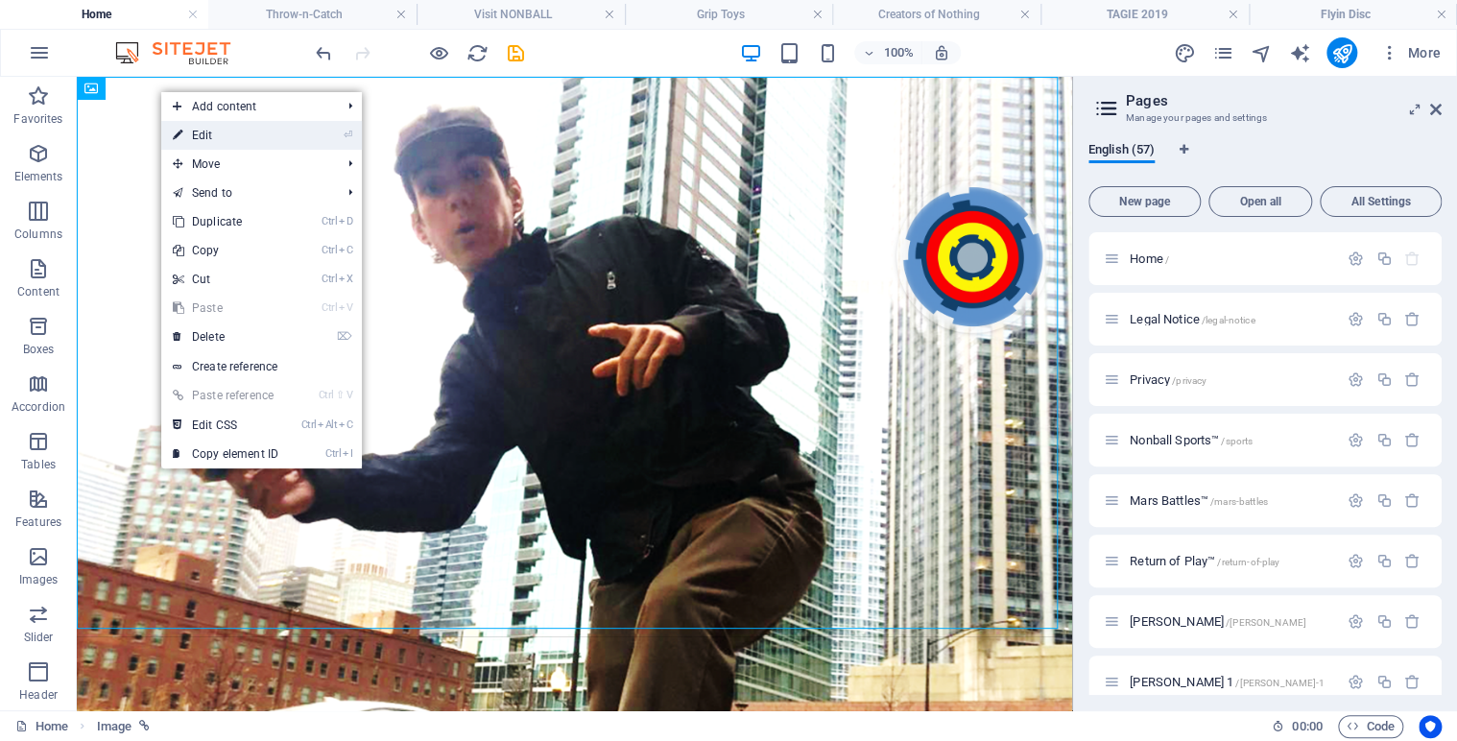
click at [236, 136] on link "⏎ Edit" at bounding box center [225, 135] width 129 height 29
select select "45"
select select
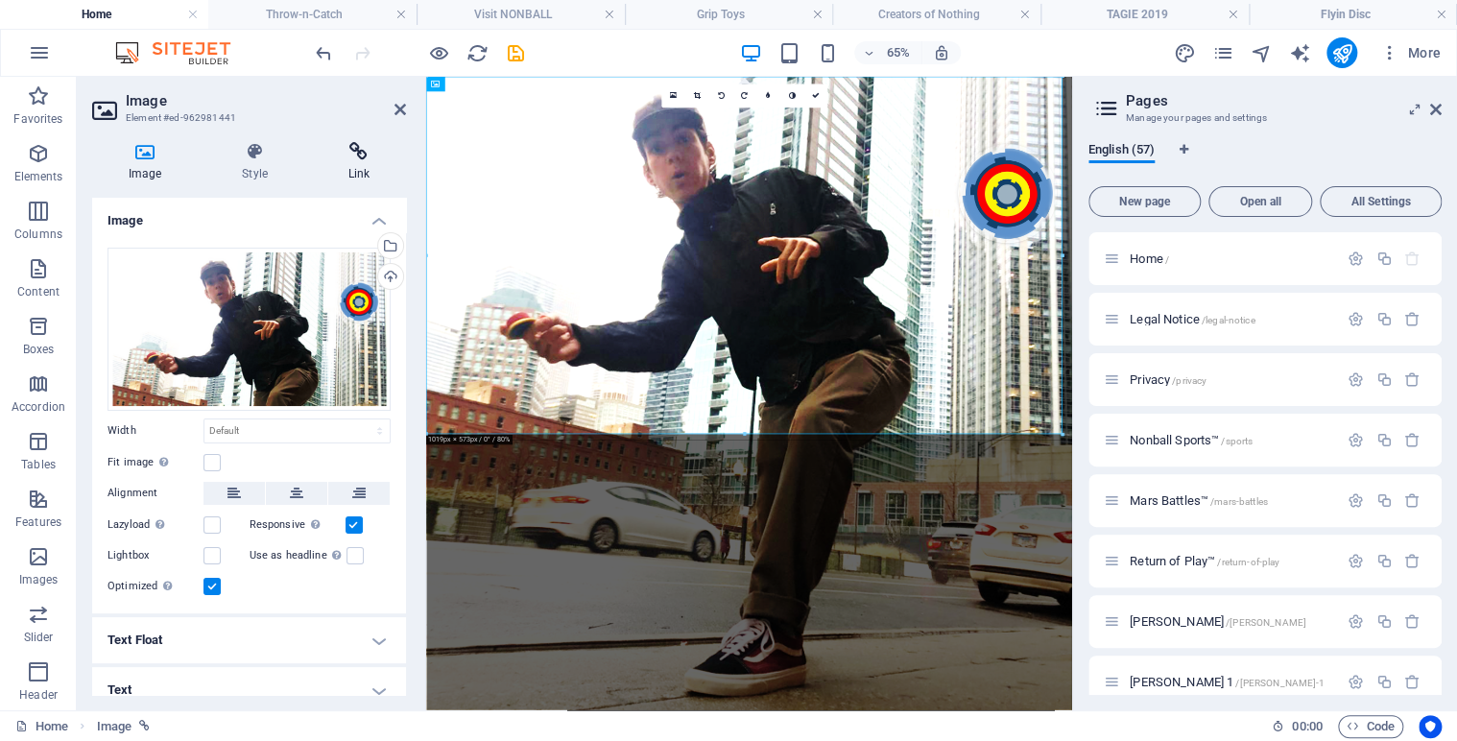
click at [351, 162] on h4 "Link" at bounding box center [359, 162] width 94 height 40
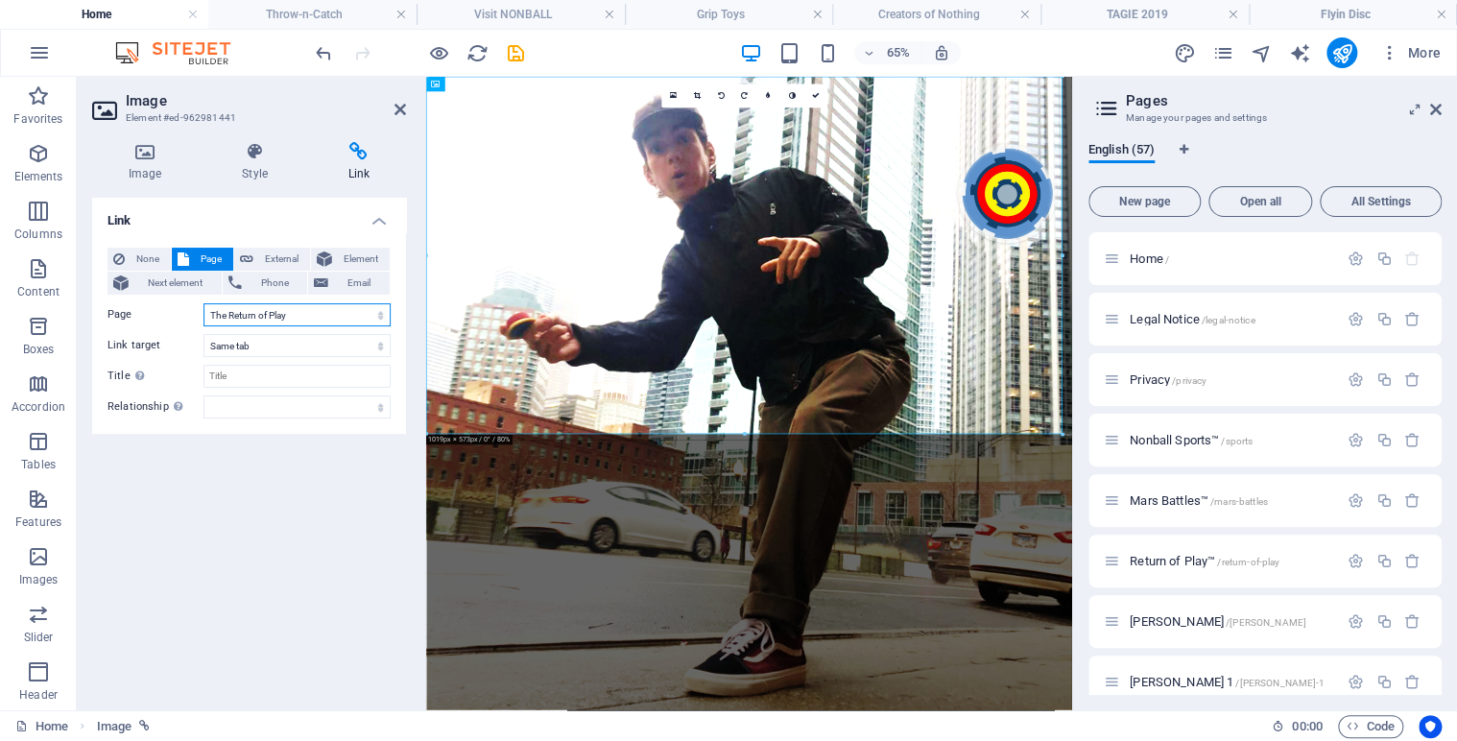
click at [380, 317] on select "Home Legal Notice Privacy Nonball Sports™ Mars Battles™ Return of Play™ [PERSON…" at bounding box center [296, 314] width 187 height 23
select select "13"
click at [203, 303] on select "Home Legal Notice Privacy Nonball Sports™ Mars Battles™ Return of Play™ [PERSON…" at bounding box center [296, 314] width 187 height 23
click at [818, 98] on icon at bounding box center [815, 96] width 8 height 8
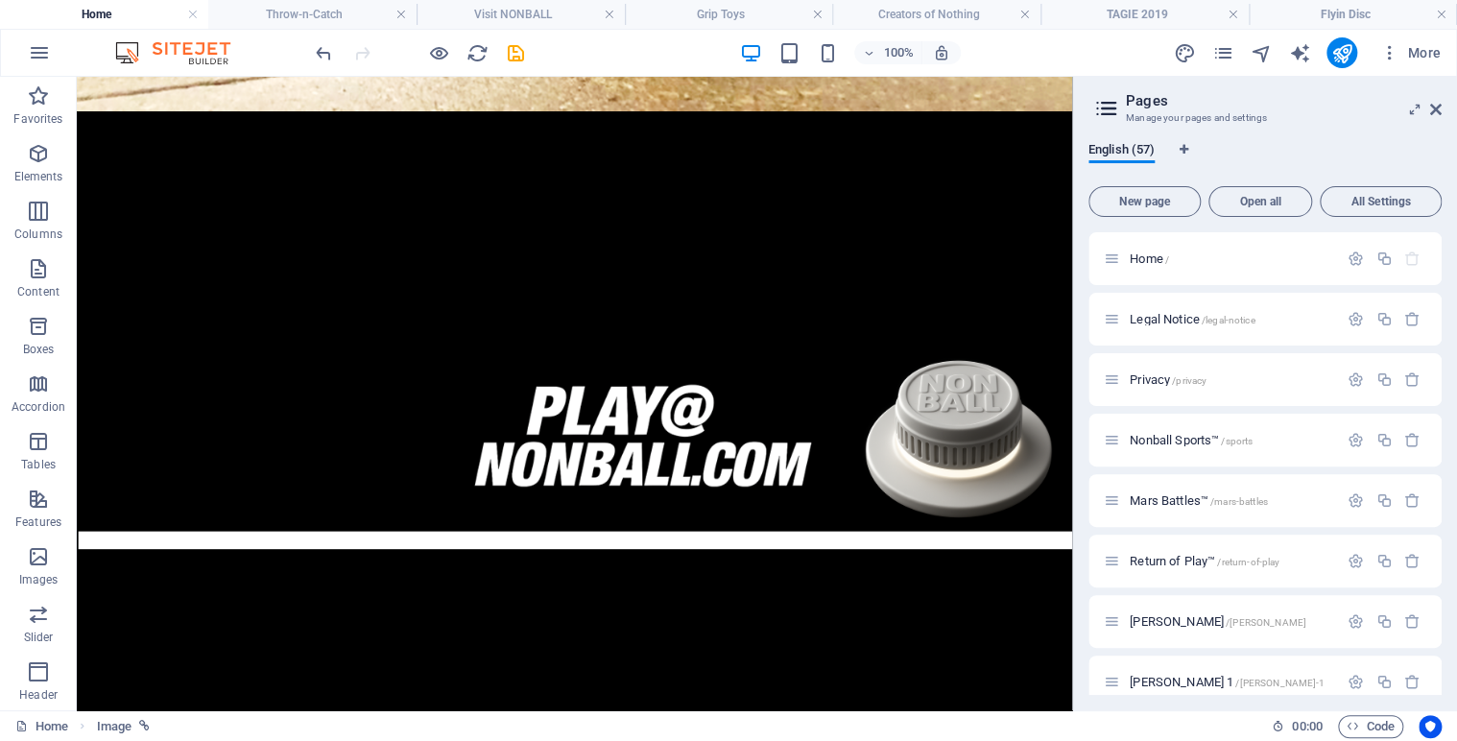
scroll to position [1021, 0]
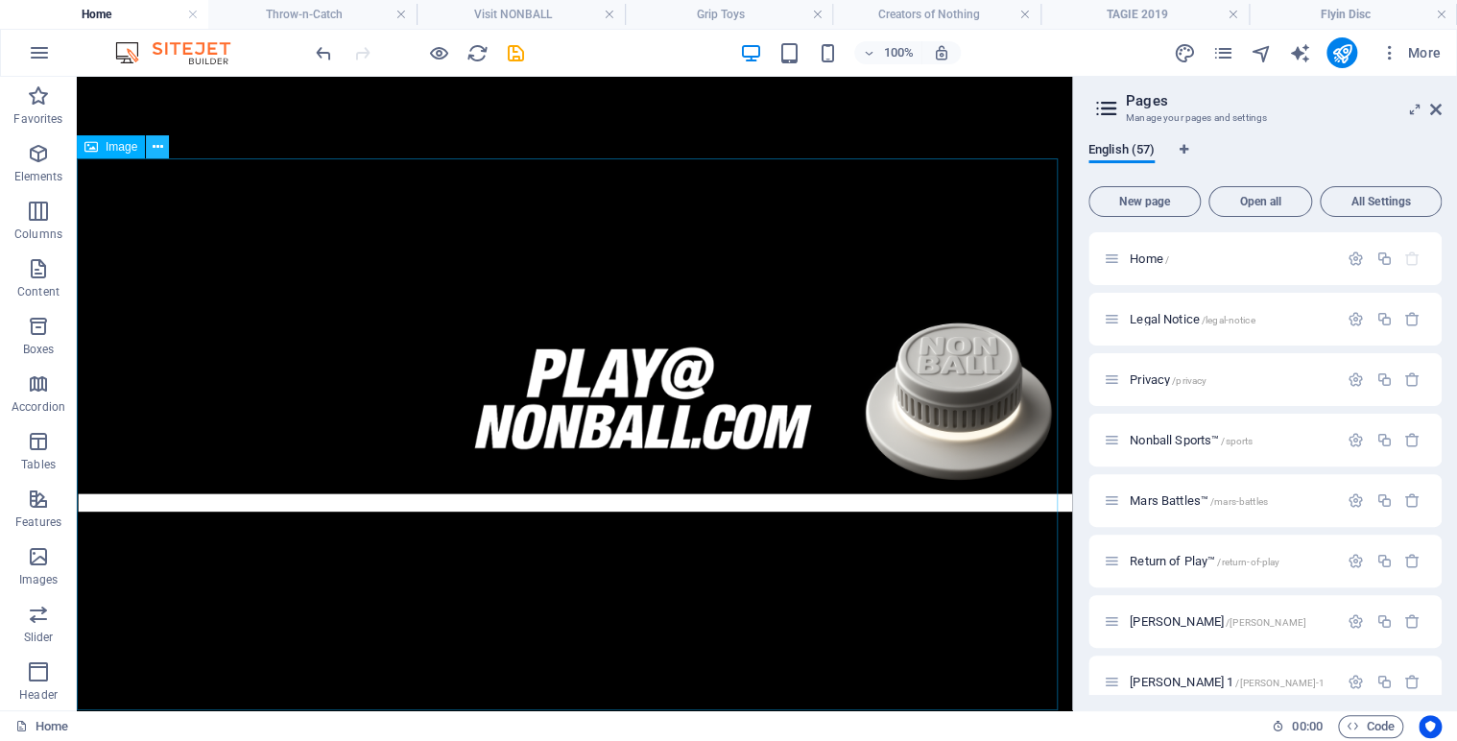
click at [155, 149] on icon at bounding box center [158, 147] width 11 height 20
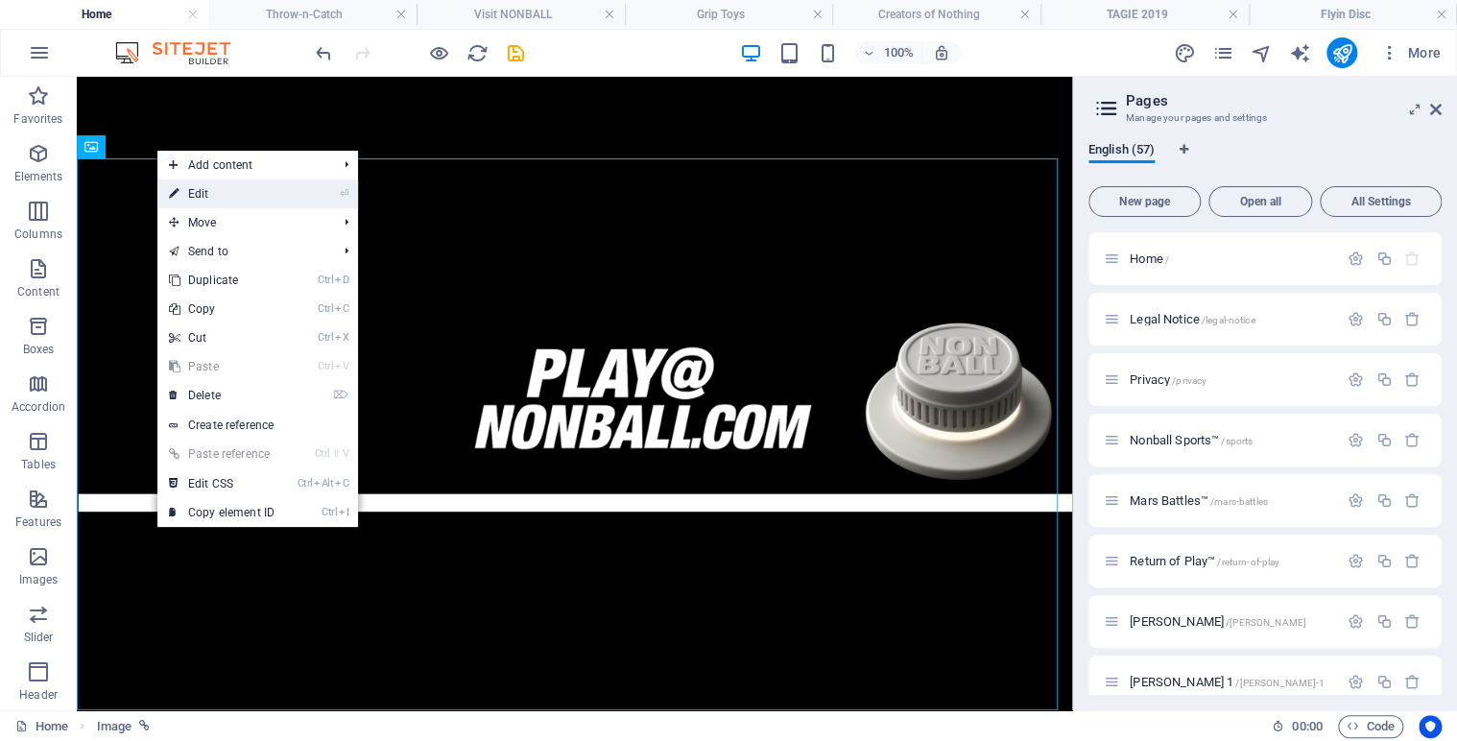
click at [214, 192] on link "⏎ Edit" at bounding box center [221, 193] width 129 height 29
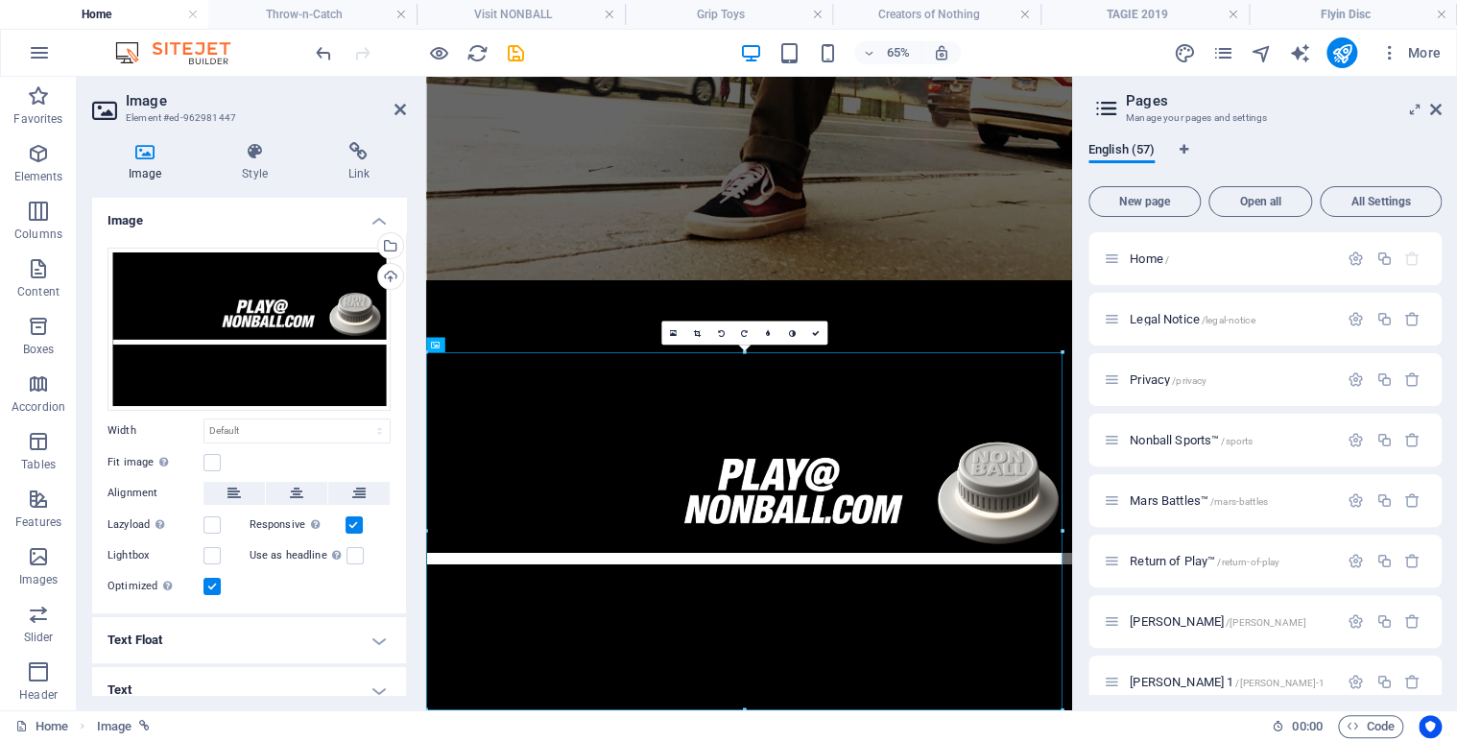
scroll to position [676, 0]
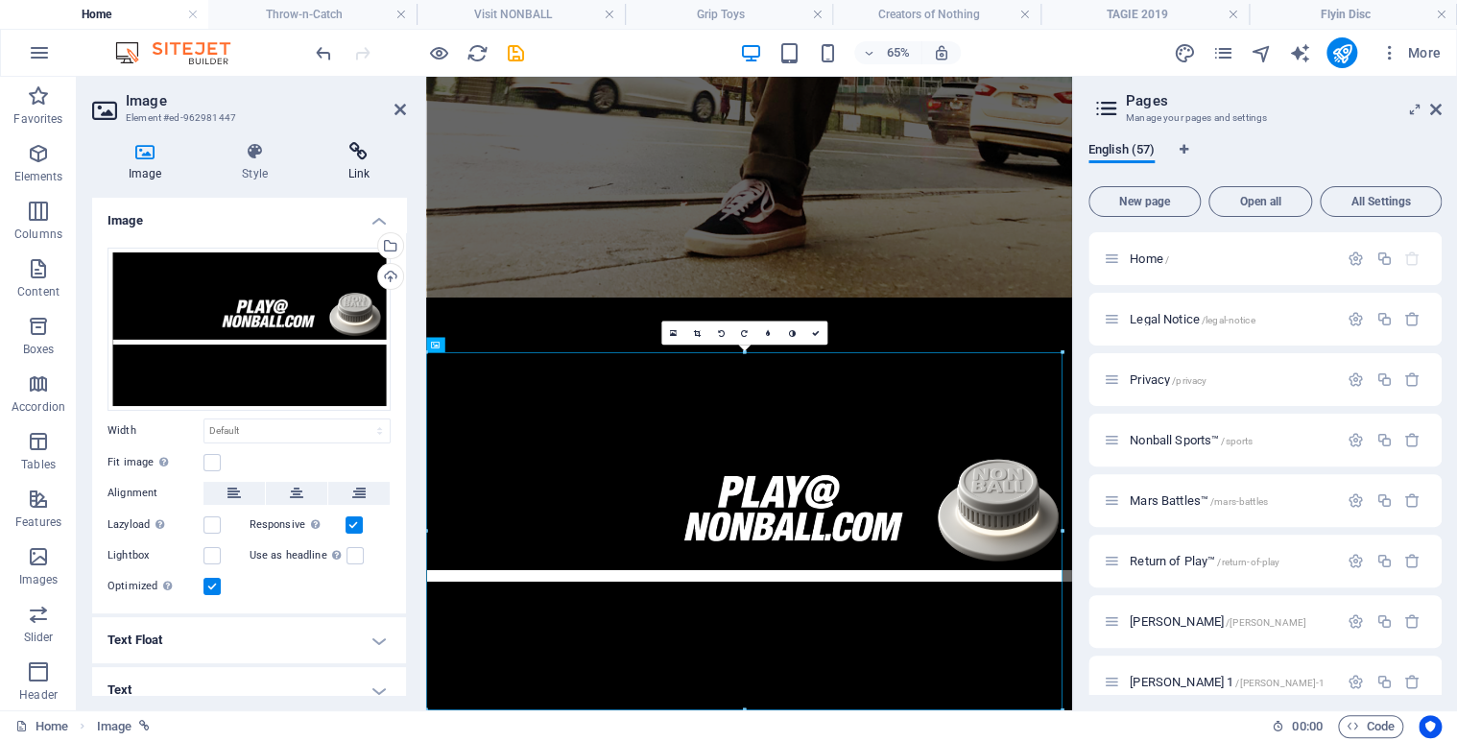
click at [367, 149] on icon at bounding box center [359, 151] width 94 height 19
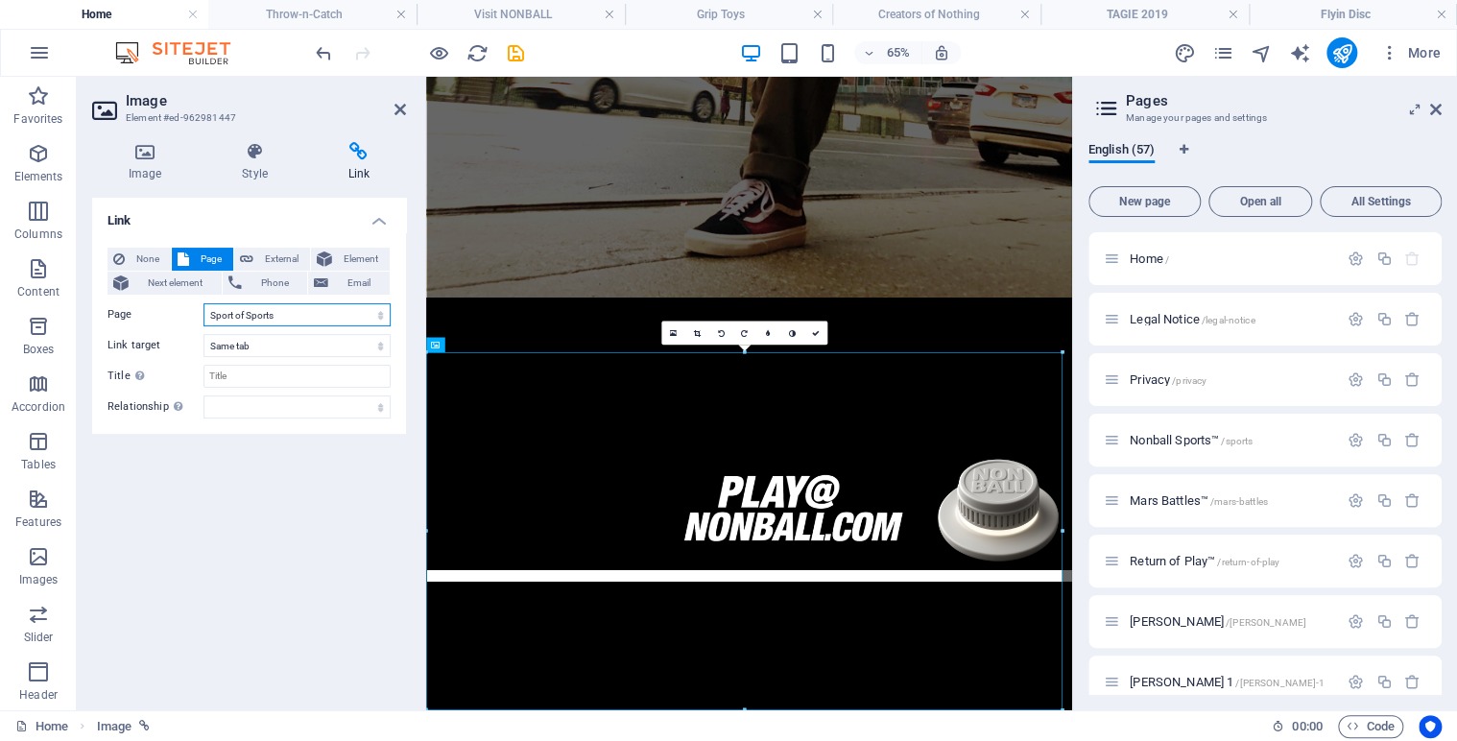
click at [374, 318] on select "Home Legal Notice Privacy Nonball Sports™ Mars Battles™ Return of Play™ [PERSON…" at bounding box center [296, 314] width 187 height 23
select select "51"
click at [203, 303] on select "Home Legal Notice Privacy Nonball Sports™ Mars Battles™ Return of Play™ [PERSON…" at bounding box center [296, 314] width 187 height 23
click at [819, 329] on link at bounding box center [815, 333] width 24 height 24
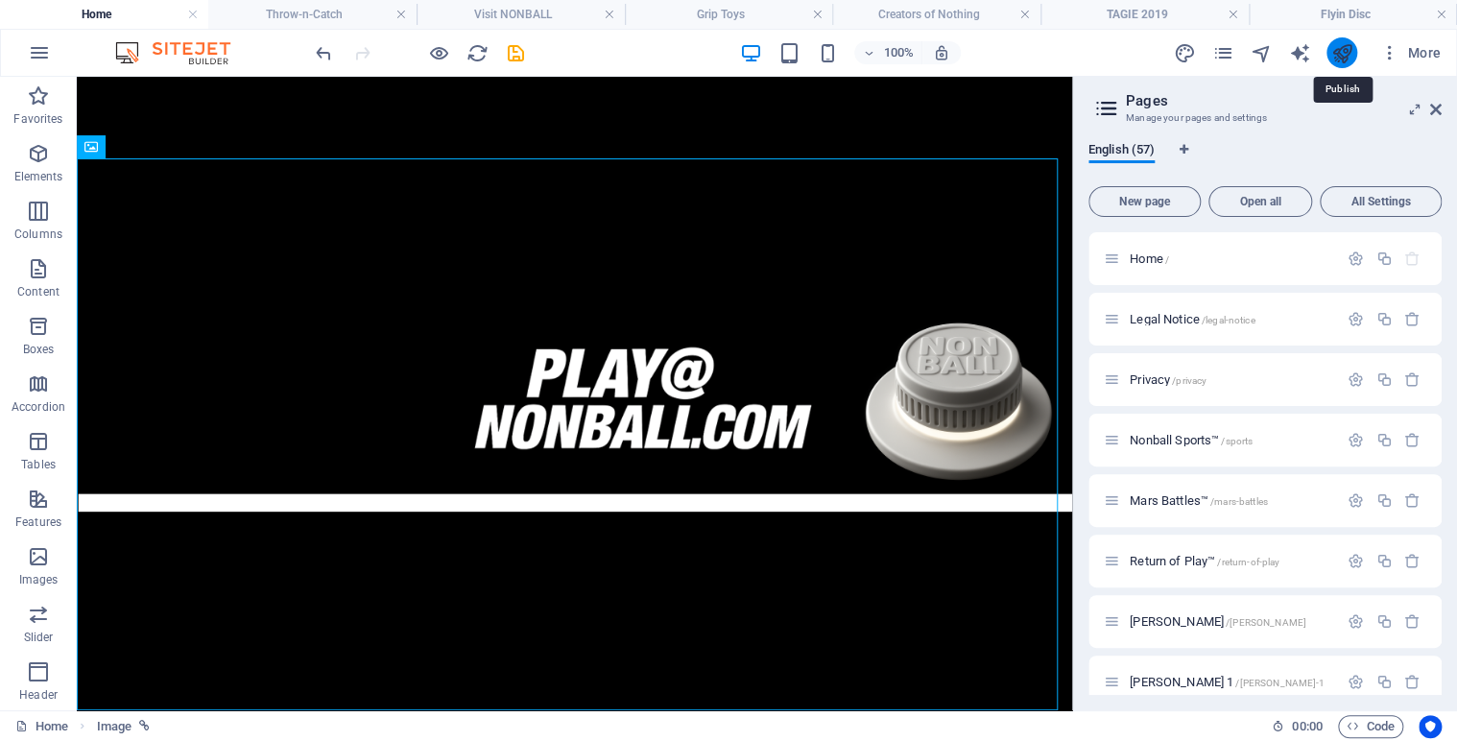
click at [1338, 50] on icon "publish" at bounding box center [1341, 53] width 22 height 22
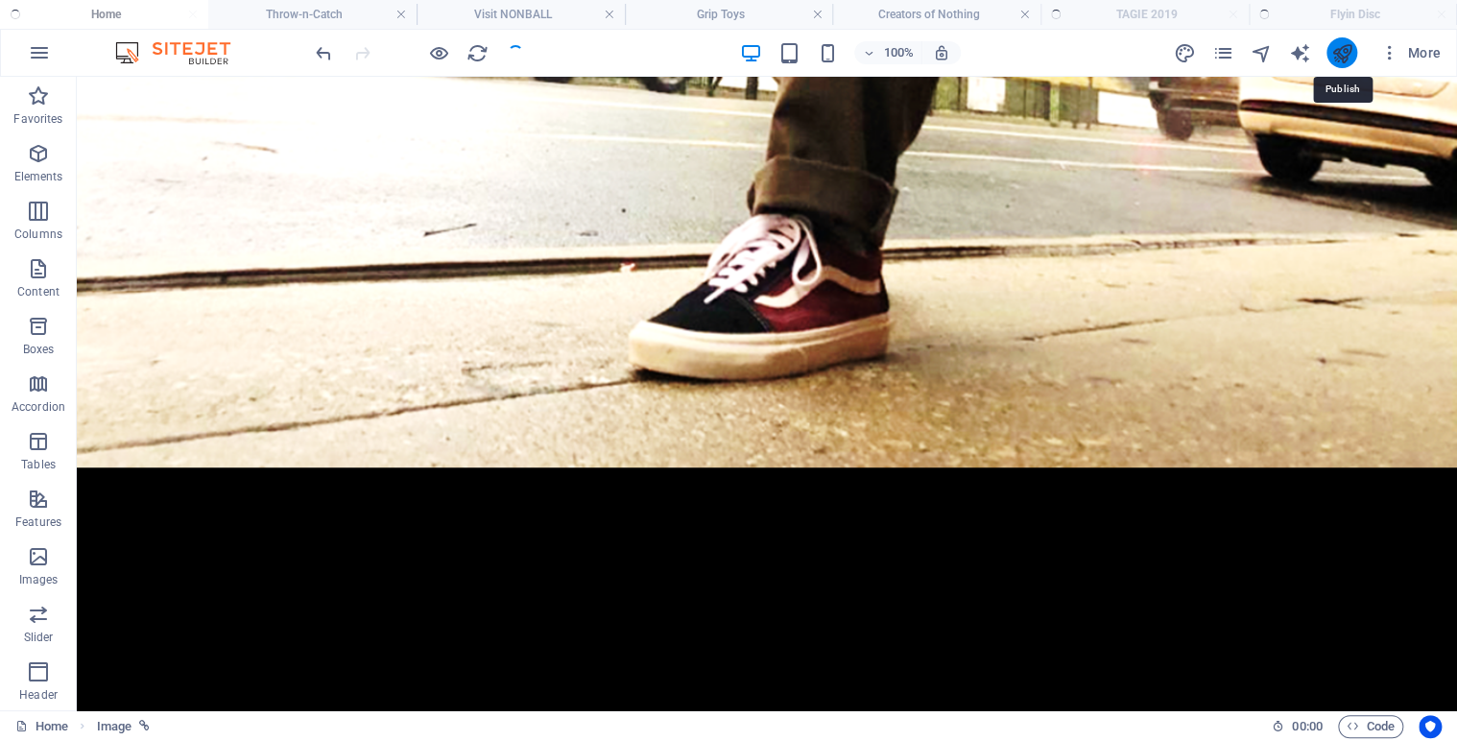
scroll to position [1237, 0]
